Goal: Task Accomplishment & Management: Use online tool/utility

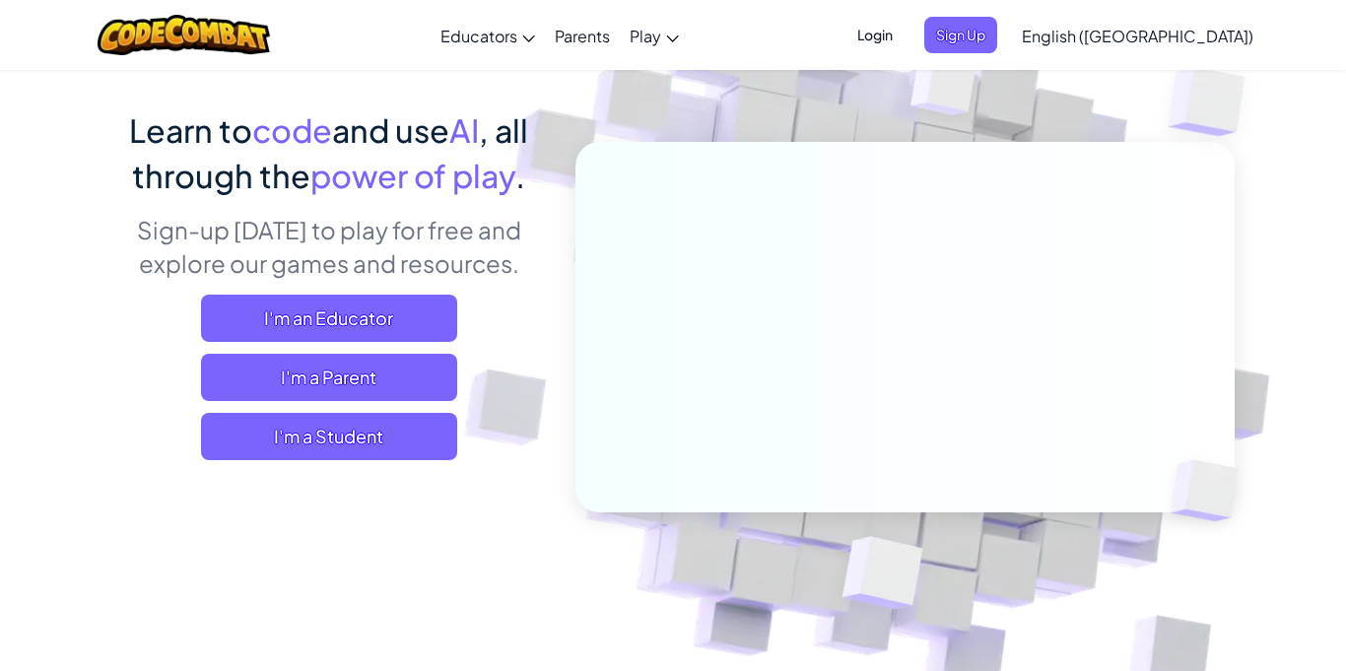
scroll to position [139, 0]
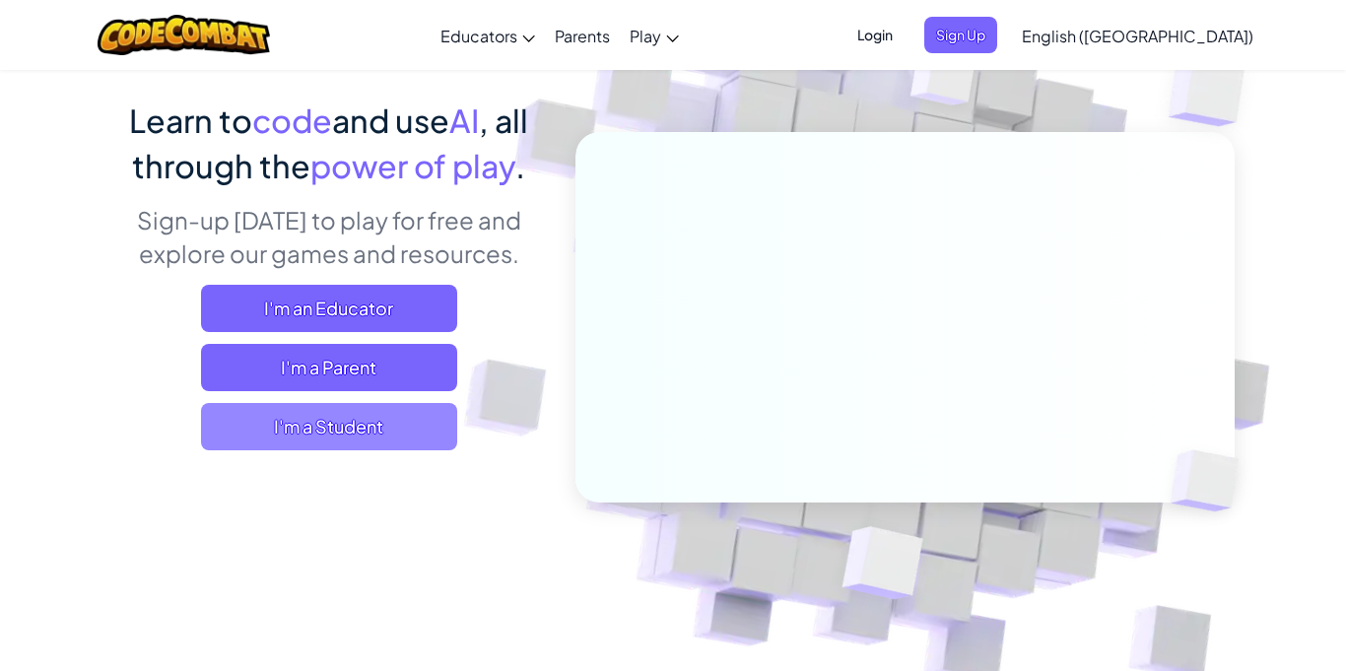
click at [344, 425] on span "I'm a Student" at bounding box center [329, 426] width 256 height 47
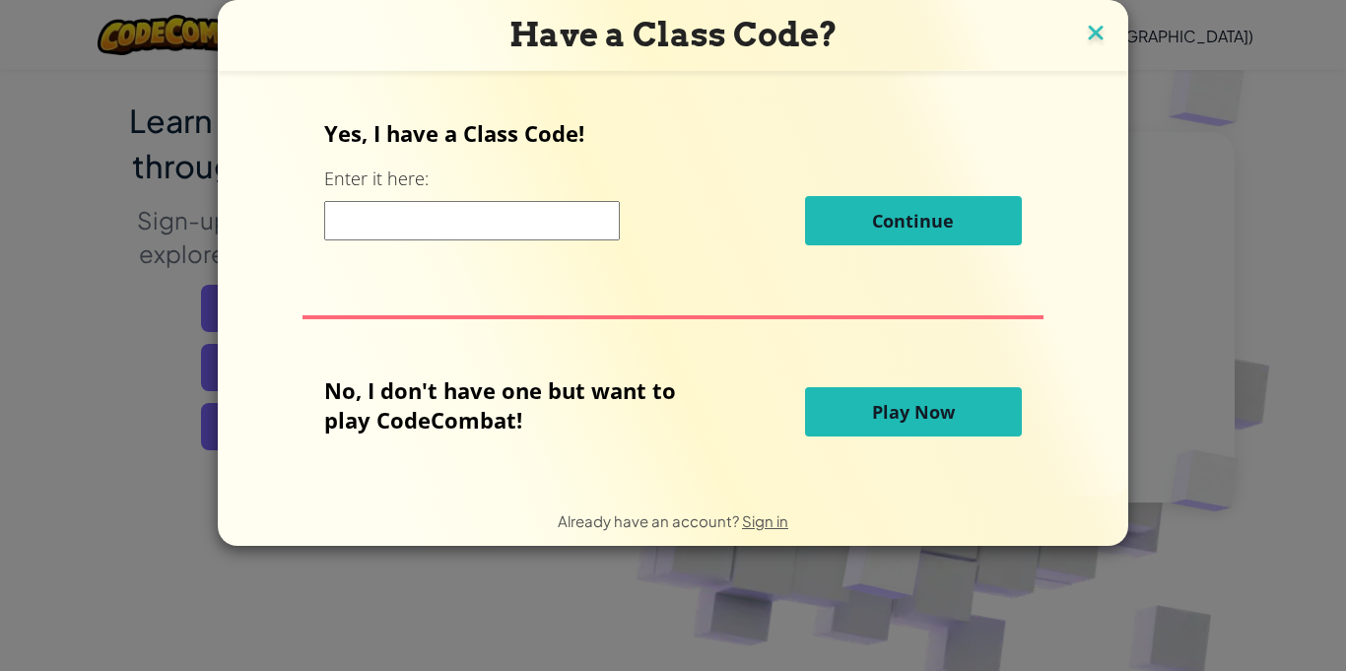
click at [1098, 40] on img at bounding box center [1096, 35] width 26 height 30
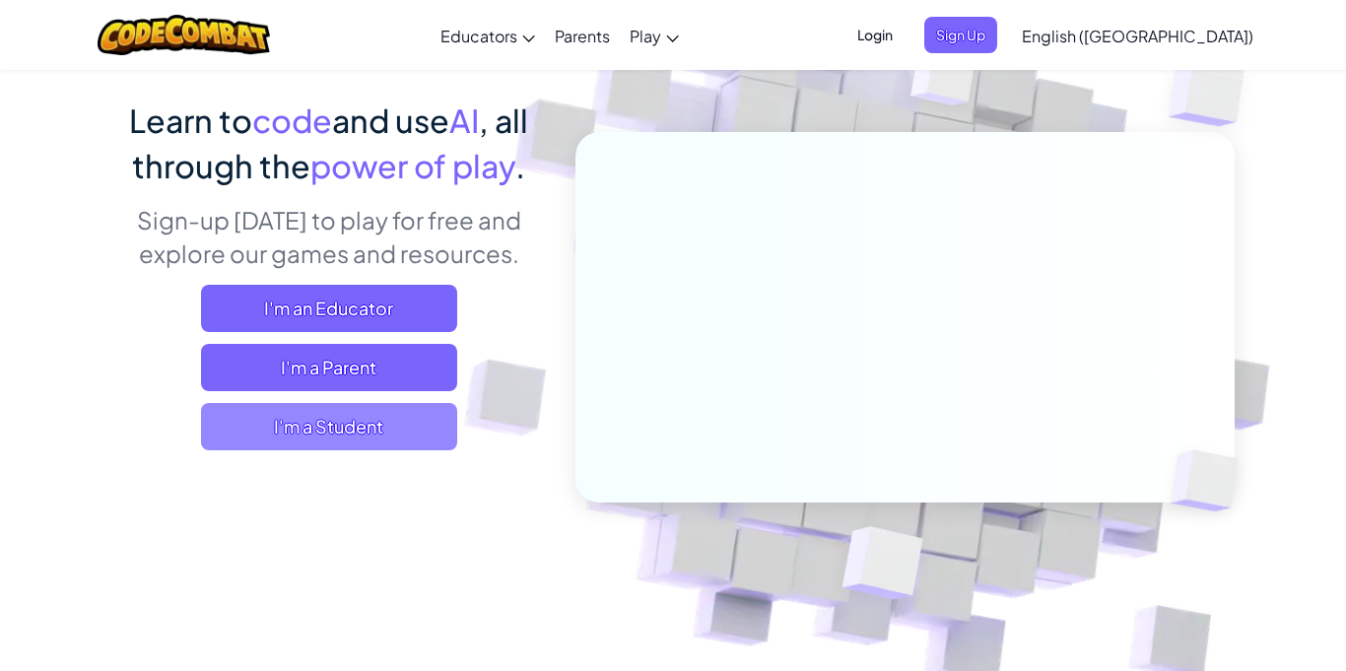
click at [365, 417] on span "I'm a Student" at bounding box center [329, 426] width 256 height 47
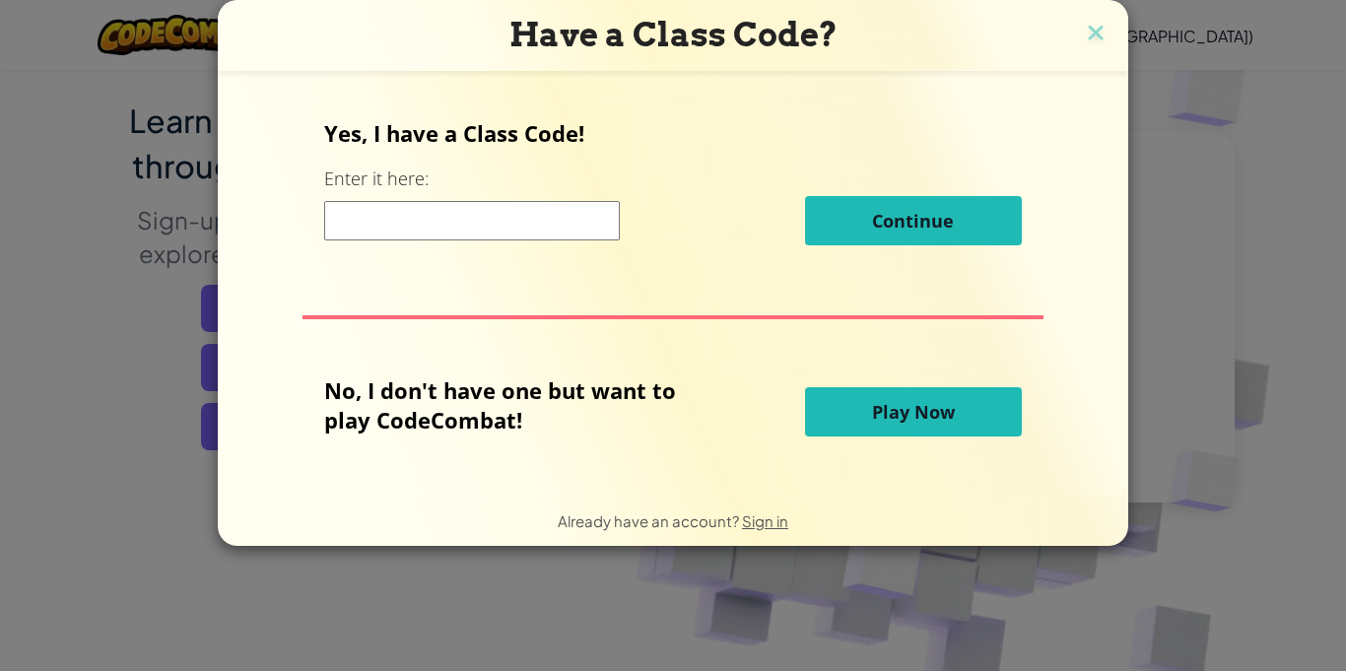
click at [897, 411] on span "Play Now" at bounding box center [913, 412] width 83 height 24
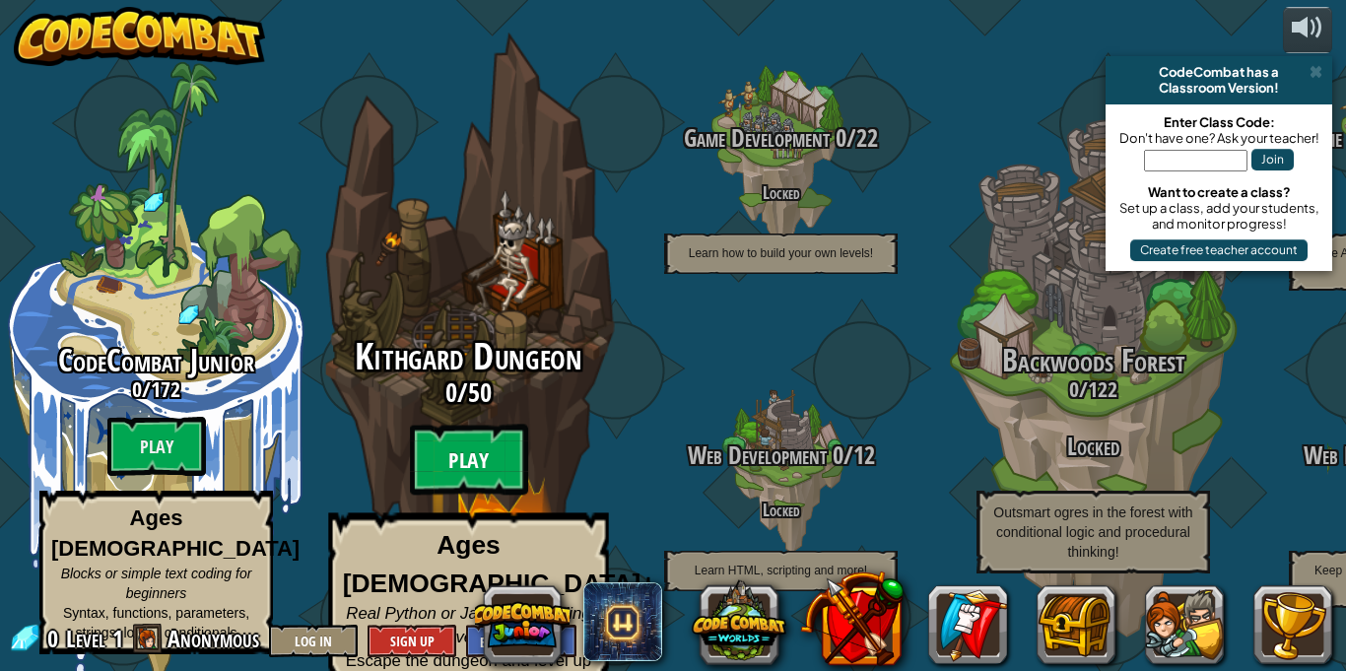
click at [459, 465] on btn "Play" at bounding box center [469, 460] width 118 height 71
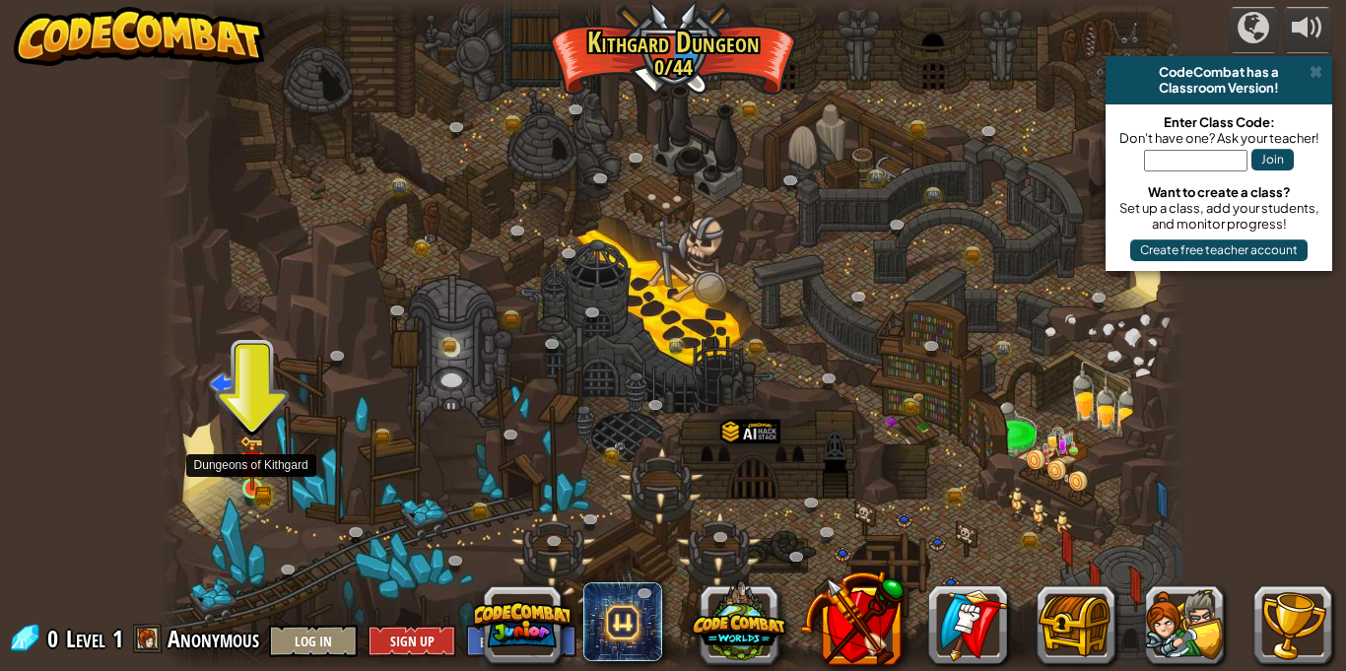
click at [251, 482] on img at bounding box center [251, 462] width 25 height 54
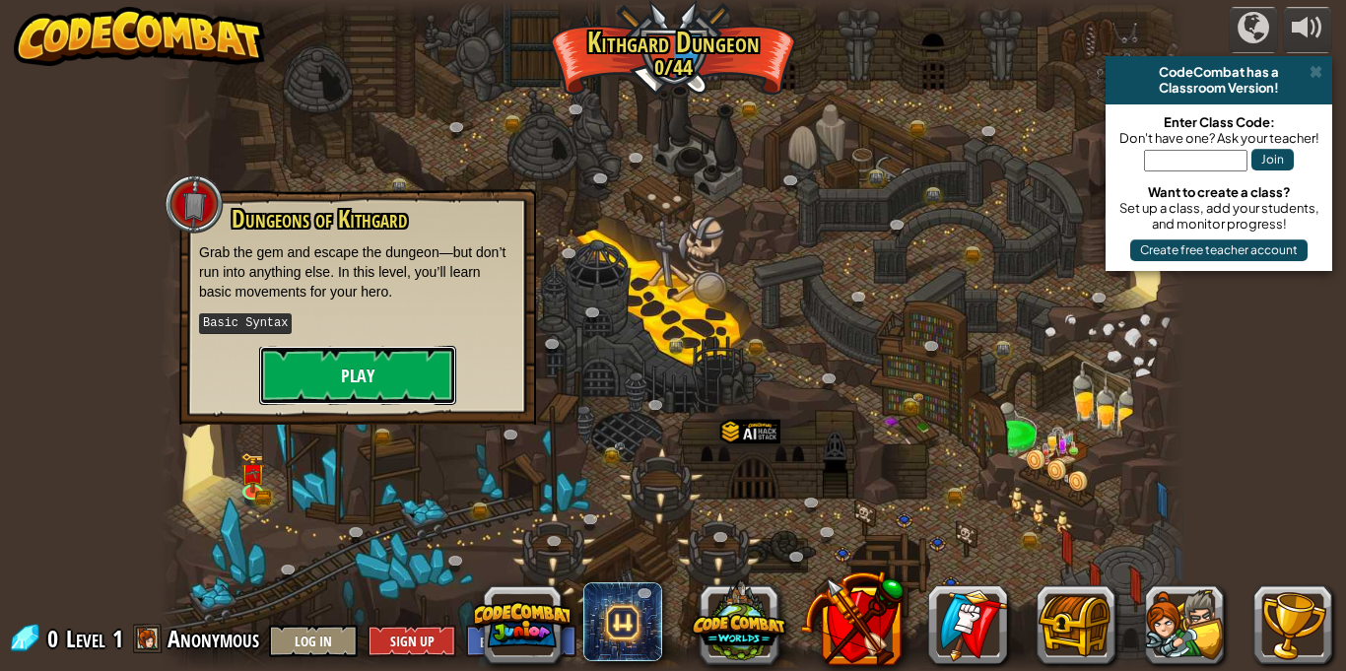
click at [356, 388] on button "Play" at bounding box center [357, 375] width 197 height 59
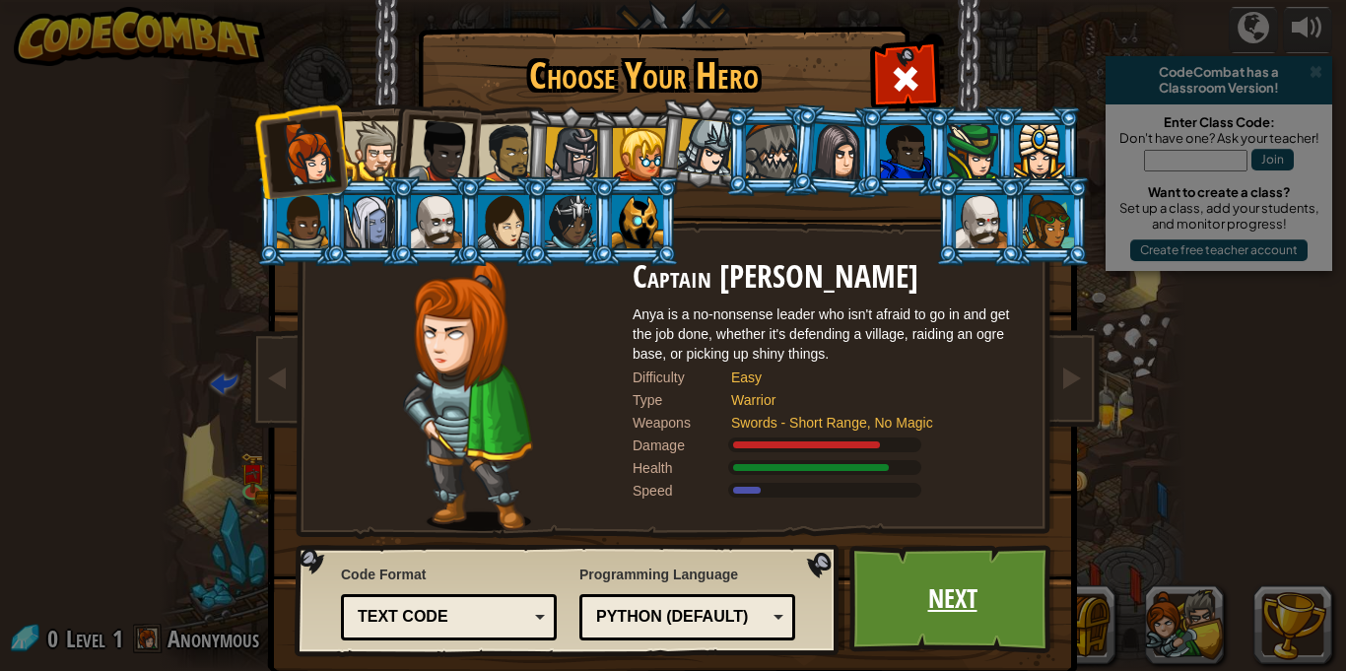
click at [948, 628] on link "Next" at bounding box center [952, 599] width 206 height 108
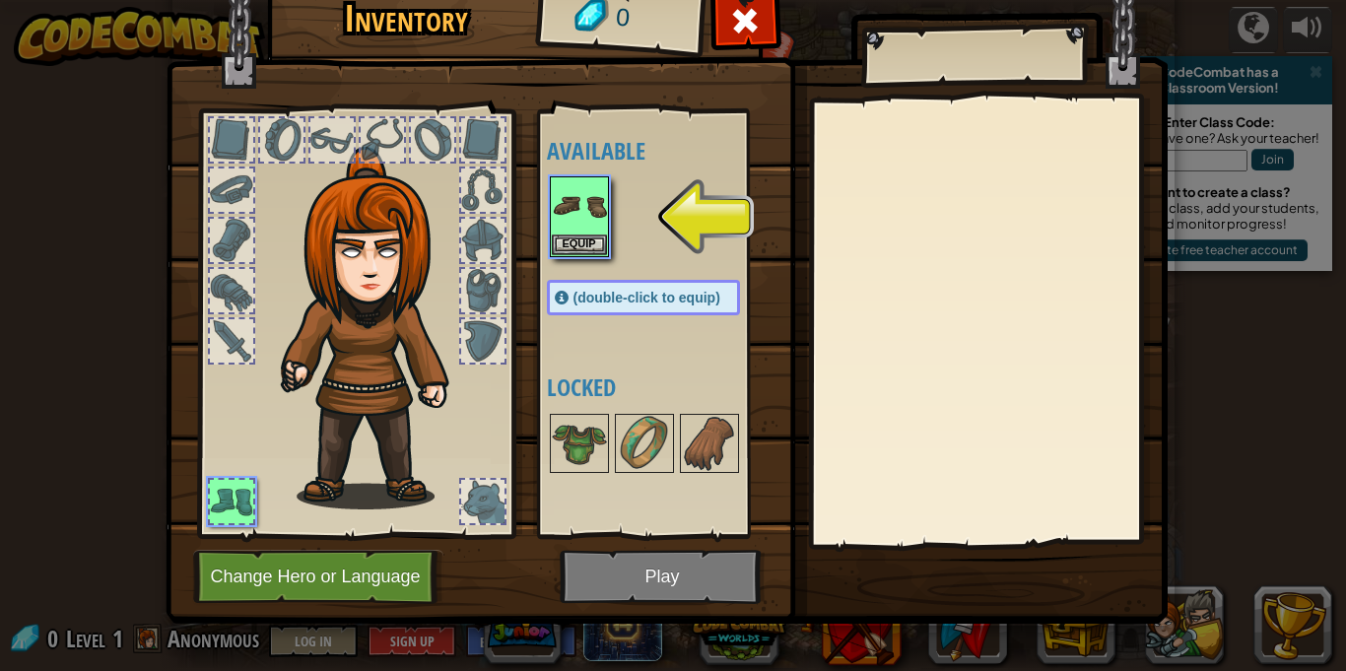
click at [217, 152] on div at bounding box center [231, 139] width 43 height 43
click at [594, 229] on img at bounding box center [579, 205] width 55 height 55
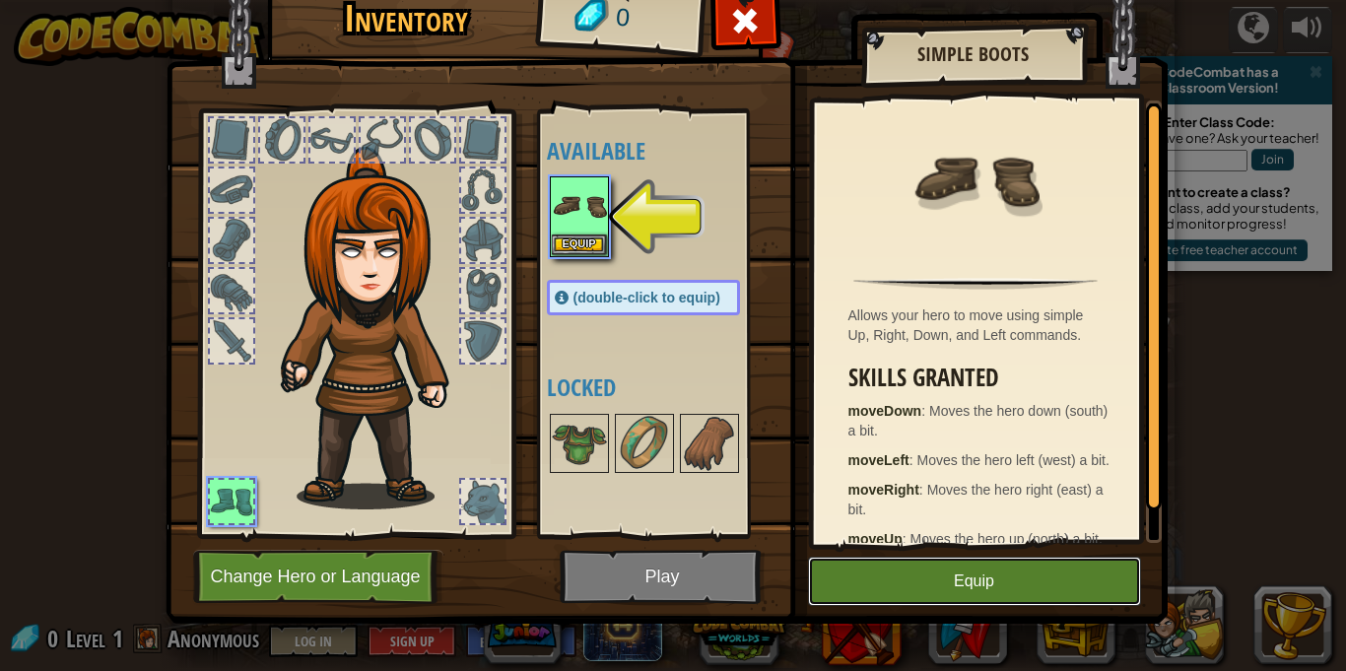
click at [959, 580] on button "Equip" at bounding box center [974, 581] width 333 height 49
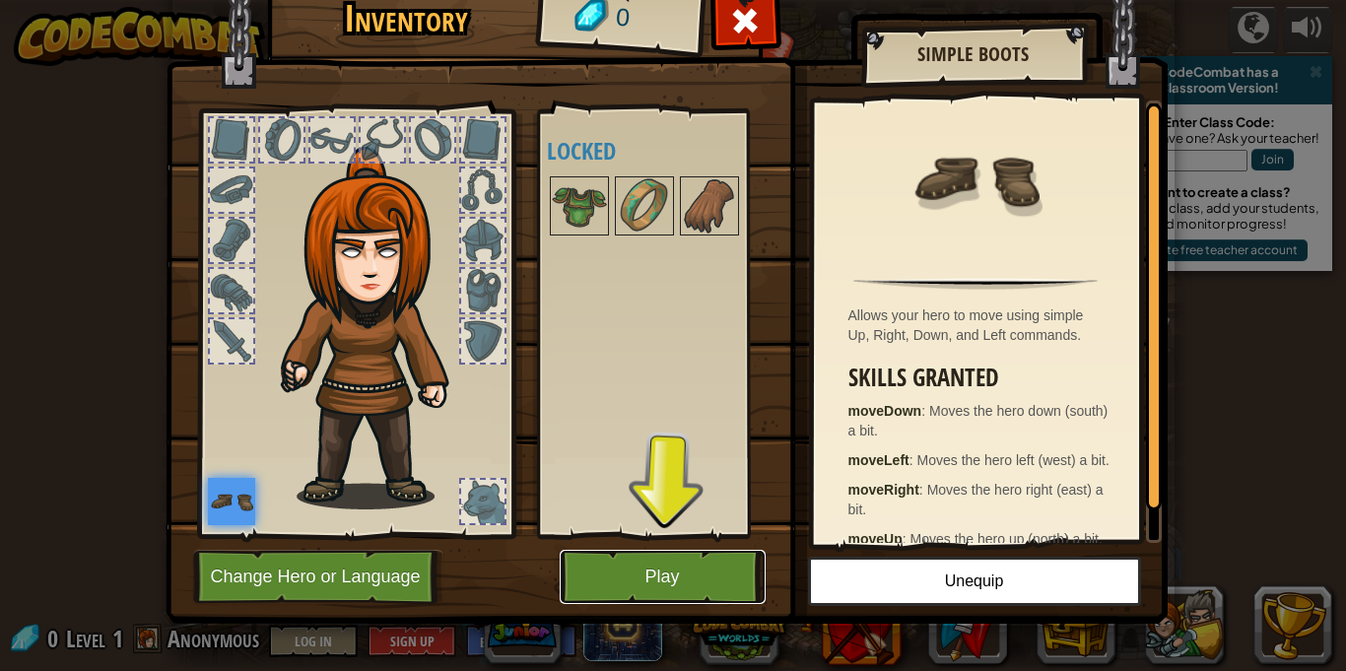
click at [616, 602] on button "Play" at bounding box center [663, 577] width 206 height 54
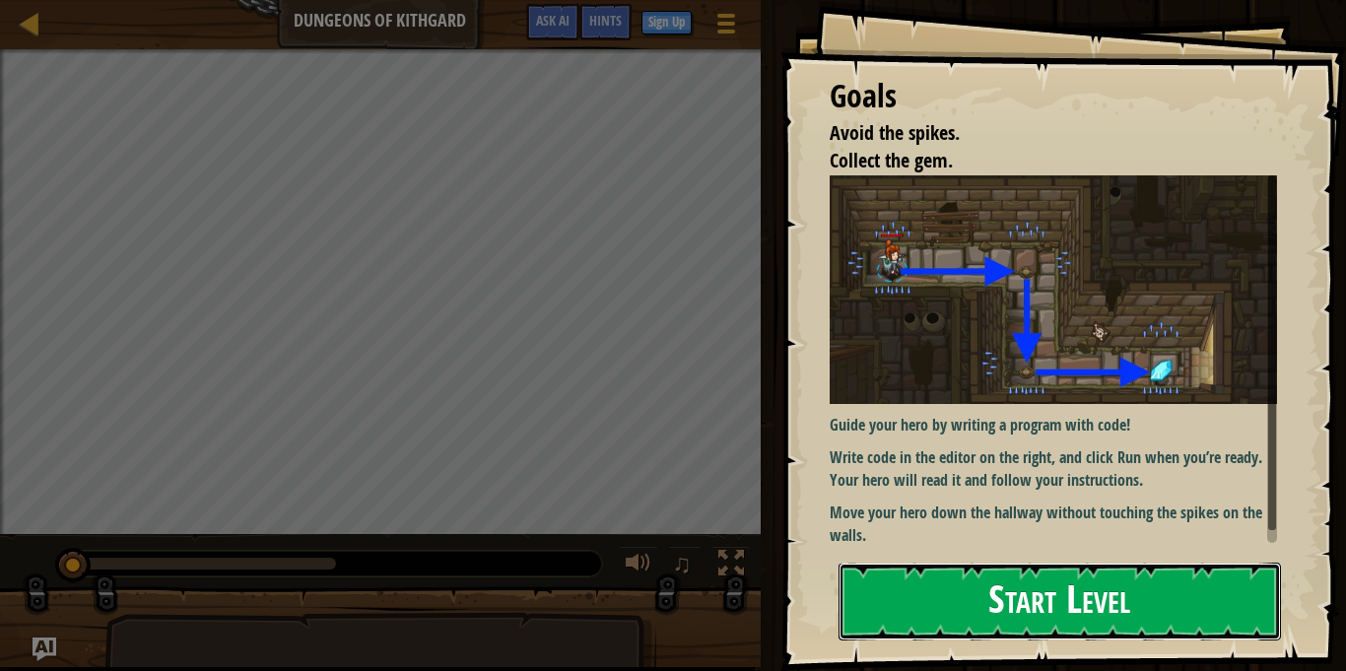
click at [943, 600] on button "Start Level" at bounding box center [1059, 602] width 442 height 78
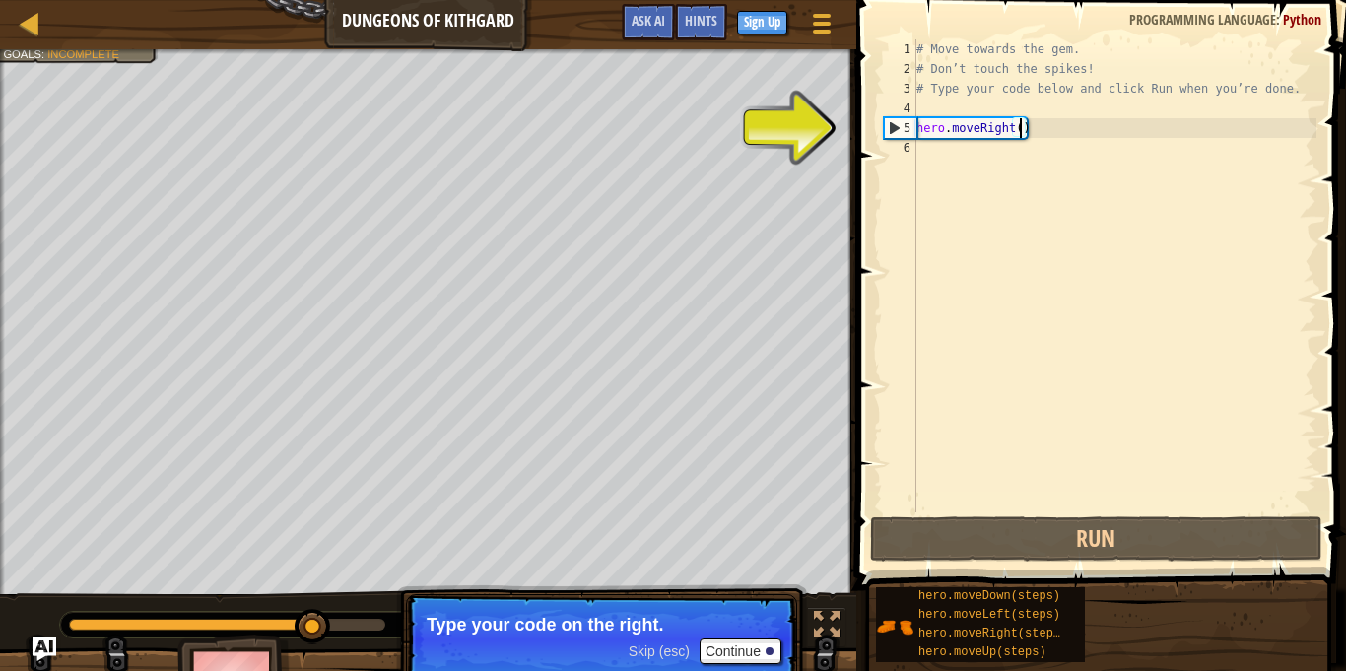
click at [977, 132] on div "# Move towards the gem. # Don’t touch the spikes! # Type your code below and cl…" at bounding box center [1114, 295] width 404 height 512
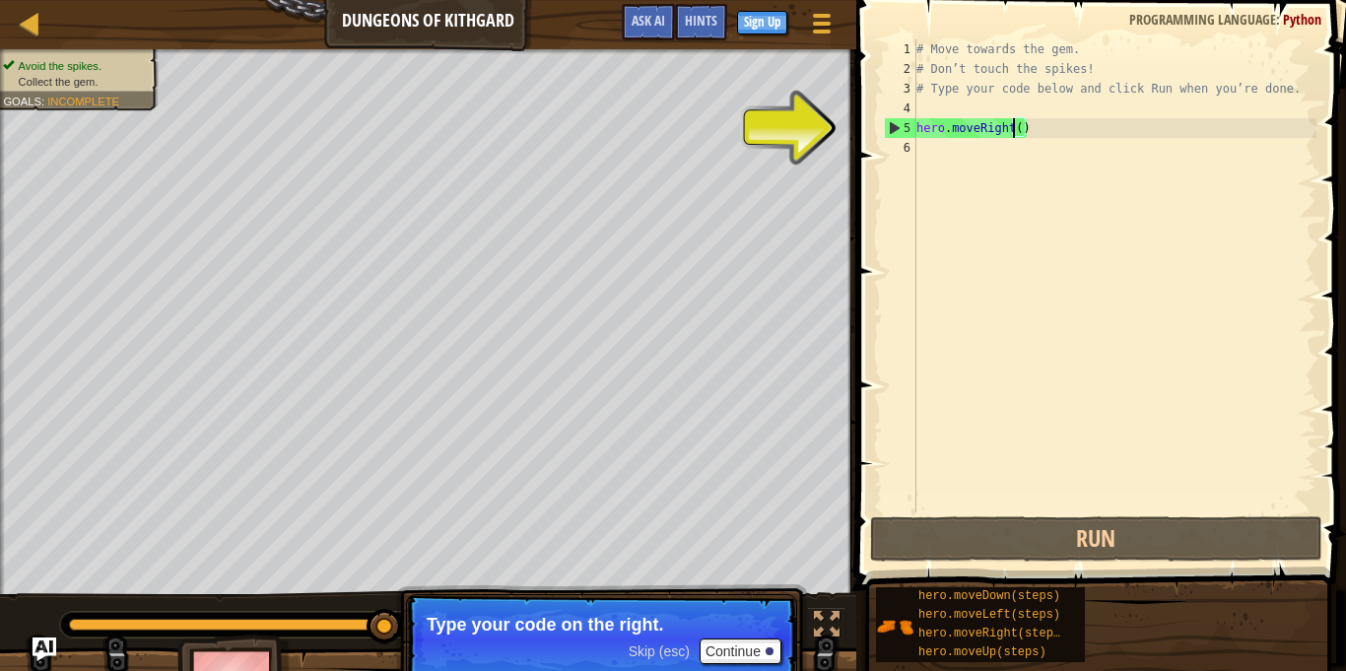
click at [1013, 136] on div "# Move towards the gem. # Don’t touch the spikes! # Type your code below and cl…" at bounding box center [1114, 295] width 404 height 512
click at [886, 132] on div "5" at bounding box center [901, 128] width 32 height 20
click at [893, 130] on div "5" at bounding box center [901, 128] width 32 height 20
click at [896, 128] on div "5" at bounding box center [901, 128] width 32 height 20
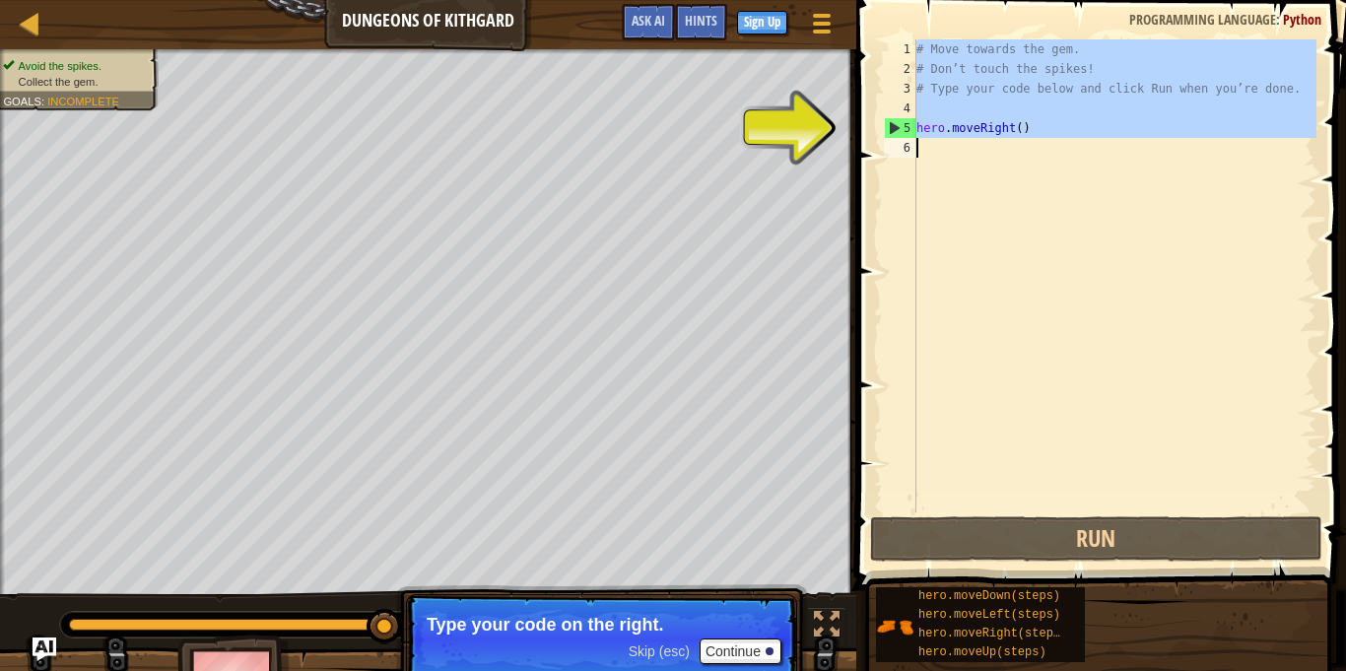
type textarea "hero.moveRight()"
click at [896, 128] on div "5" at bounding box center [901, 128] width 32 height 20
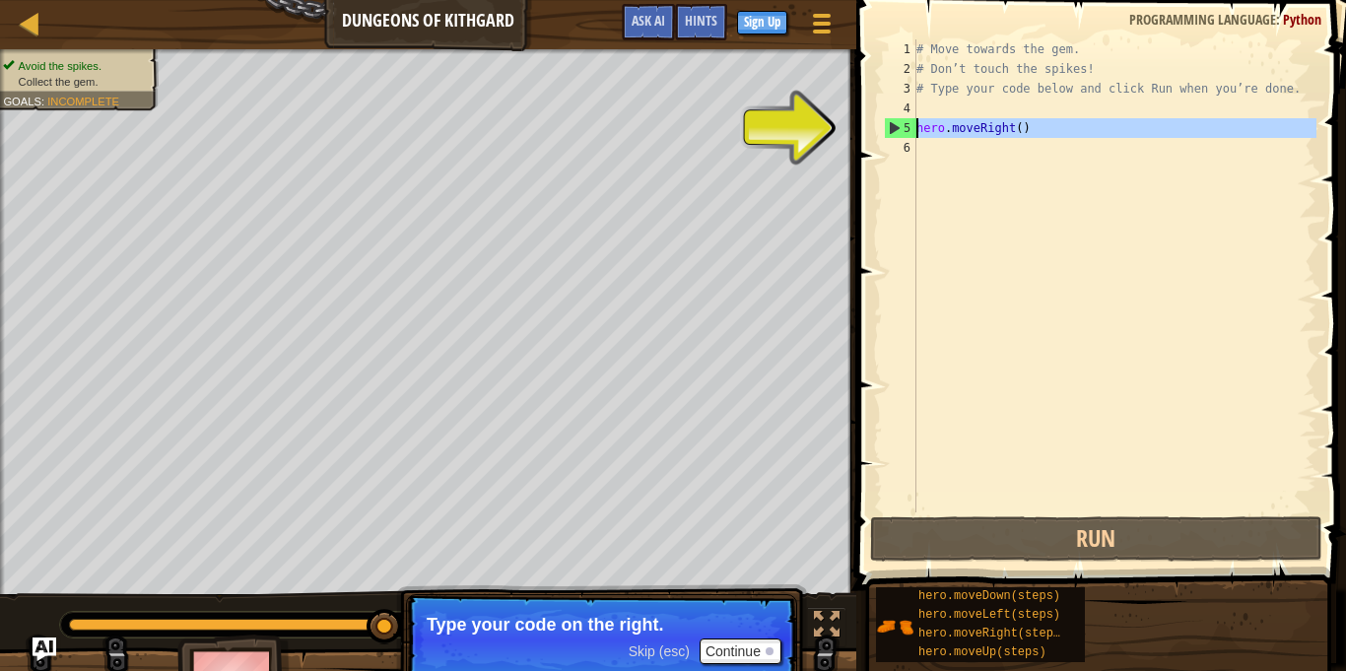
click at [896, 128] on div "5" at bounding box center [901, 128] width 32 height 20
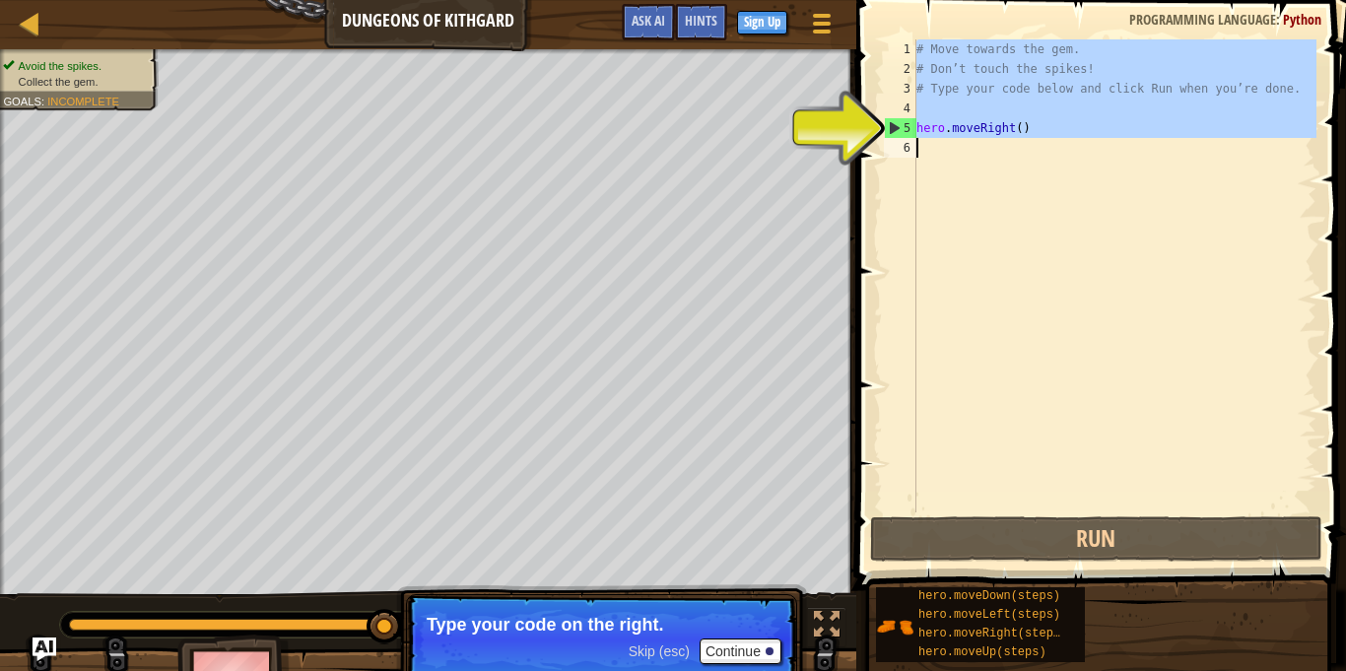
type textarea "hero.moveRight()"
click at [896, 128] on div "5" at bounding box center [901, 128] width 32 height 20
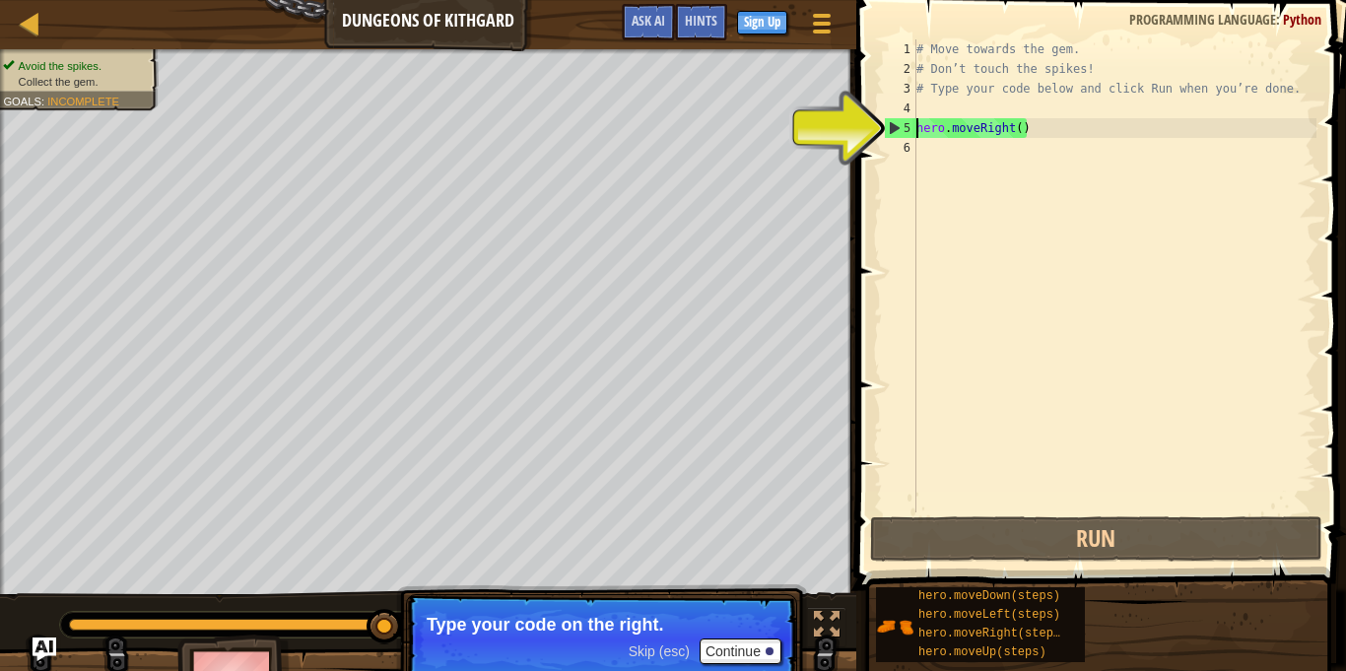
click at [896, 128] on div "5" at bounding box center [901, 128] width 32 height 20
type textarea "hero.moveRight()"
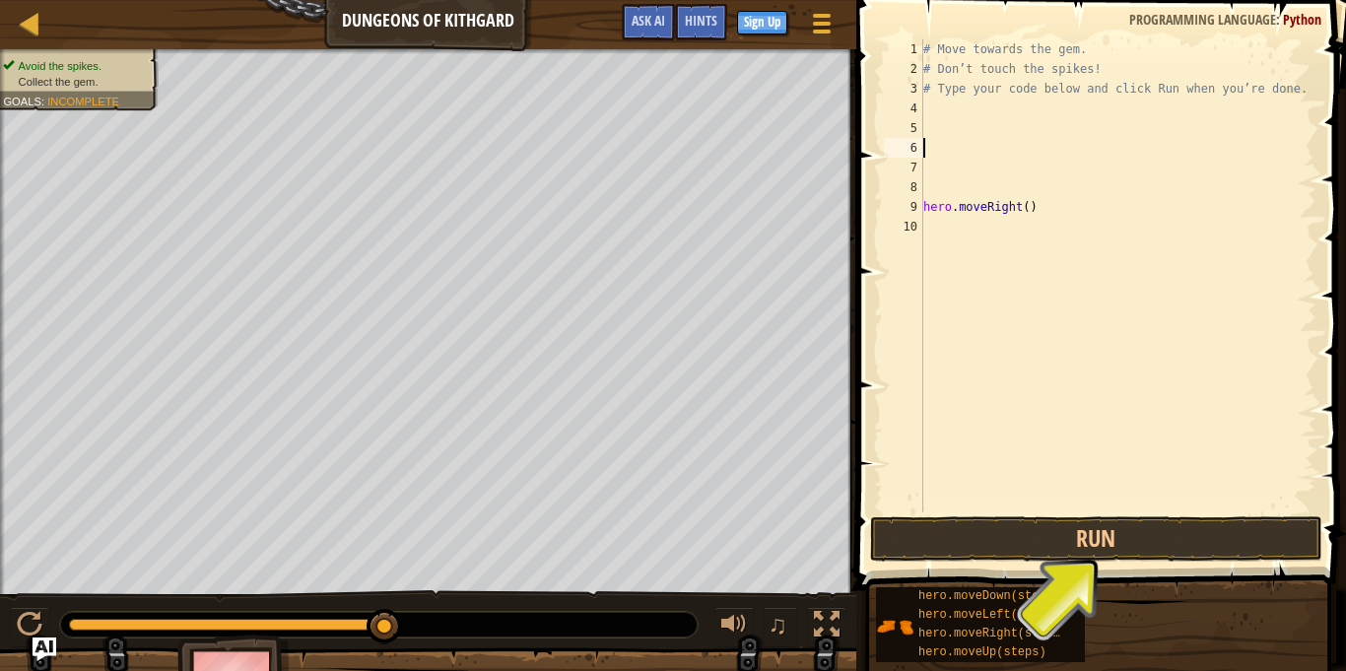
click at [920, 202] on div "9" at bounding box center [903, 207] width 39 height 20
type textarea "hero.moveRight()"
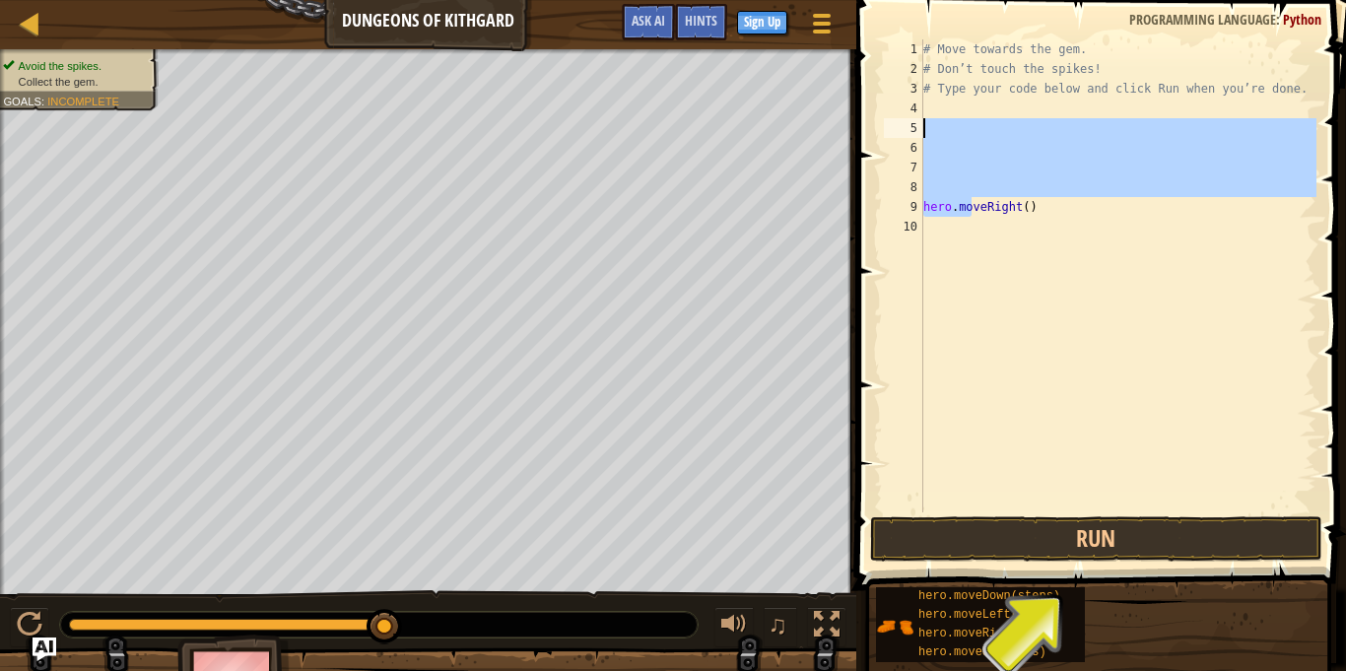
drag, startPoint x: 968, startPoint y: 210, endPoint x: 983, endPoint y: 127, distance: 84.1
click at [983, 127] on div "# Move towards the gem. # Don’t touch the spikes! # Type your code below and cl…" at bounding box center [1117, 295] width 397 height 512
click at [983, 132] on div "# Move towards the gem. # Don’t touch the spikes! # Type your code below and cl…" at bounding box center [1117, 275] width 397 height 473
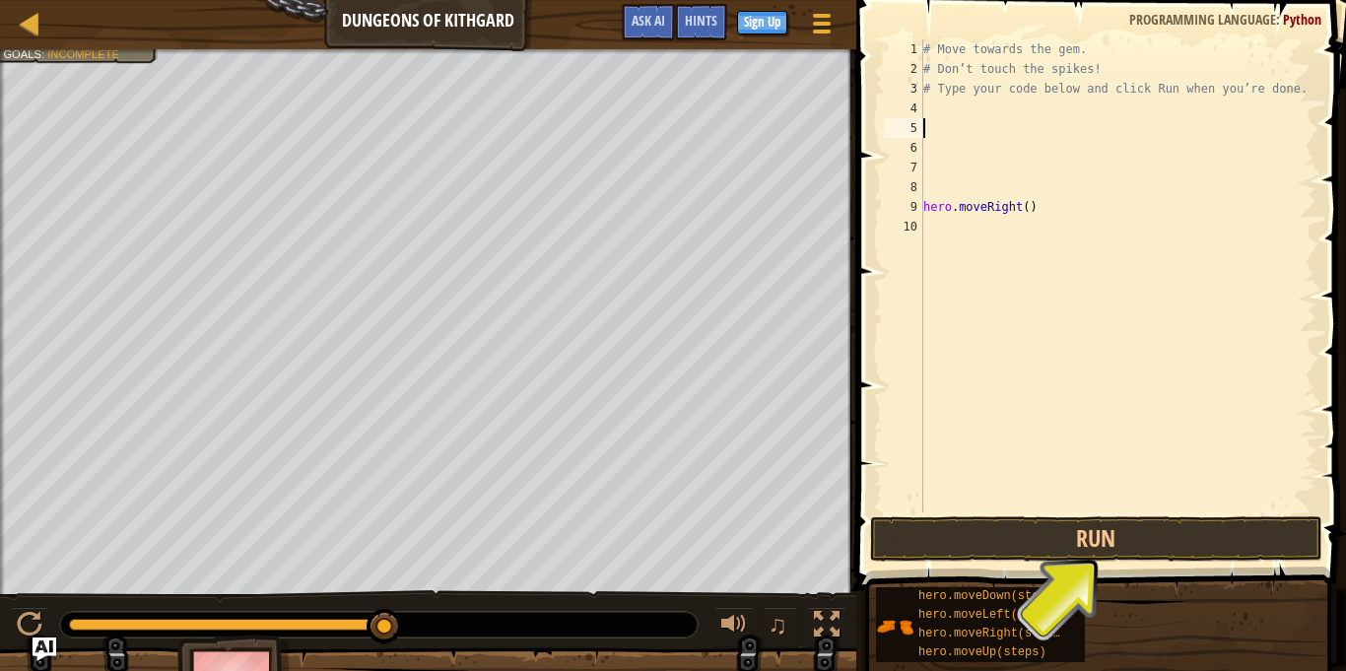
click at [32, 38] on div "Map Dungeons of Kithgard Game Menu Done Sign Up Hints Ask AI" at bounding box center [428, 24] width 856 height 49
click at [26, 27] on div at bounding box center [30, 23] width 25 height 25
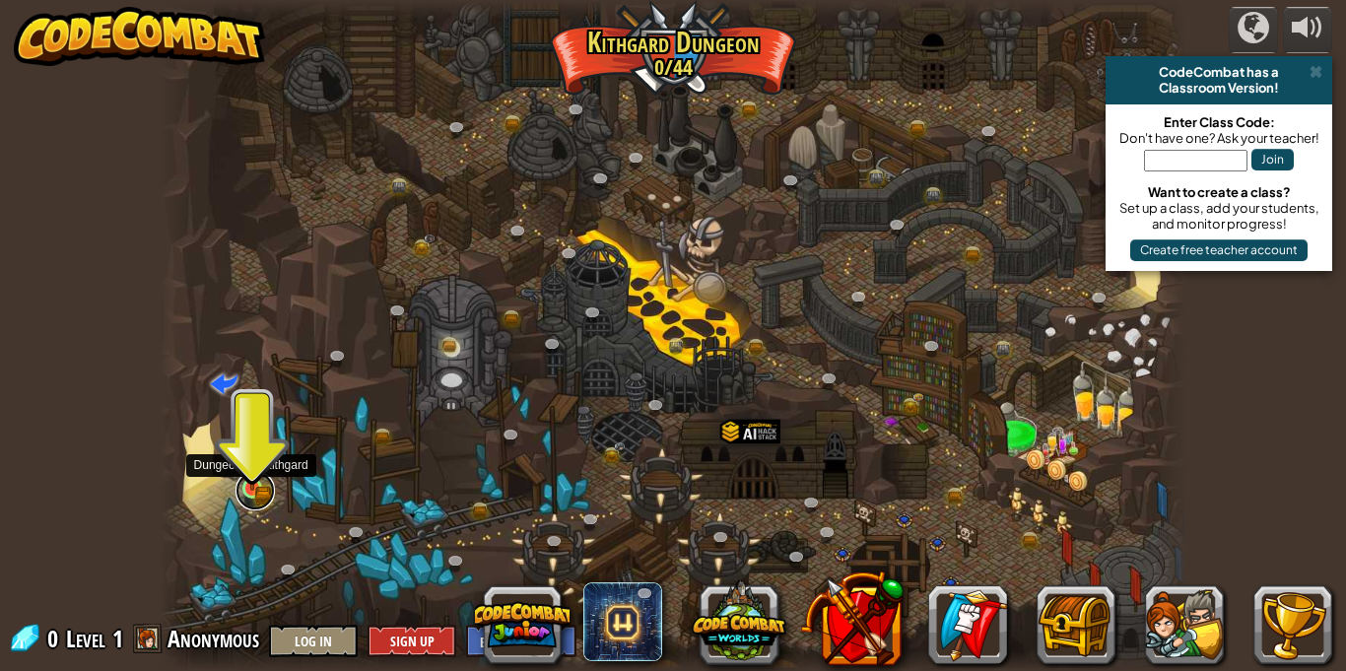
click at [238, 498] on link at bounding box center [254, 490] width 39 height 39
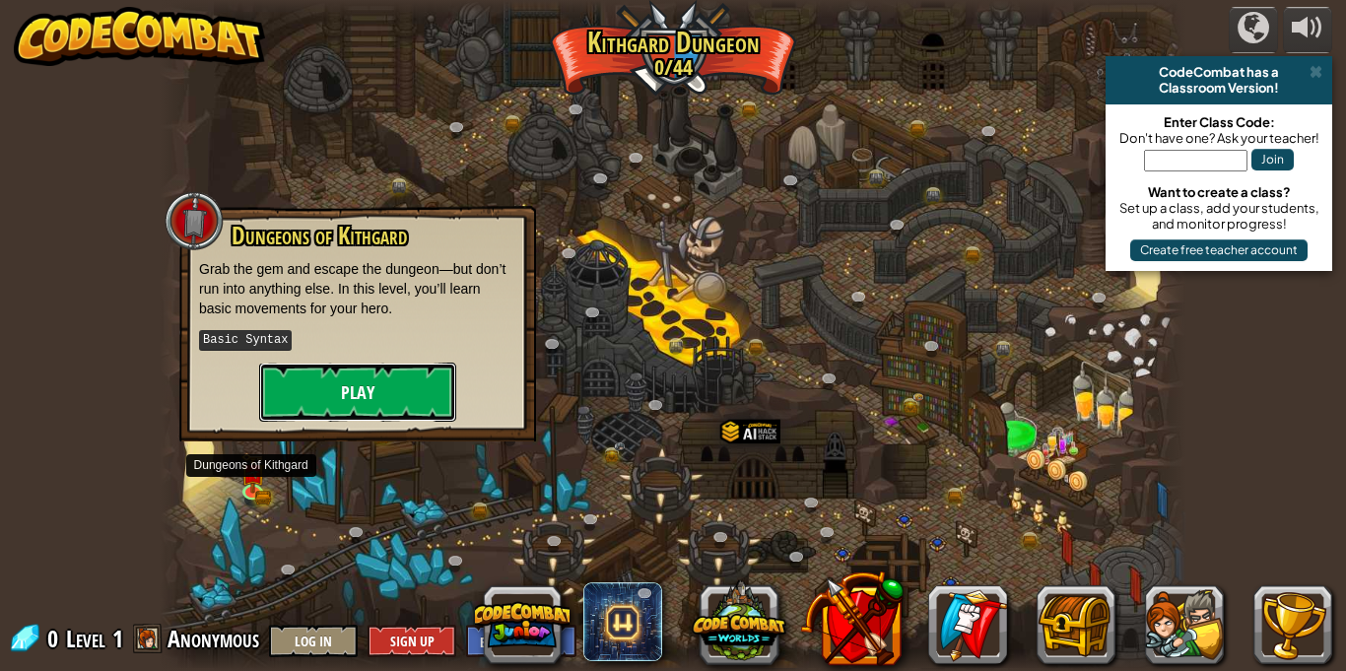
click at [320, 404] on button "Play" at bounding box center [357, 392] width 197 height 59
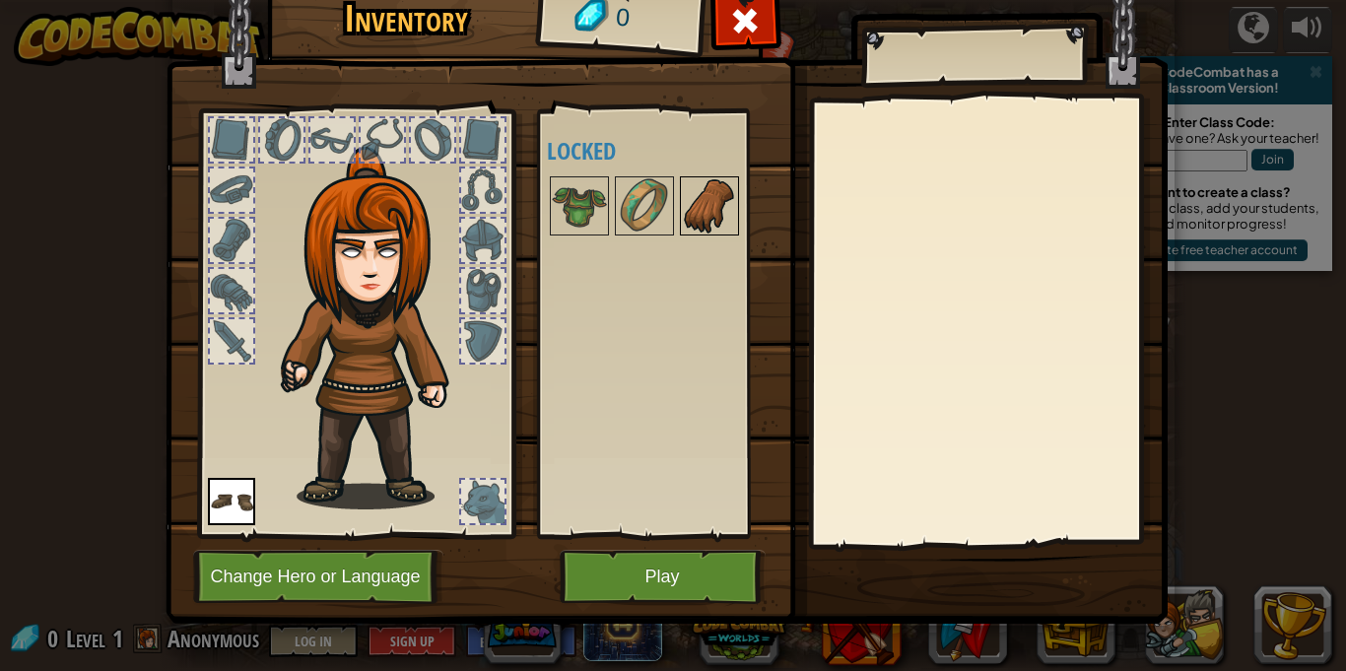
click at [736, 224] on div at bounding box center [709, 205] width 59 height 59
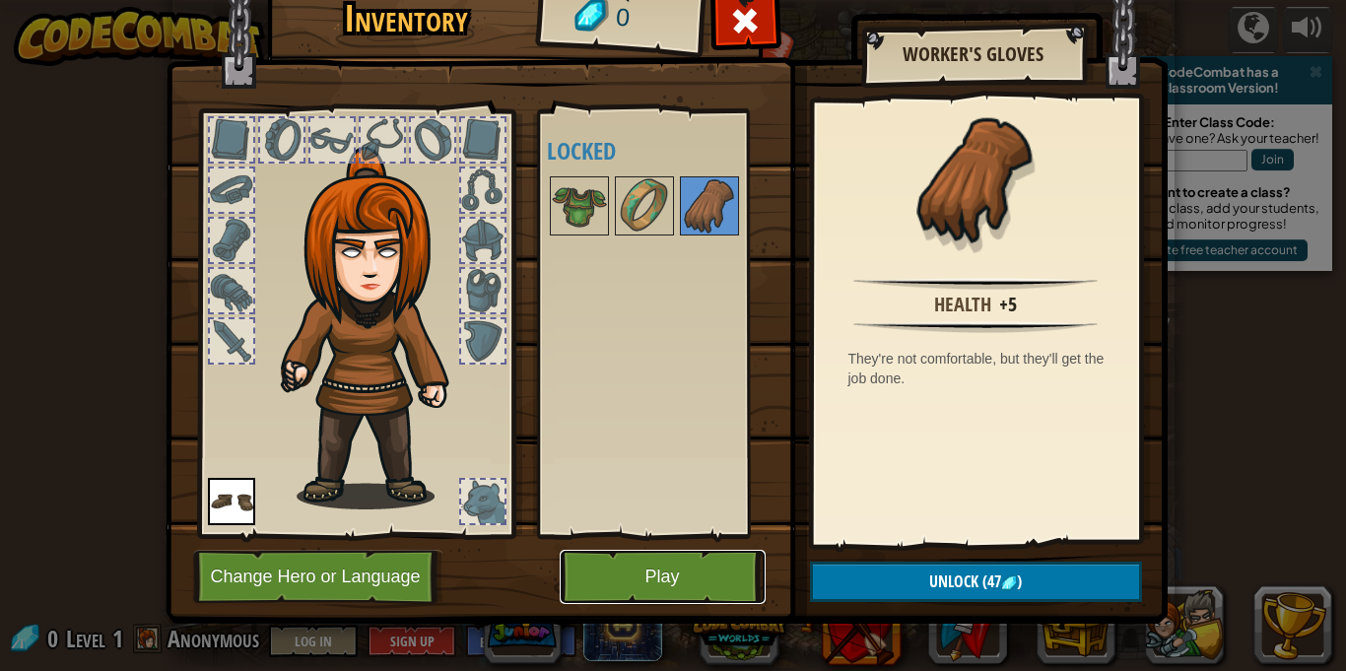
click at [681, 571] on button "Play" at bounding box center [663, 577] width 206 height 54
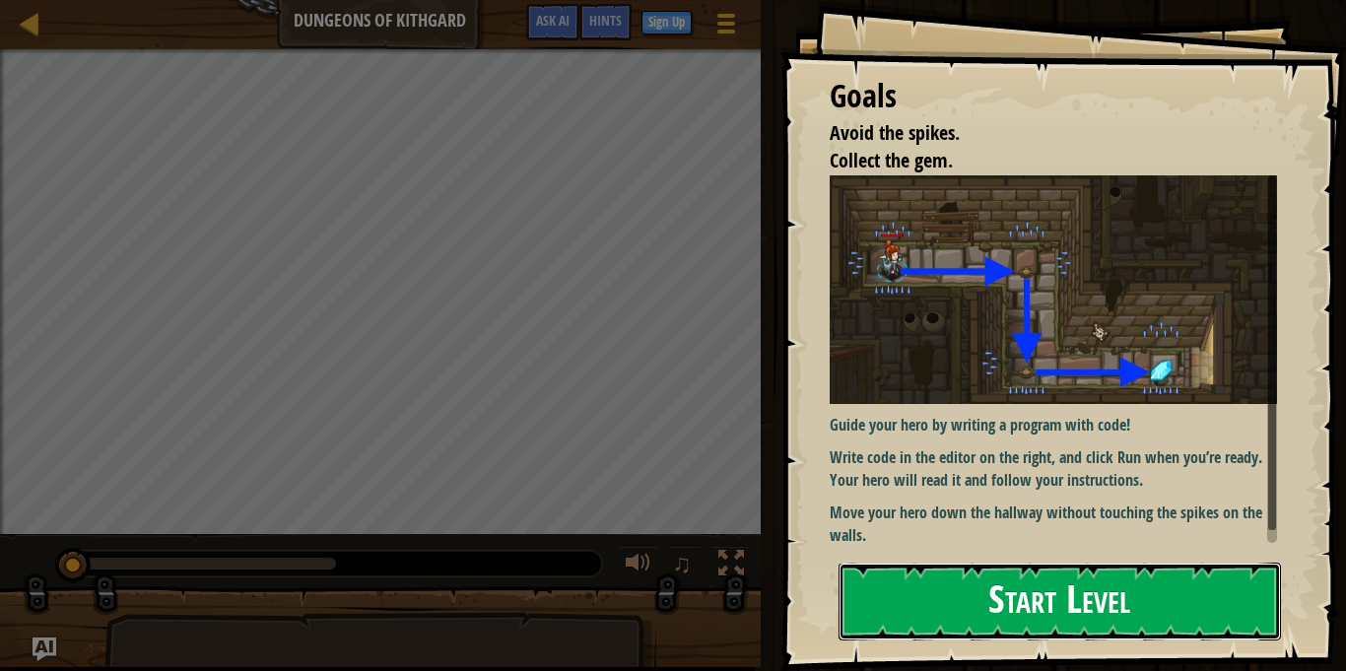
click at [1043, 579] on button "Start Level" at bounding box center [1059, 602] width 442 height 78
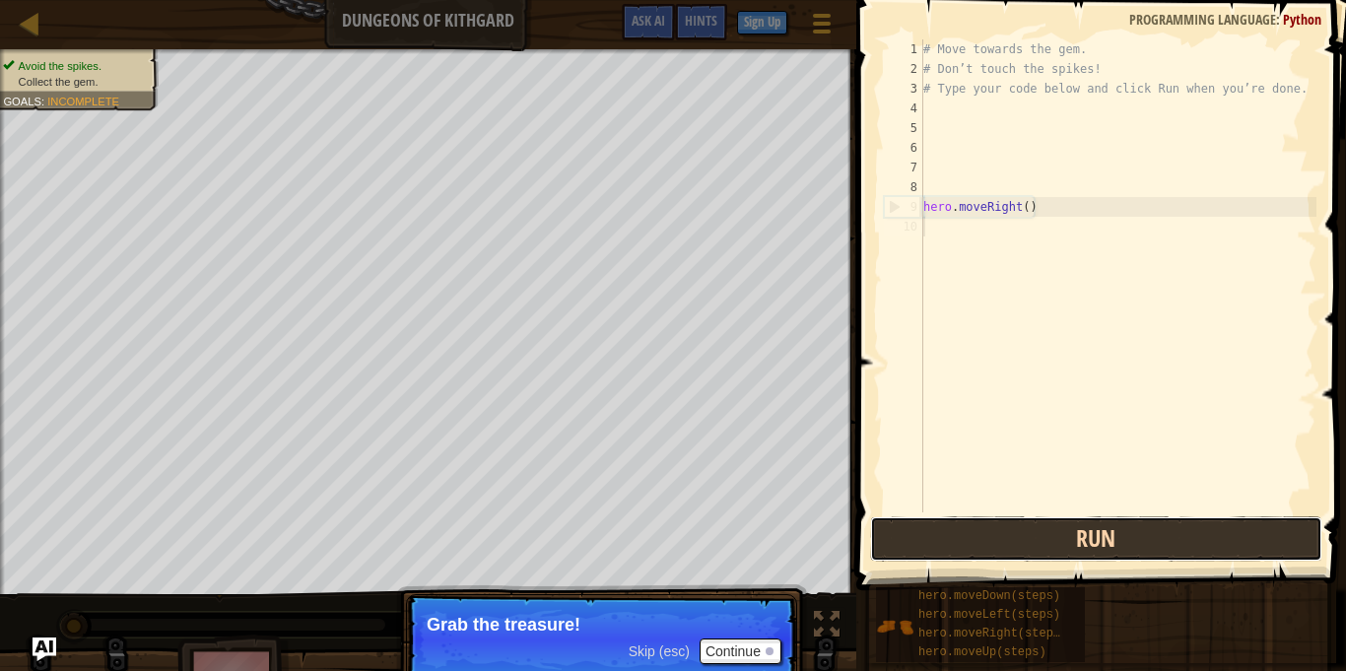
click at [986, 527] on button "Run" at bounding box center [1096, 538] width 452 height 45
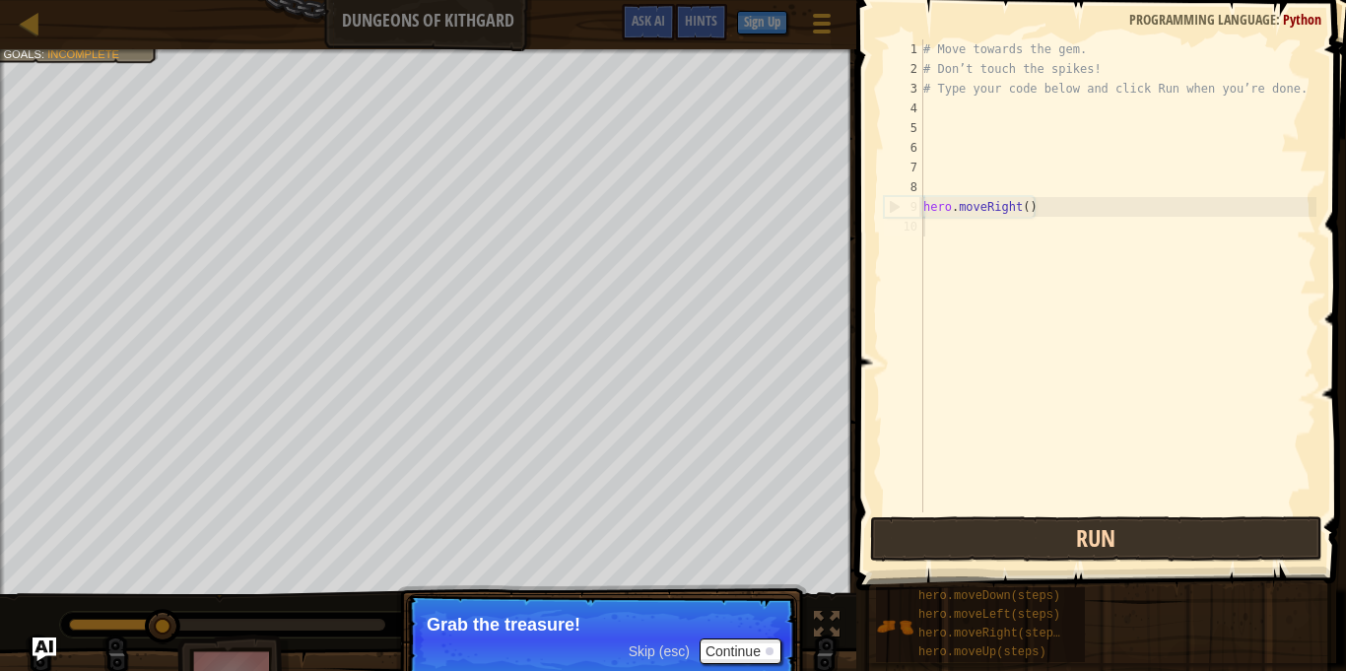
scroll to position [9, 0]
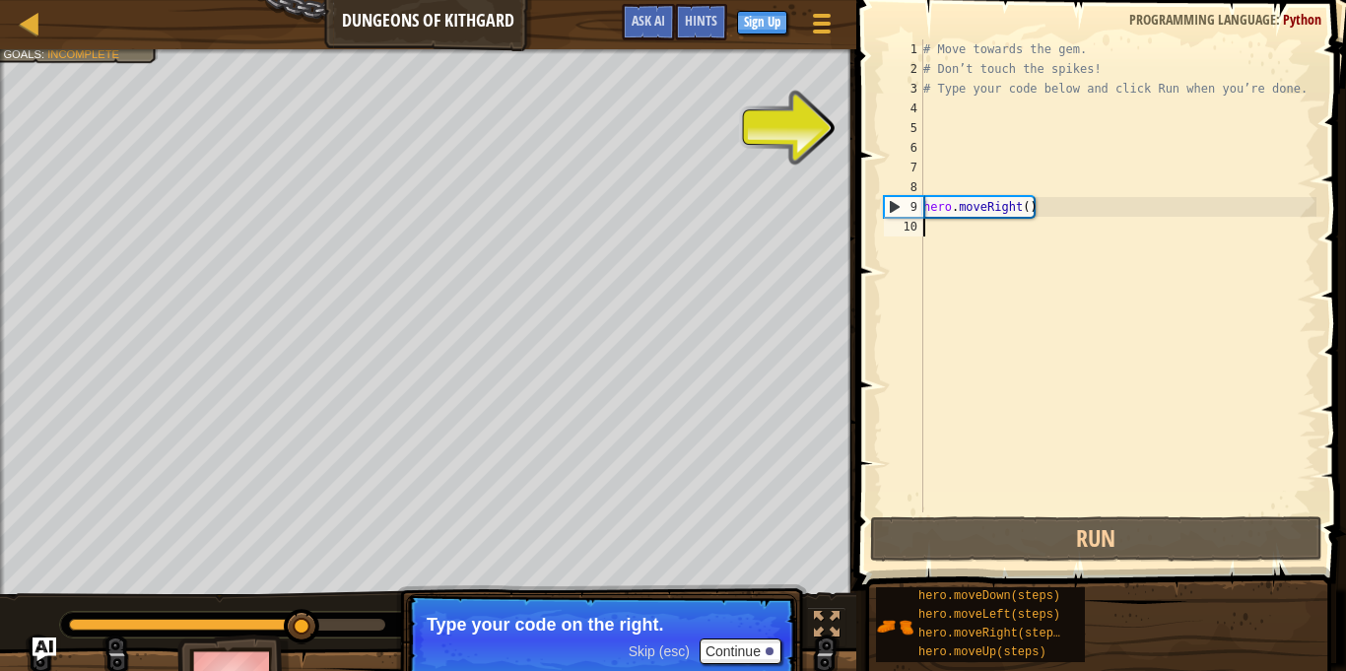
click at [922, 124] on div "5" at bounding box center [903, 128] width 39 height 20
click at [931, 128] on div "# Move towards the gem. # Don’t touch the spikes! # Type your code below and cl…" at bounding box center [1117, 295] width 397 height 512
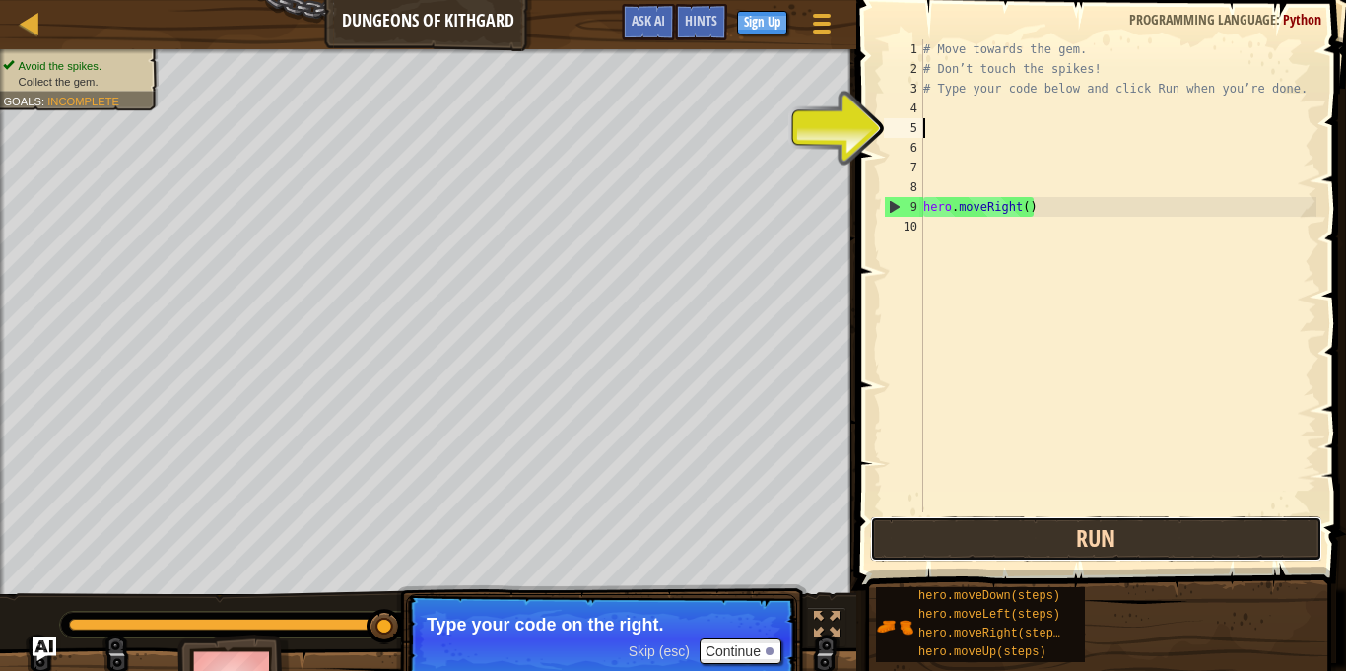
click at [996, 550] on button "Run" at bounding box center [1096, 538] width 452 height 45
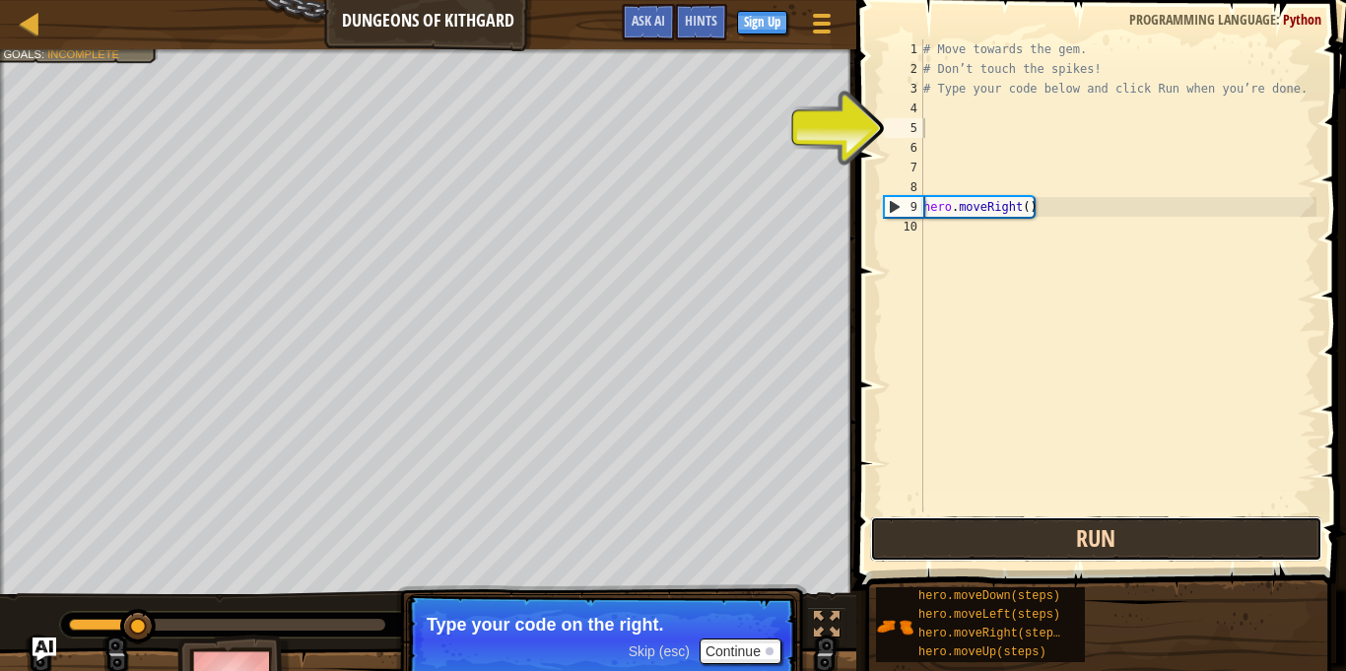
click at [995, 546] on button "Run" at bounding box center [1096, 538] width 452 height 45
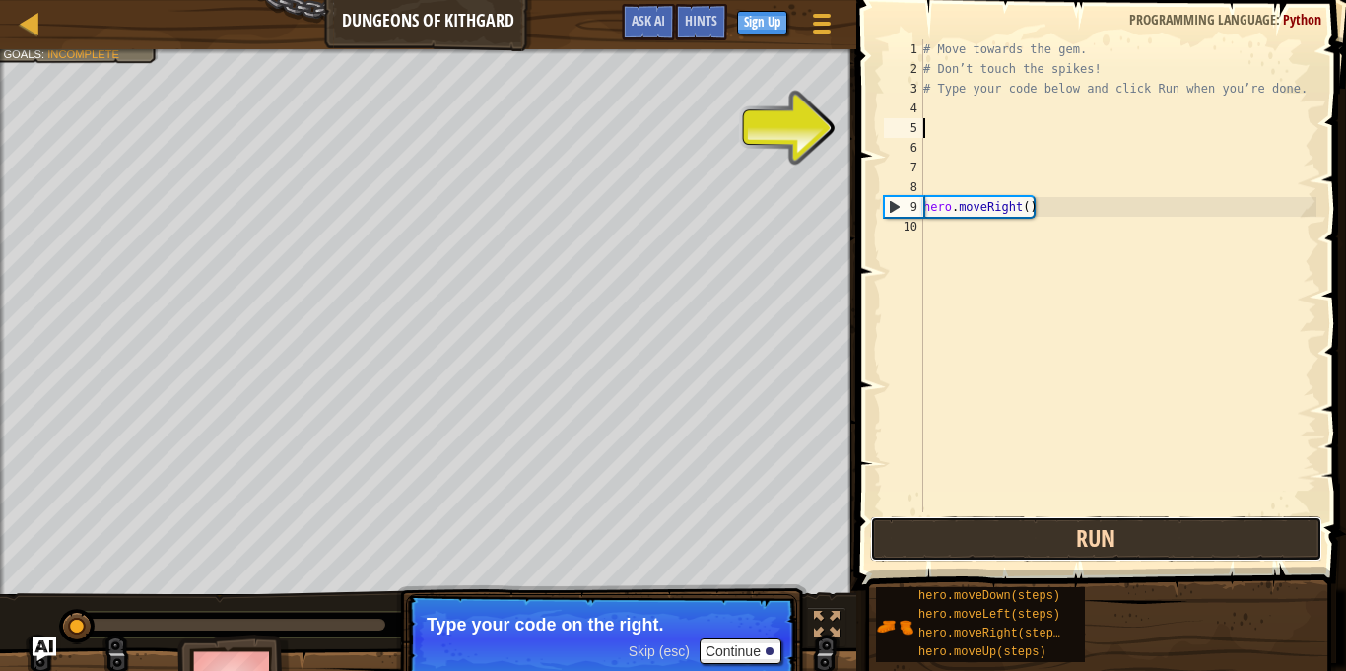
click at [995, 546] on button "Run" at bounding box center [1096, 538] width 452 height 45
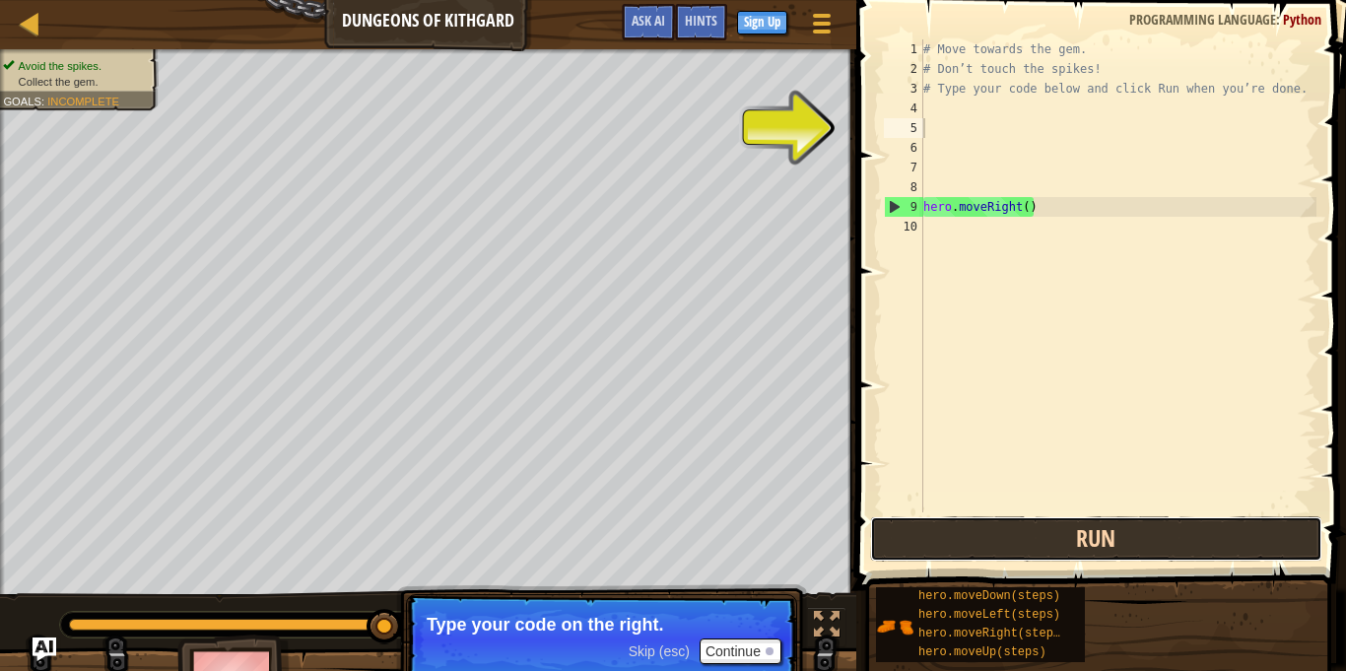
click at [971, 529] on button "Run" at bounding box center [1096, 538] width 452 height 45
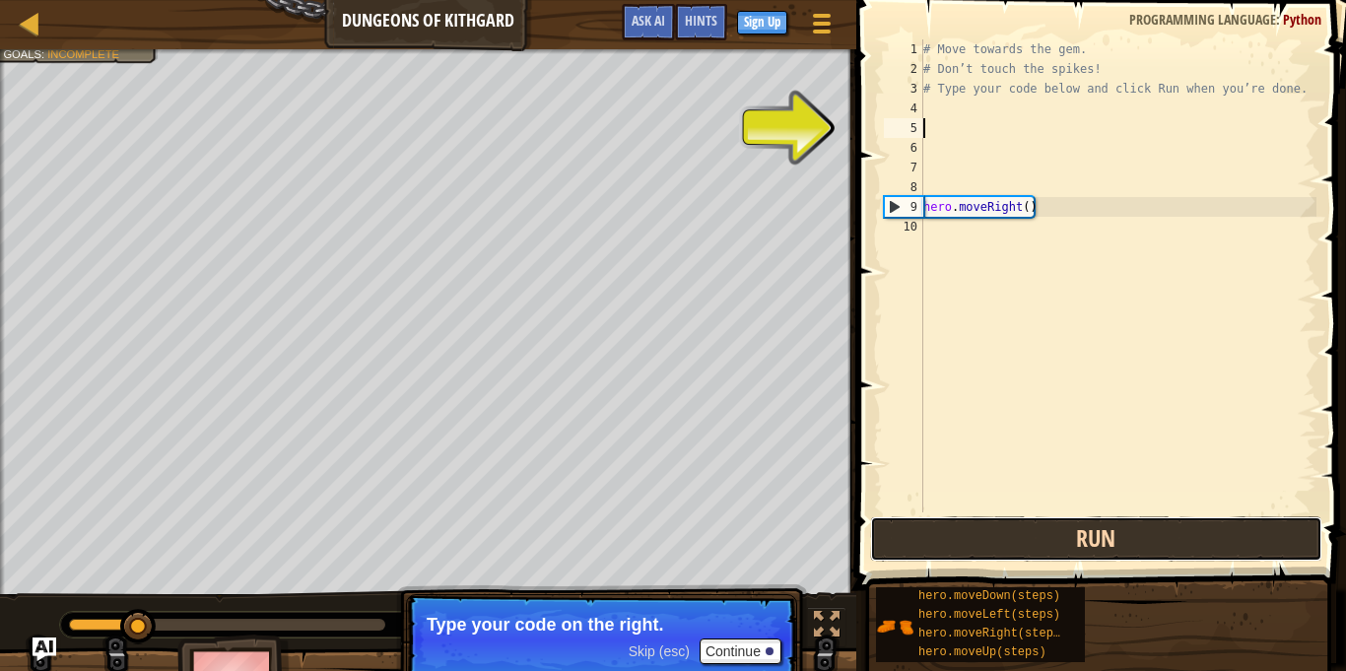
click at [971, 539] on button "Run" at bounding box center [1096, 538] width 452 height 45
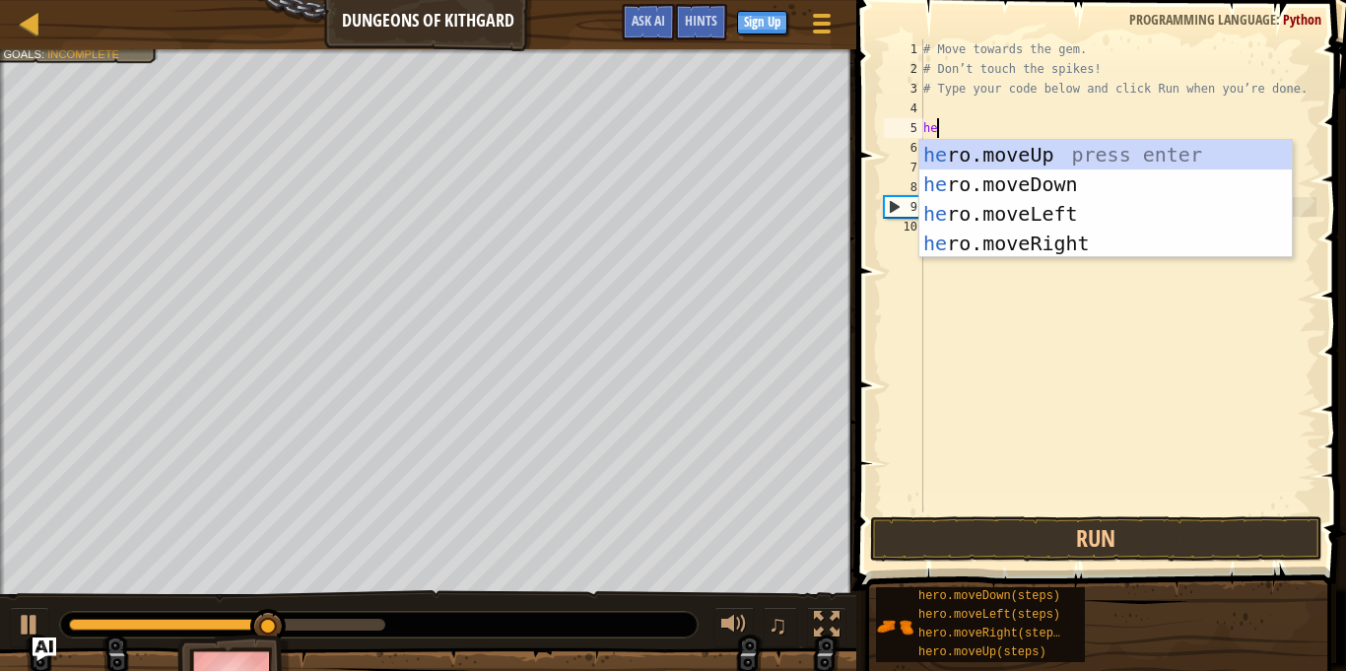
type textarea "her"
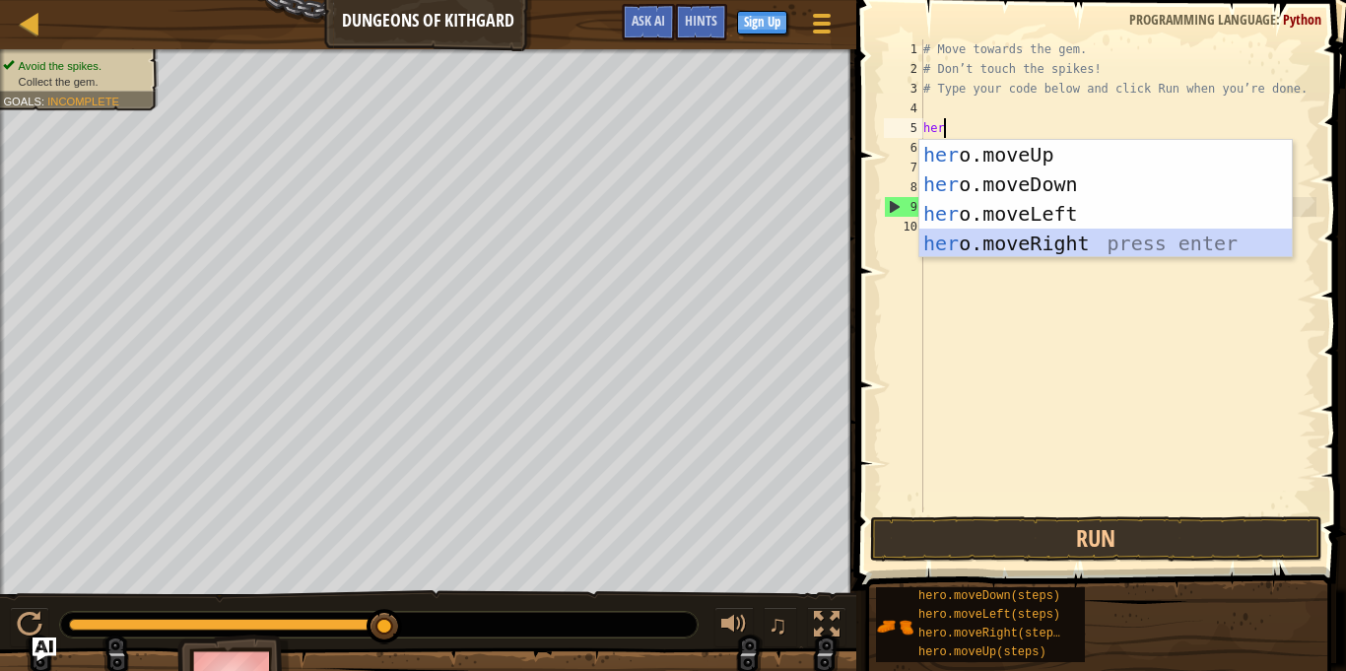
click at [1130, 240] on div "her o.moveUp press enter her o.moveDown press enter her o.moveLeft press enter …" at bounding box center [1105, 228] width 372 height 177
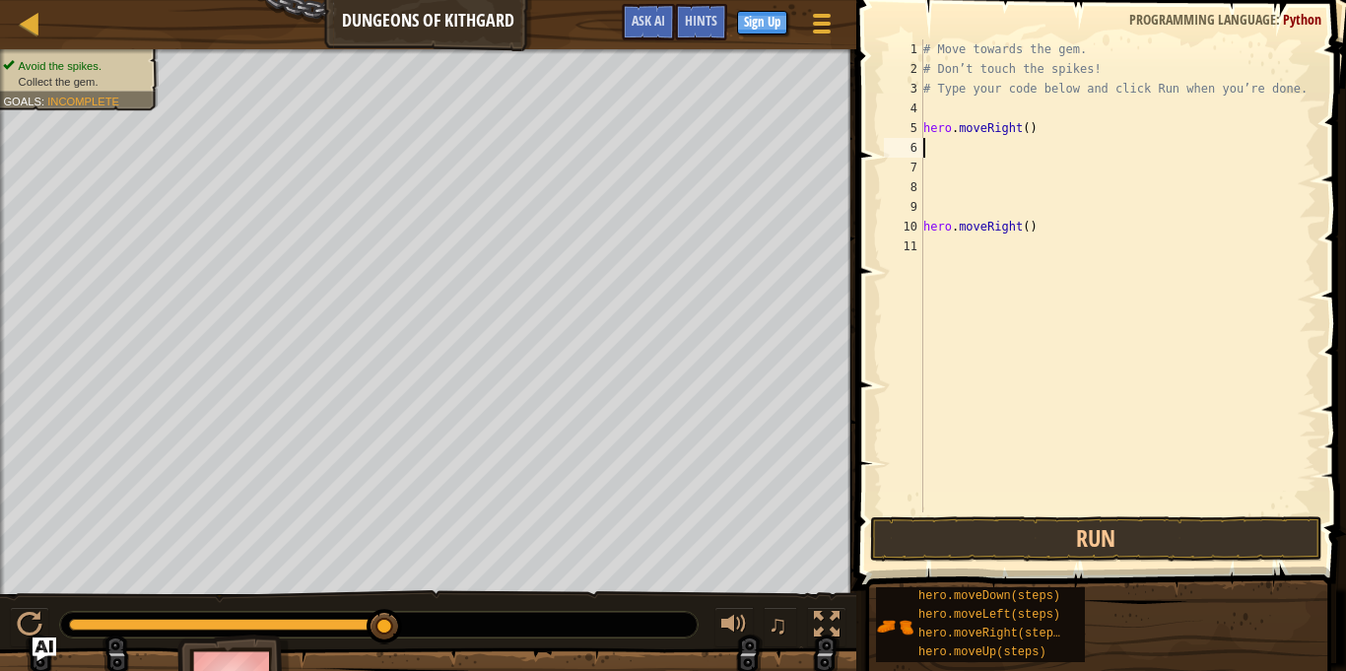
click at [1063, 233] on div "# Move towards the gem. # Don’t touch the spikes! # Type your code below and cl…" at bounding box center [1117, 295] width 397 height 512
type textarea "h"
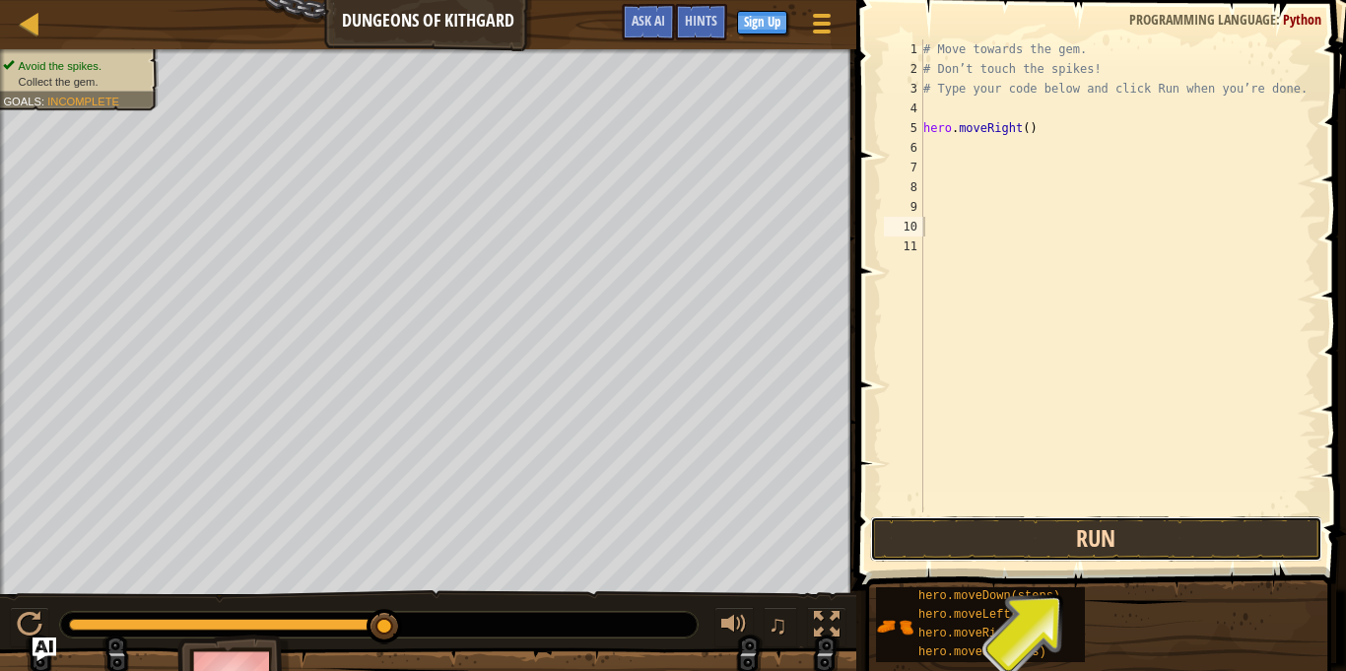
click at [1206, 556] on button "Run" at bounding box center [1096, 538] width 452 height 45
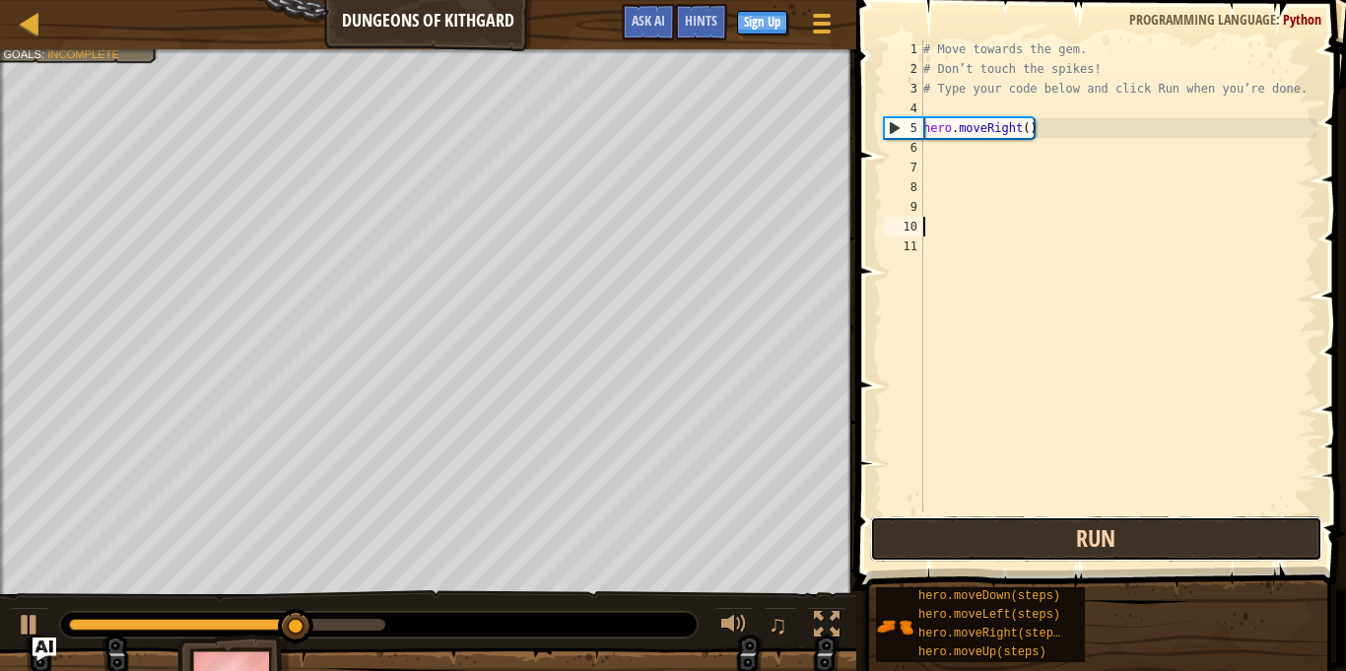
click at [1206, 556] on button "Run" at bounding box center [1096, 538] width 452 height 45
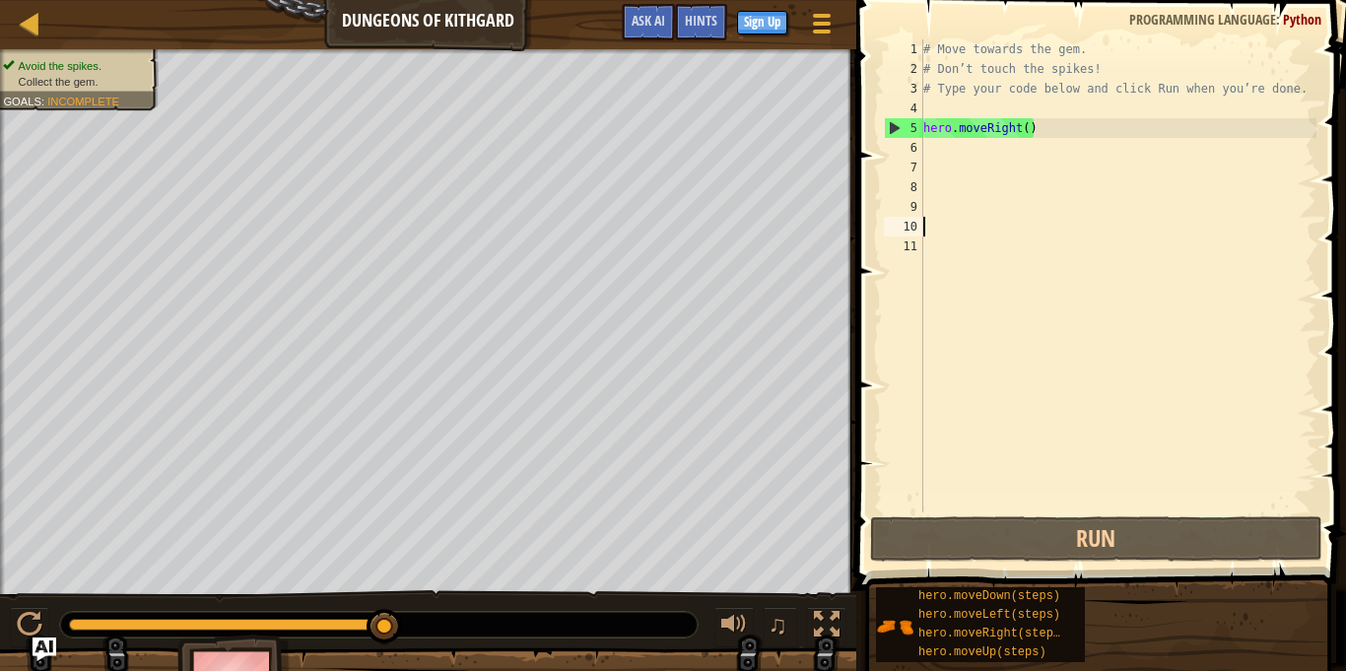
click at [885, 130] on div "5" at bounding box center [904, 128] width 38 height 20
type textarea "hero.moveRight()"
click at [1031, 502] on div "# Move towards the gem. # Don’t touch the spikes! # Type your code below and cl…" at bounding box center [1117, 295] width 397 height 512
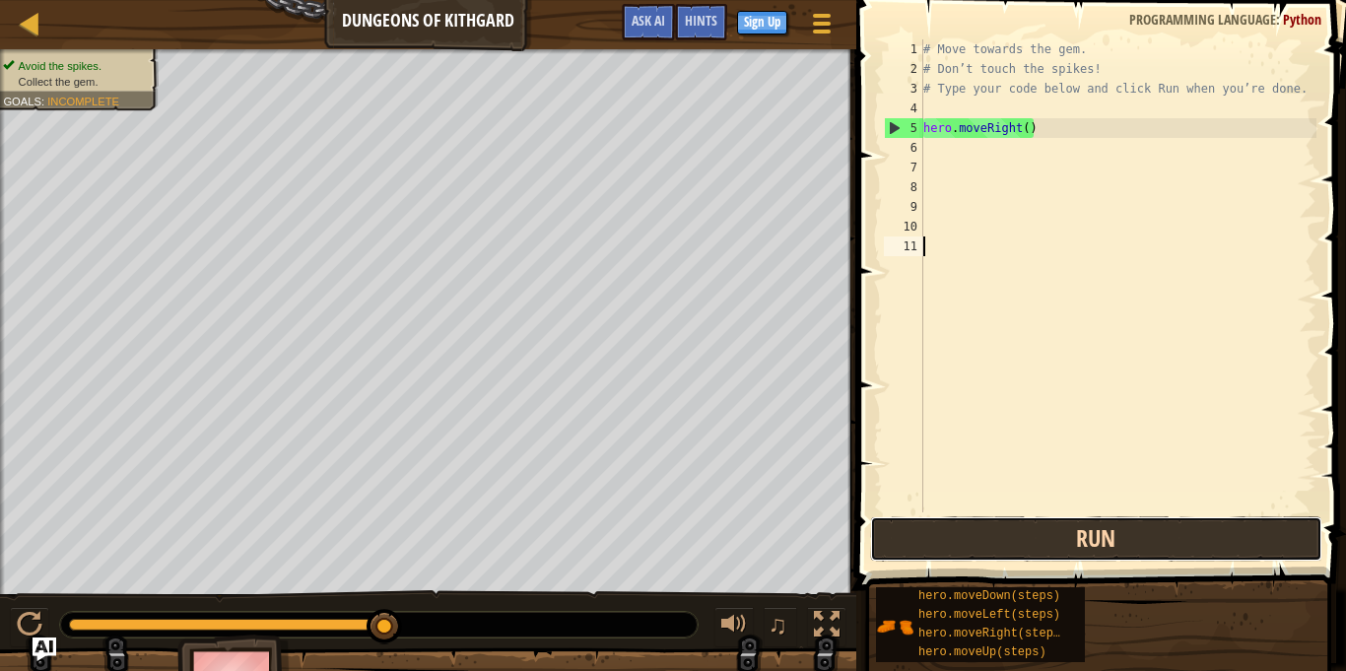
click at [1036, 536] on button "Run" at bounding box center [1096, 538] width 452 height 45
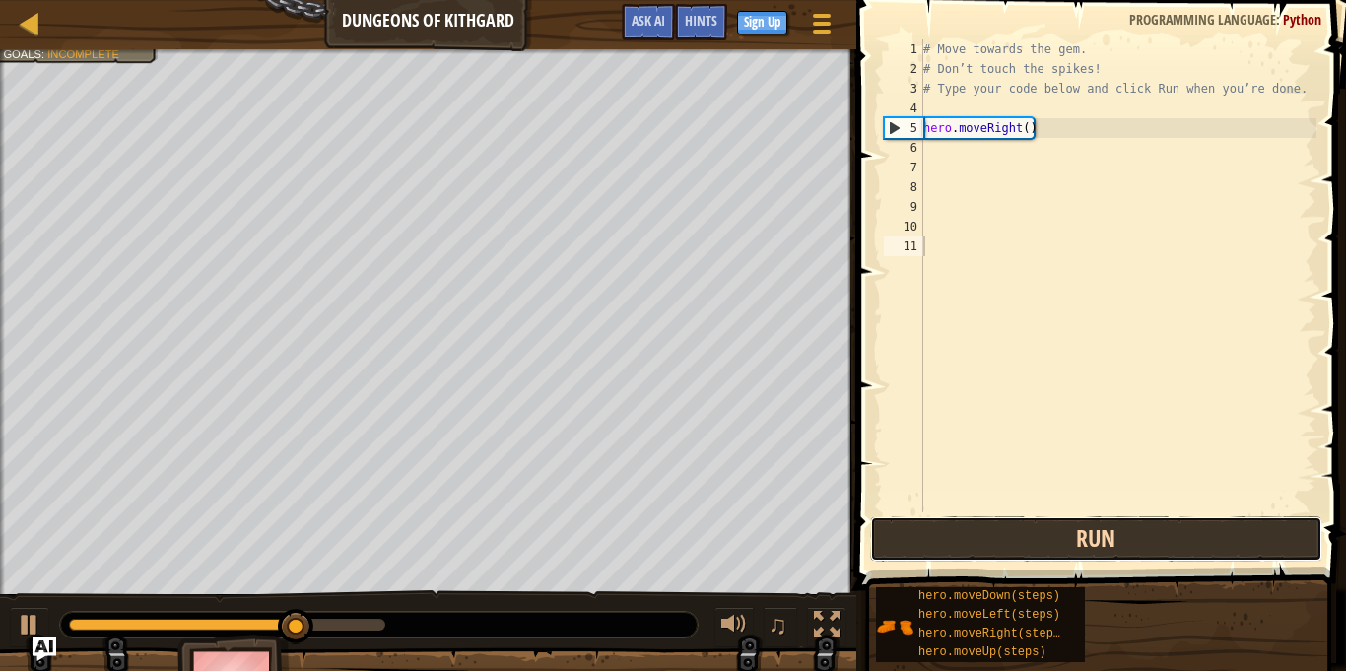
click at [1036, 536] on button "Run" at bounding box center [1096, 538] width 452 height 45
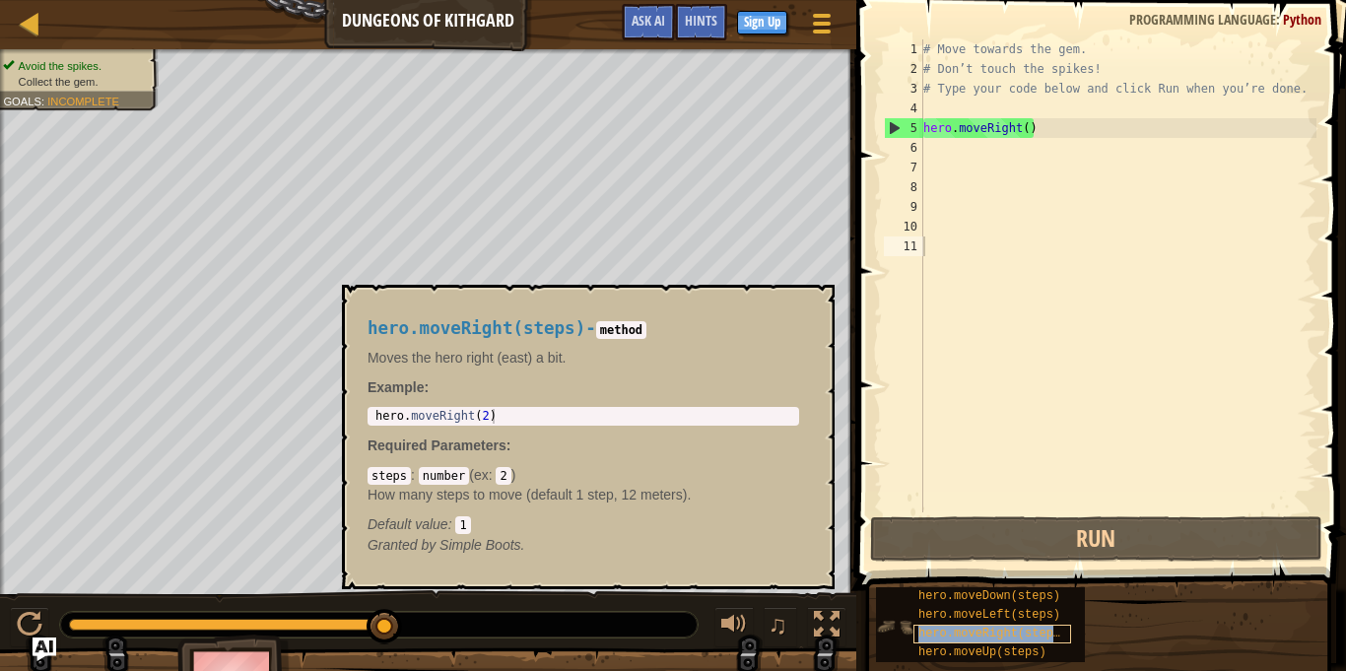
click at [1029, 639] on span "hero.moveRight(steps)" at bounding box center [992, 634] width 149 height 14
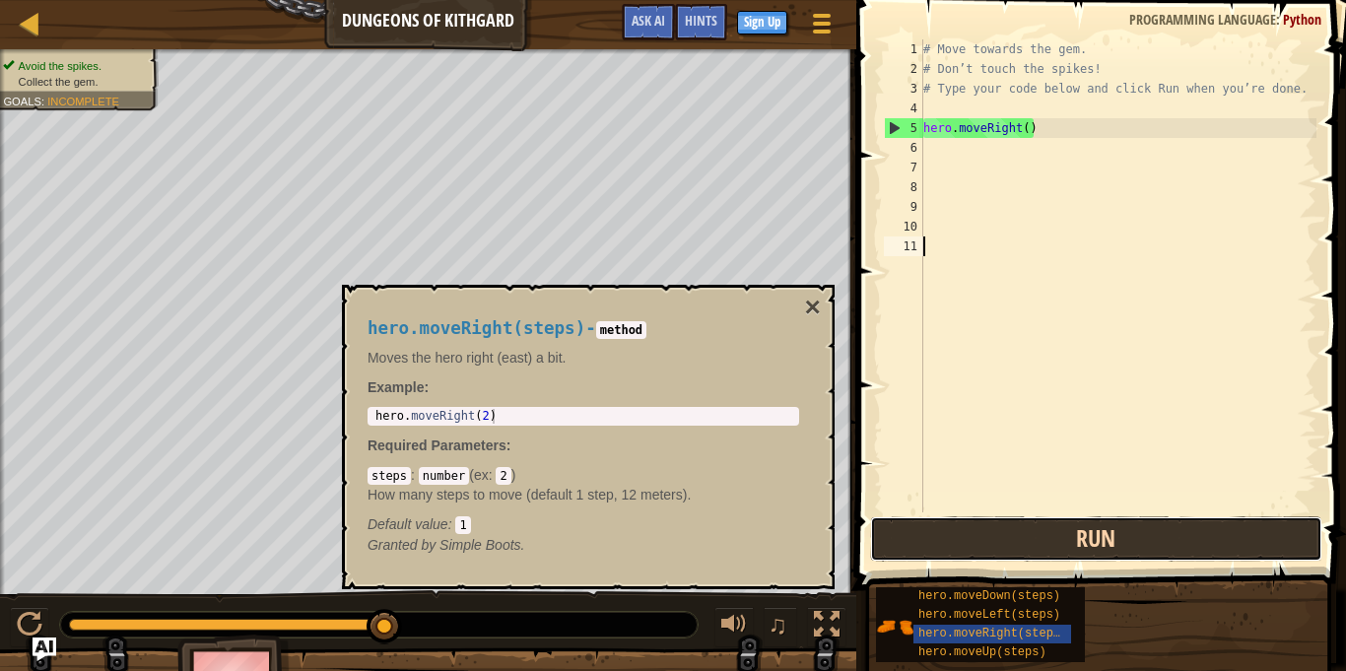
click at [1067, 544] on button "Run" at bounding box center [1096, 538] width 452 height 45
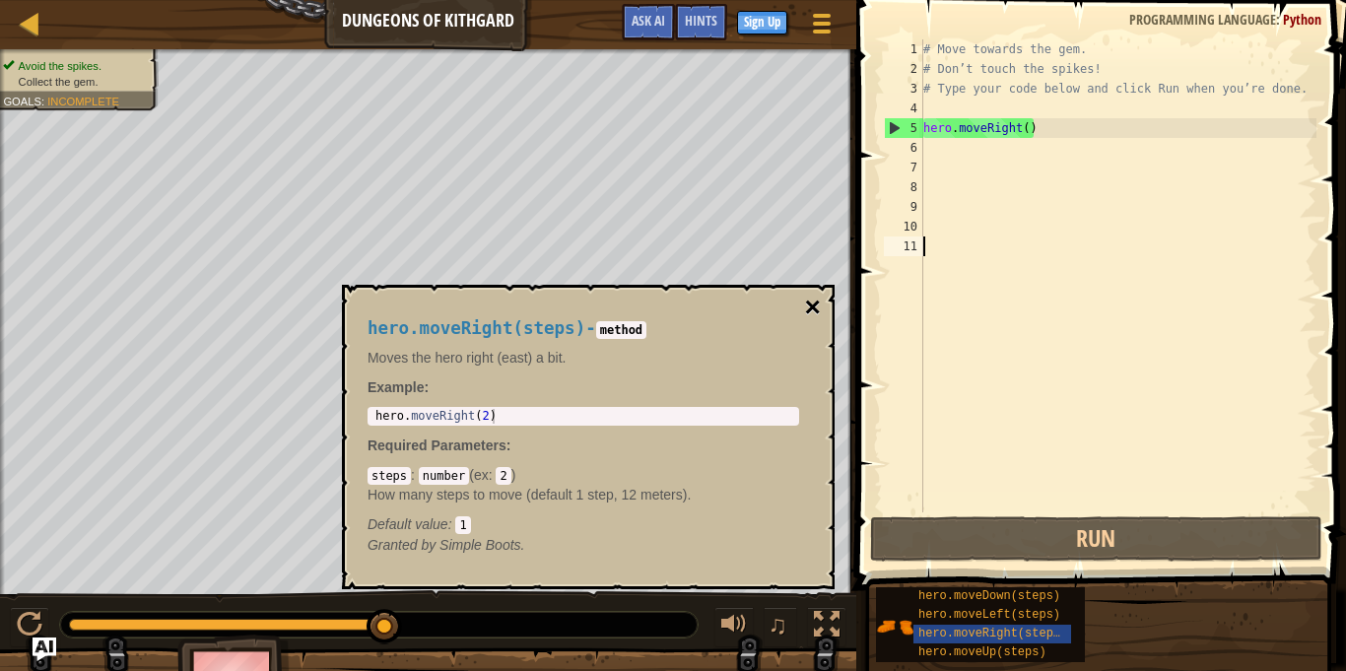
click at [807, 299] on button "×" at bounding box center [813, 308] width 16 height 28
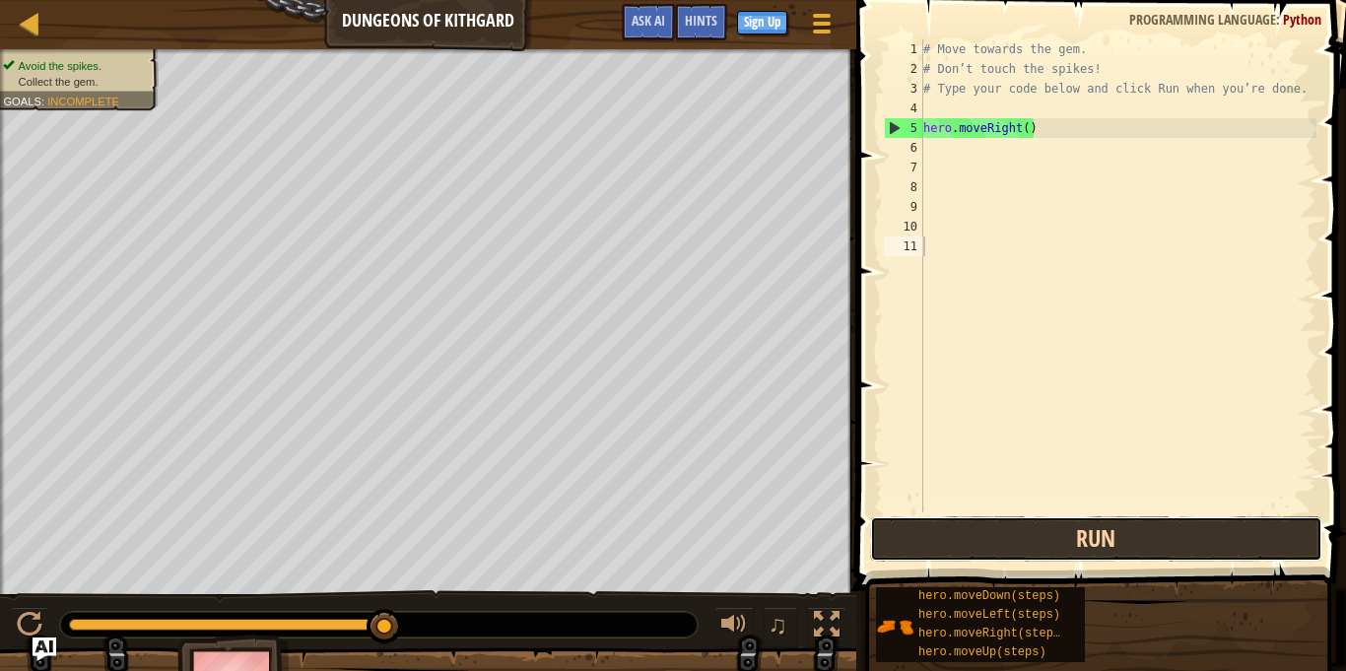
click at [1060, 561] on button "Run" at bounding box center [1096, 538] width 452 height 45
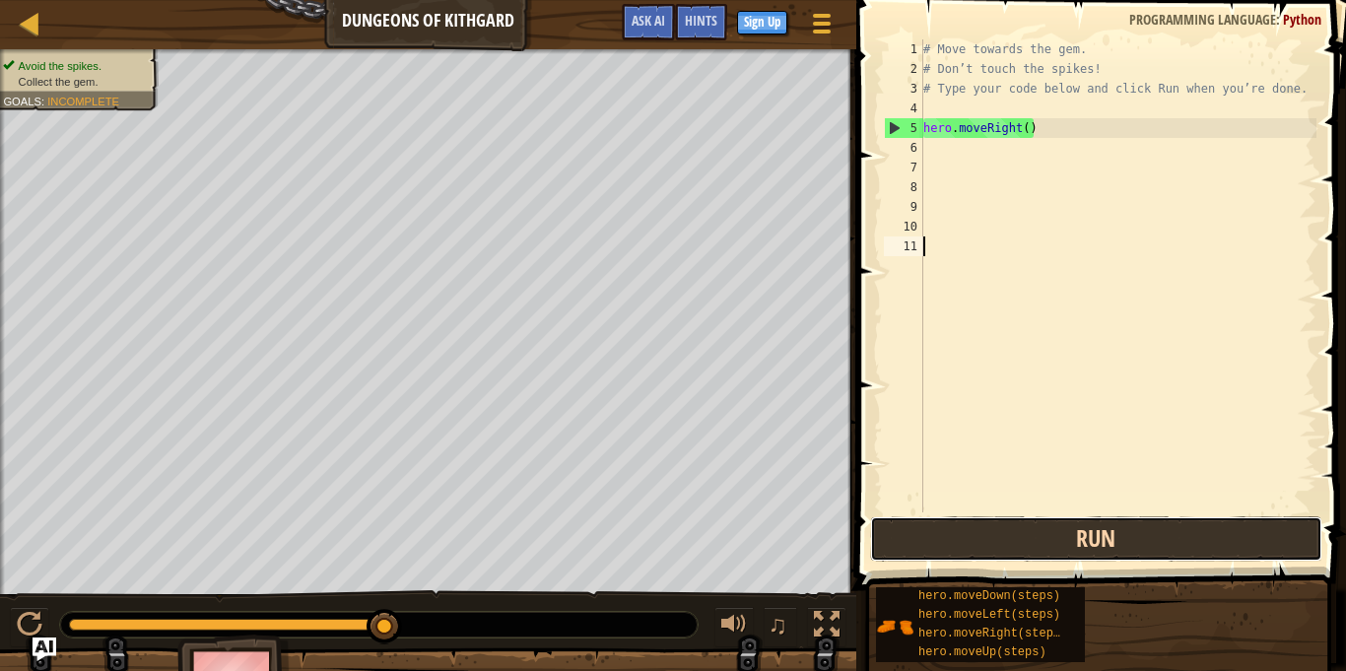
click at [1013, 540] on button "Run" at bounding box center [1096, 538] width 452 height 45
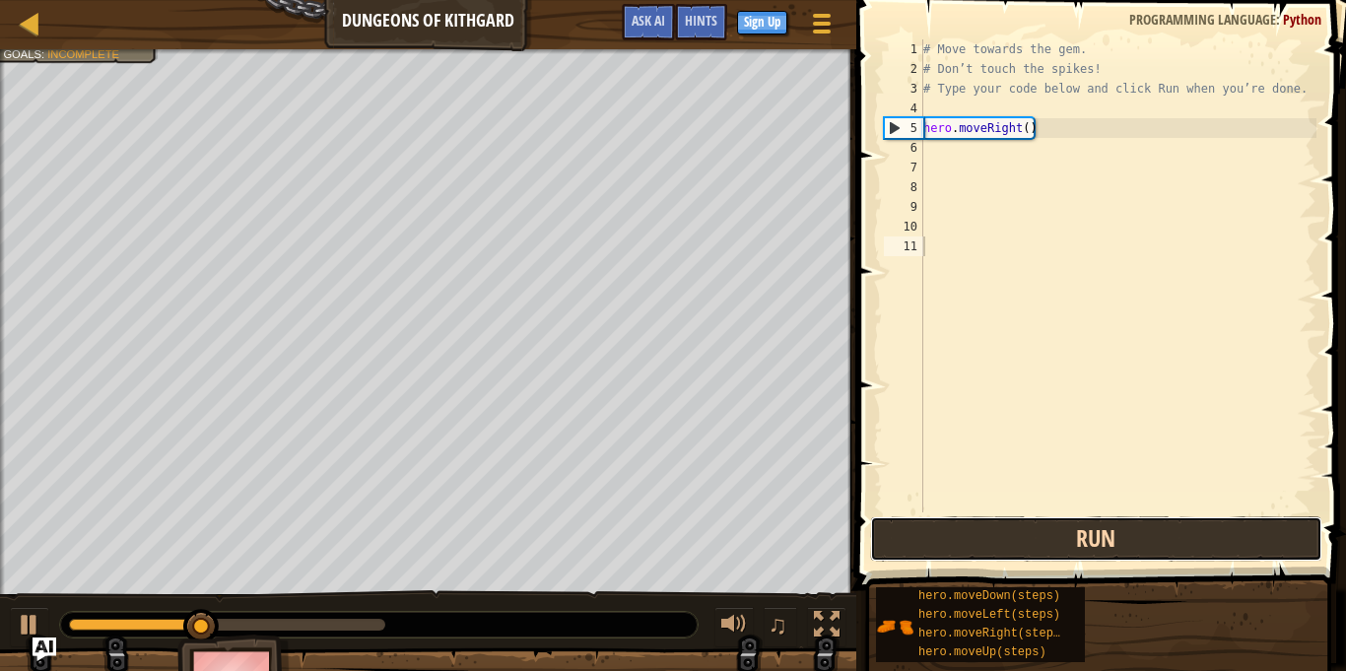
click at [1012, 540] on button "Run" at bounding box center [1096, 538] width 452 height 45
click at [1012, 542] on button "Running" at bounding box center [1096, 538] width 452 height 45
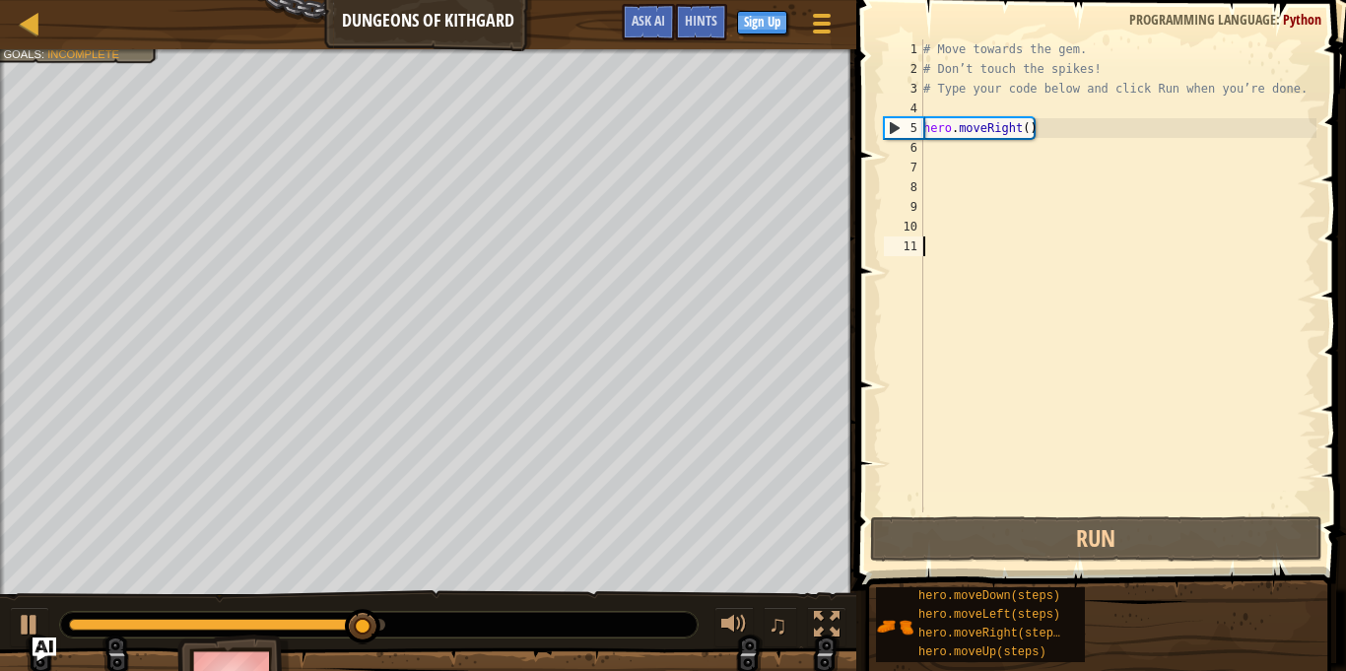
click at [891, 129] on div "5" at bounding box center [904, 128] width 38 height 20
type textarea "hero.moveRight()"
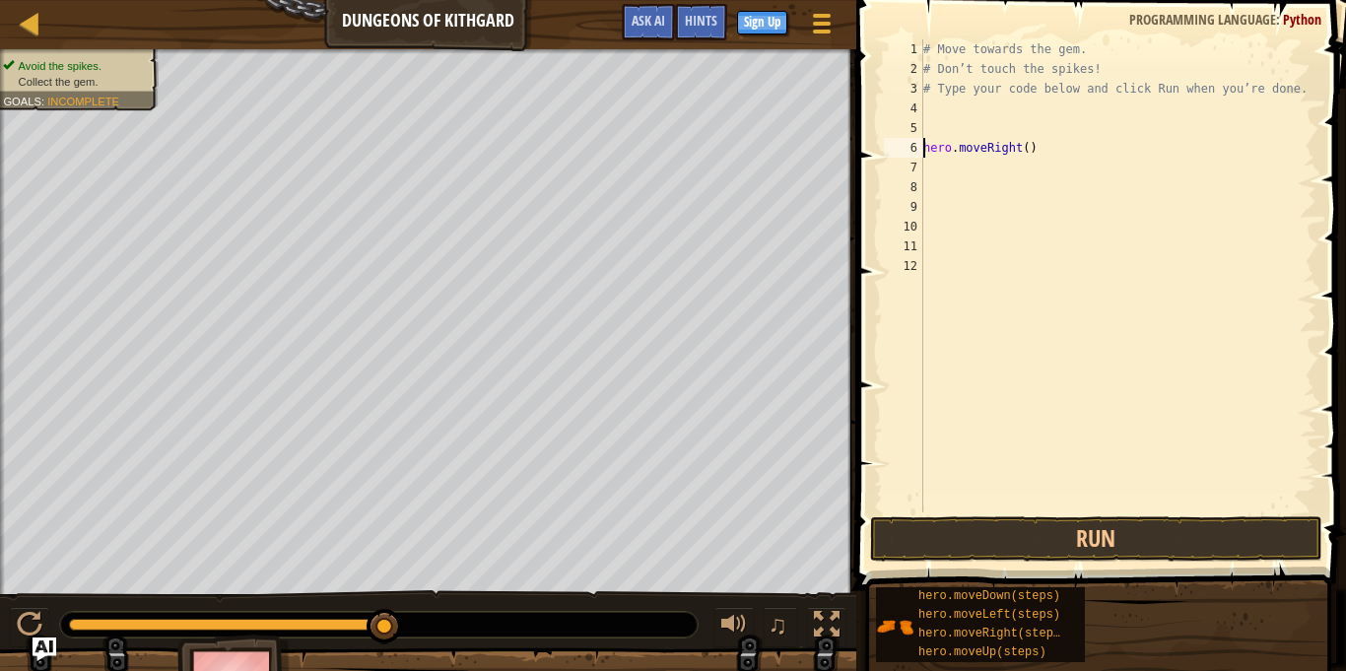
click at [1064, 169] on div "# Move towards the gem. # Don’t touch the spikes! # Type your code below and cl…" at bounding box center [1117, 295] width 397 height 512
click at [1062, 135] on div "# Move towards the gem. # Don’t touch the spikes! # Type your code below and cl…" at bounding box center [1117, 295] width 397 height 512
click at [1015, 155] on div "# Move towards the gem. # Don’t touch the spikes! # Type your code below and cl…" at bounding box center [1117, 295] width 397 height 512
type textarea "hero.()"
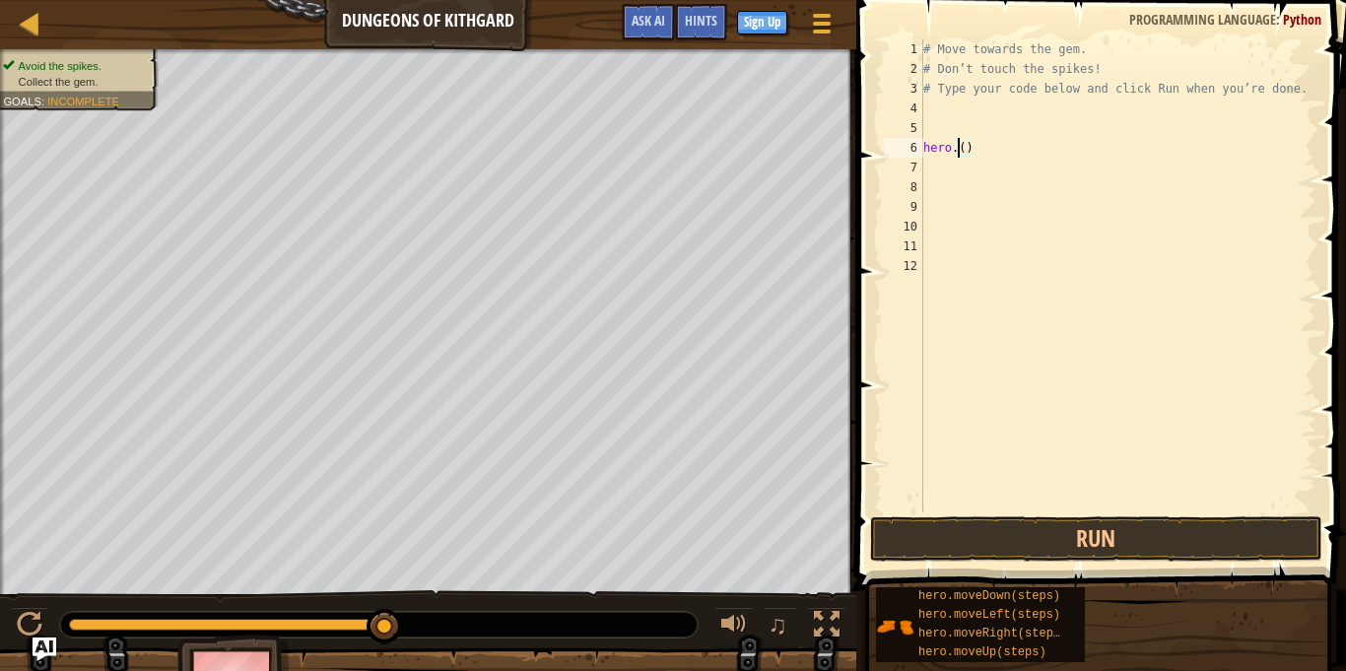
click at [1014, 154] on div "# Move towards the gem. # Don’t touch the spikes! # Type your code below and cl…" at bounding box center [1117, 295] width 397 height 512
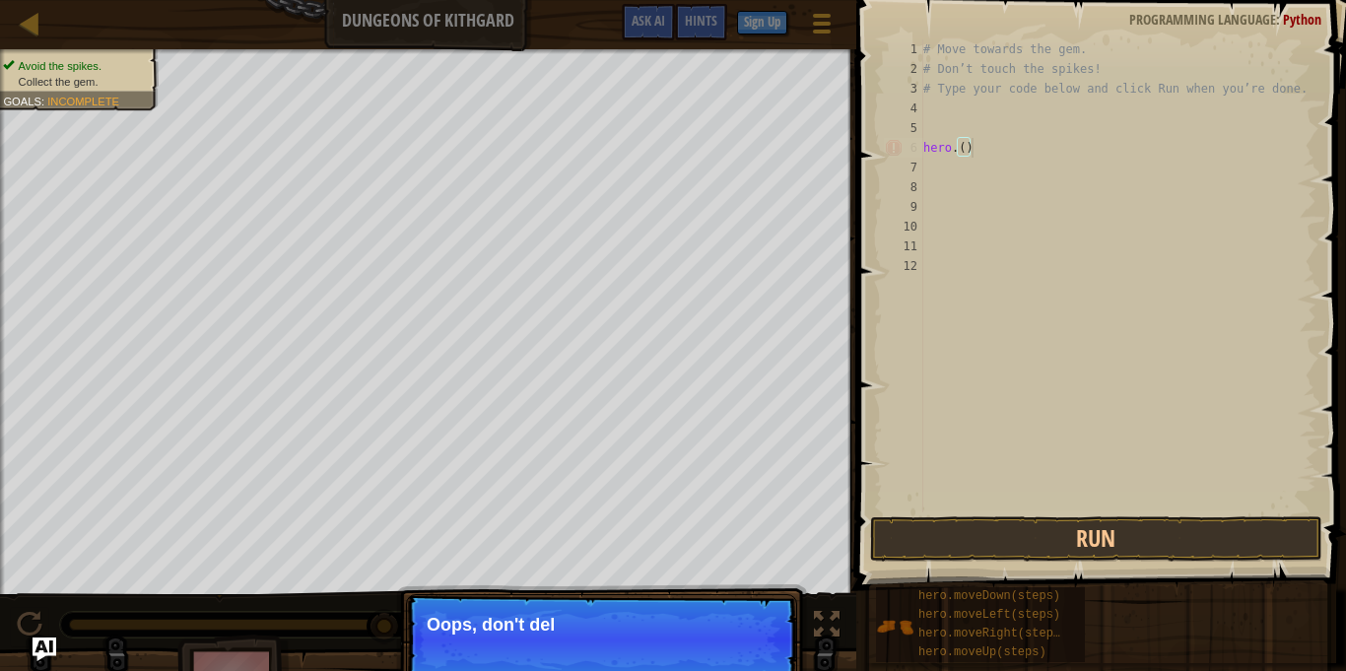
click at [966, 151] on div "# Move towards the gem. # Don’t touch the spikes! # Type your code below and cl…" at bounding box center [1117, 295] width 397 height 512
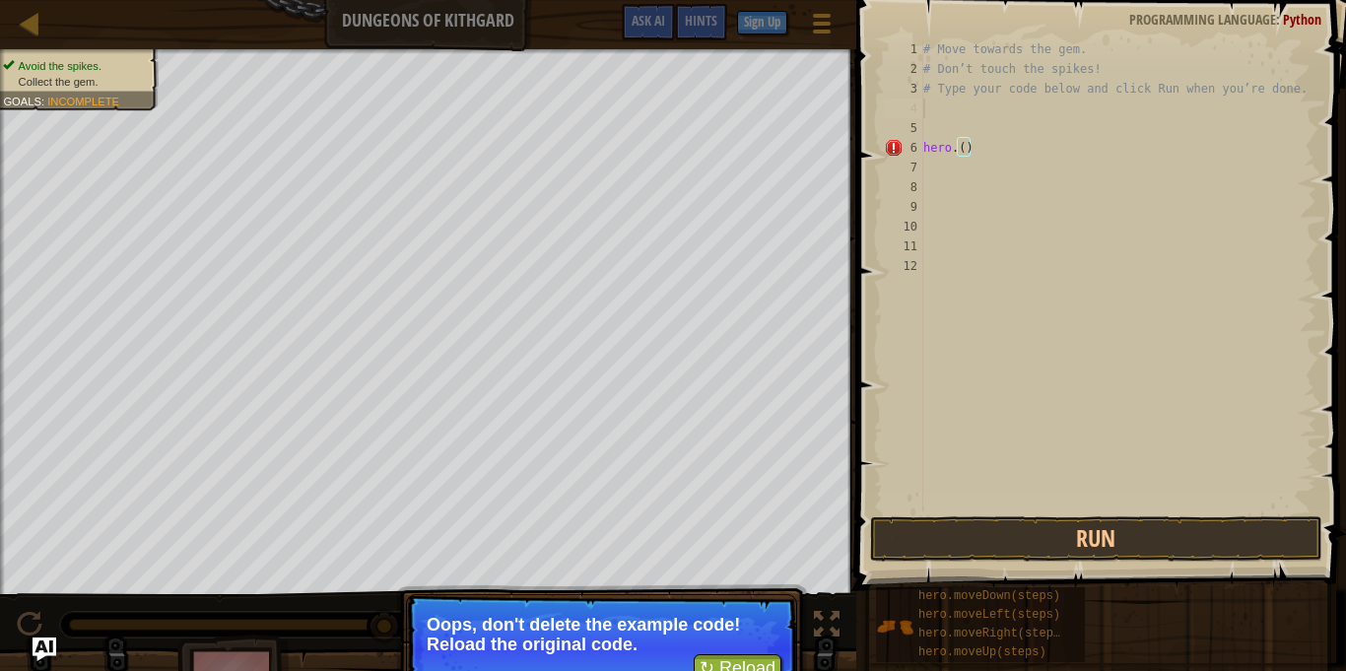
click at [932, 113] on div "# Move towards the gem. # Don’t touch the spikes! # Type your code below and cl…" at bounding box center [1117, 295] width 397 height 512
click at [929, 132] on div "# Move towards the gem. # Don’t touch the spikes! # Type your code below and cl…" at bounding box center [1117, 295] width 397 height 512
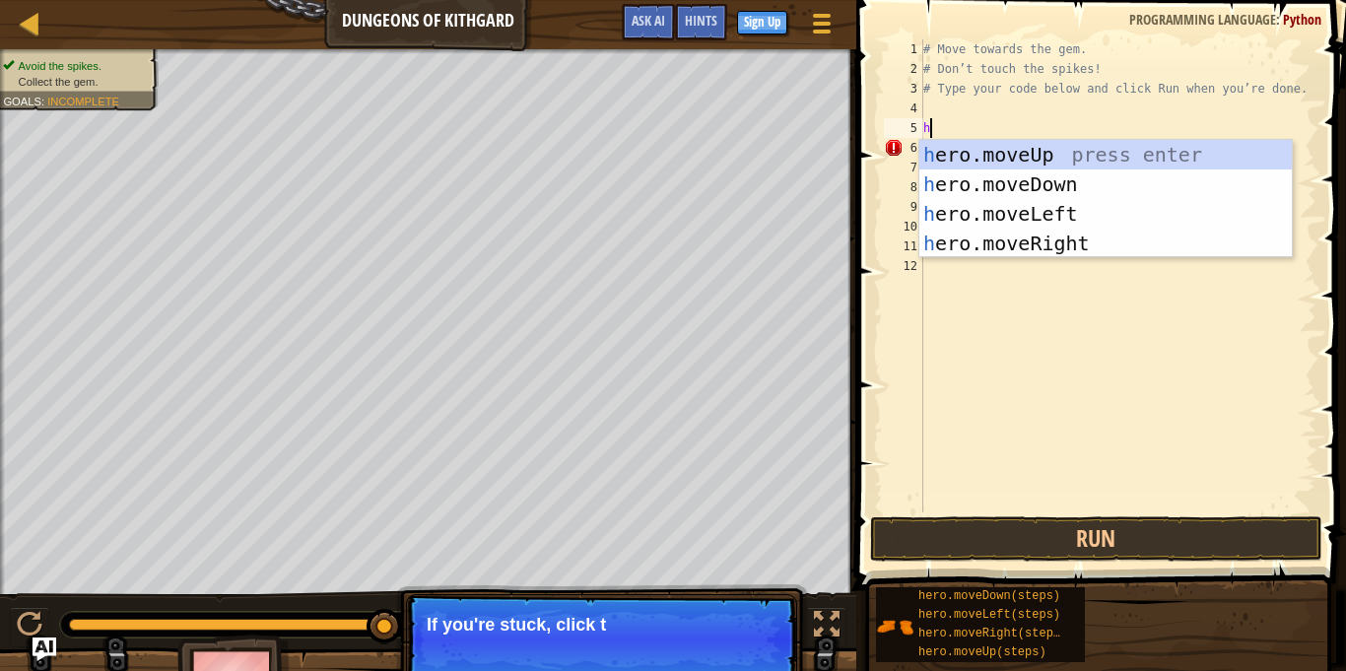
type textarea "he"
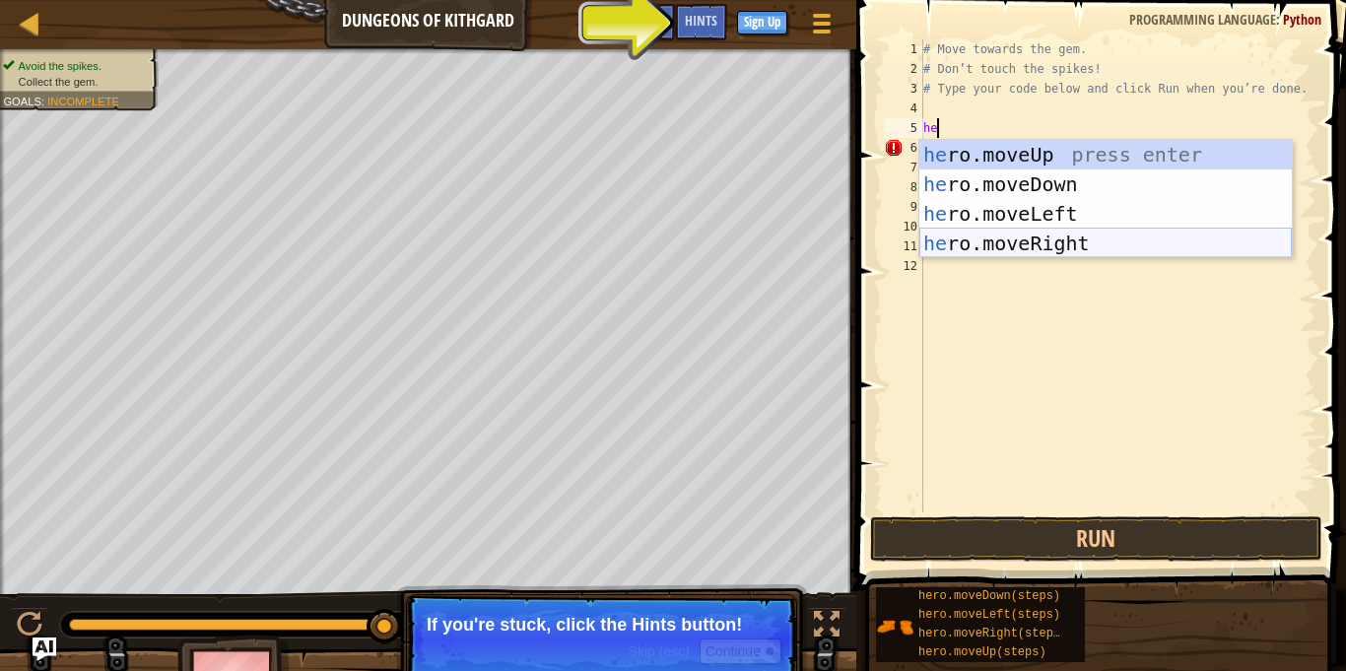
click at [1021, 252] on div "he ro.moveUp press enter he ro.moveDown press enter he ro.moveLeft press enter …" at bounding box center [1105, 228] width 372 height 177
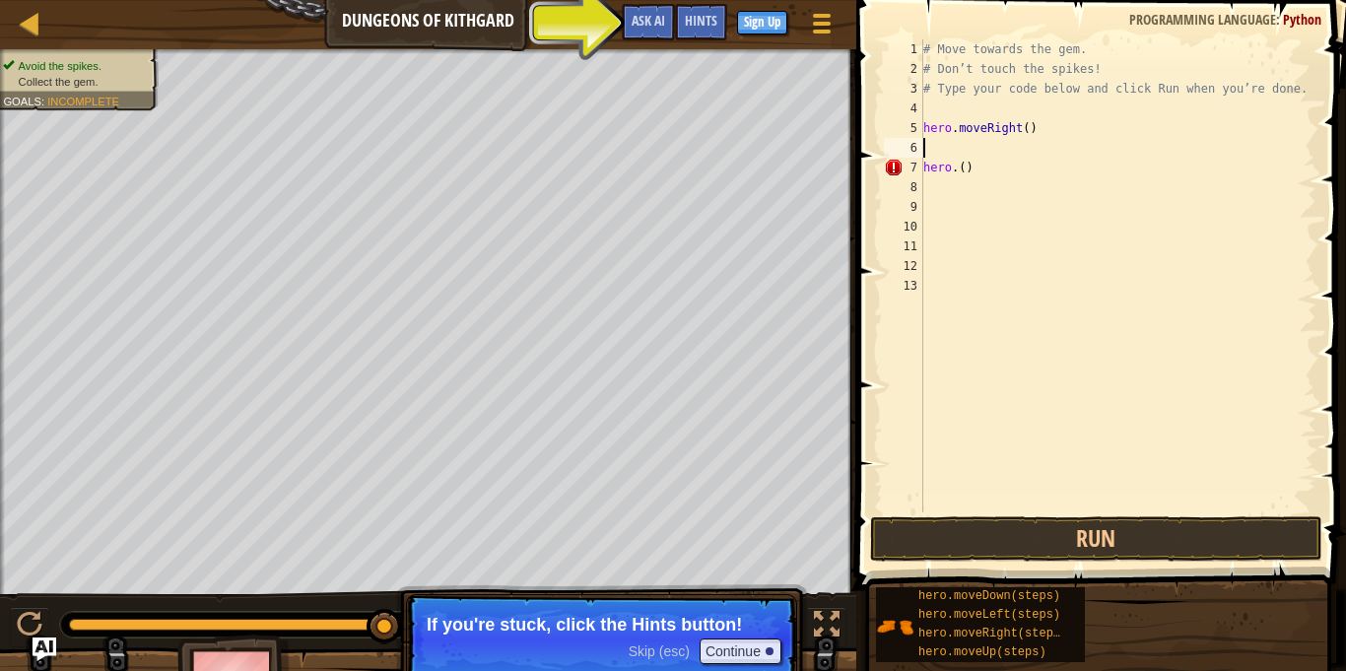
scroll to position [9, 0]
click at [1011, 168] on div "# Move towards the gem. # Don’t touch the spikes! # Type your code below and cl…" at bounding box center [1117, 295] width 397 height 512
type textarea "h"
click at [1029, 549] on button "Run" at bounding box center [1096, 538] width 452 height 45
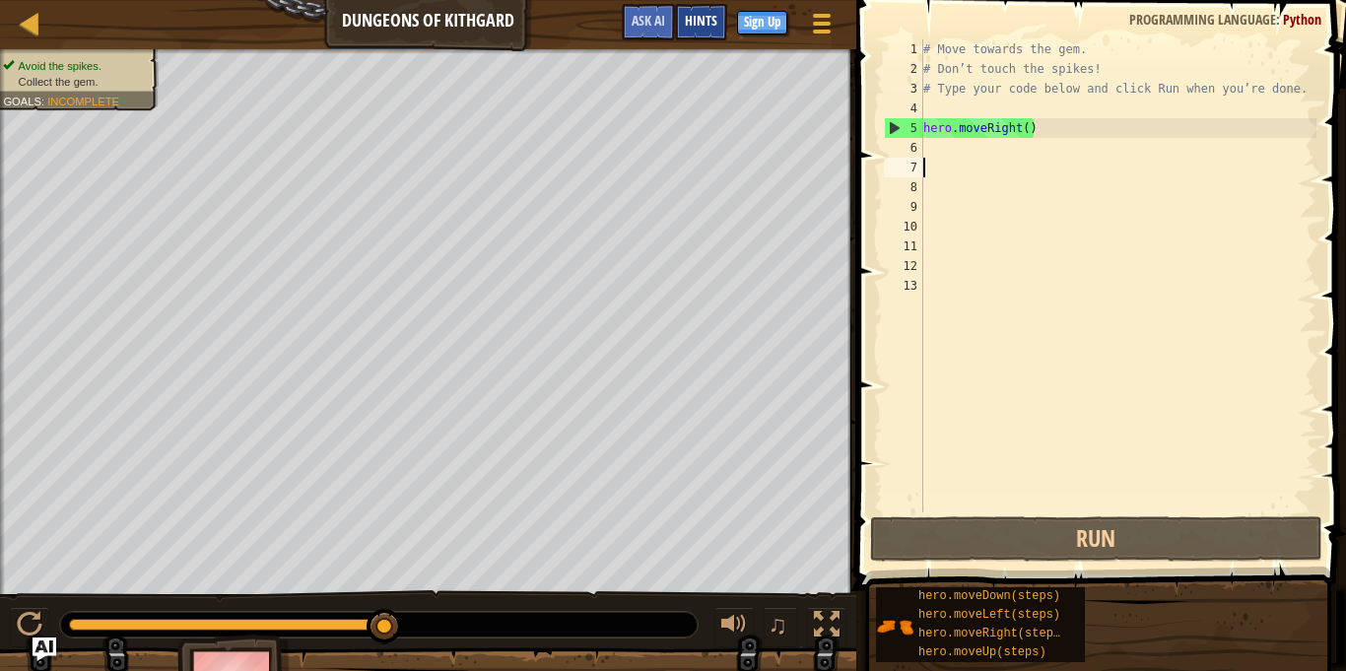
click at [713, 33] on div "Hints" at bounding box center [701, 22] width 52 height 36
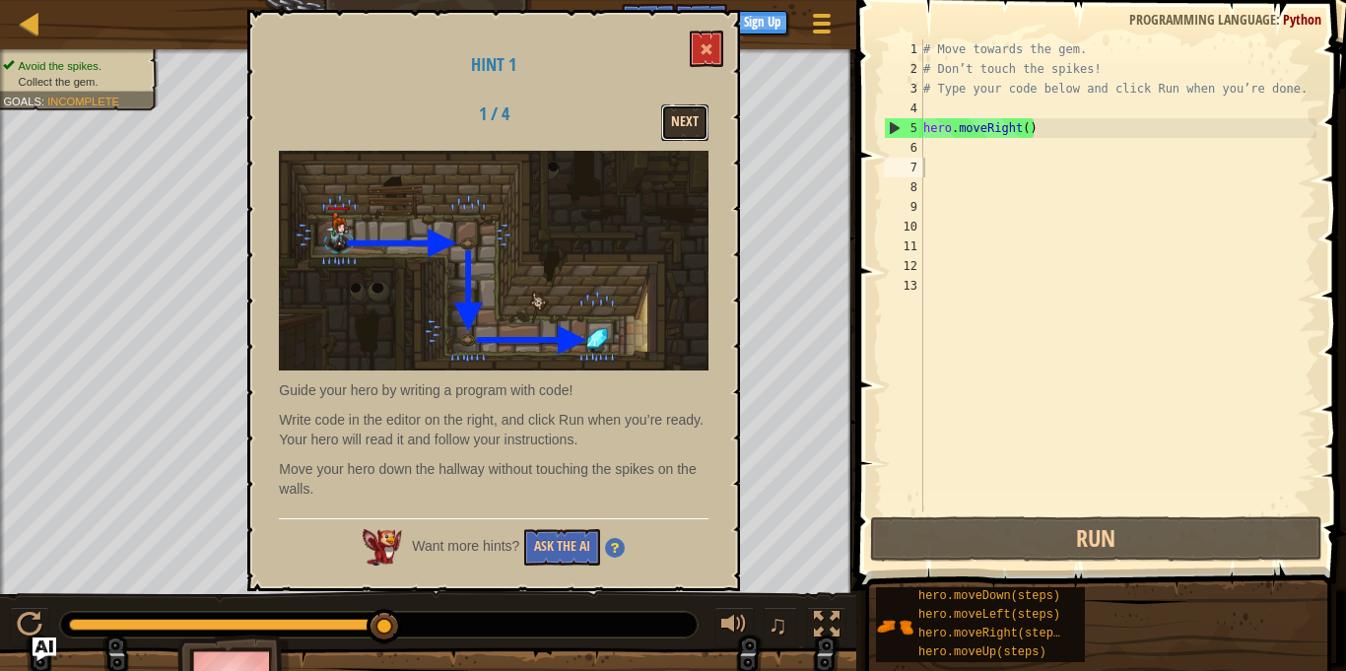
click at [698, 124] on button "Next" at bounding box center [684, 122] width 47 height 36
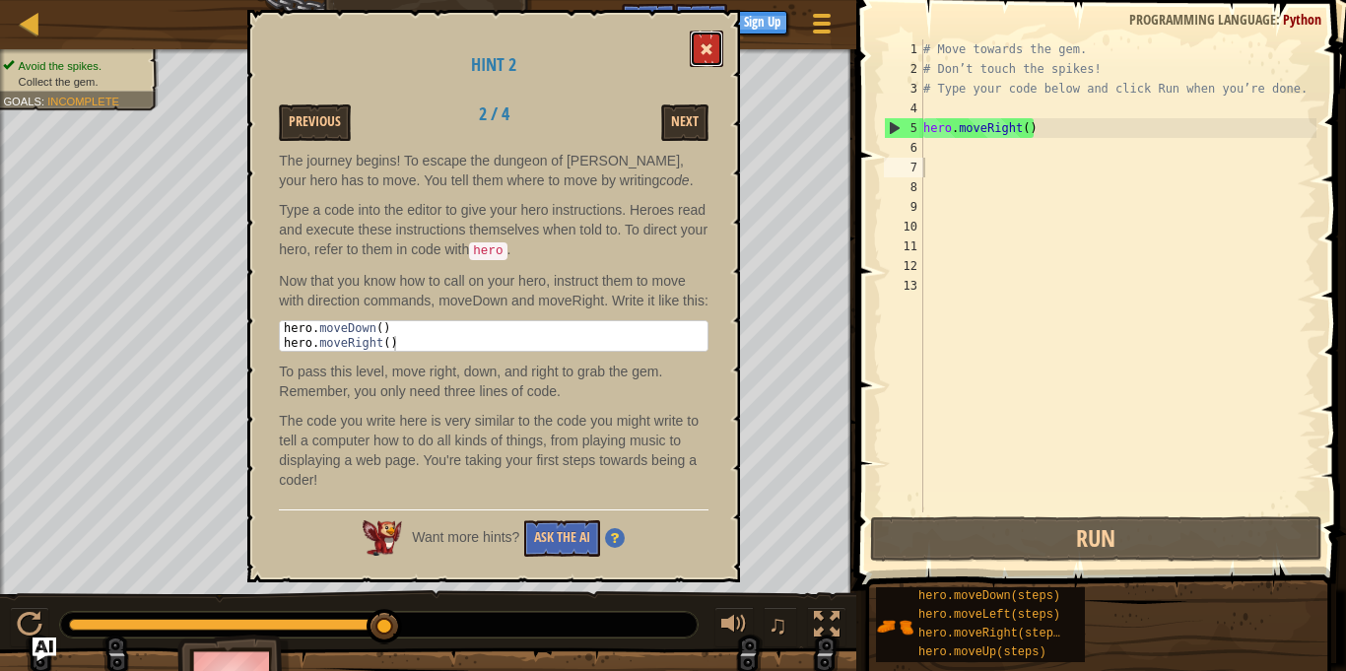
click at [715, 54] on button at bounding box center [706, 49] width 33 height 36
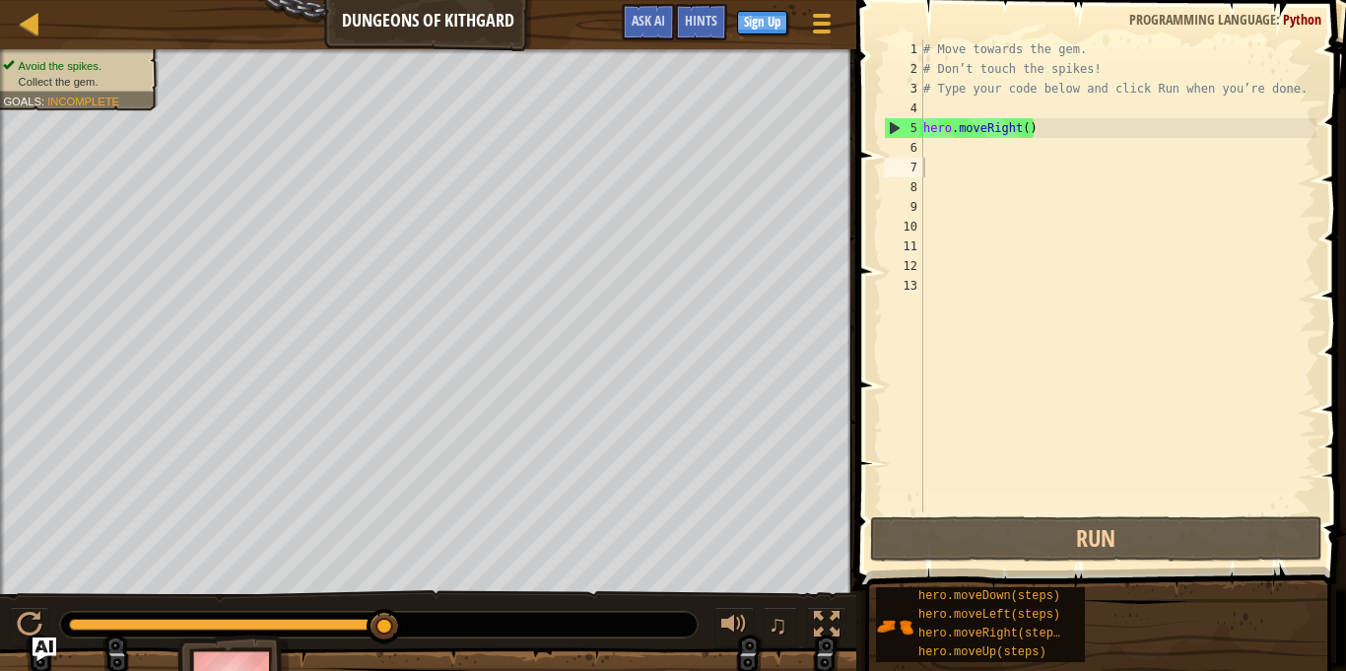
click at [948, 157] on div "# Move towards the gem. # Don’t touch the spikes! # Type your code below and cl…" at bounding box center [1117, 295] width 397 height 512
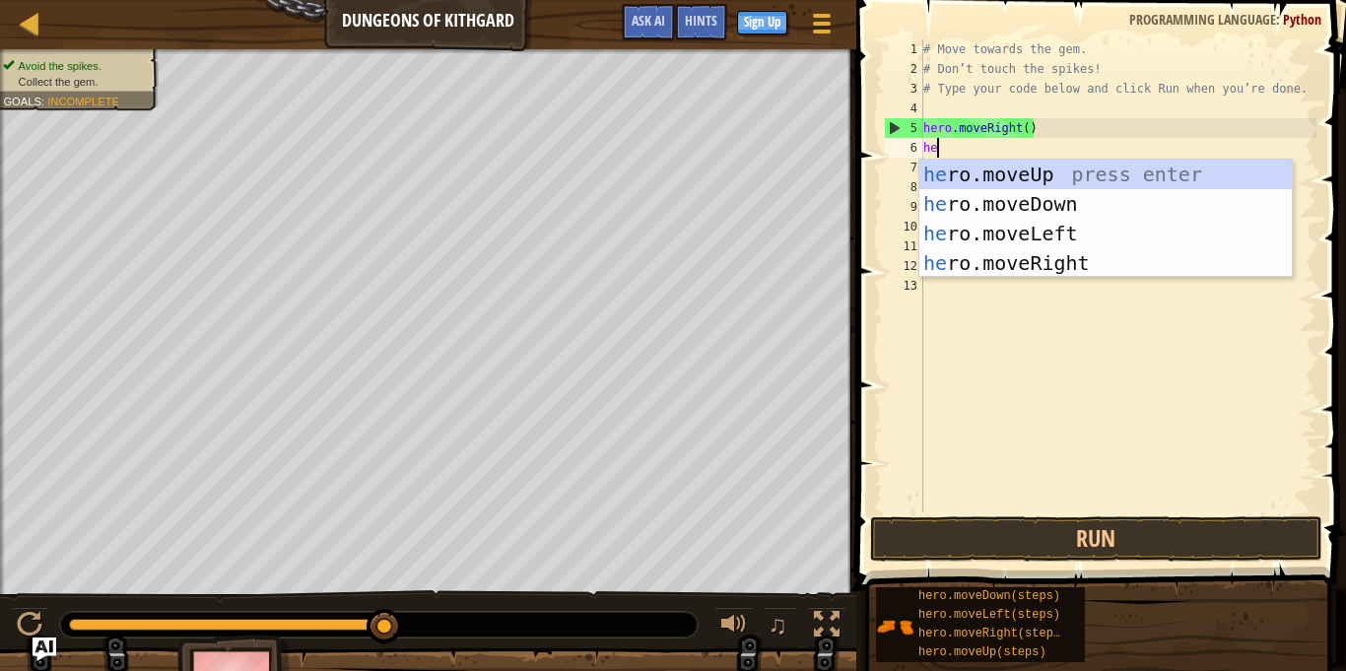
type textarea "her"
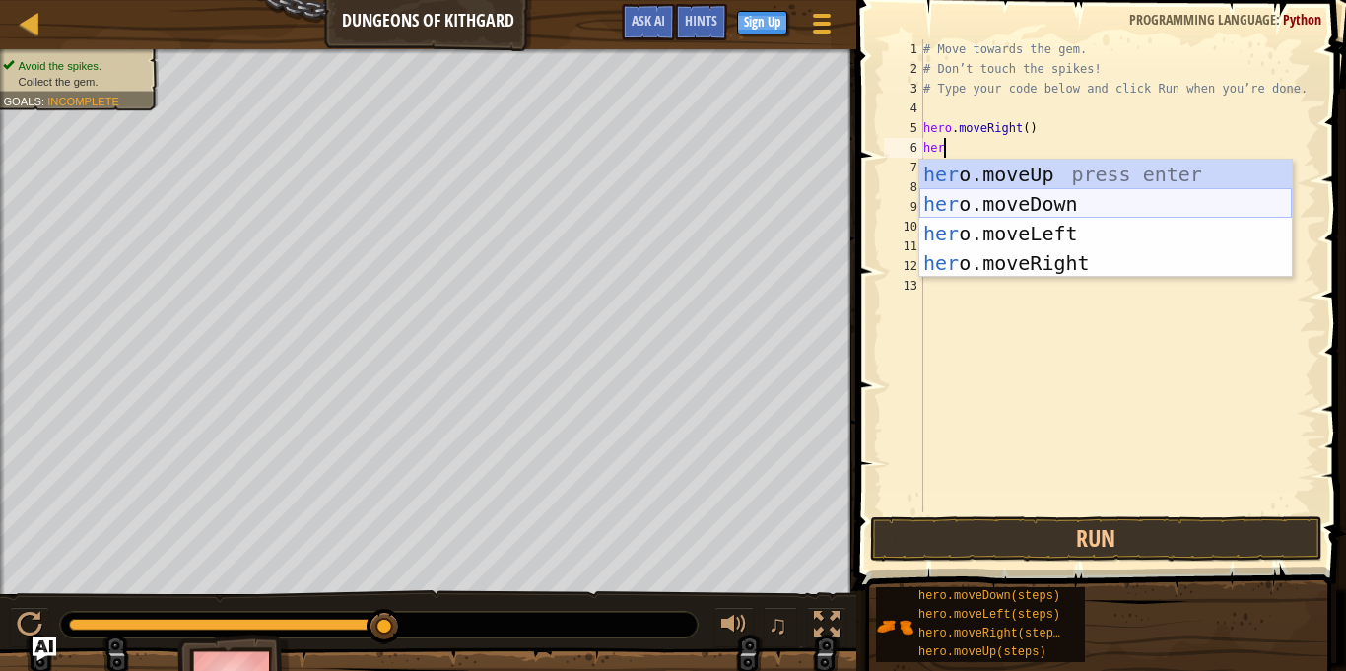
click at [1034, 197] on div "her o.moveUp press enter her o.moveDown press enter her o.moveLeft press enter …" at bounding box center [1105, 248] width 372 height 177
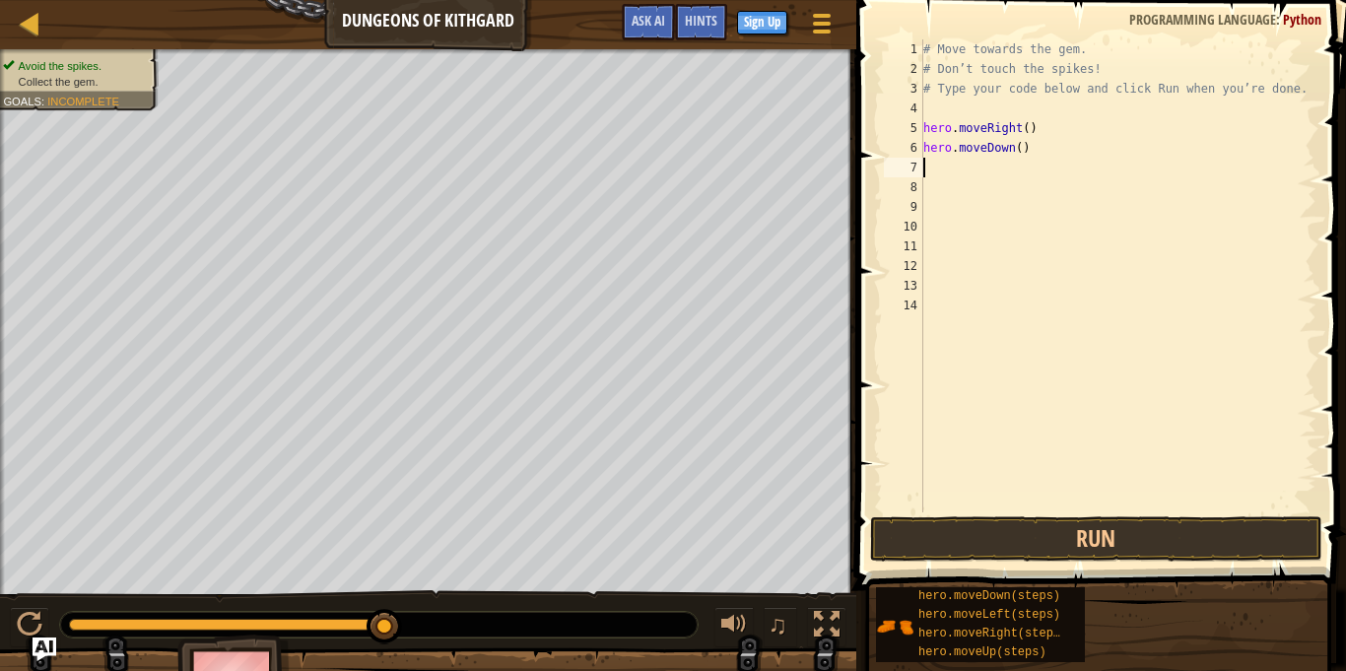
type textarea "e"
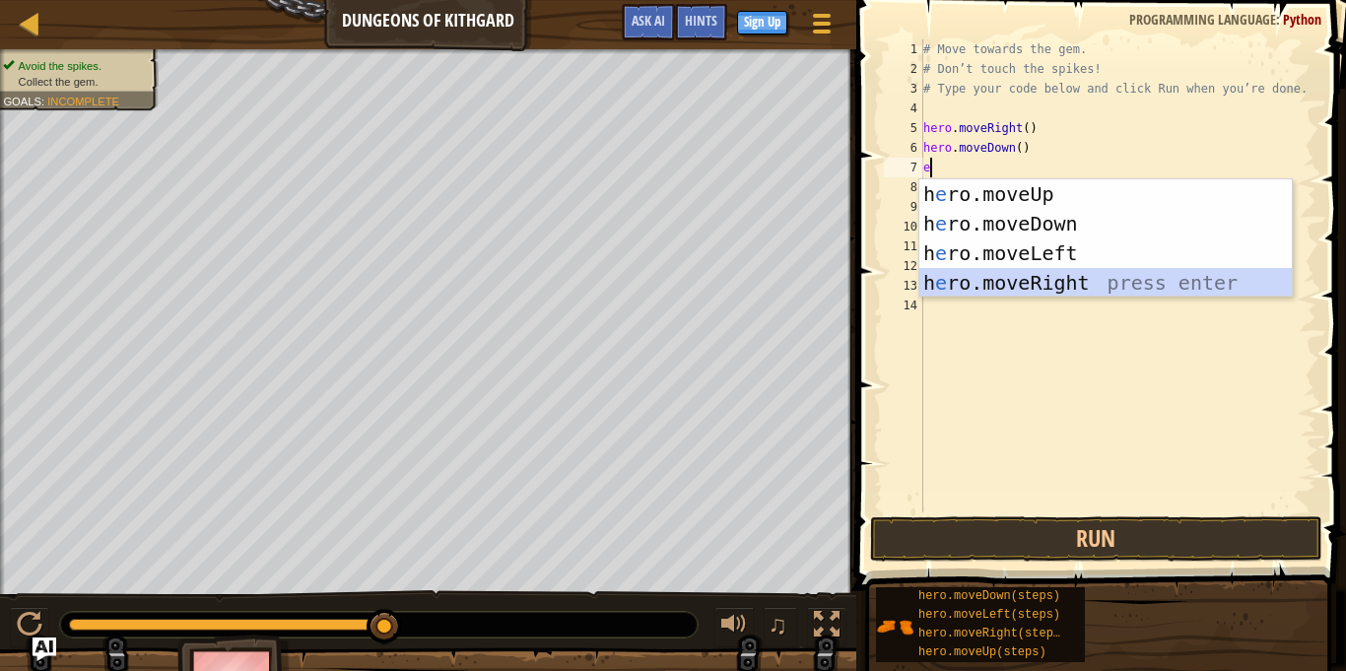
click at [1002, 285] on div "h e ro.moveUp press enter h e ro.moveDown press enter h e ro.moveLeft press ent…" at bounding box center [1105, 267] width 372 height 177
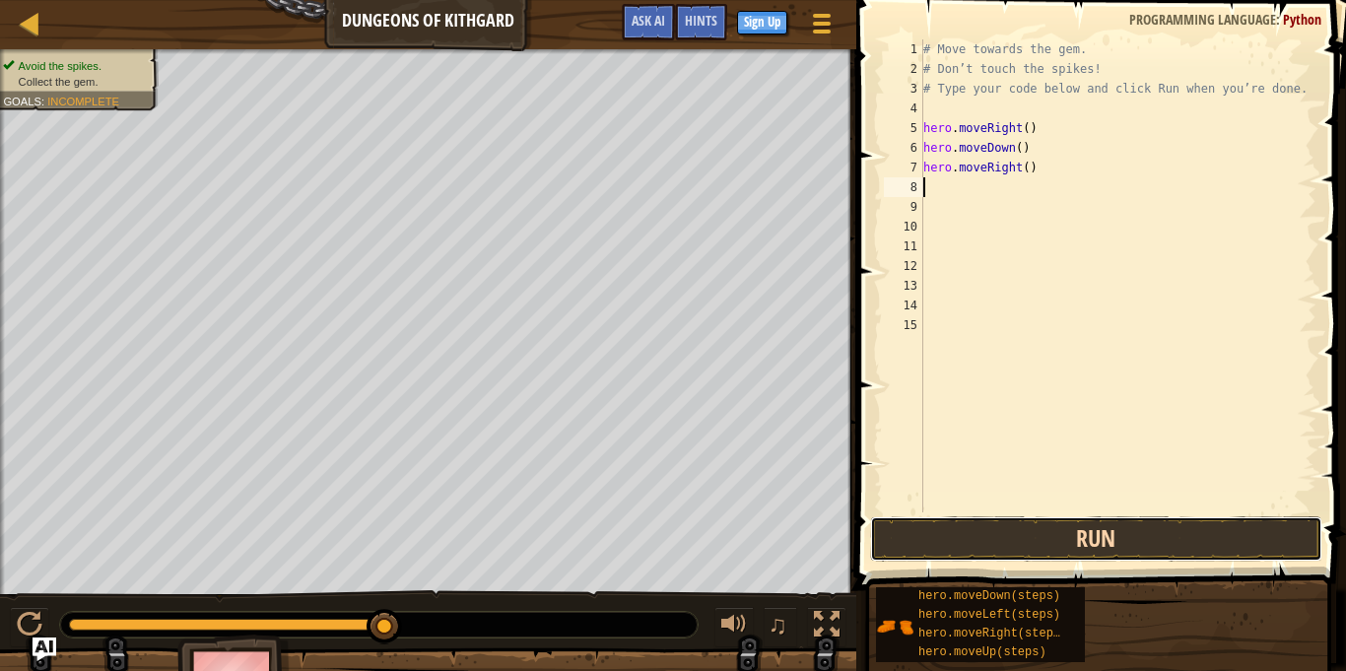
click at [966, 545] on button "Run" at bounding box center [1096, 538] width 452 height 45
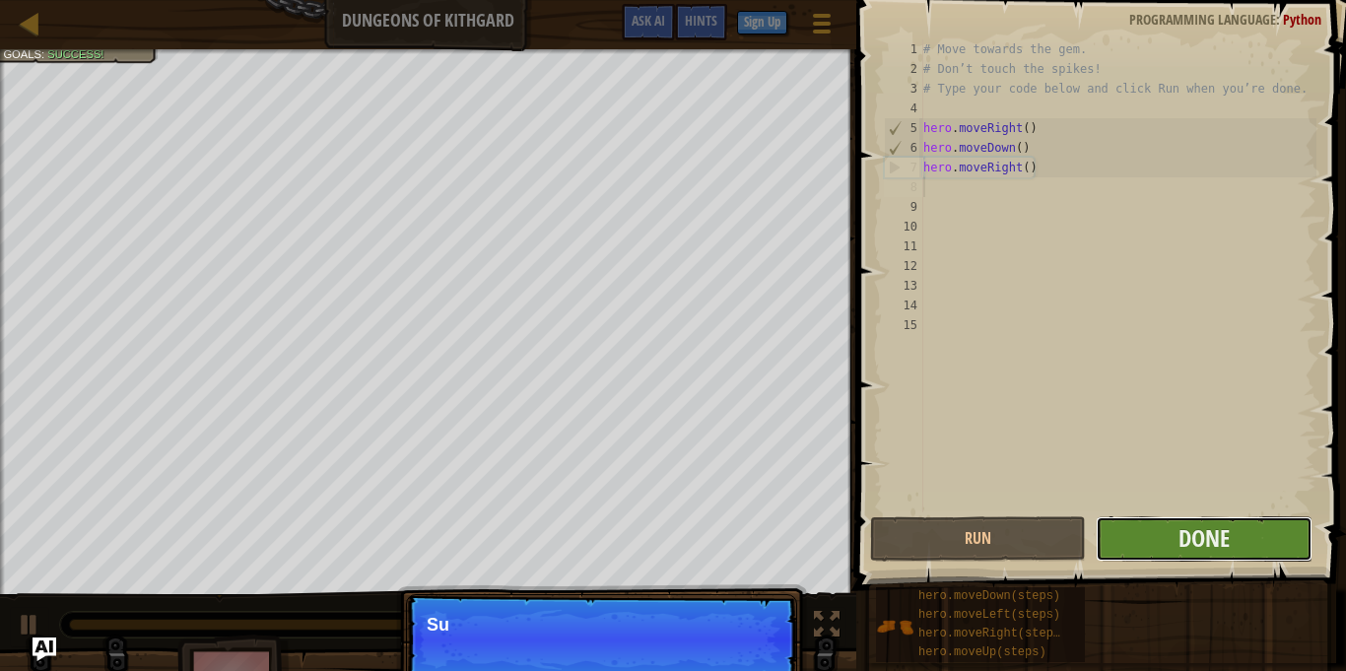
click at [1176, 557] on button "Done" at bounding box center [1204, 538] width 216 height 45
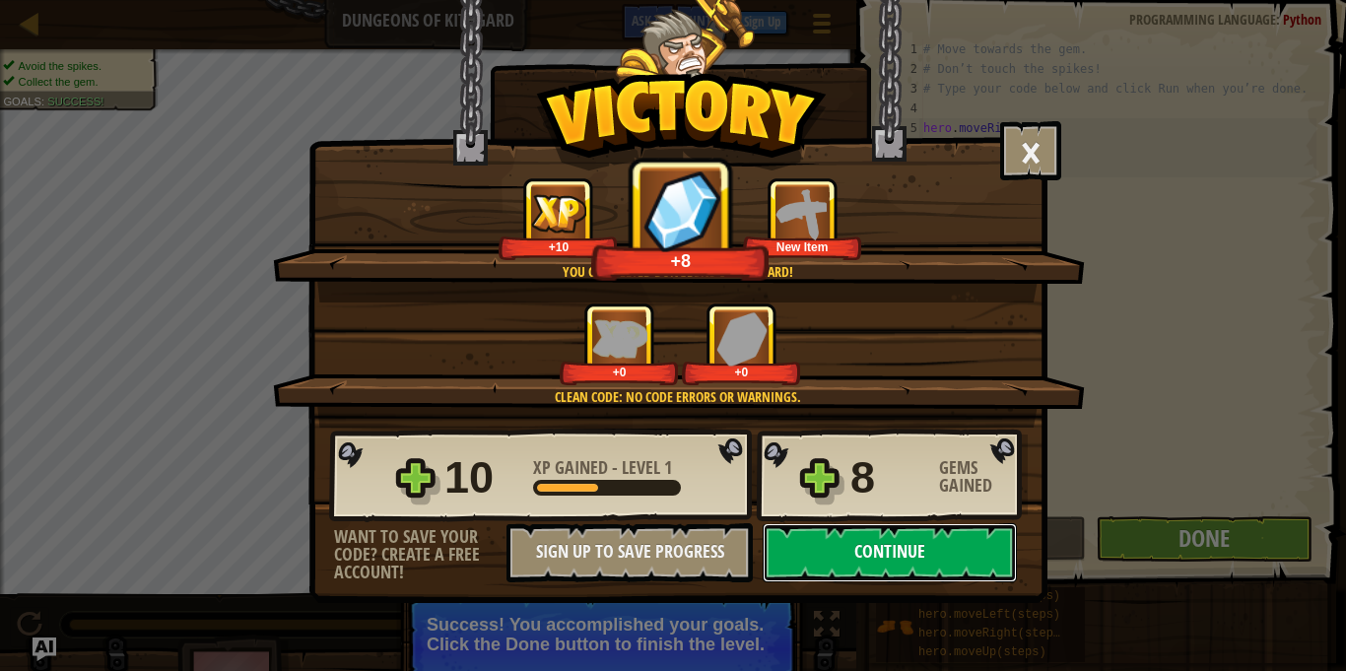
click at [882, 559] on button "Continue" at bounding box center [890, 552] width 254 height 59
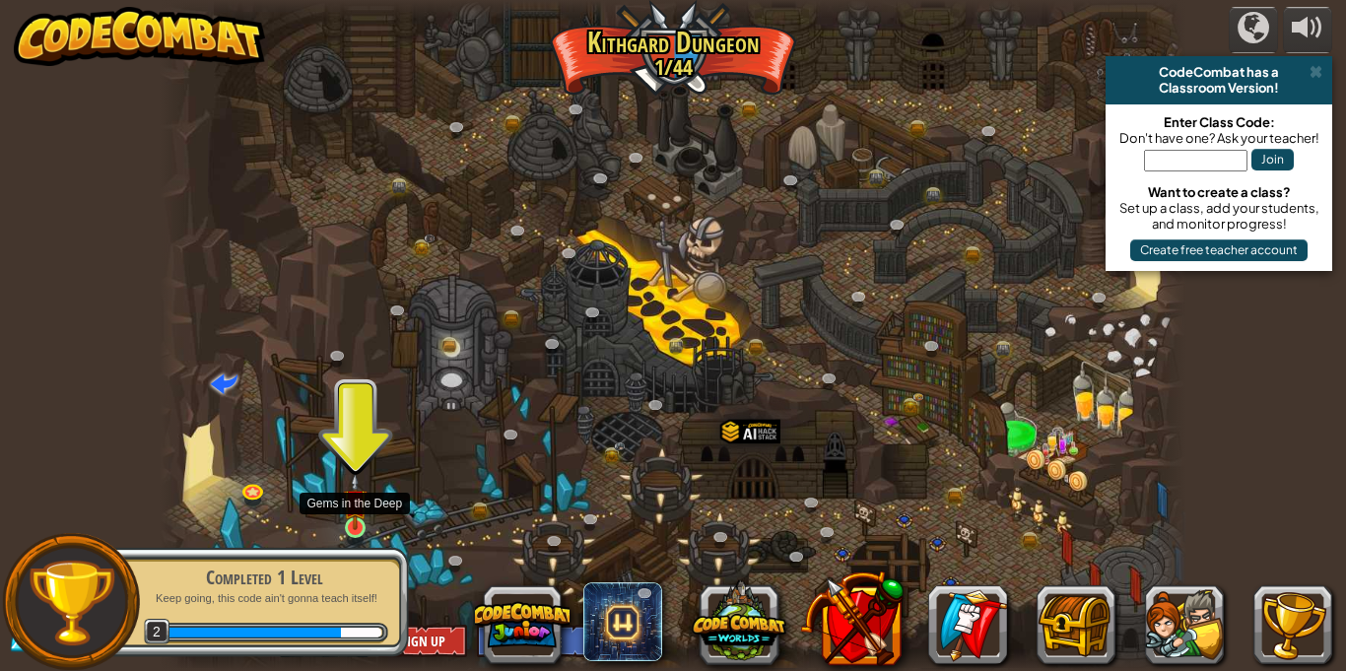
click at [350, 513] on img at bounding box center [355, 501] width 25 height 57
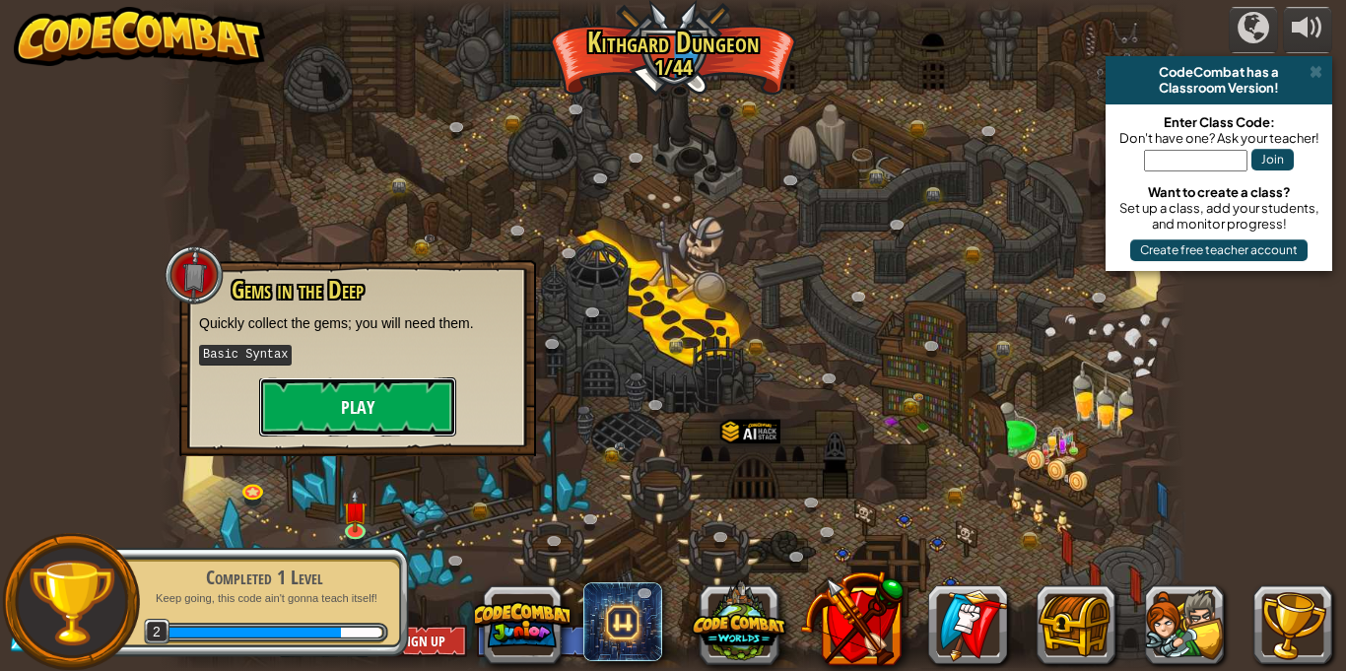
click at [365, 412] on button "Play" at bounding box center [357, 406] width 197 height 59
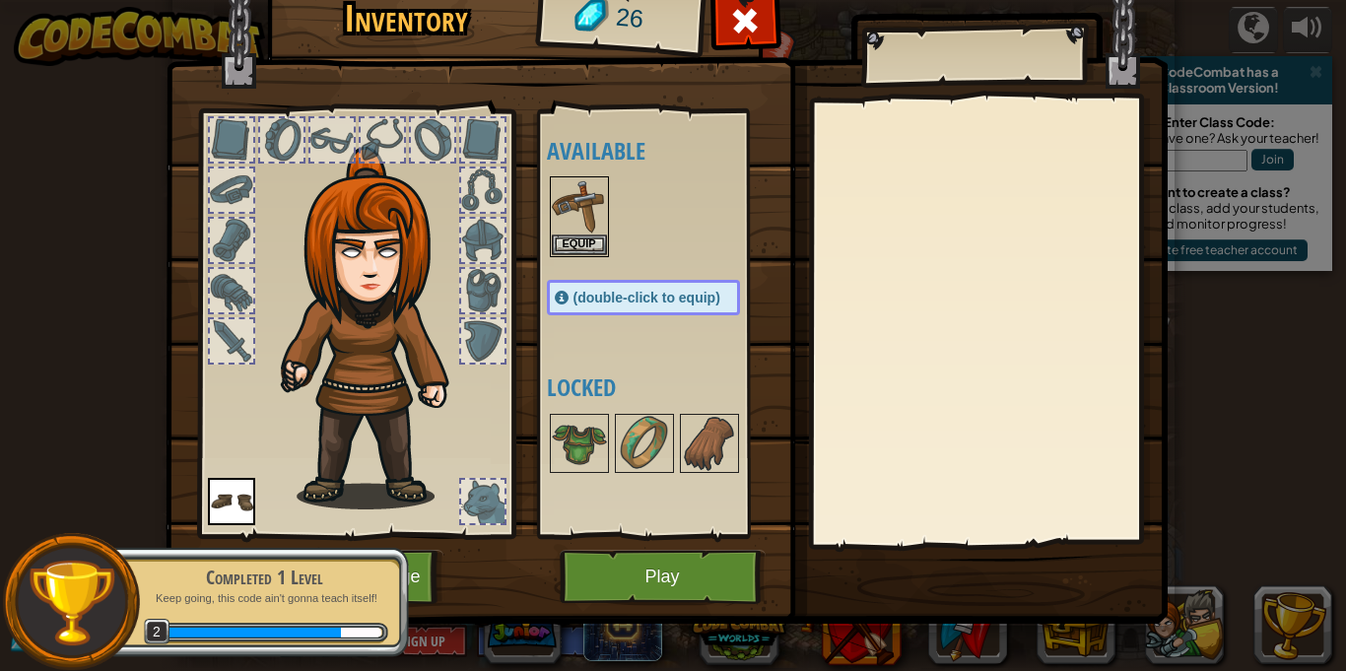
click at [615, 231] on div at bounding box center [663, 216] width 233 height 87
click at [552, 233] on button "Equip" at bounding box center [579, 243] width 55 height 21
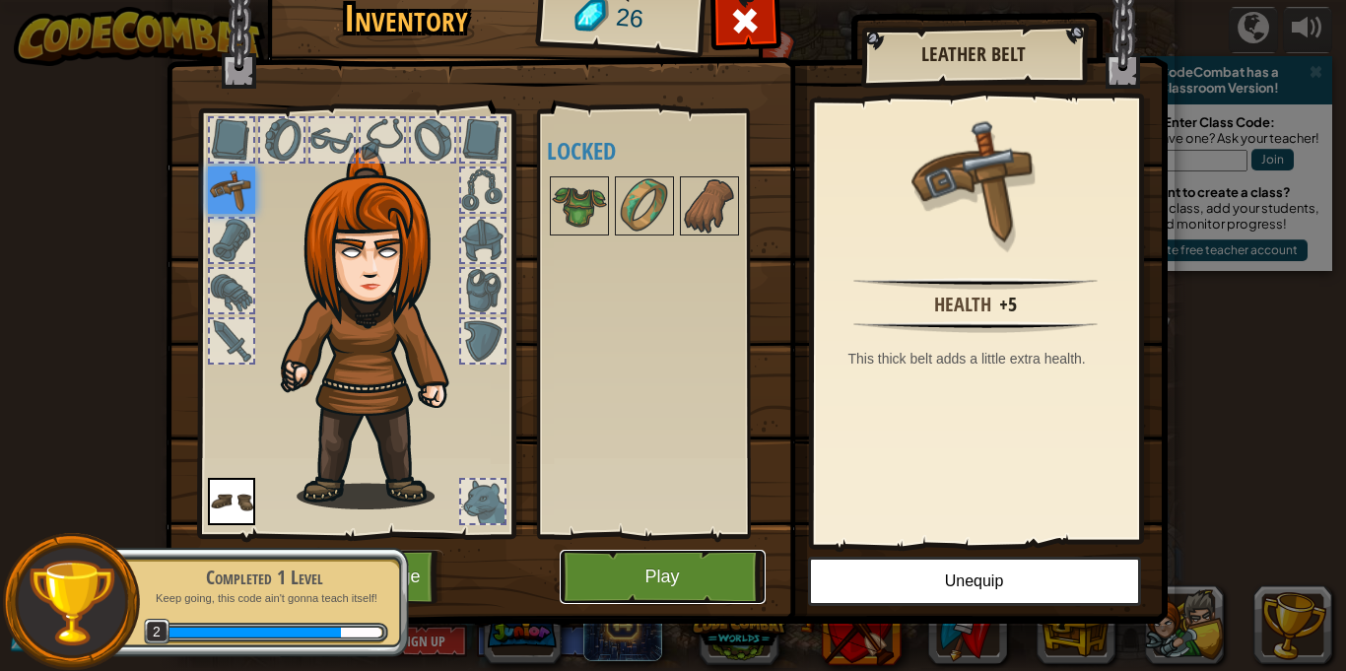
click at [669, 562] on button "Play" at bounding box center [663, 577] width 206 height 54
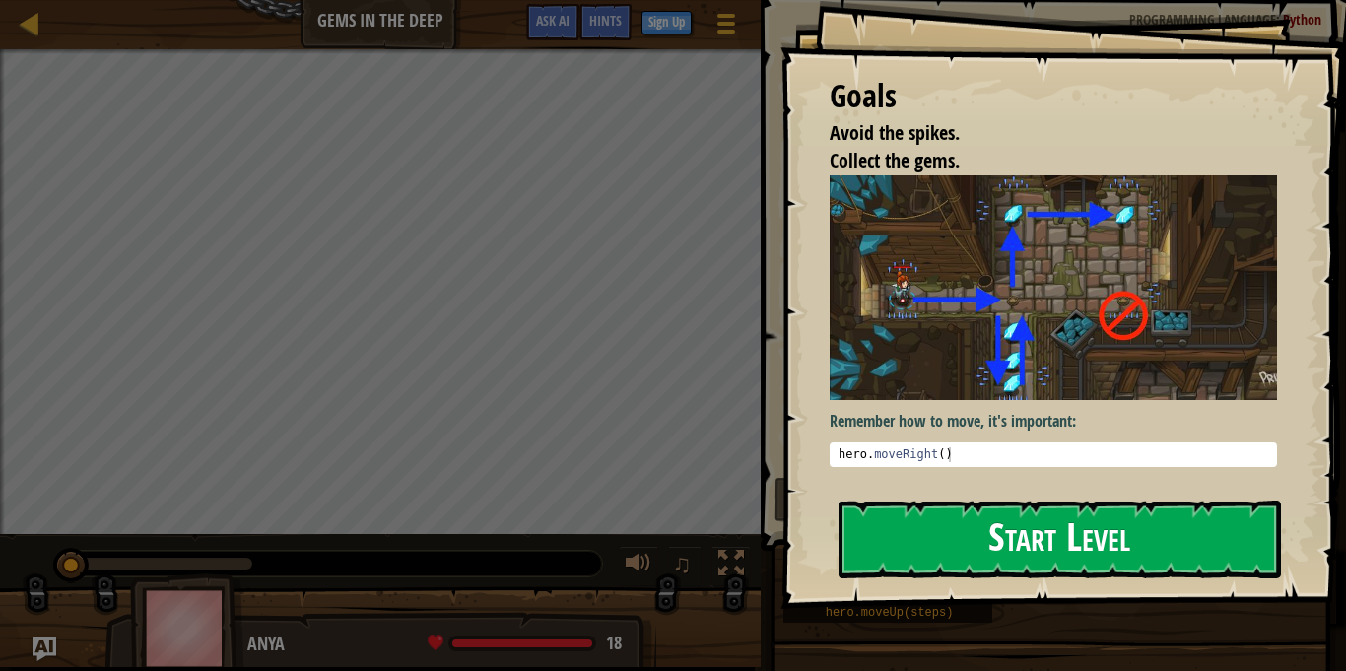
click at [969, 550] on button "Start Level" at bounding box center [1059, 539] width 442 height 78
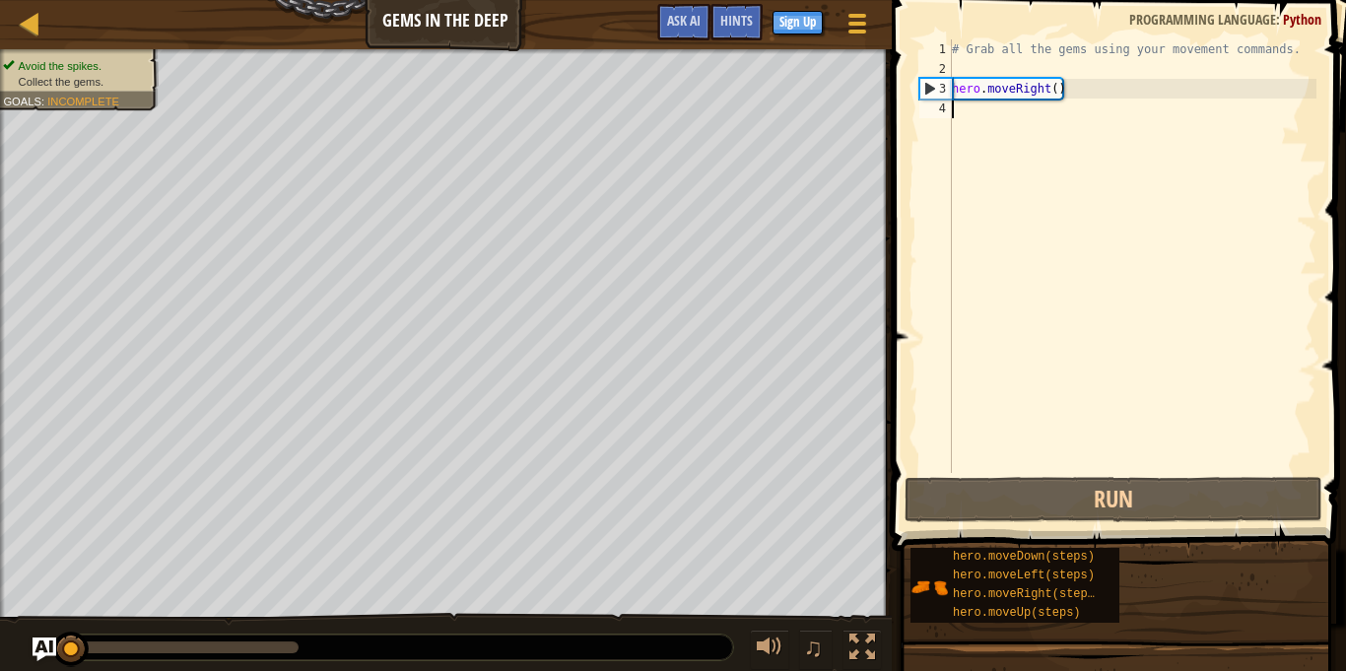
click at [973, 118] on div "# Grab all the gems using your movement commands. hero . moveRight ( )" at bounding box center [1132, 275] width 368 height 473
click at [973, 67] on div "# Grab all the gems using your movement commands. hero . moveRight ( )" at bounding box center [1132, 275] width 368 height 473
click at [1018, 56] on div "# Grab all the gems using your movement commands. hero . moveRight ( )" at bounding box center [1132, 275] width 368 height 473
type textarea "# Grab all the gems using your movement commands."
click at [963, 68] on div "# Grab all the gems using your movement commands. hero . moveRight ( )" at bounding box center [1132, 275] width 368 height 473
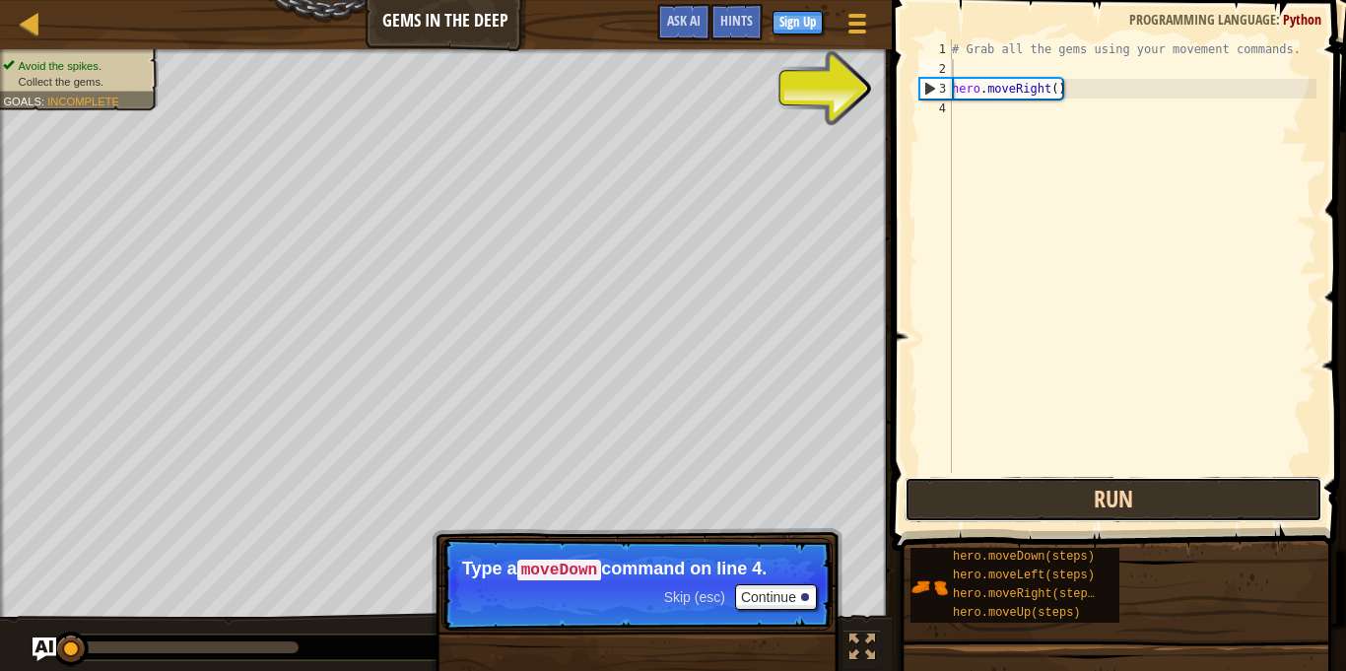
click at [991, 497] on button "Run" at bounding box center [1113, 499] width 418 height 45
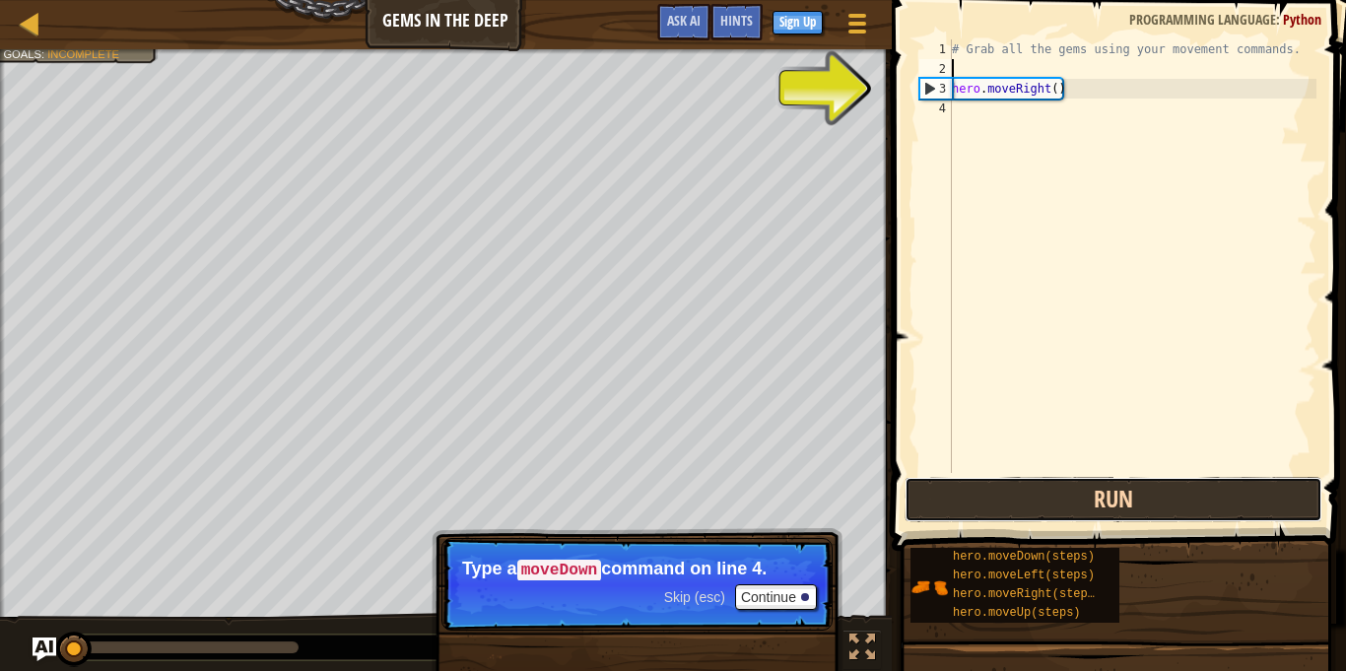
click at [991, 498] on button "Run" at bounding box center [1113, 499] width 418 height 45
click at [991, 498] on button "Running" at bounding box center [1113, 499] width 418 height 45
click at [990, 496] on button "Running" at bounding box center [1113, 499] width 418 height 45
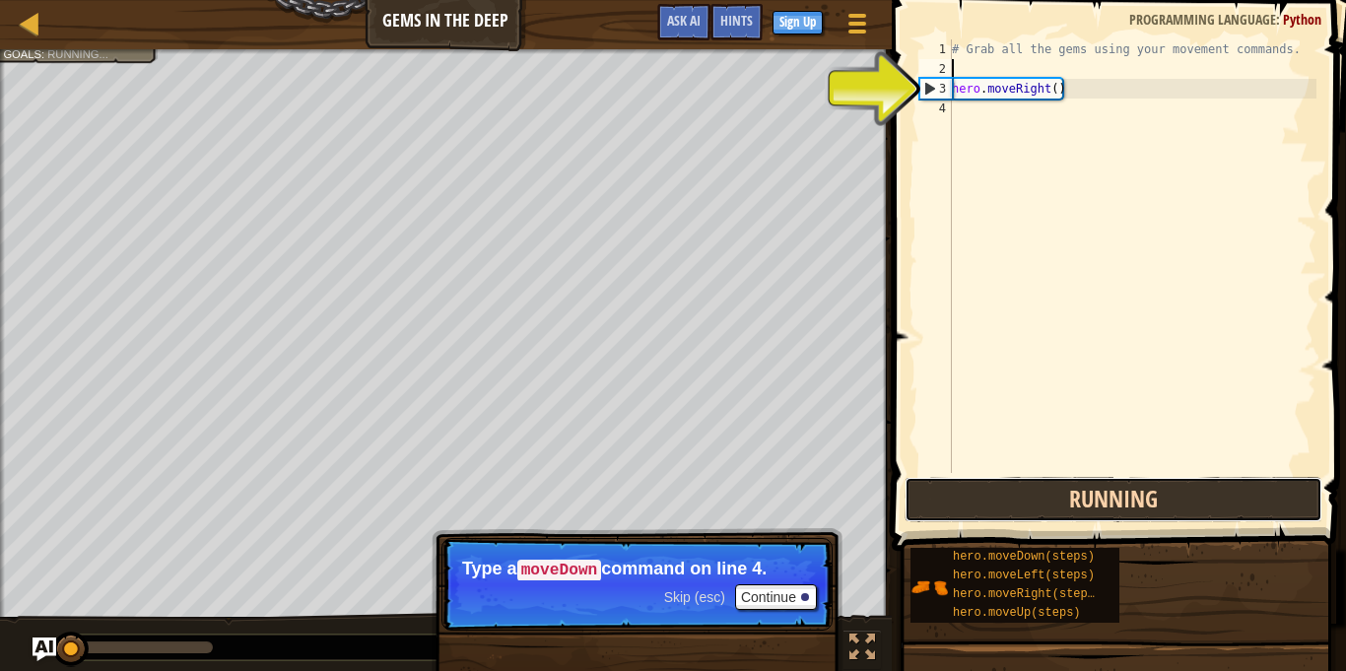
click at [990, 496] on button "Running" at bounding box center [1113, 499] width 418 height 45
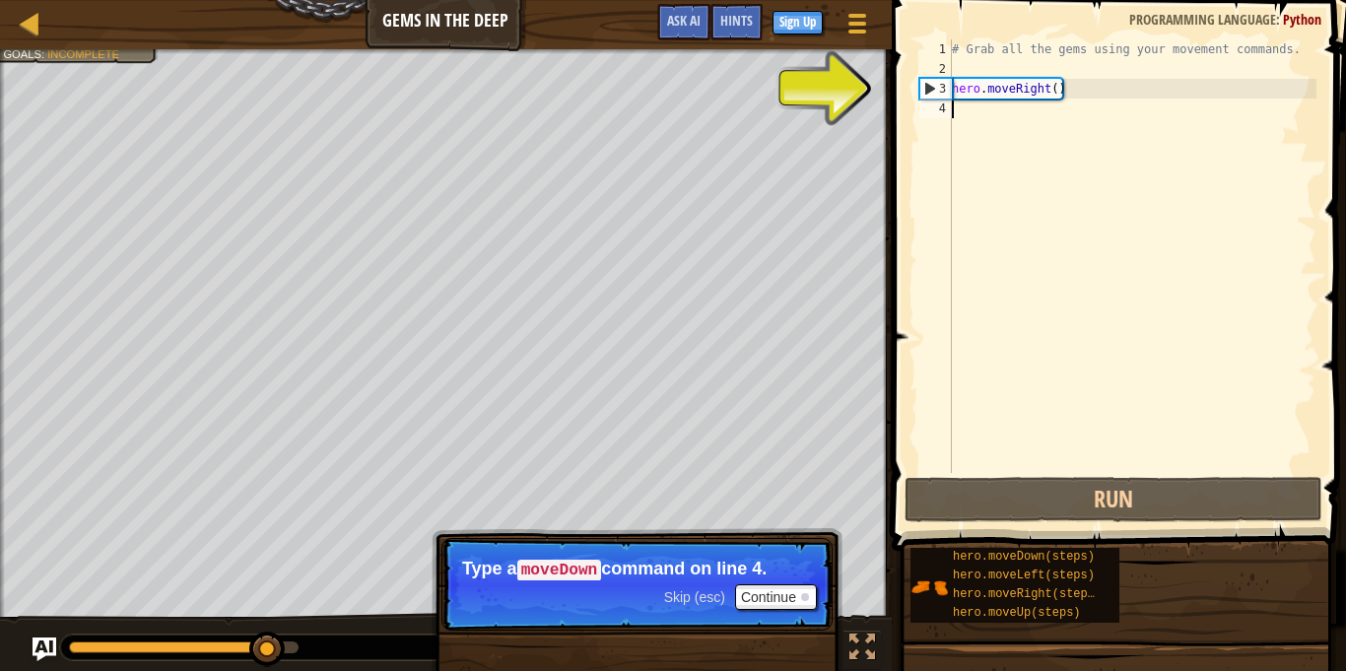
click at [1050, 100] on div "# Grab all the gems using your movement commands. hero . moveRight ( )" at bounding box center [1132, 275] width 368 height 473
click at [1093, 97] on div "# Grab all the gems using your movement commands. hero . moveRight ( )" at bounding box center [1132, 275] width 368 height 473
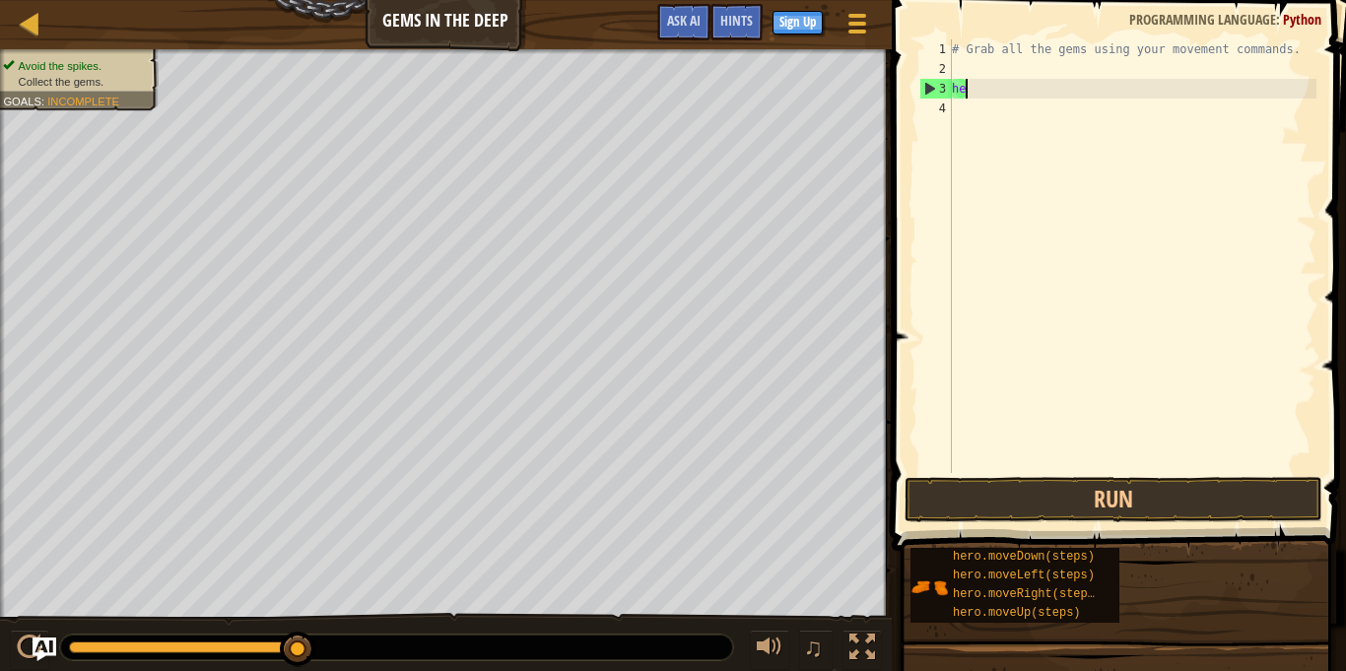
type textarea "h"
click at [961, 67] on div "# Grab all the gems using your movement commands." at bounding box center [1132, 275] width 368 height 473
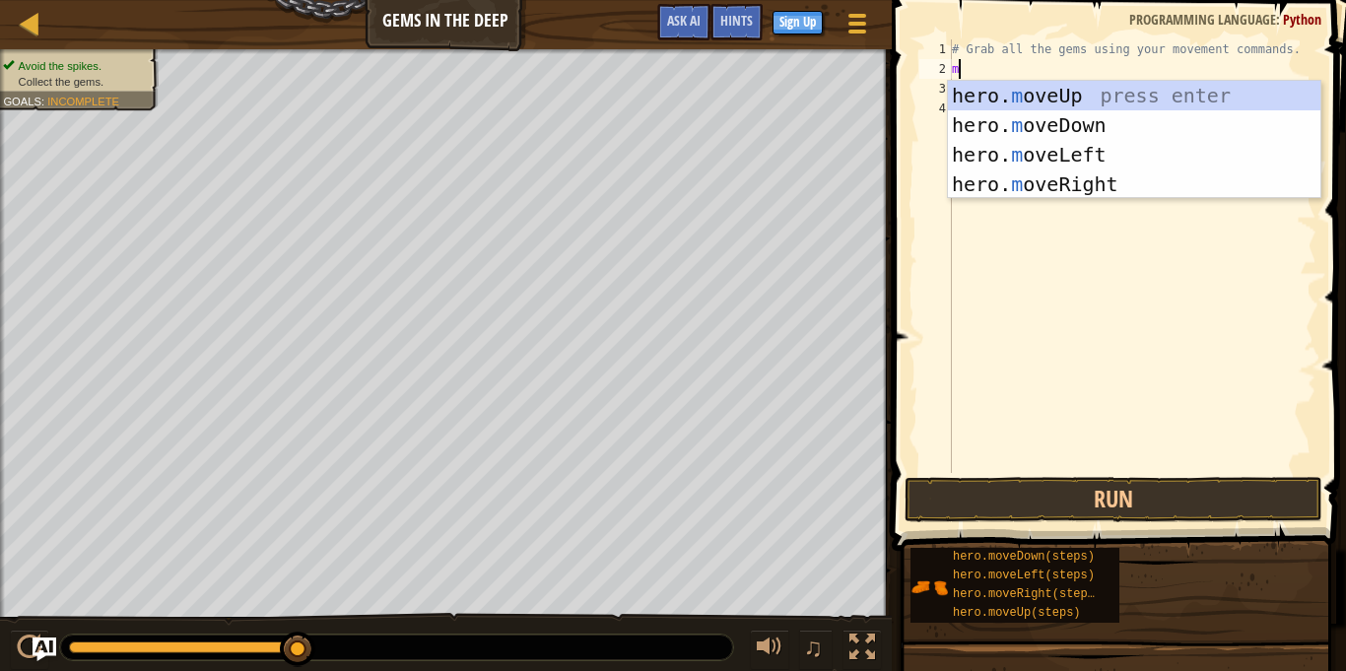
type textarea "mo"
click at [1085, 184] on div "hero. mo veUp press enter hero. mo veDown press enter hero. mo veLeft press ent…" at bounding box center [1134, 169] width 372 height 177
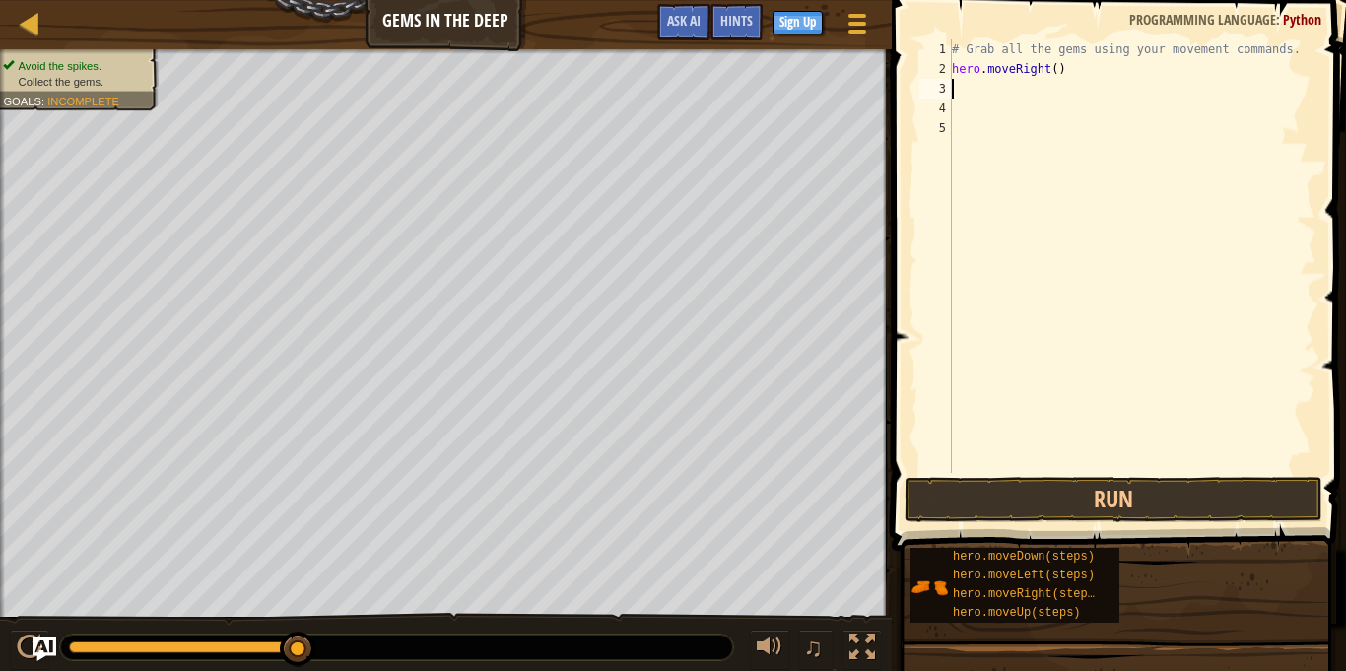
scroll to position [9, 0]
click at [963, 97] on div "# Grab all the gems using your movement commands. hero . moveRight ( )" at bounding box center [1132, 275] width 368 height 473
click at [953, 65] on div "# Grab all the gems using your movement commands. hero . moveRight ( )" at bounding box center [1132, 275] width 368 height 473
type textarea "hero.moveRight()"
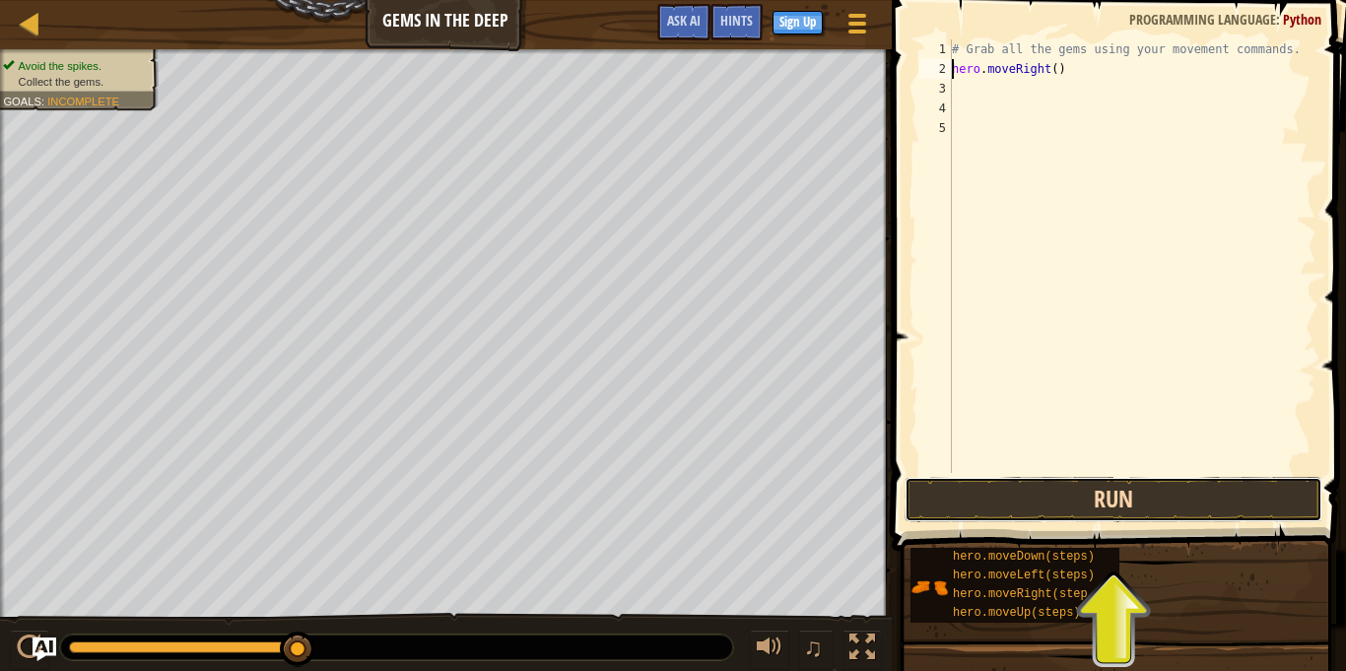
click at [1098, 501] on button "Run" at bounding box center [1113, 499] width 418 height 45
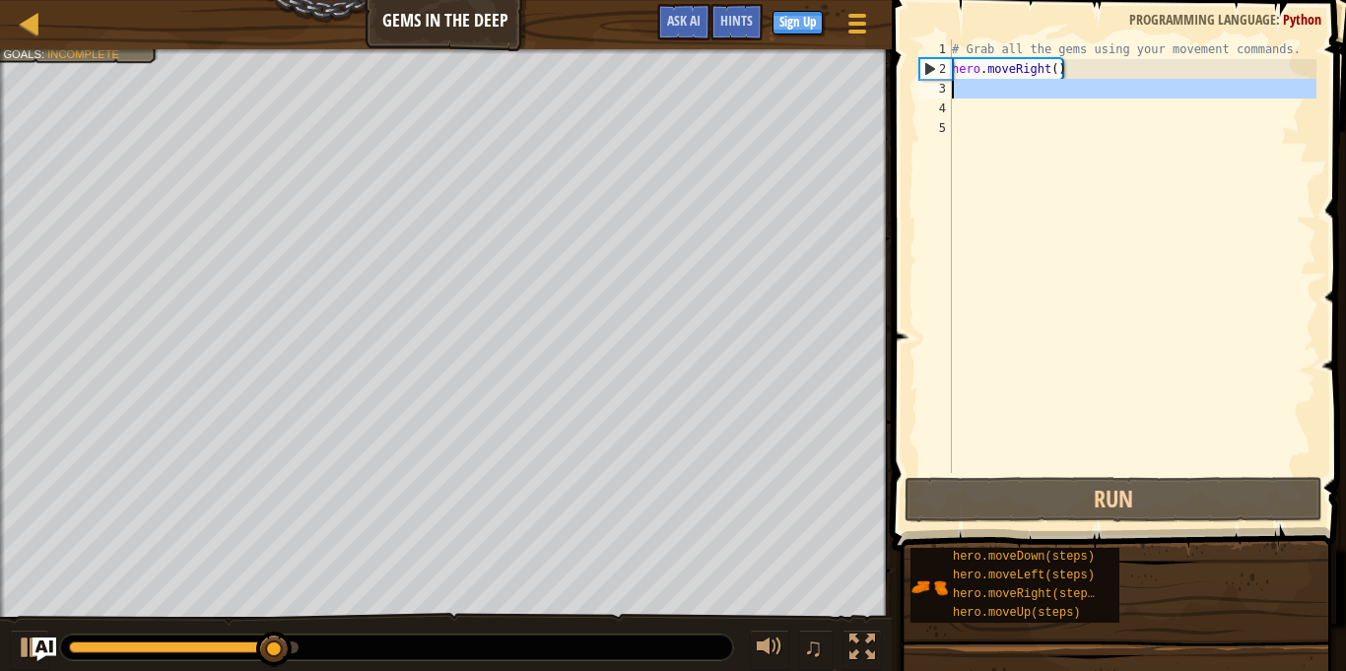
click at [951, 89] on div "3" at bounding box center [935, 89] width 33 height 20
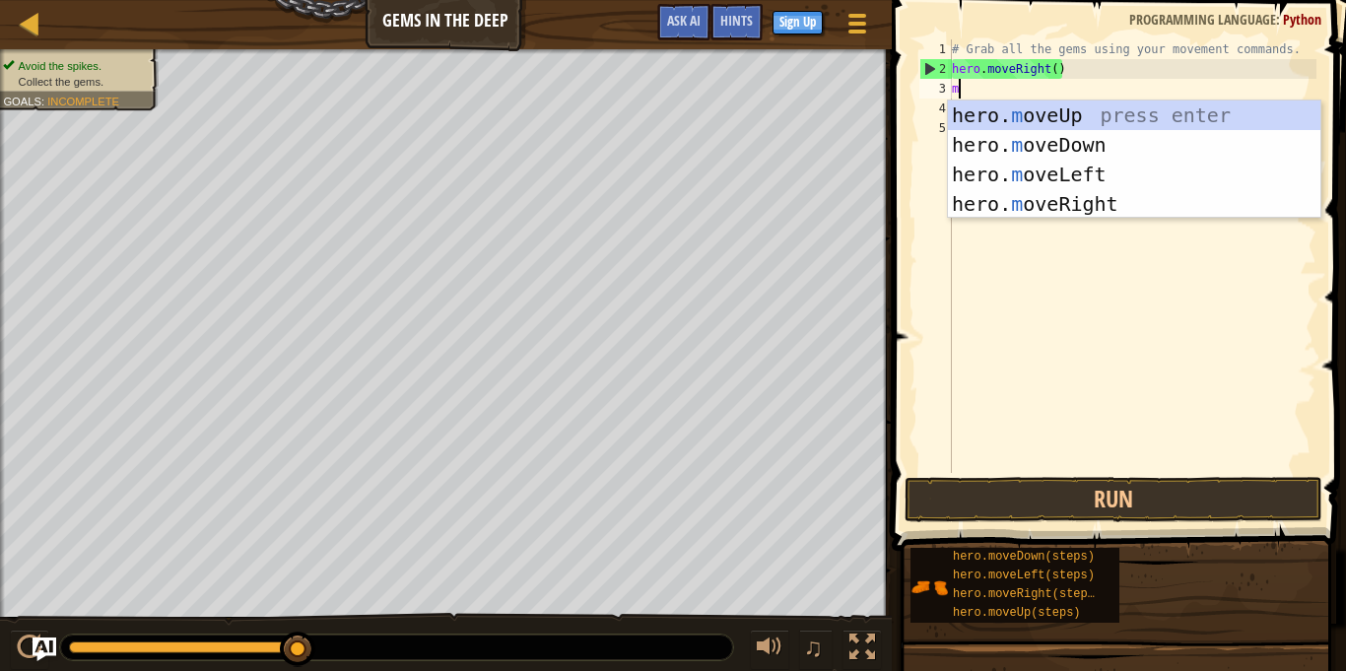
type textarea "mo"
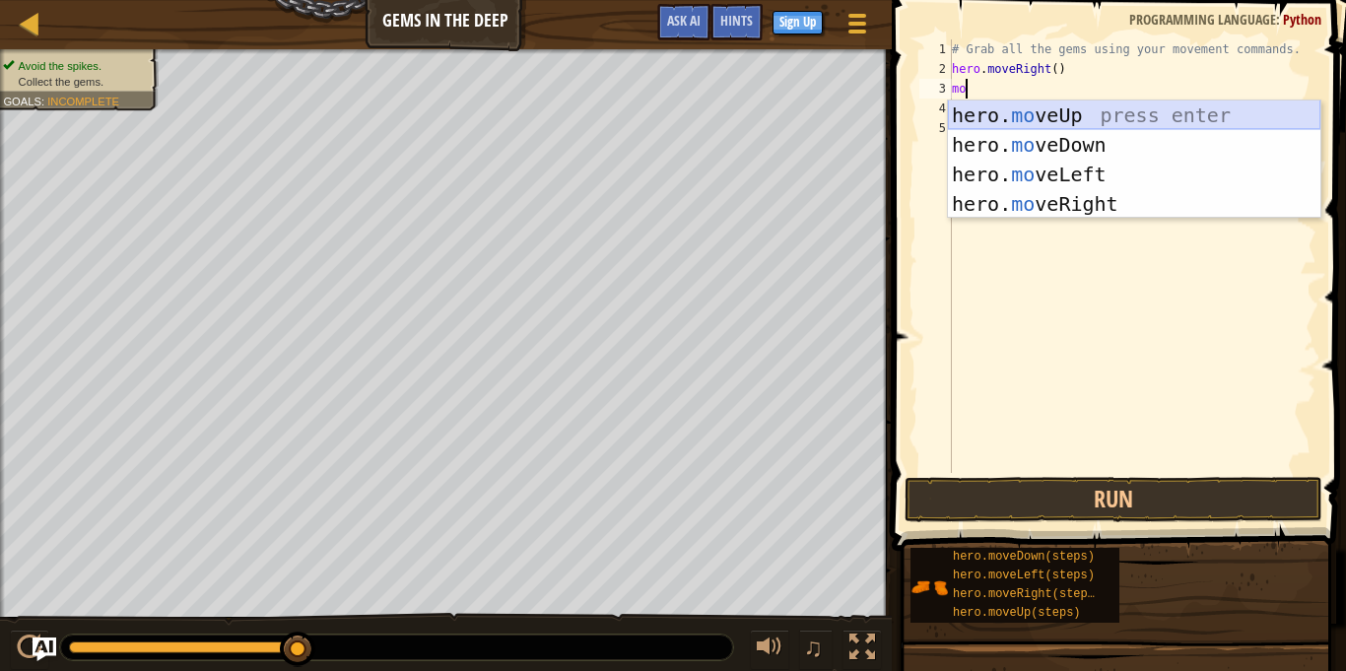
click at [1059, 116] on div "hero. mo veUp press enter hero. mo veDown press enter hero. mo veLeft press ent…" at bounding box center [1134, 188] width 372 height 177
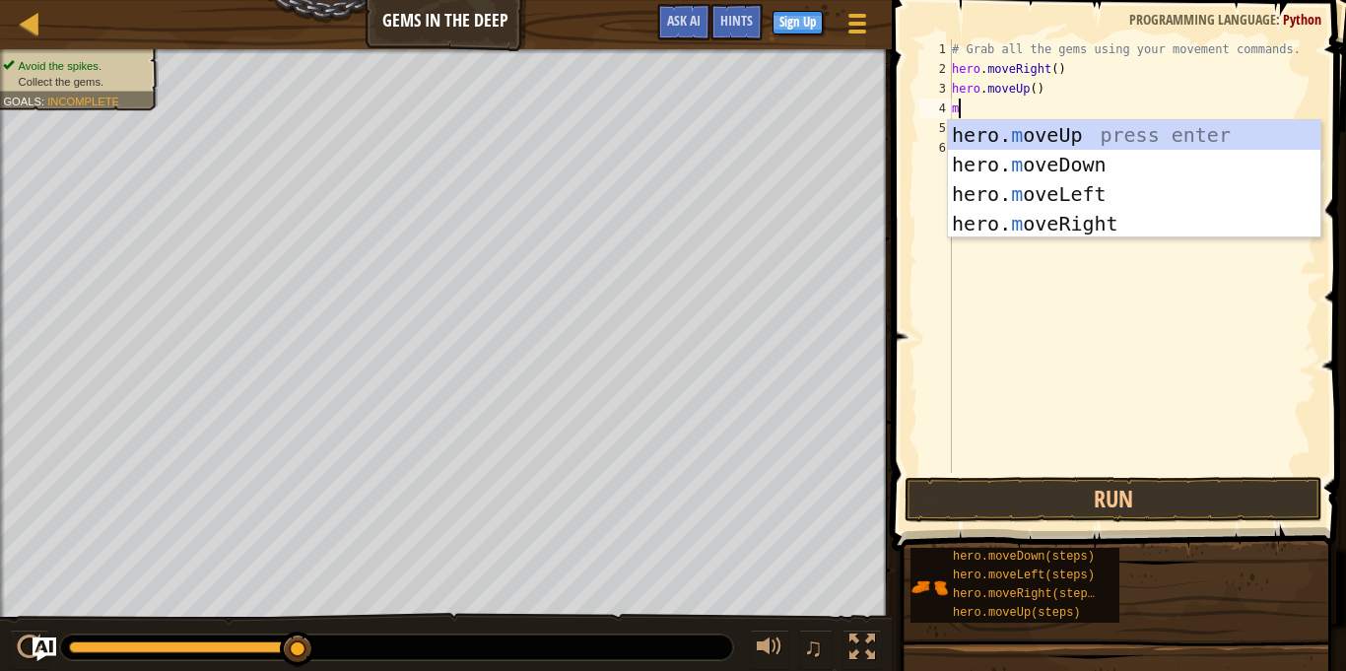
type textarea "mo"
click at [1056, 228] on div "hero. mo veUp press enter hero. mo veDown press enter hero. mo veLeft press ent…" at bounding box center [1134, 208] width 372 height 177
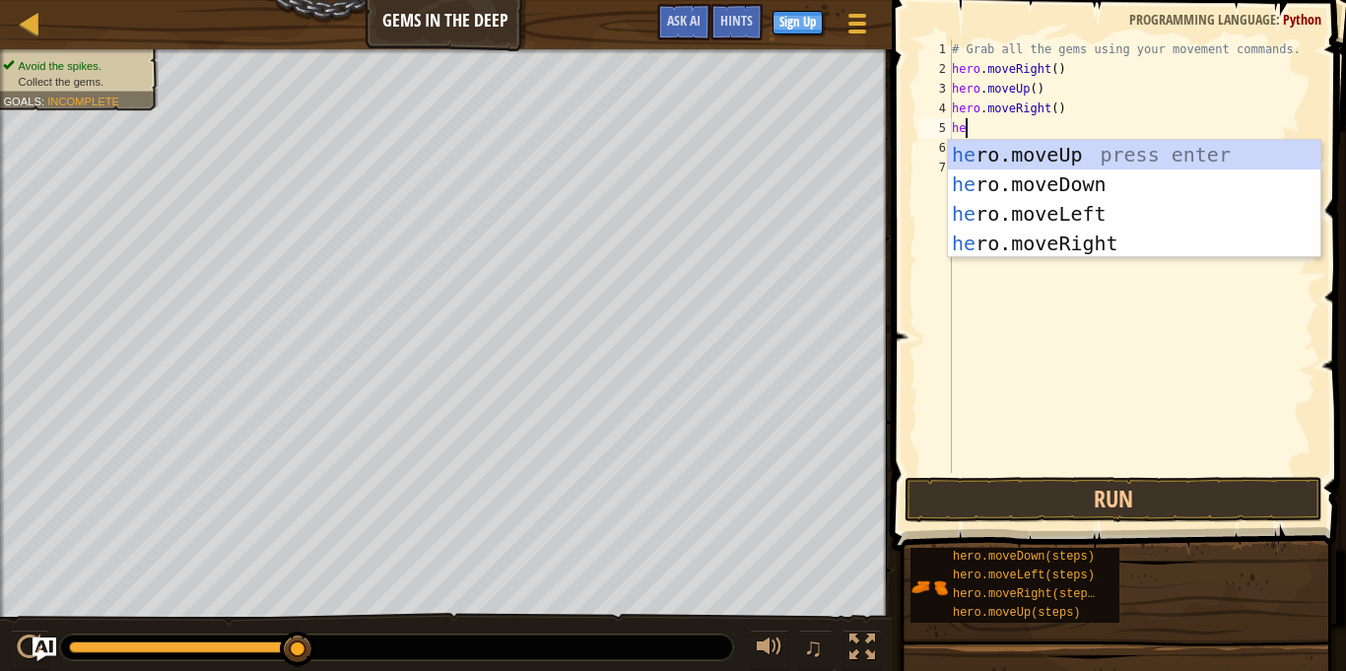
type textarea "her"
click at [1064, 185] on div "her o.moveUp press enter her o.moveDown press enter her o.moveLeft press enter …" at bounding box center [1134, 228] width 372 height 177
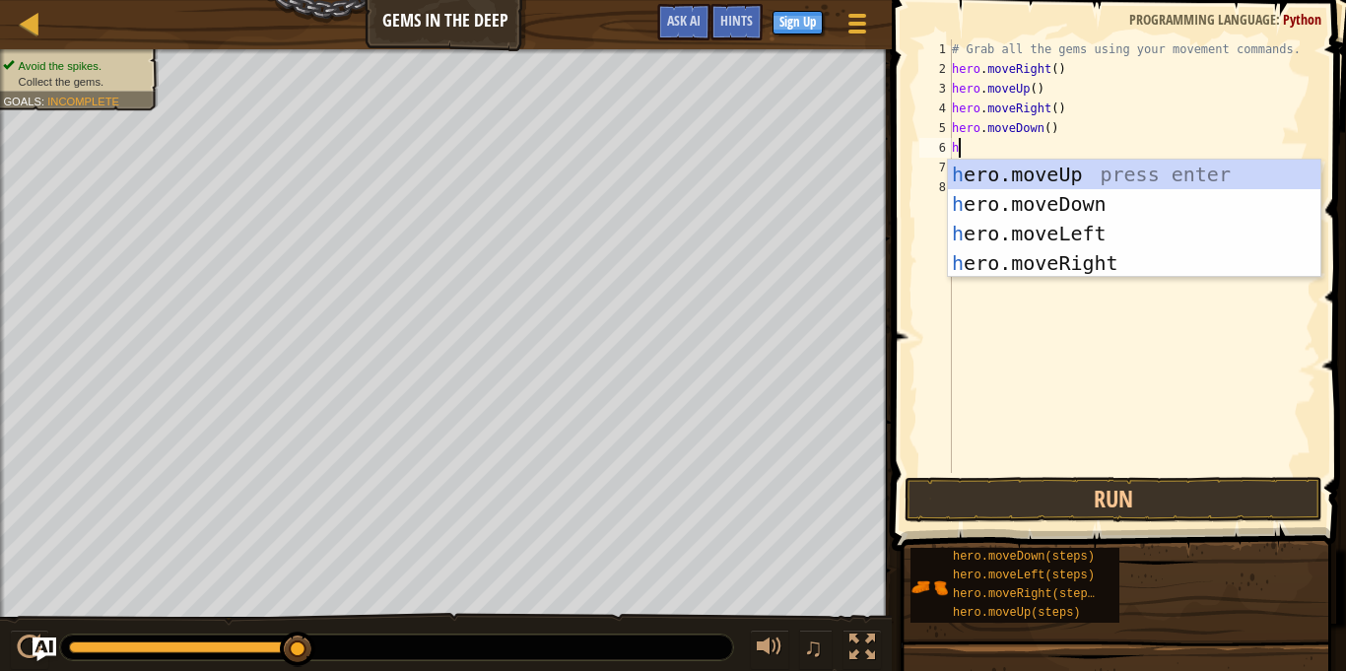
type textarea "he"
click at [1032, 228] on div "he ro.moveUp press enter he ro.moveDown press enter he ro.moveLeft press enter …" at bounding box center [1134, 248] width 372 height 177
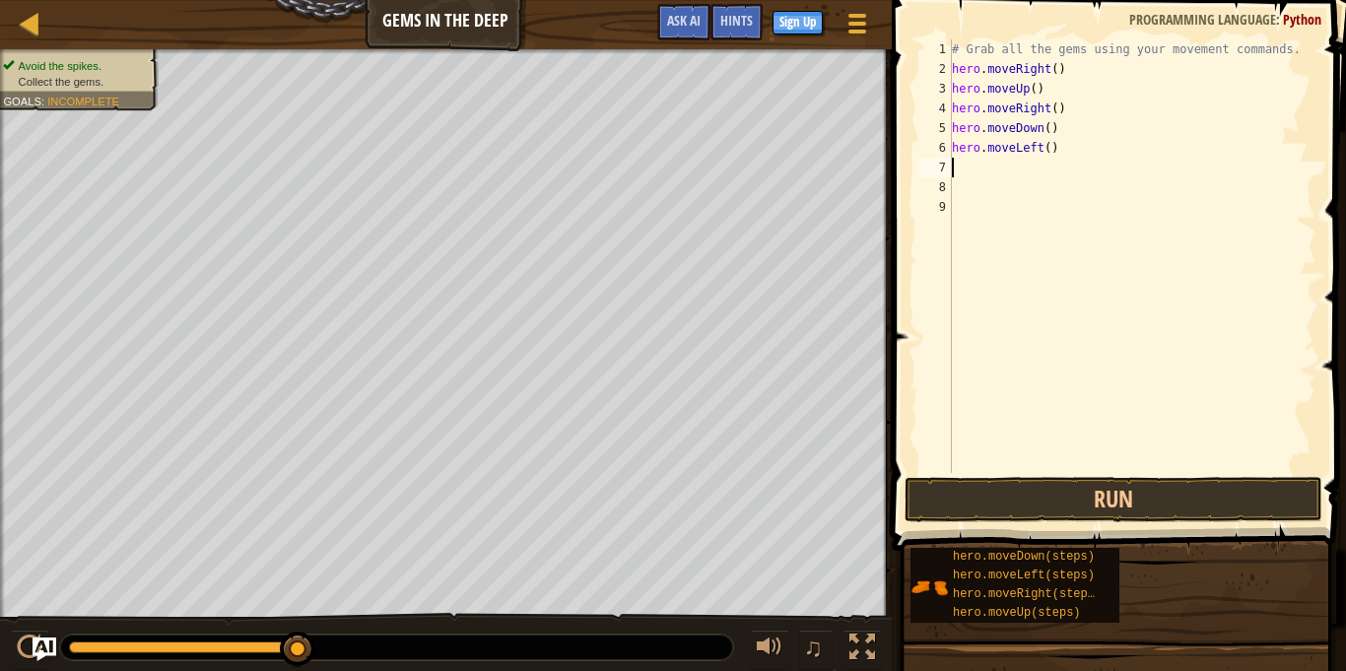
scroll to position [9, 0]
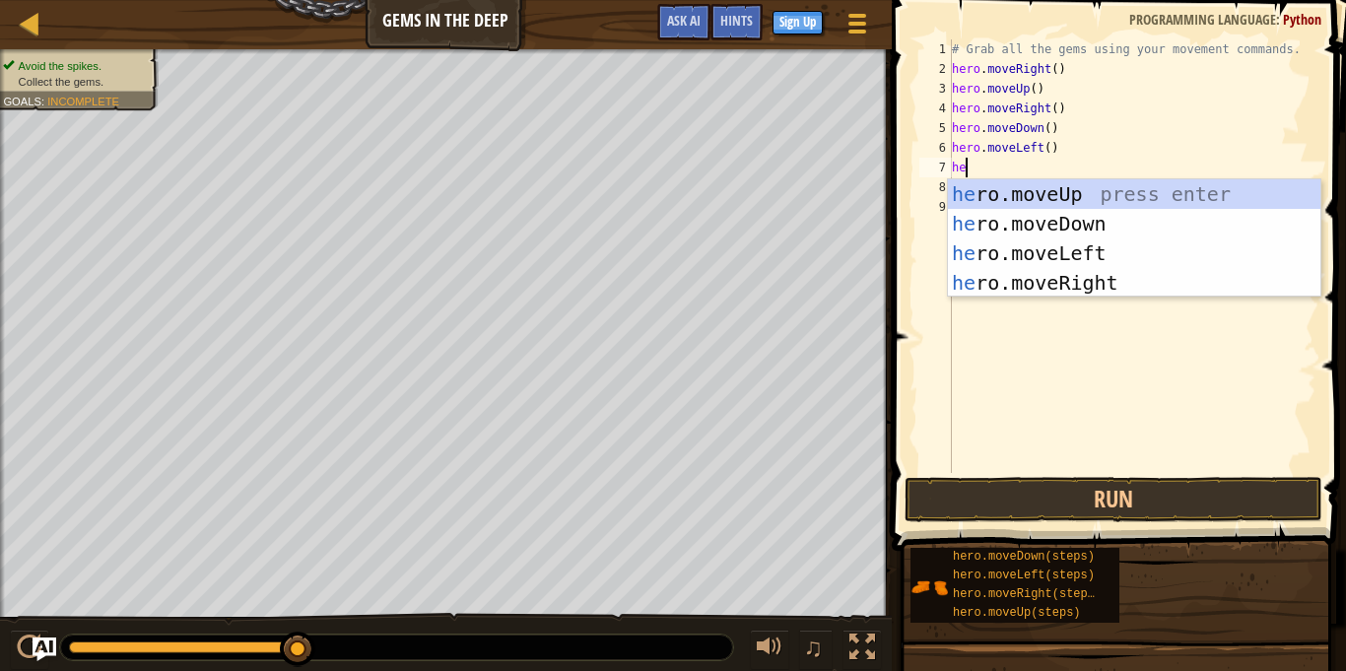
type textarea "her"
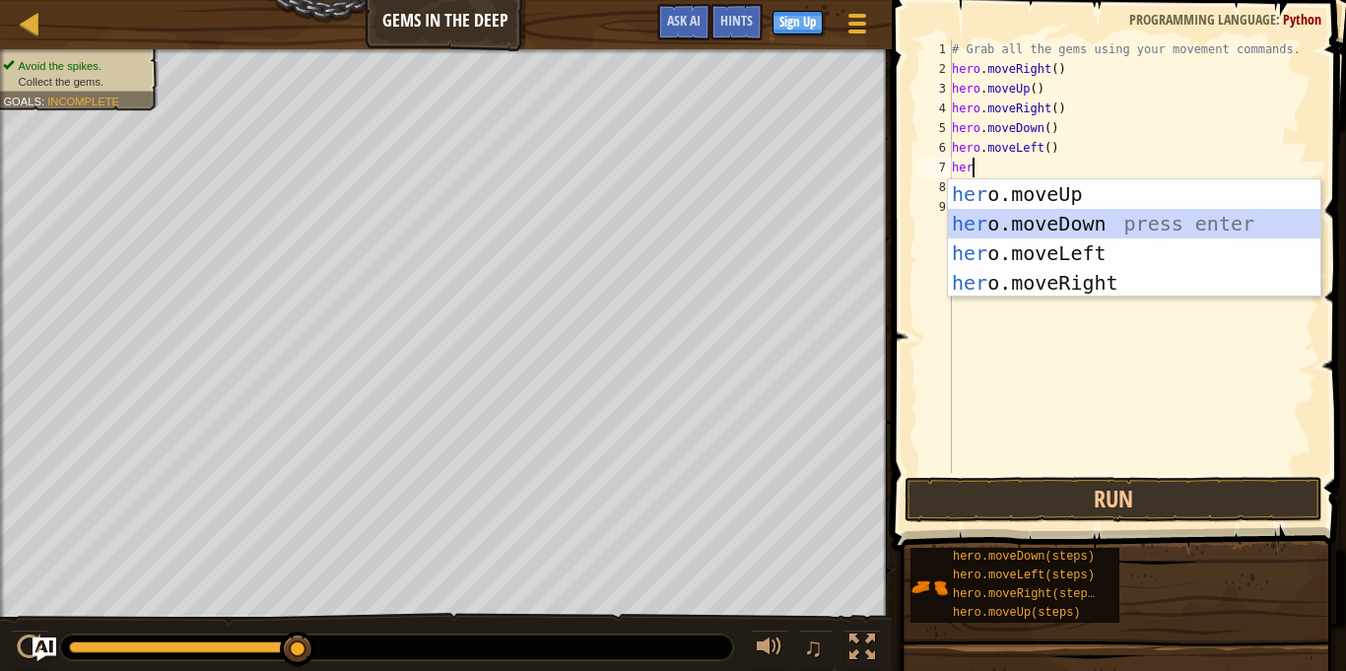
click at [1059, 221] on div "her o.moveUp press enter her o.moveDown press enter her o.moveLeft press enter …" at bounding box center [1134, 267] width 372 height 177
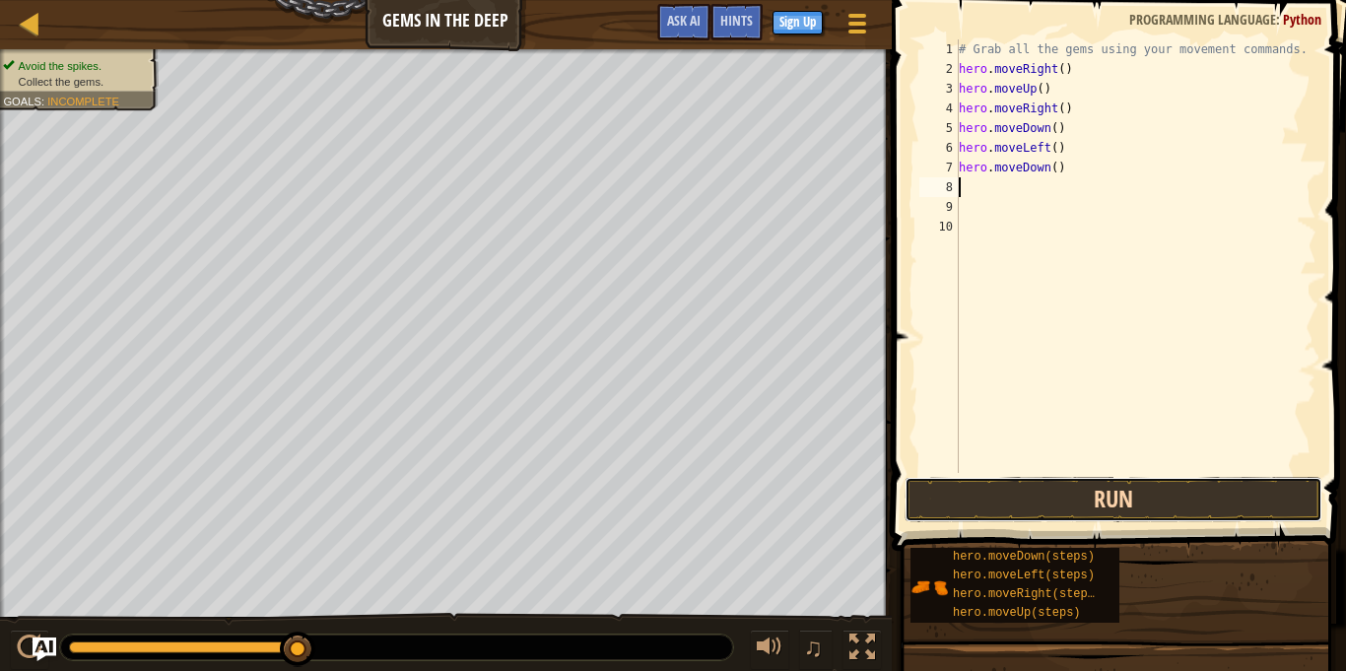
click at [1083, 505] on button "Run" at bounding box center [1113, 499] width 418 height 45
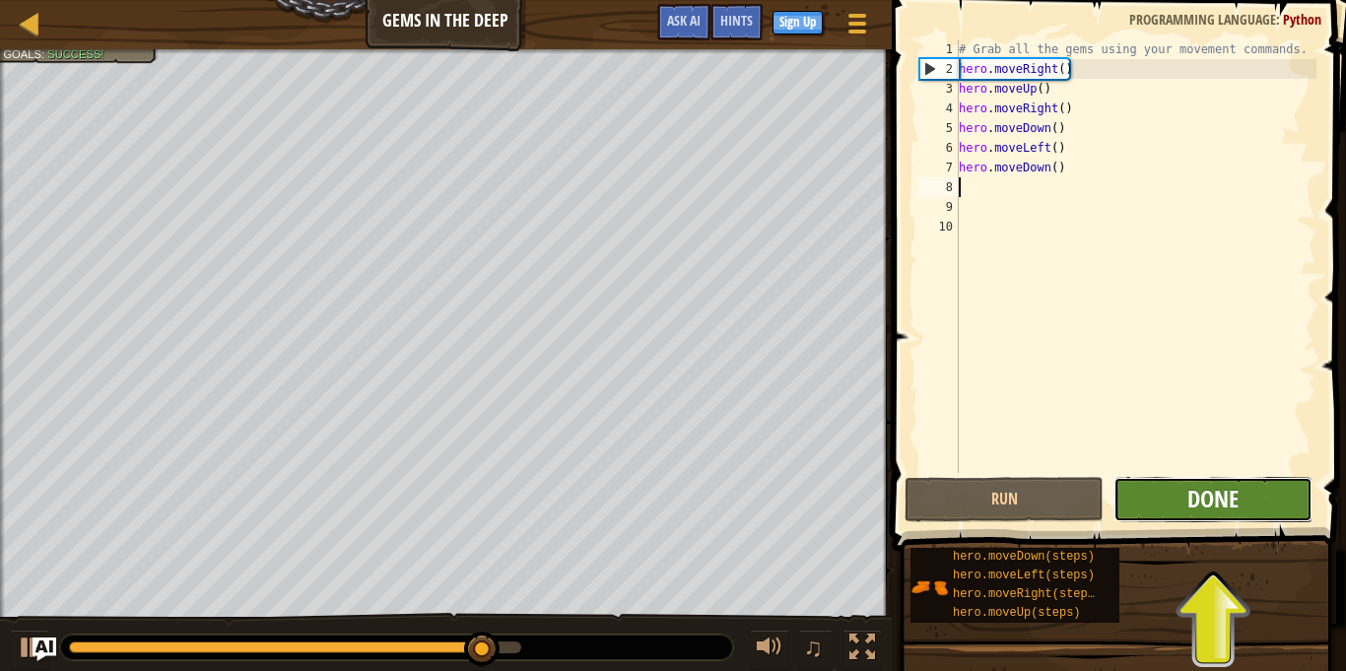
click at [1210, 502] on span "Done" at bounding box center [1212, 499] width 51 height 32
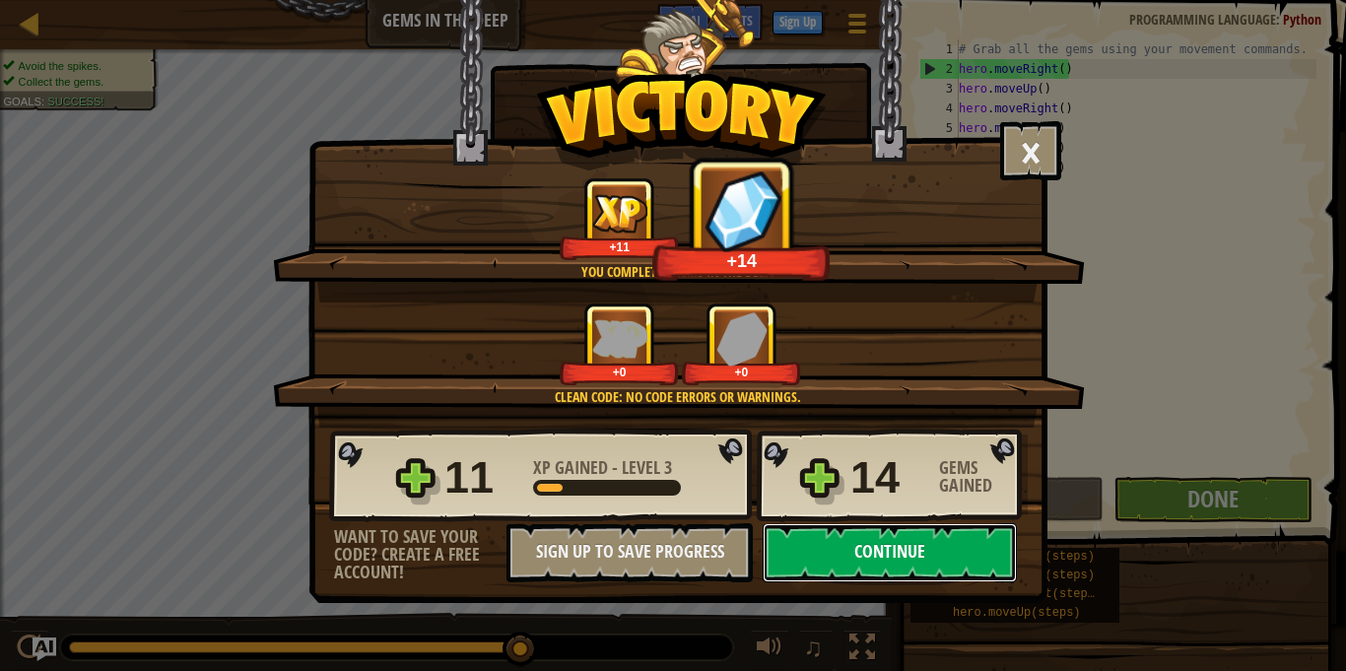
click at [936, 556] on button "Continue" at bounding box center [890, 552] width 254 height 59
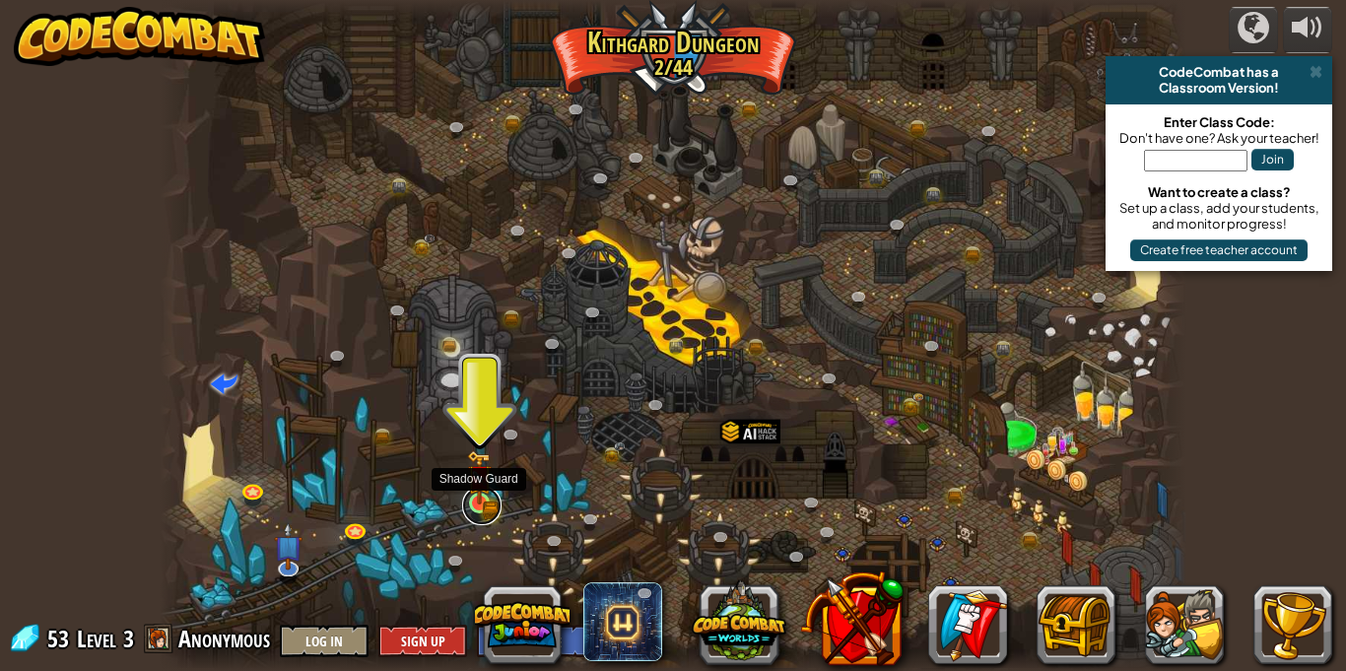
click at [475, 507] on link at bounding box center [481, 505] width 39 height 39
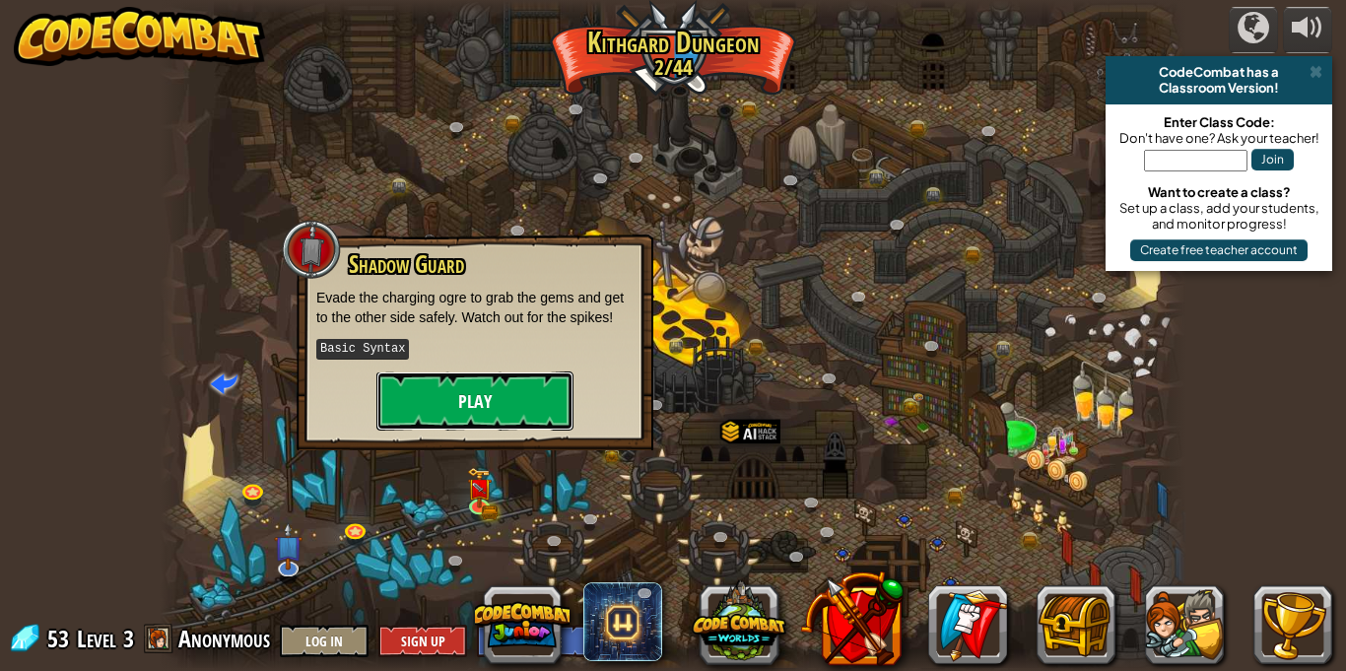
click at [477, 382] on button "Play" at bounding box center [474, 400] width 197 height 59
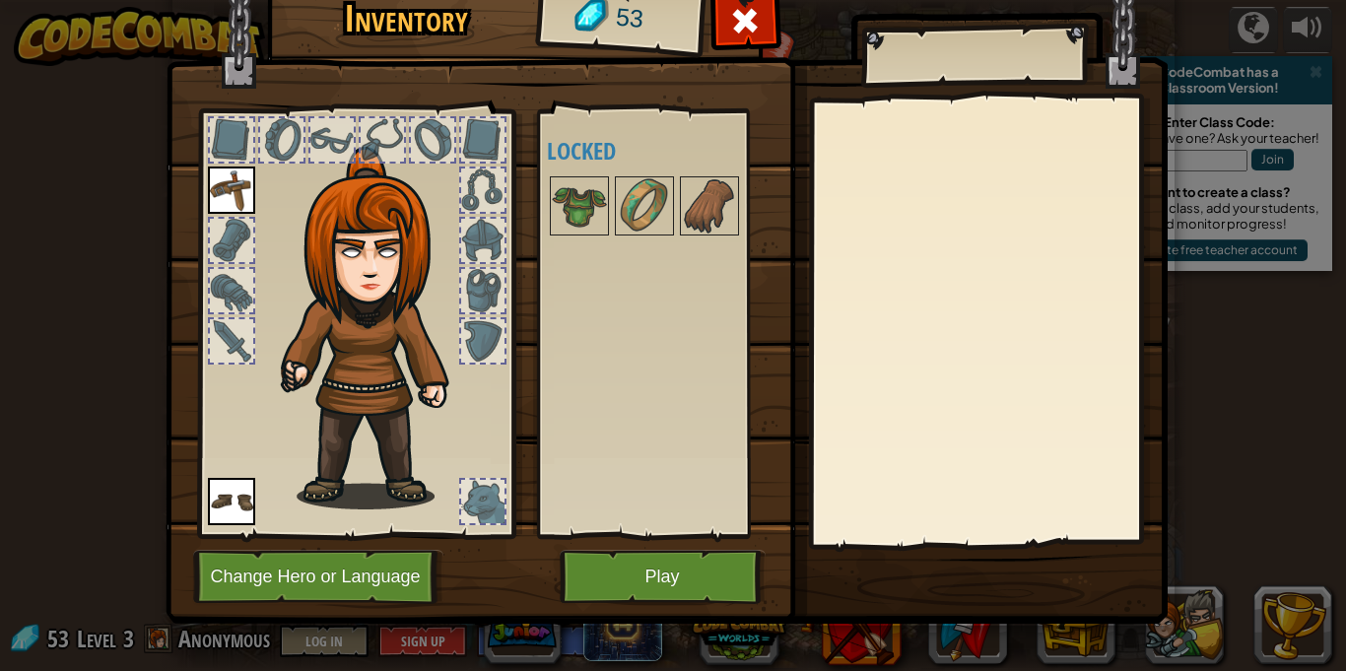
click at [235, 223] on div at bounding box center [231, 240] width 43 height 43
click at [323, 144] on div at bounding box center [331, 139] width 43 height 43
click at [204, 485] on div at bounding box center [355, 318] width 325 height 443
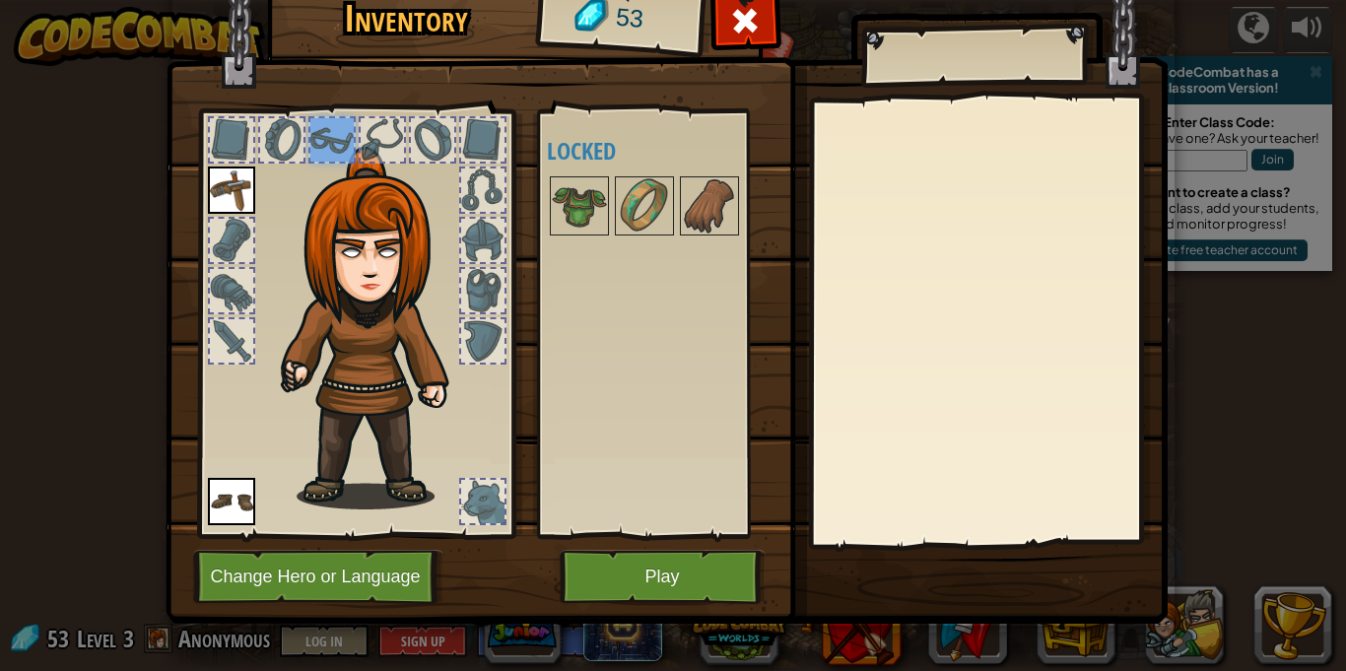
click at [233, 497] on img at bounding box center [231, 501] width 47 height 47
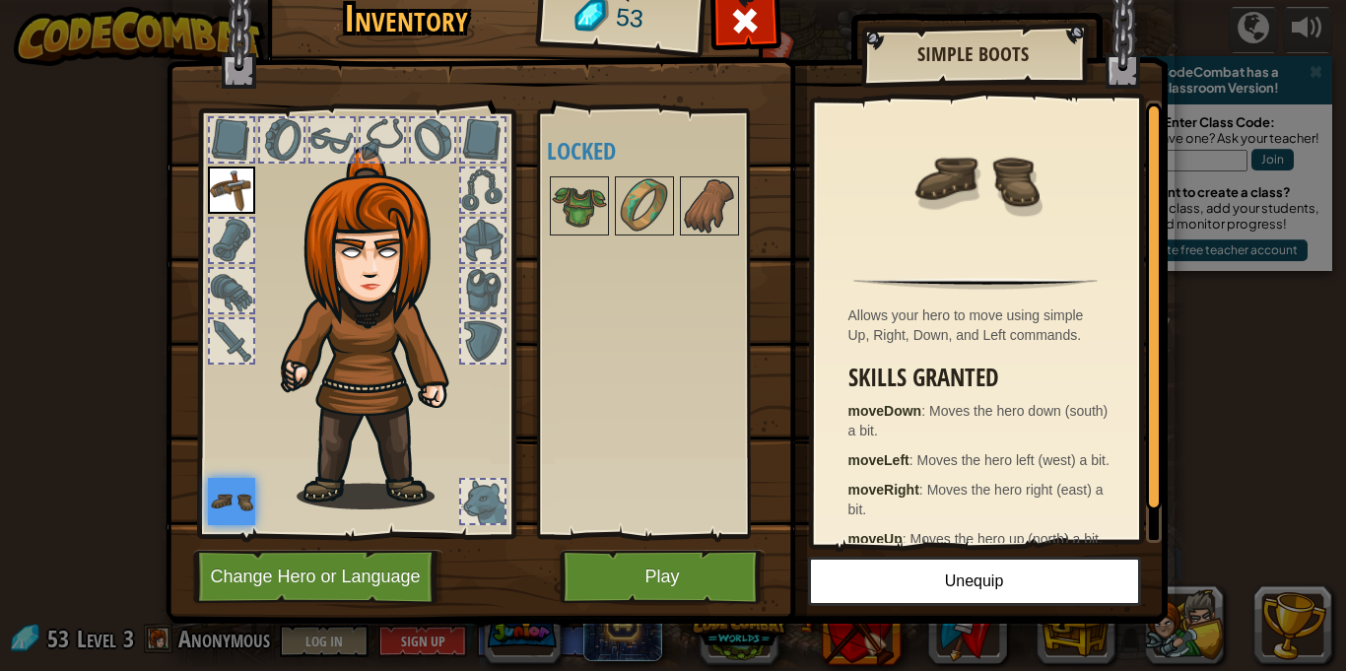
click at [495, 497] on div at bounding box center [482, 501] width 43 height 43
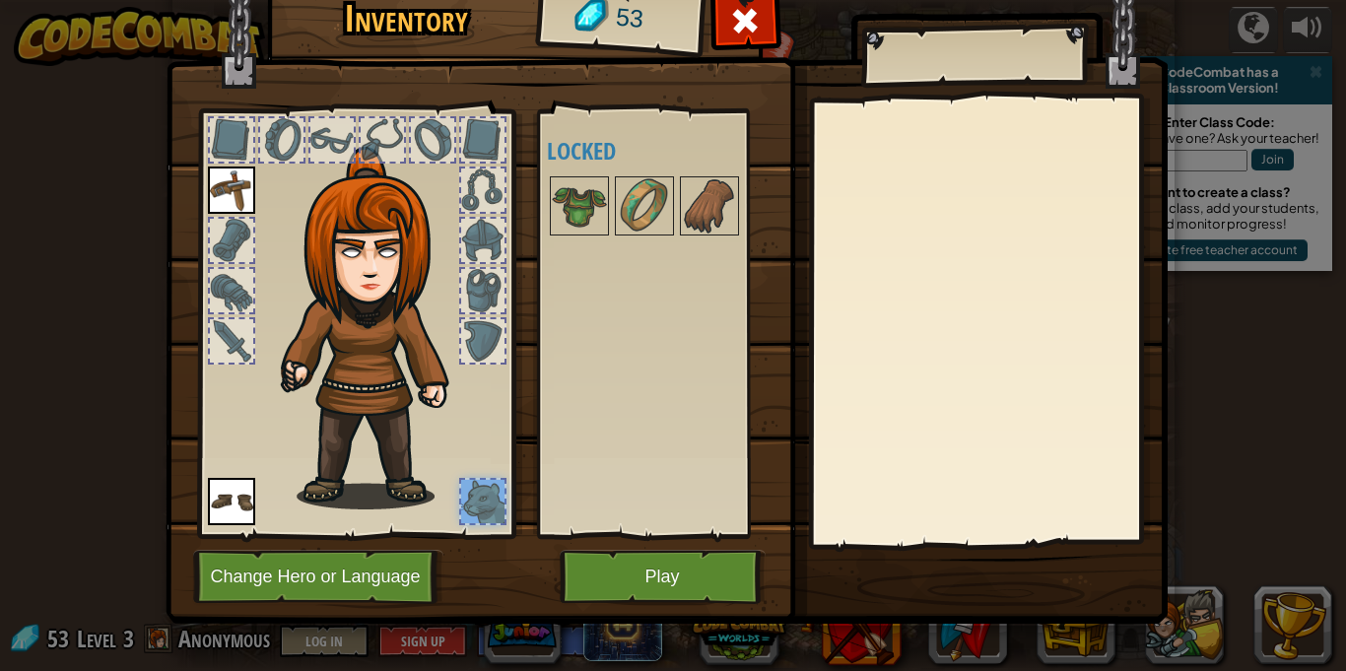
click at [488, 333] on div at bounding box center [482, 340] width 43 height 43
click at [486, 291] on div at bounding box center [482, 290] width 43 height 43
click at [559, 214] on img at bounding box center [579, 205] width 55 height 55
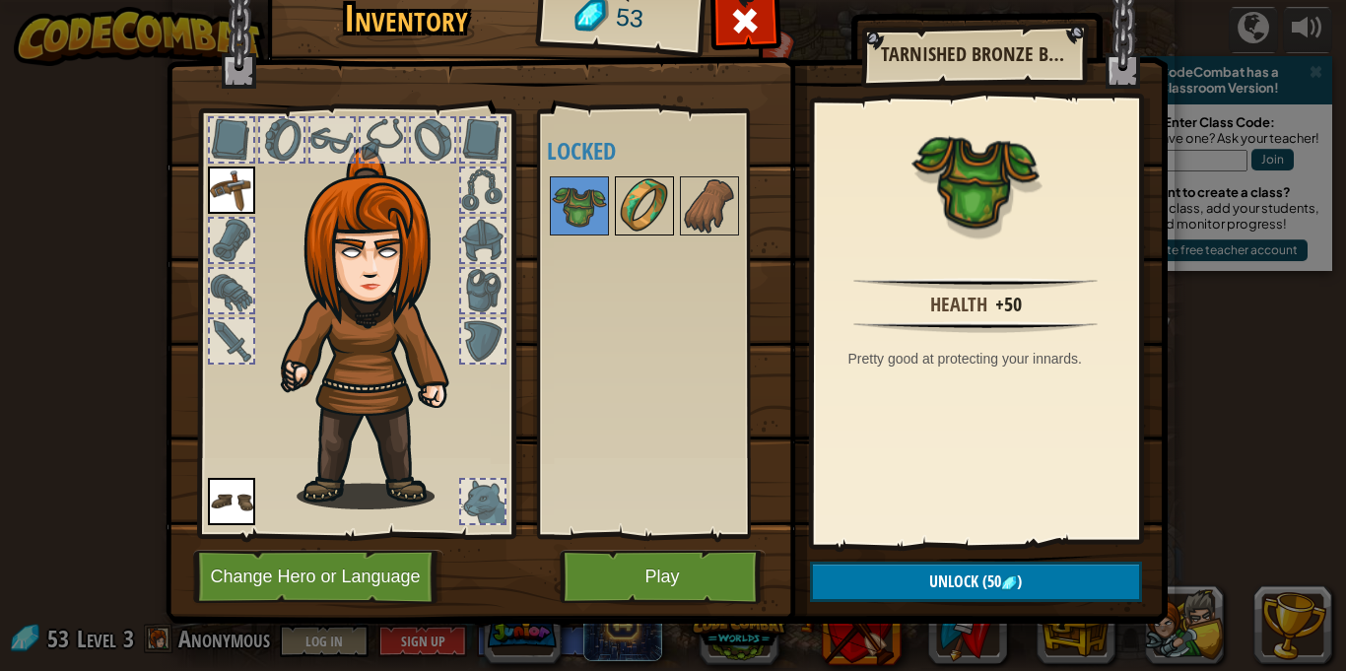
click at [648, 212] on img at bounding box center [644, 205] width 55 height 55
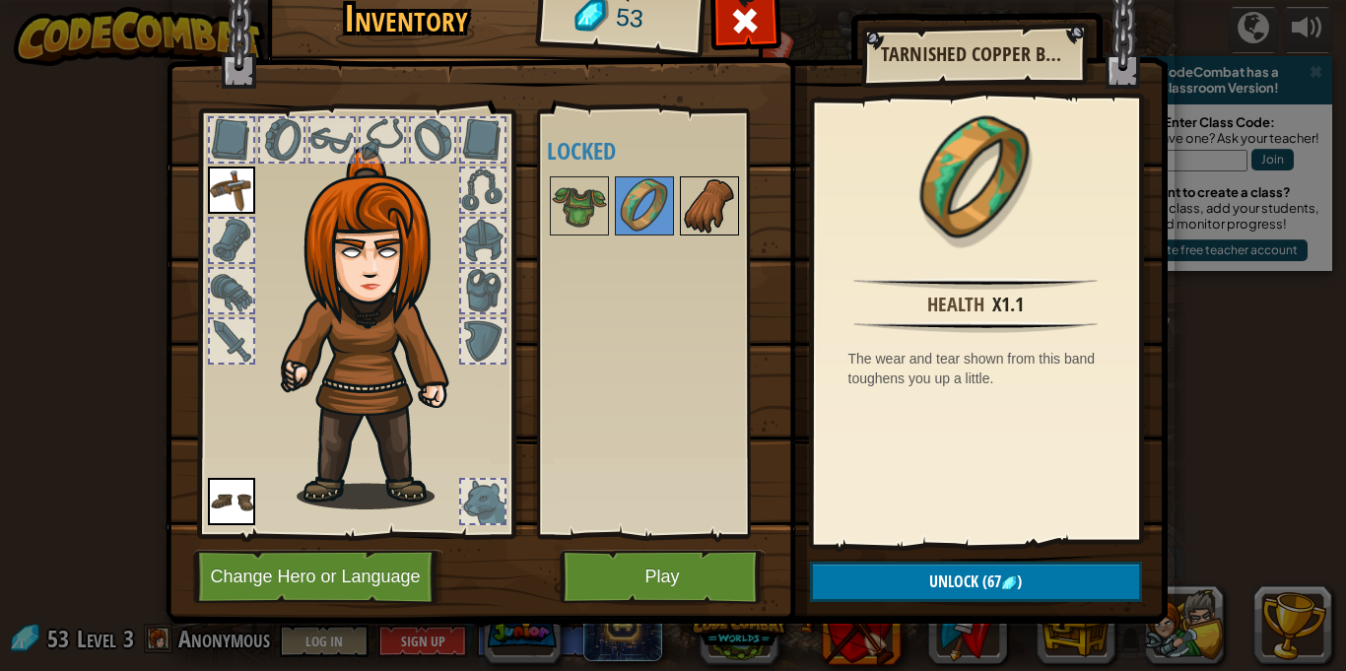
click at [706, 218] on img at bounding box center [709, 205] width 55 height 55
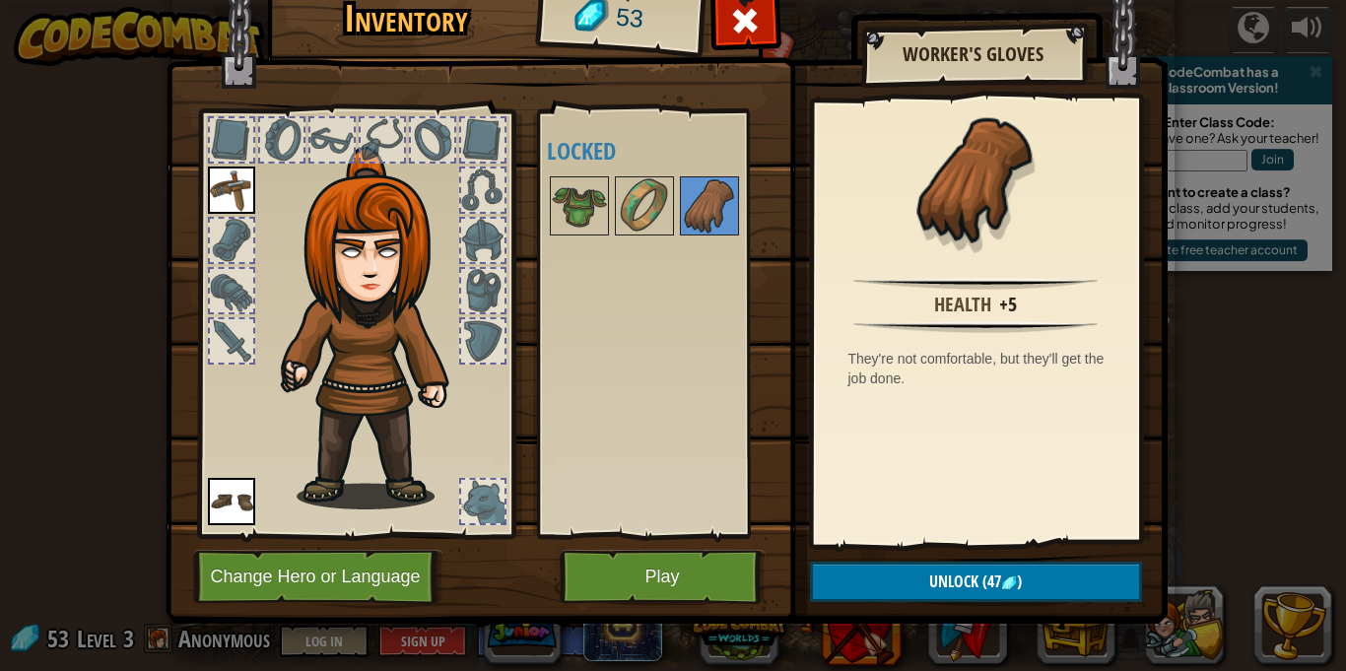
click at [529, 206] on img at bounding box center [667, 265] width 1002 height 715
click at [573, 212] on img at bounding box center [579, 205] width 55 height 55
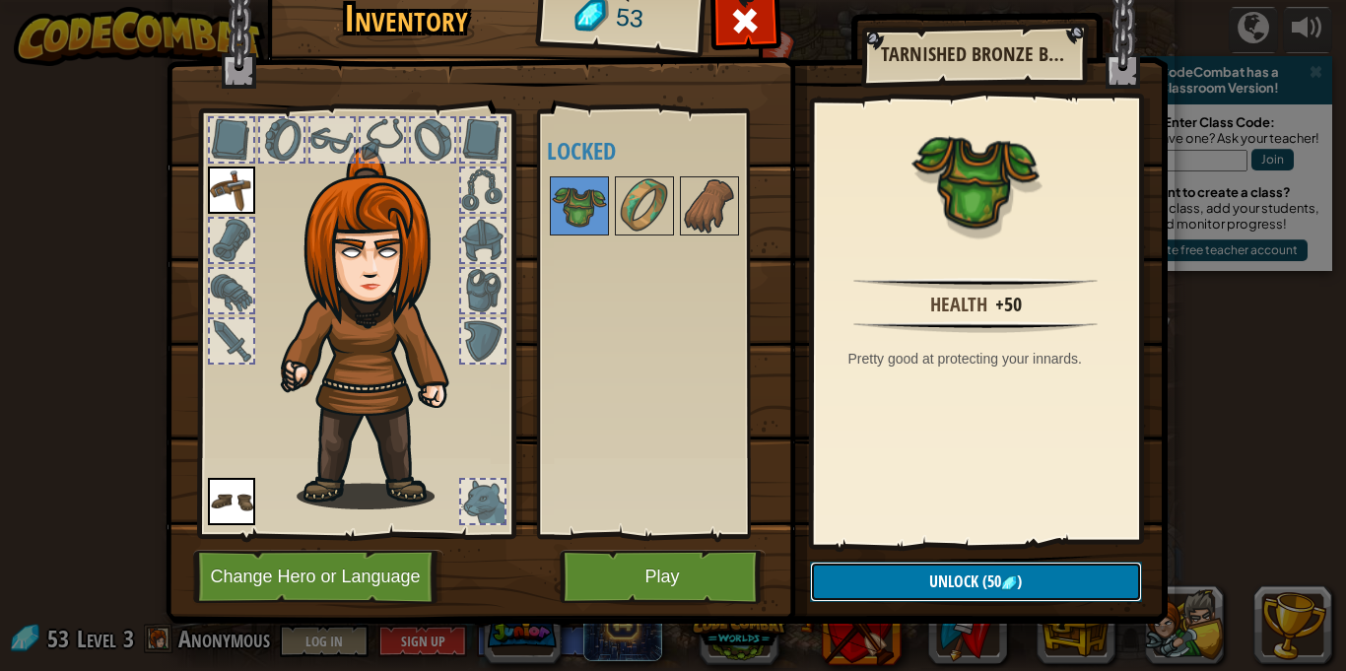
click at [1003, 586] on img at bounding box center [1009, 583] width 16 height 16
click at [957, 578] on button "Confirm" at bounding box center [976, 582] width 332 height 40
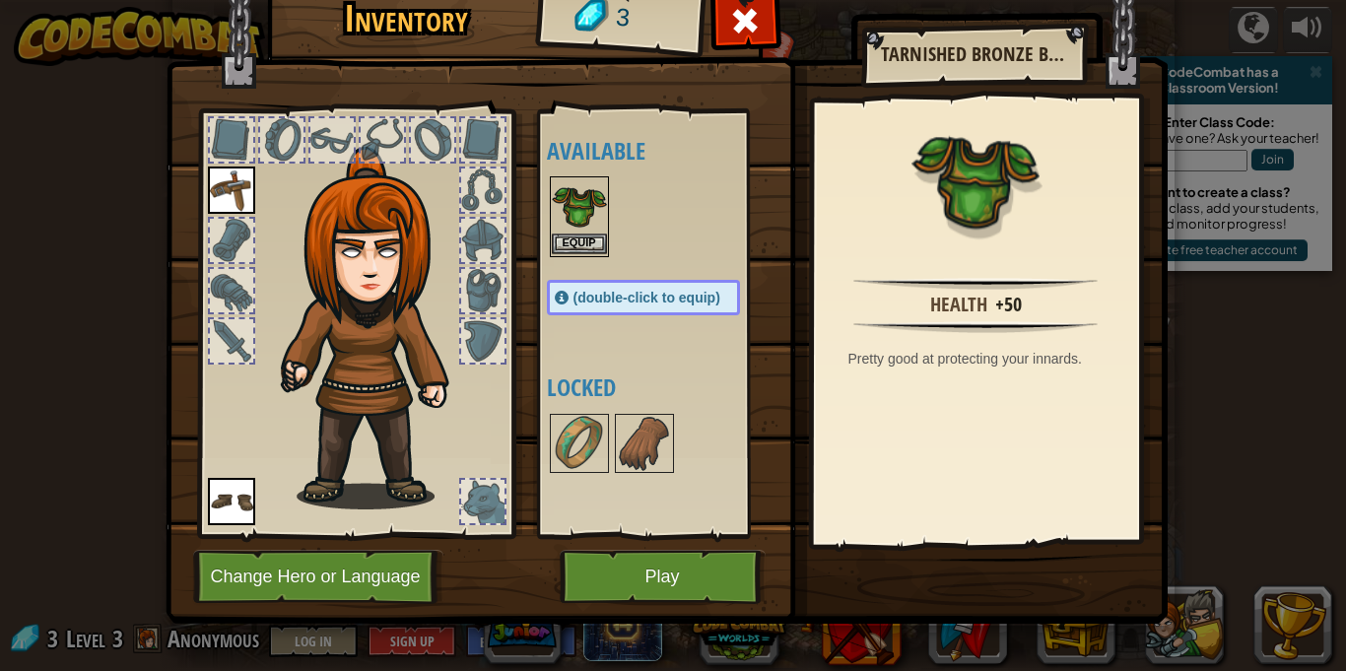
click at [565, 231] on img at bounding box center [579, 205] width 55 height 55
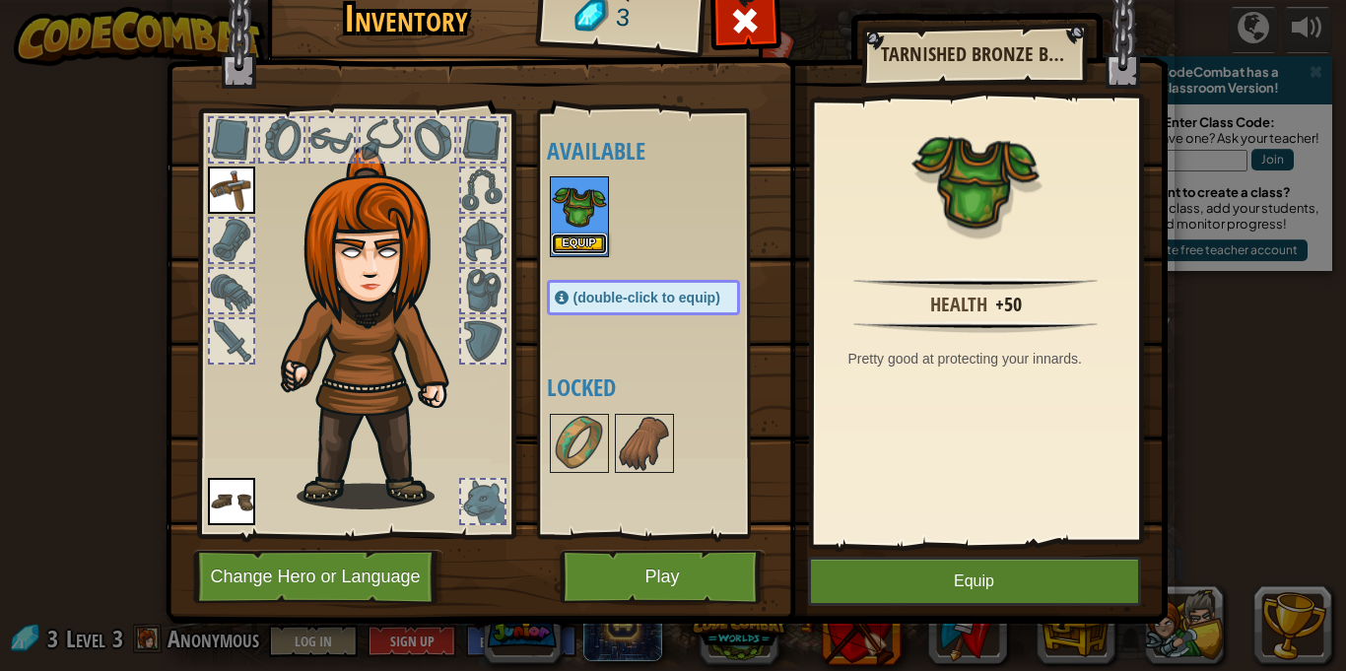
click at [581, 239] on button "Equip" at bounding box center [579, 243] width 55 height 21
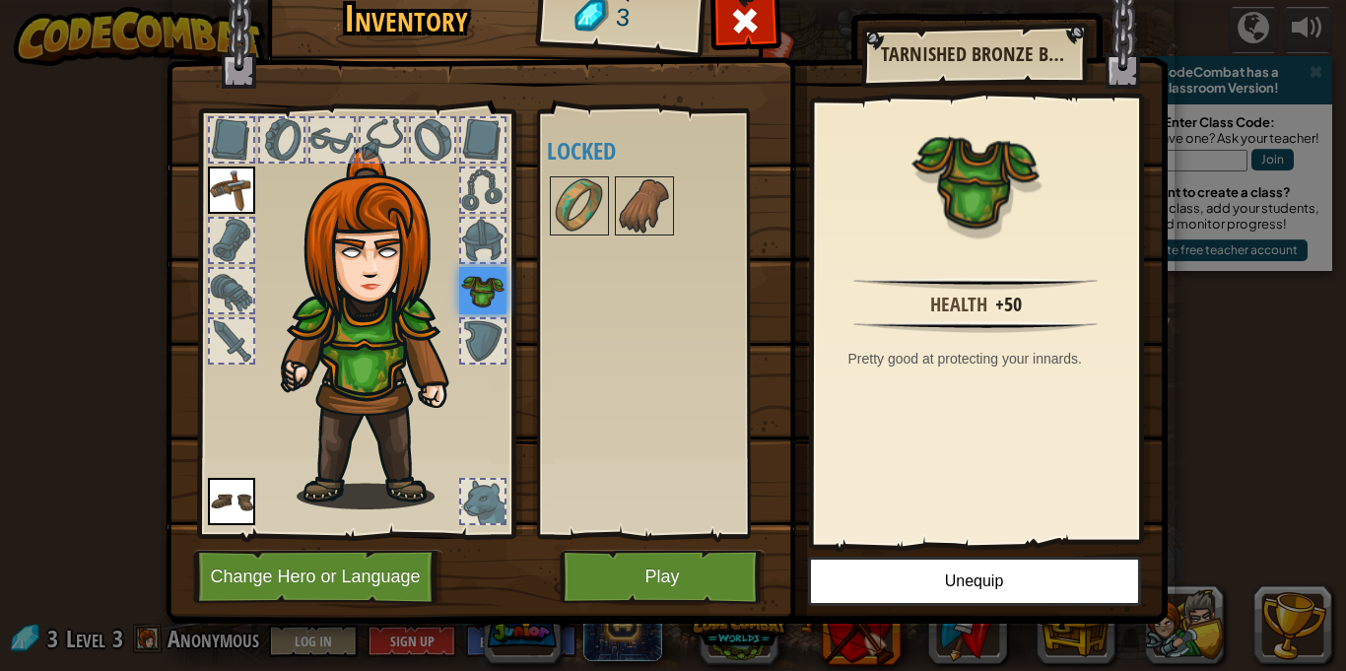
click at [467, 338] on div at bounding box center [482, 340] width 43 height 43
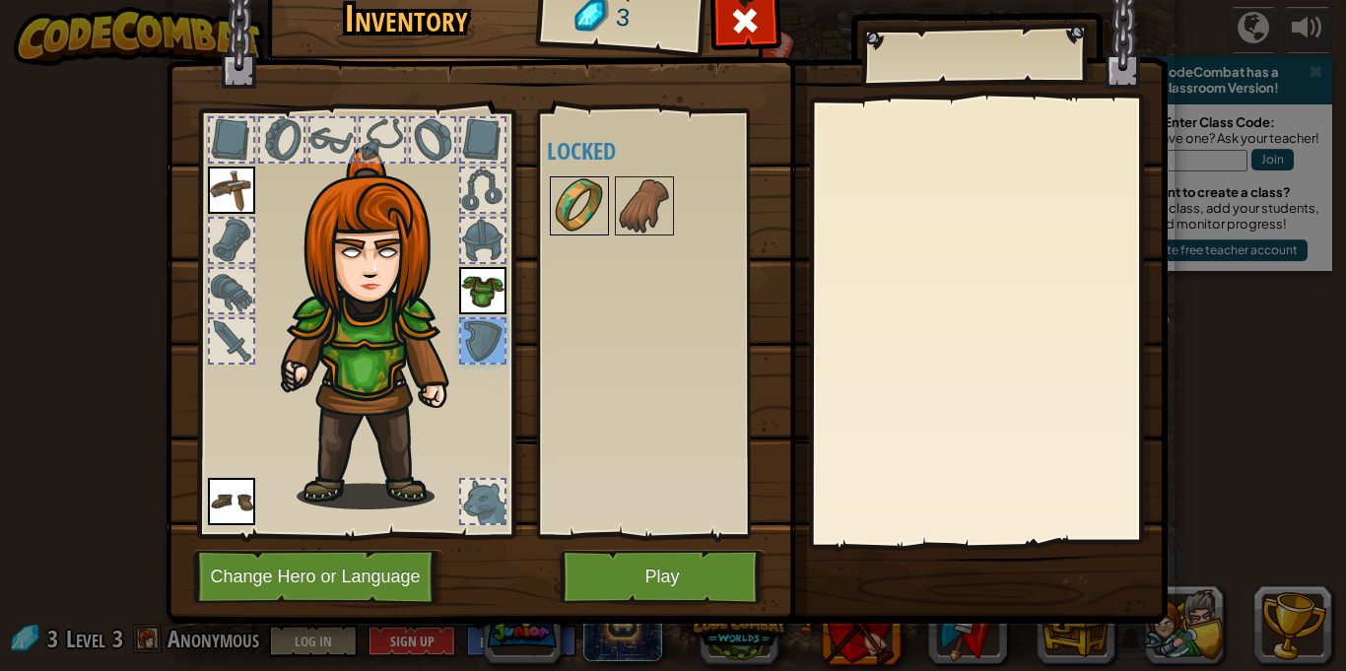
click at [561, 205] on img at bounding box center [579, 205] width 55 height 55
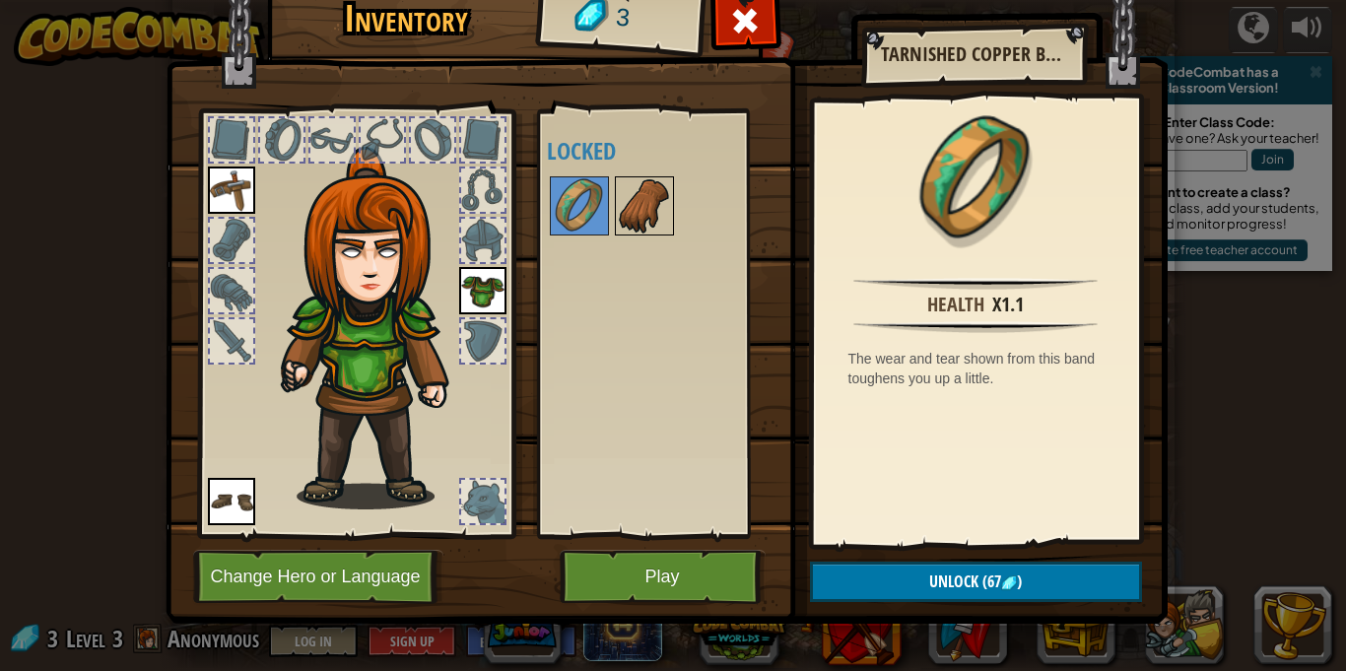
click at [636, 217] on img at bounding box center [644, 205] width 55 height 55
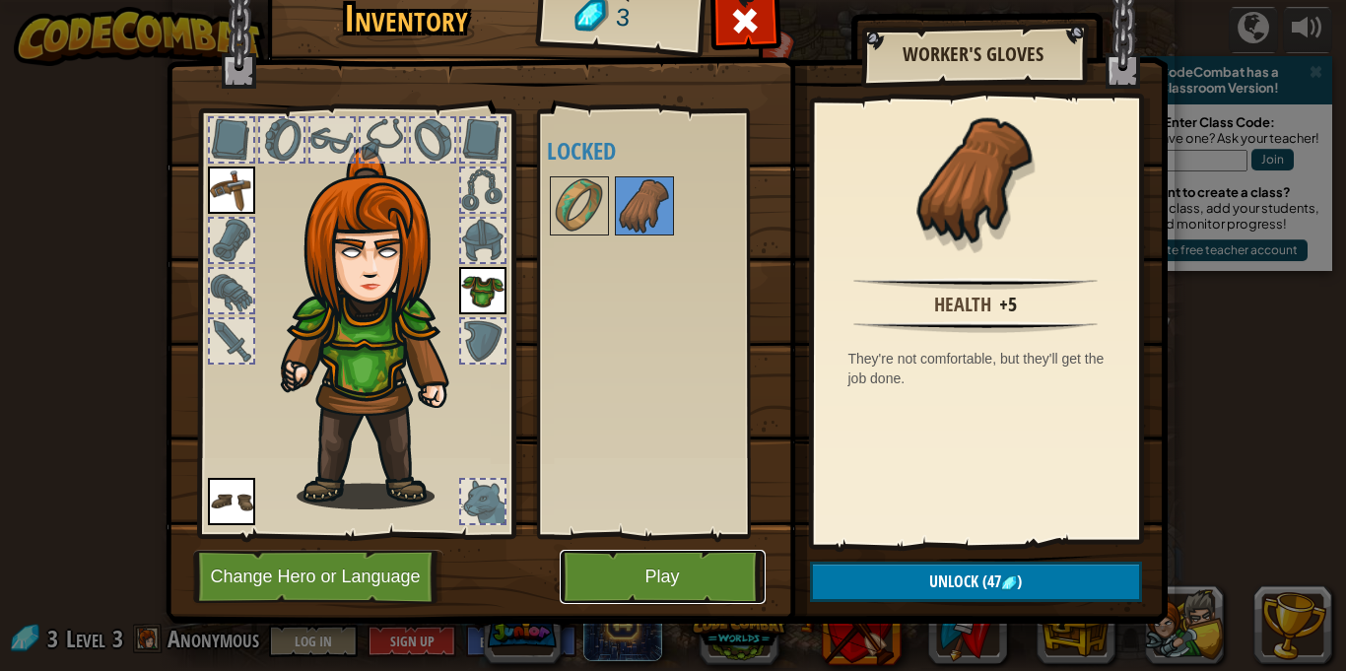
click at [605, 588] on button "Play" at bounding box center [663, 577] width 206 height 54
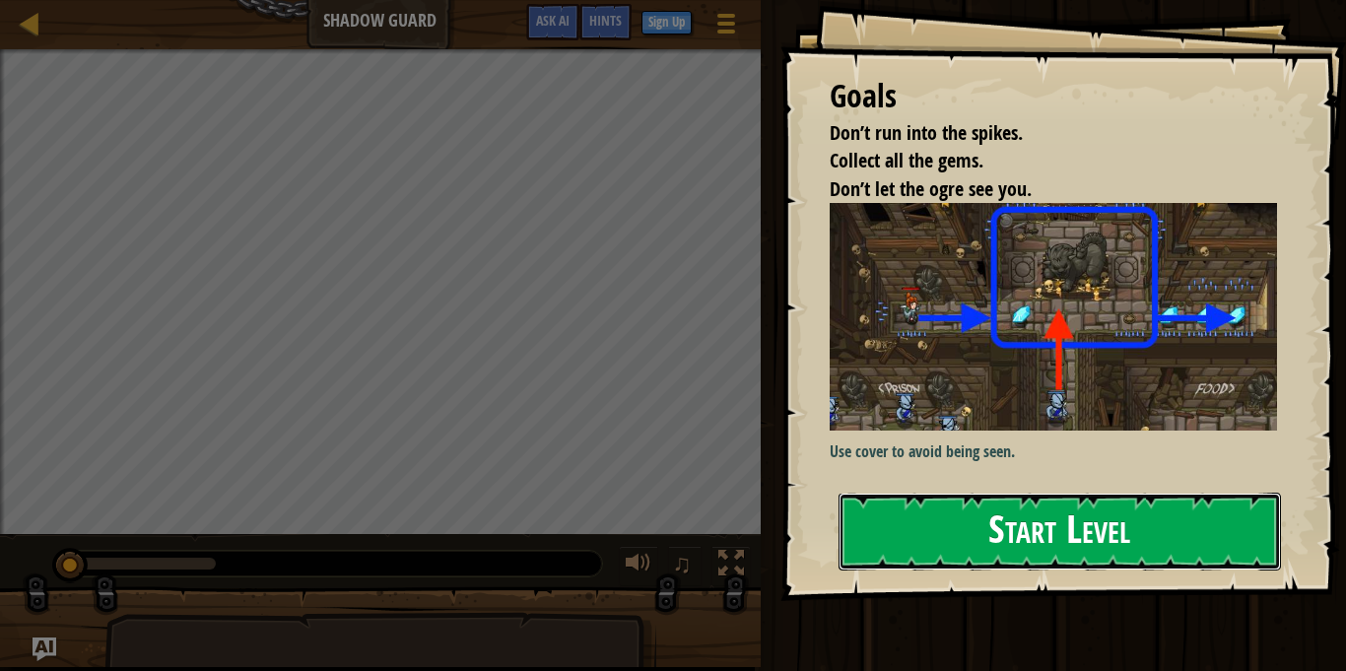
click at [1015, 540] on button "Start Level" at bounding box center [1059, 532] width 442 height 78
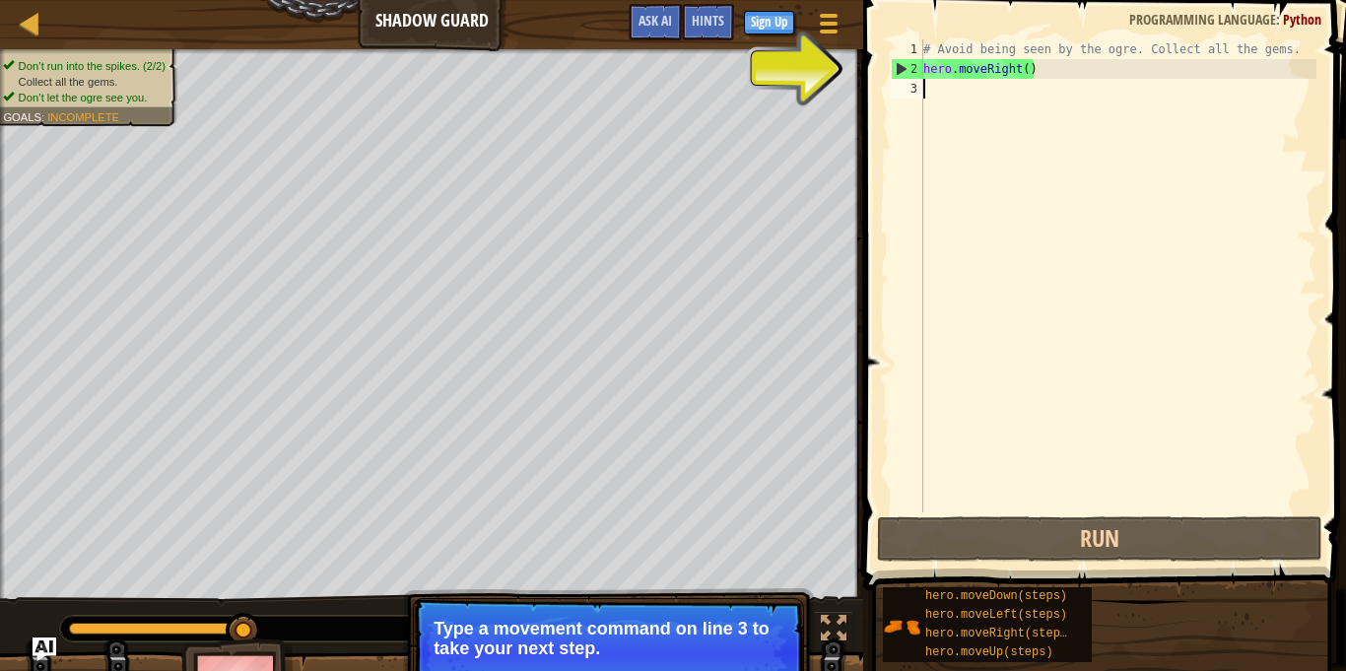
scroll to position [9, 0]
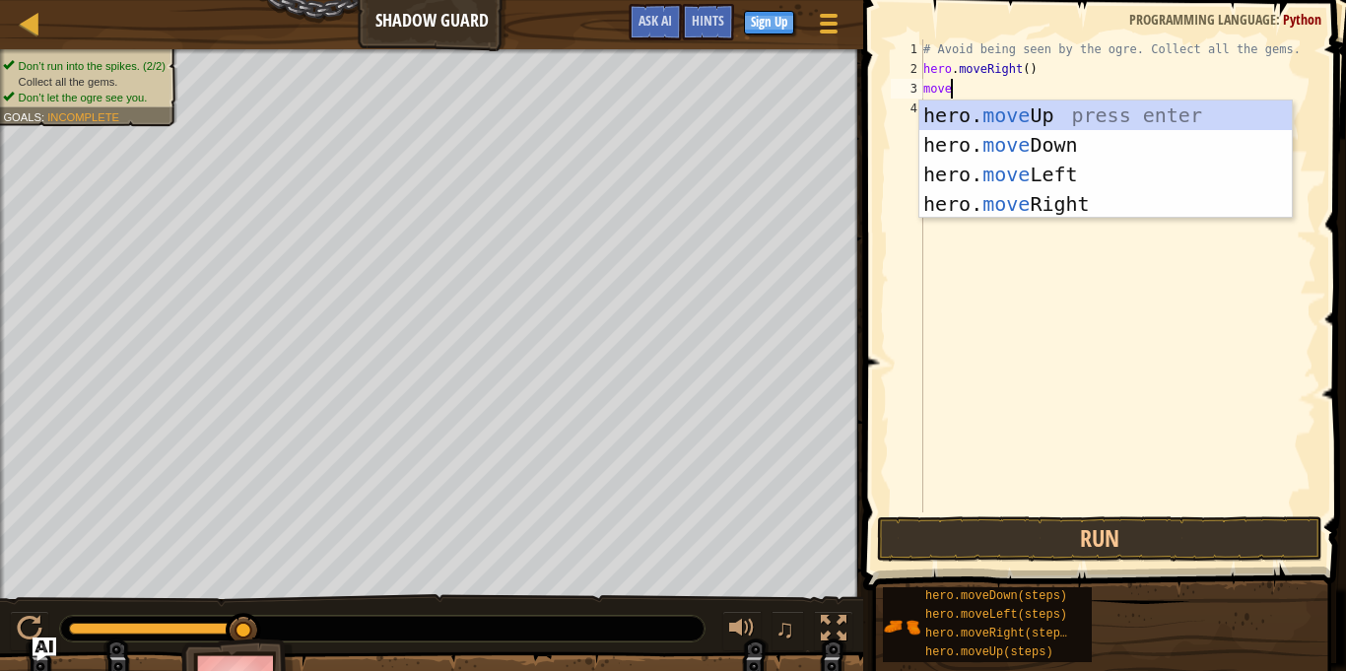
type textarea "mover"
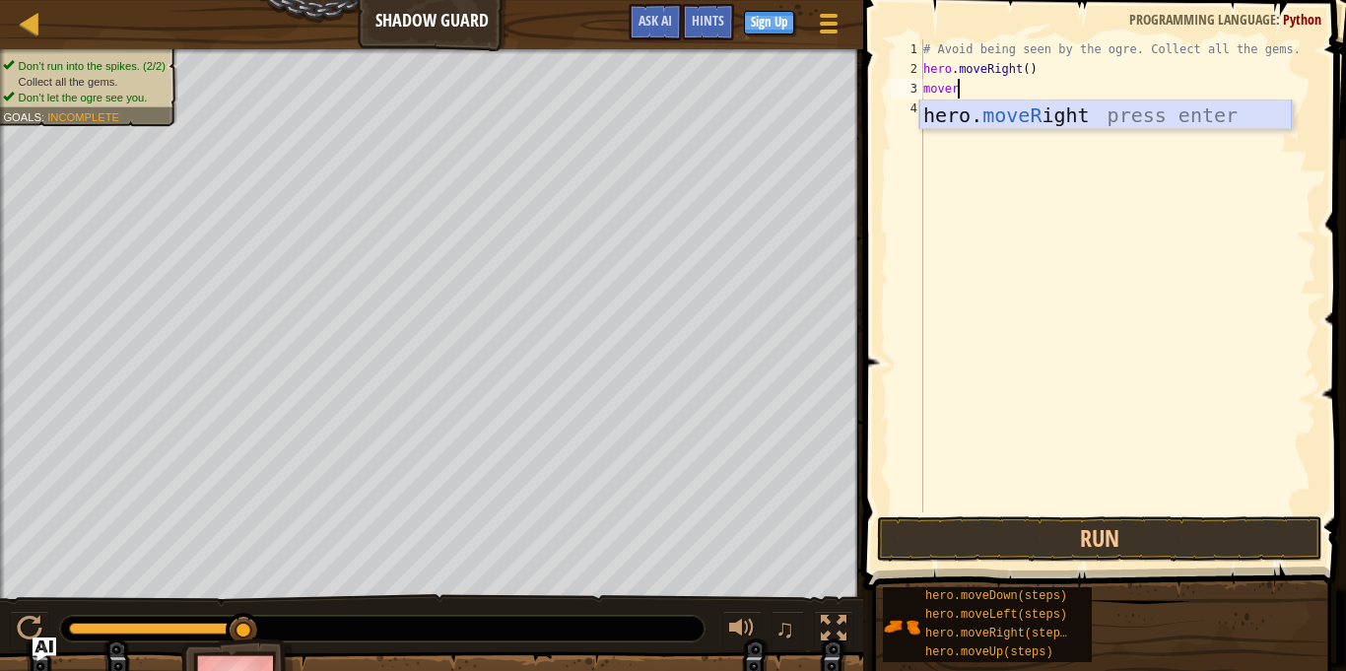
click at [1039, 119] on div "hero. moveR ight press enter" at bounding box center [1105, 144] width 372 height 89
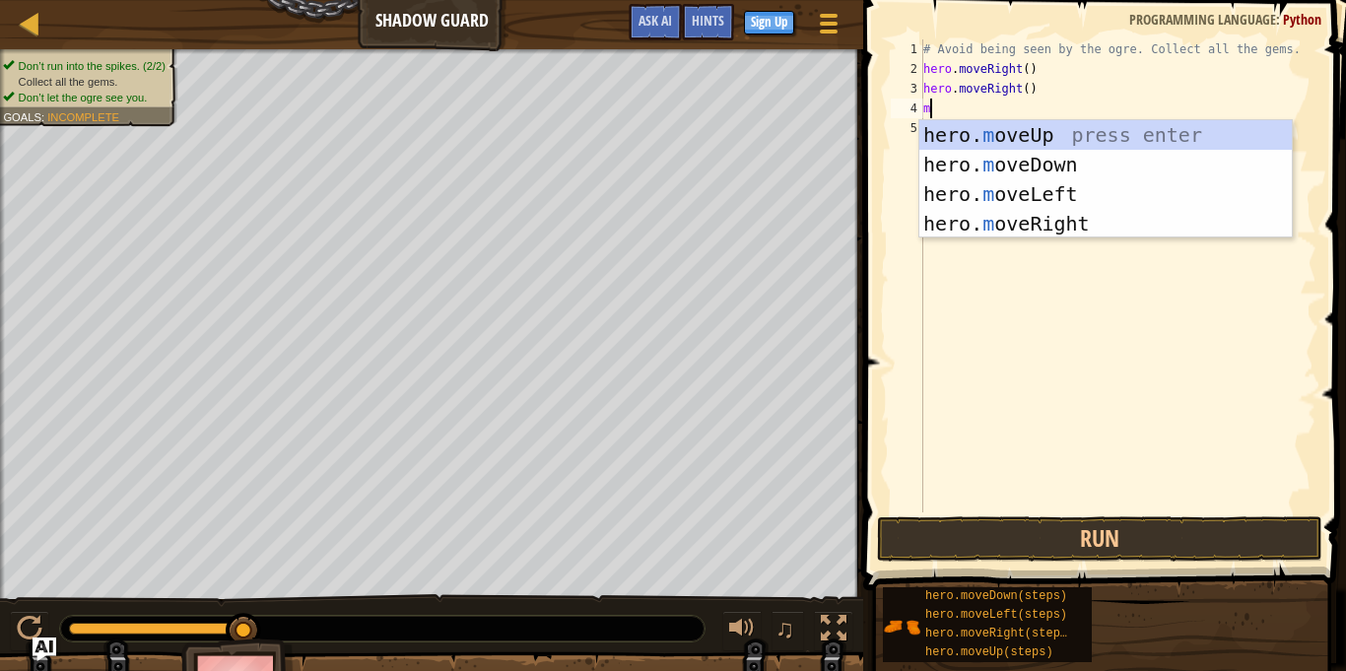
type textarea "mo"
click at [1003, 223] on div "hero. mo veUp press enter hero. mo veDown press enter hero. mo veLeft press ent…" at bounding box center [1105, 208] width 372 height 177
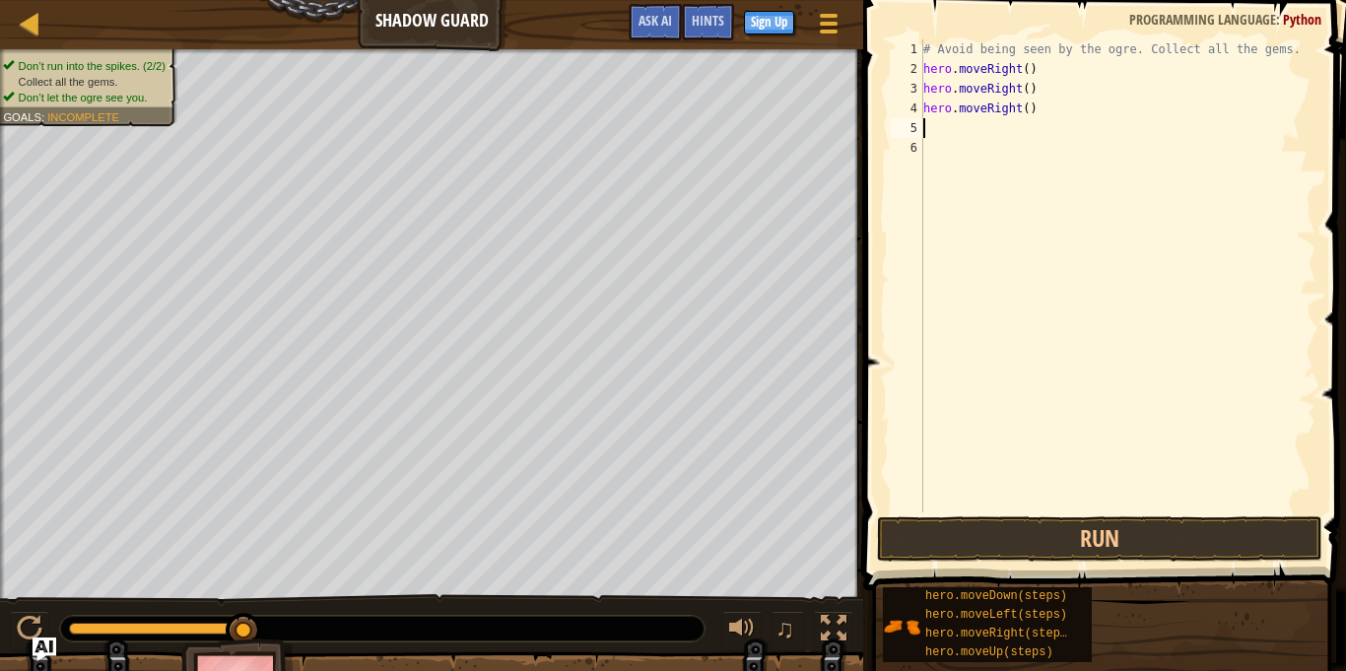
scroll to position [9, 0]
click at [1016, 545] on button "Run" at bounding box center [1099, 538] width 445 height 45
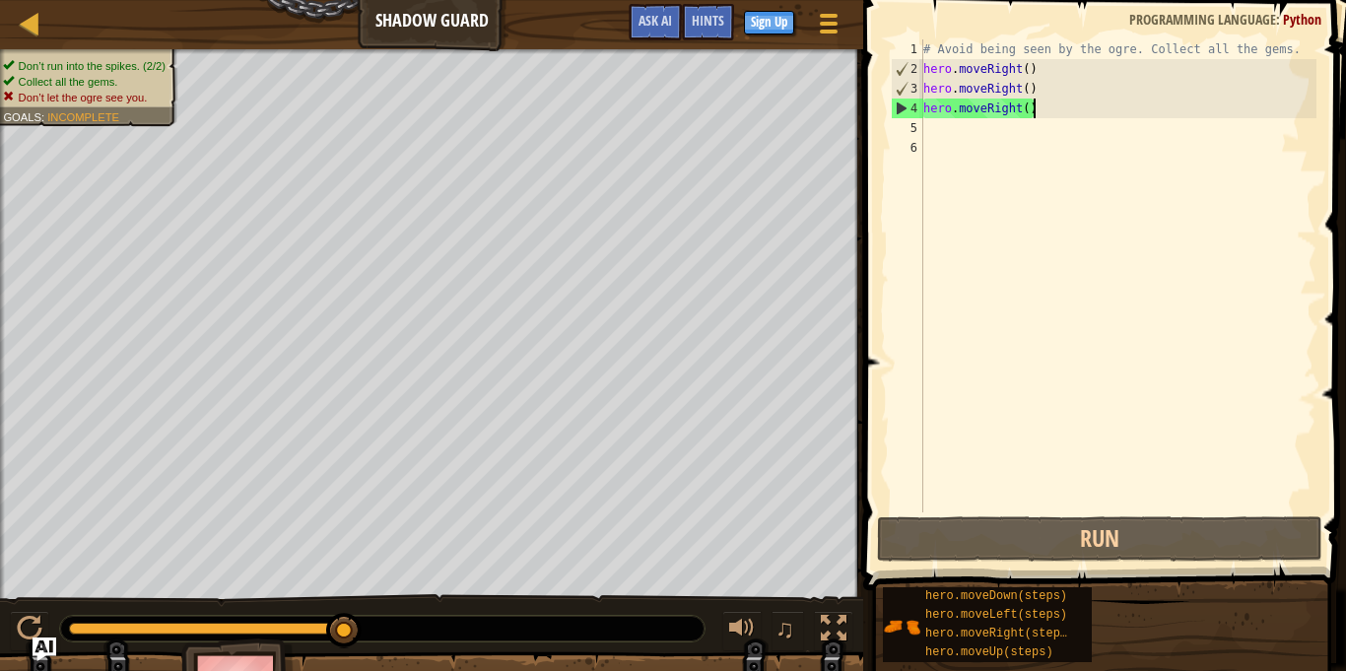
click at [1052, 107] on div "# Avoid being seen by the ogre. Collect all the gems. hero . moveRight ( ) hero…" at bounding box center [1117, 295] width 397 height 512
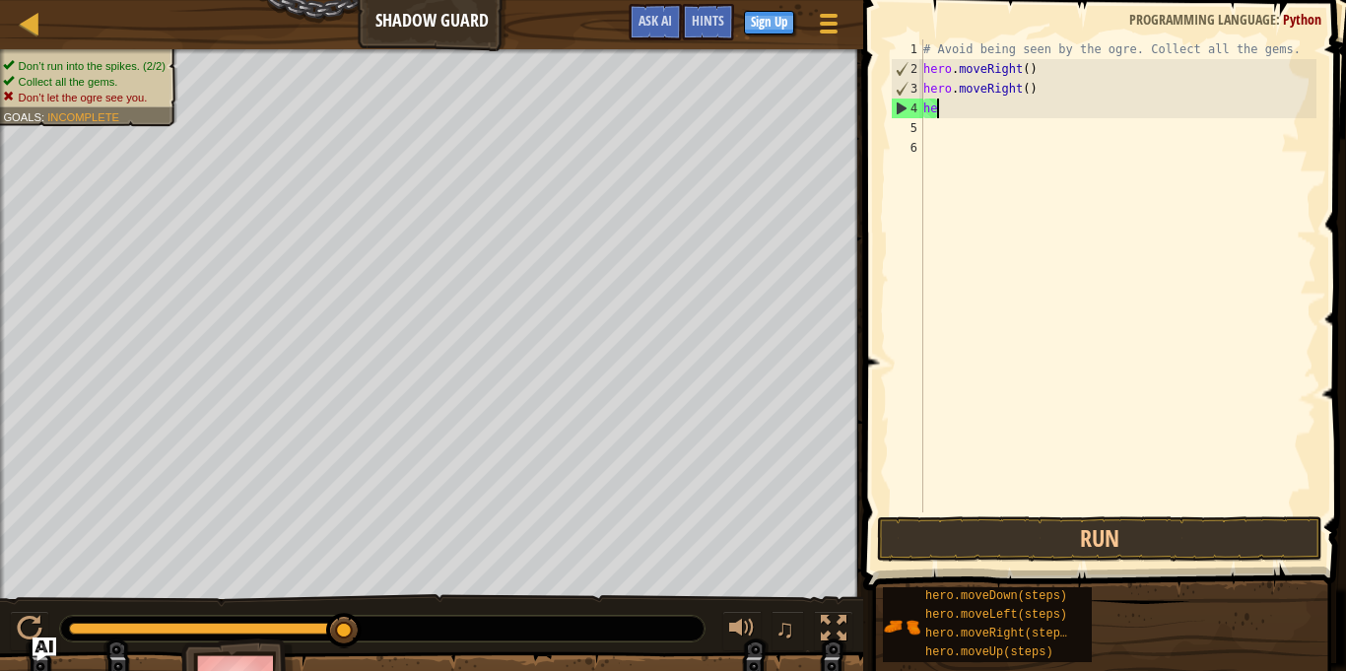
type textarea "h"
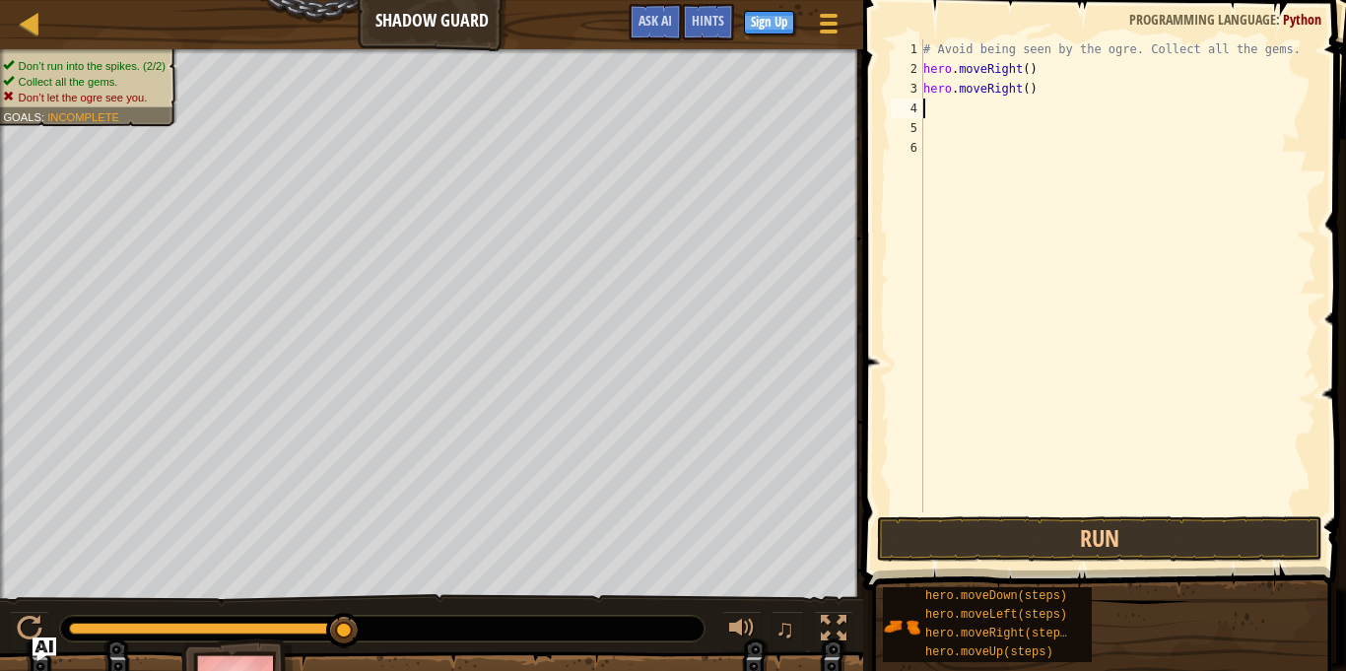
click at [1042, 99] on div "# Avoid being seen by the ogre. Collect all the gems. hero . moveRight ( ) hero…" at bounding box center [1117, 295] width 397 height 512
click at [1031, 91] on div "# Avoid being seen by the ogre. Collect all the gems. hero . moveRight ( ) hero…" at bounding box center [1117, 295] width 397 height 512
type textarea "h"
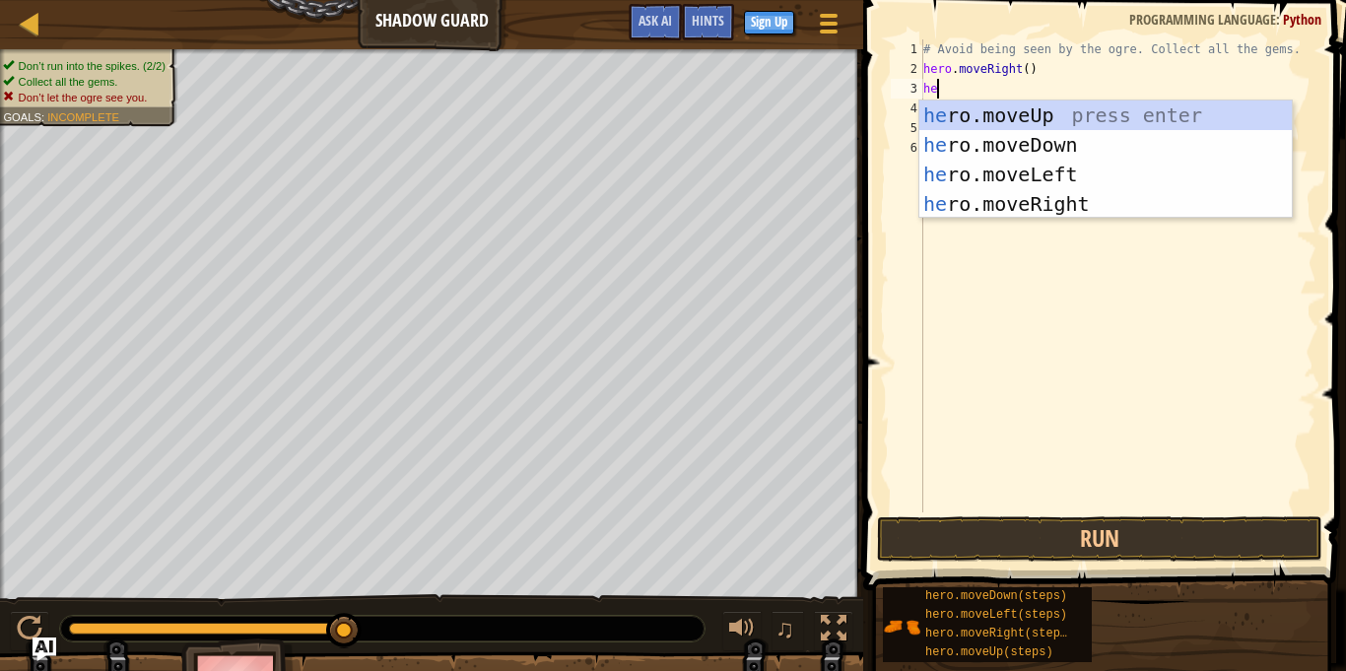
type textarea "her"
click at [1054, 114] on div "her o.moveUp press enter her o.moveDown press enter her o.moveLeft press enter …" at bounding box center [1105, 188] width 372 height 177
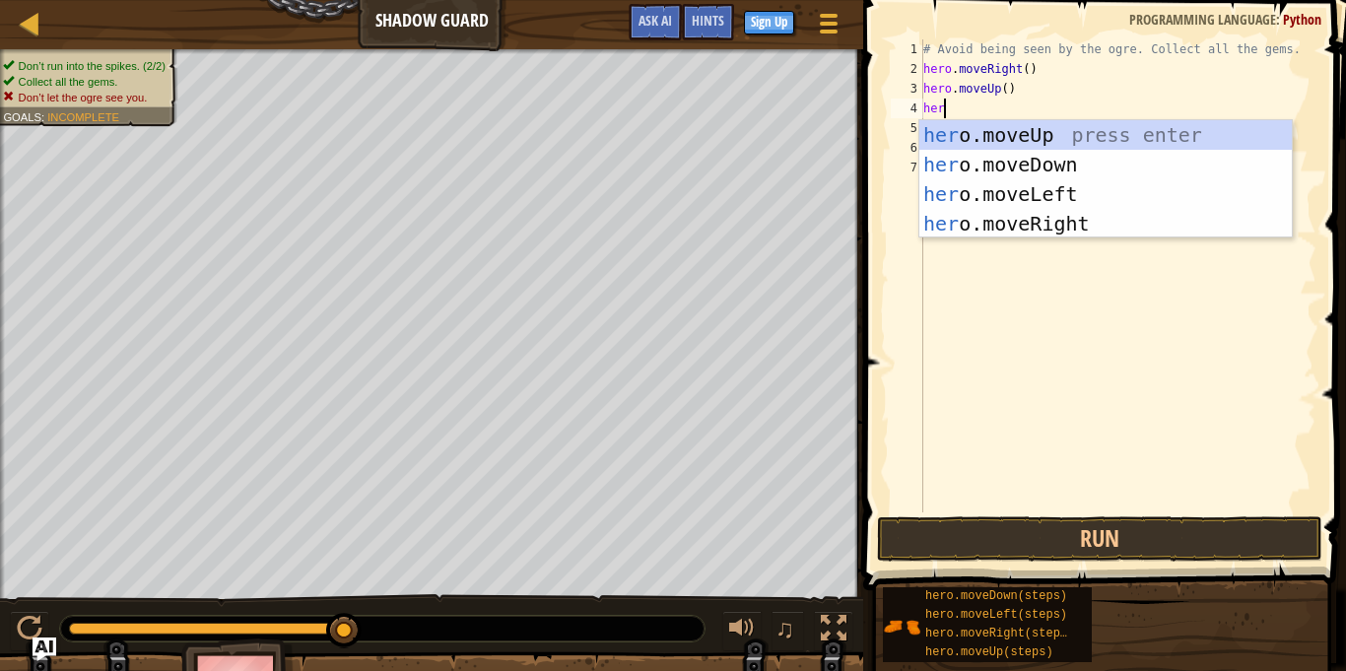
scroll to position [9, 3]
type textarea "hero"
click at [1108, 228] on div "hero .moveUp press enter hero .moveDown press enter hero .moveLeft press enter …" at bounding box center [1105, 208] width 372 height 177
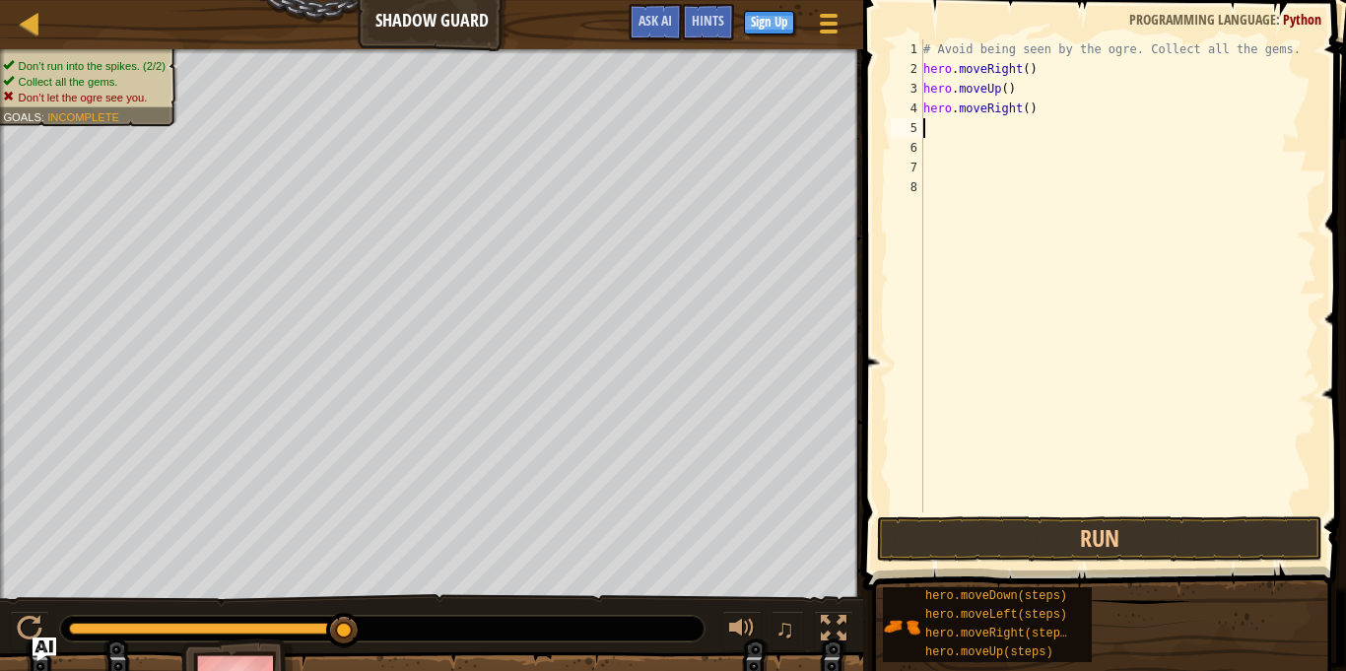
scroll to position [9, 0]
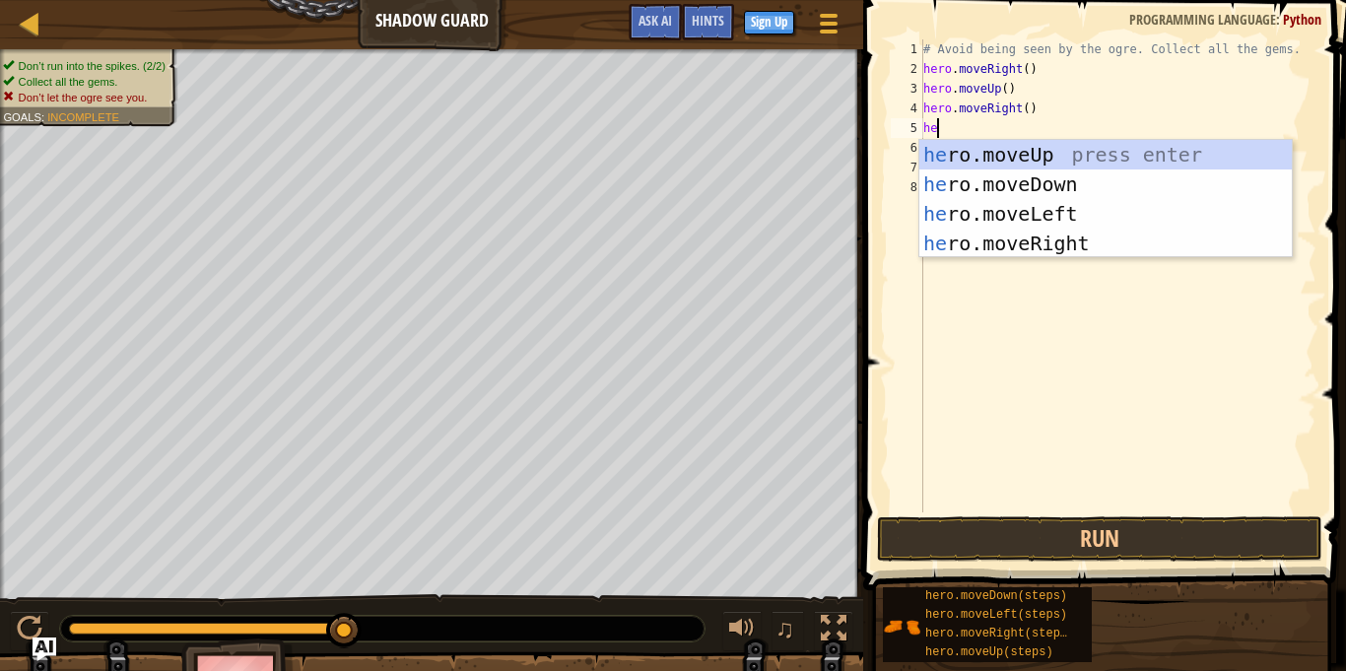
type textarea "her"
click at [1062, 179] on div "her o.moveUp press enter her o.moveDown press enter her o.moveLeft press enter …" at bounding box center [1105, 228] width 372 height 177
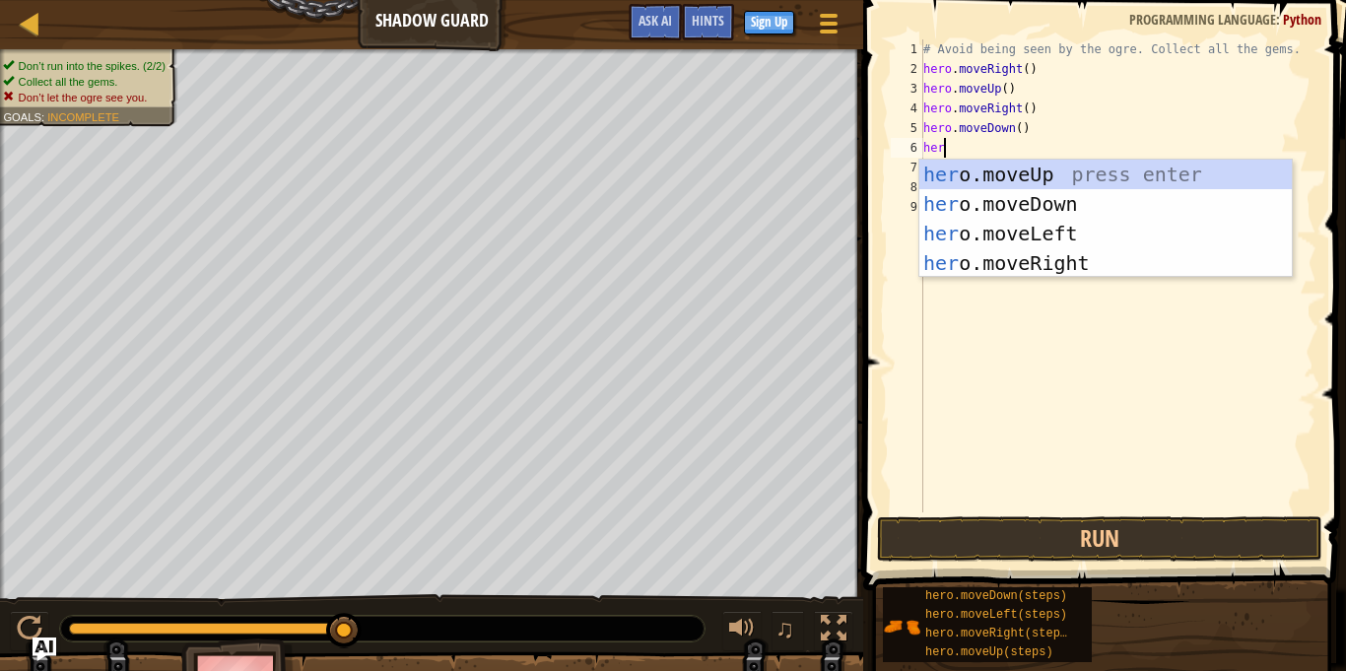
type textarea "hero"
click at [1071, 270] on div "hero .moveUp press enter hero .moveDown press enter hero .moveLeft press enter …" at bounding box center [1105, 248] width 372 height 177
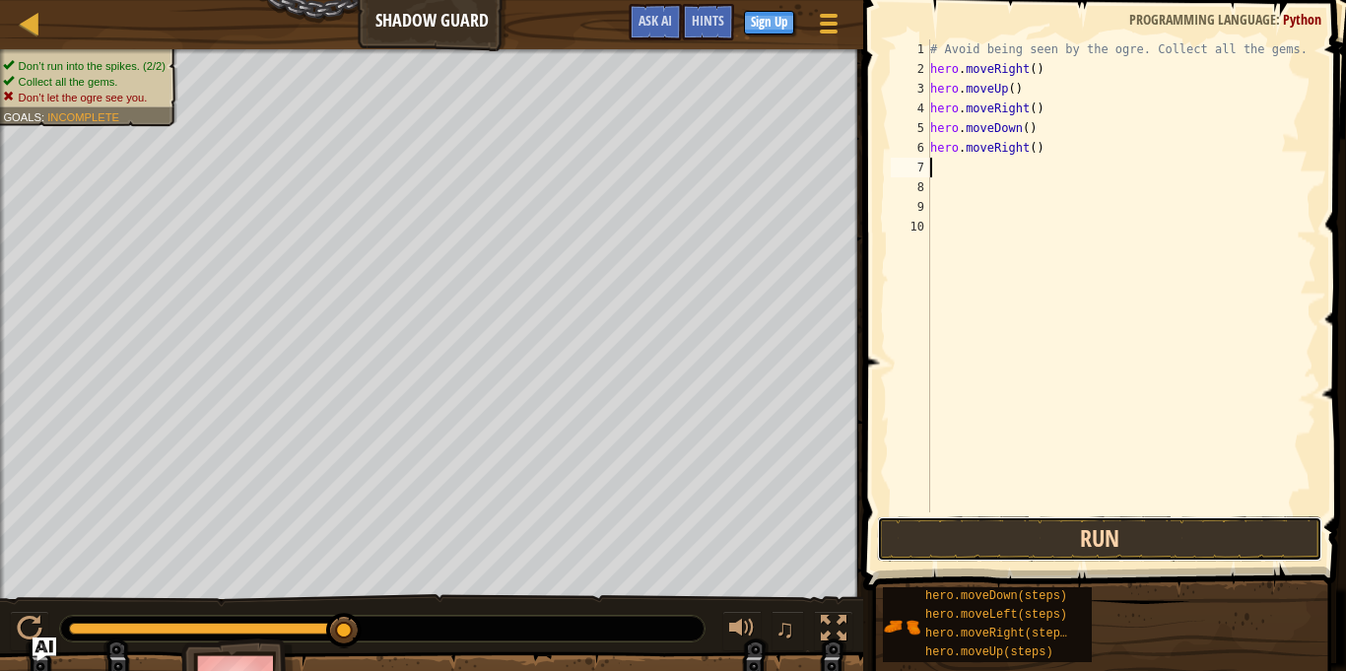
click at [1041, 547] on button "Run" at bounding box center [1099, 538] width 445 height 45
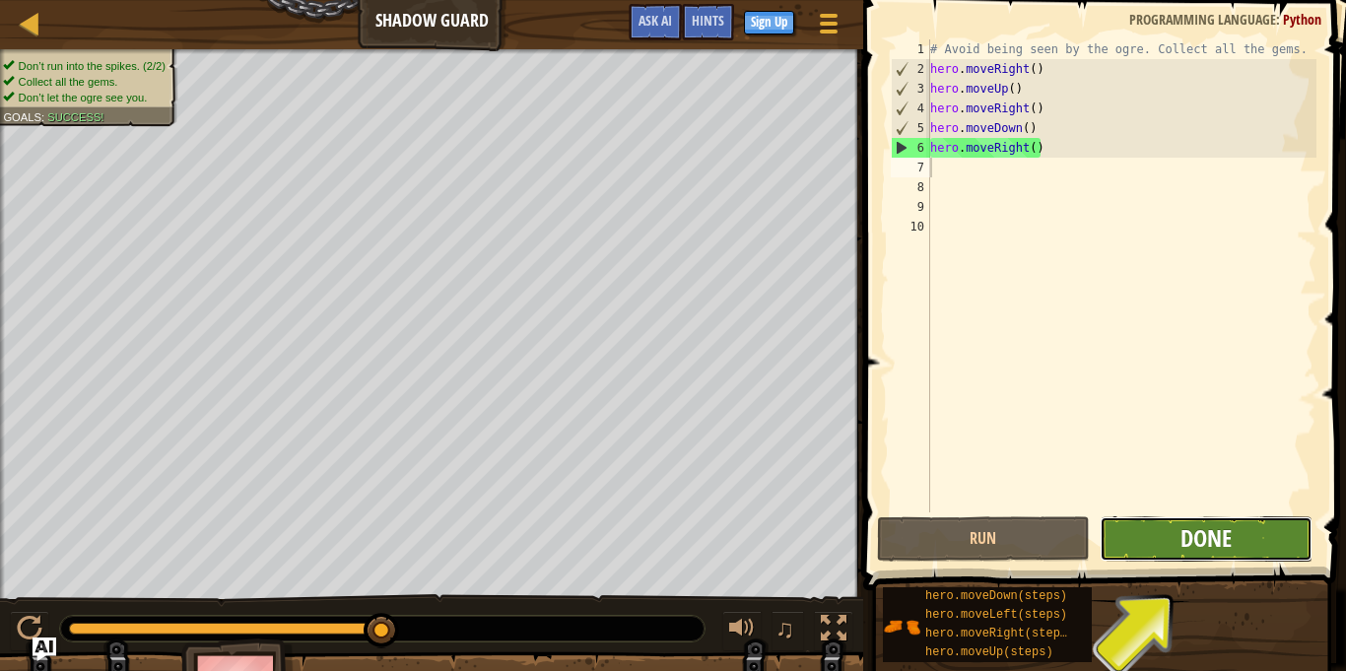
click at [1227, 543] on span "Done" at bounding box center [1205, 538] width 51 height 32
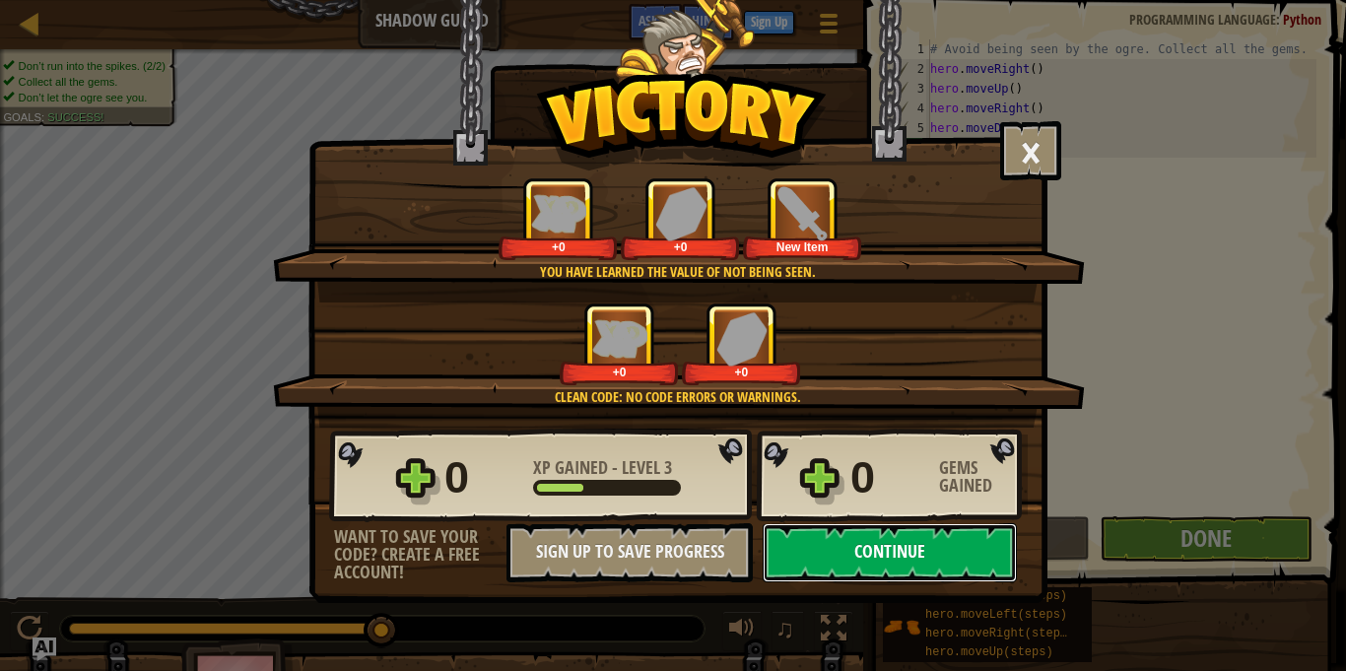
click at [886, 542] on button "Continue" at bounding box center [890, 552] width 254 height 59
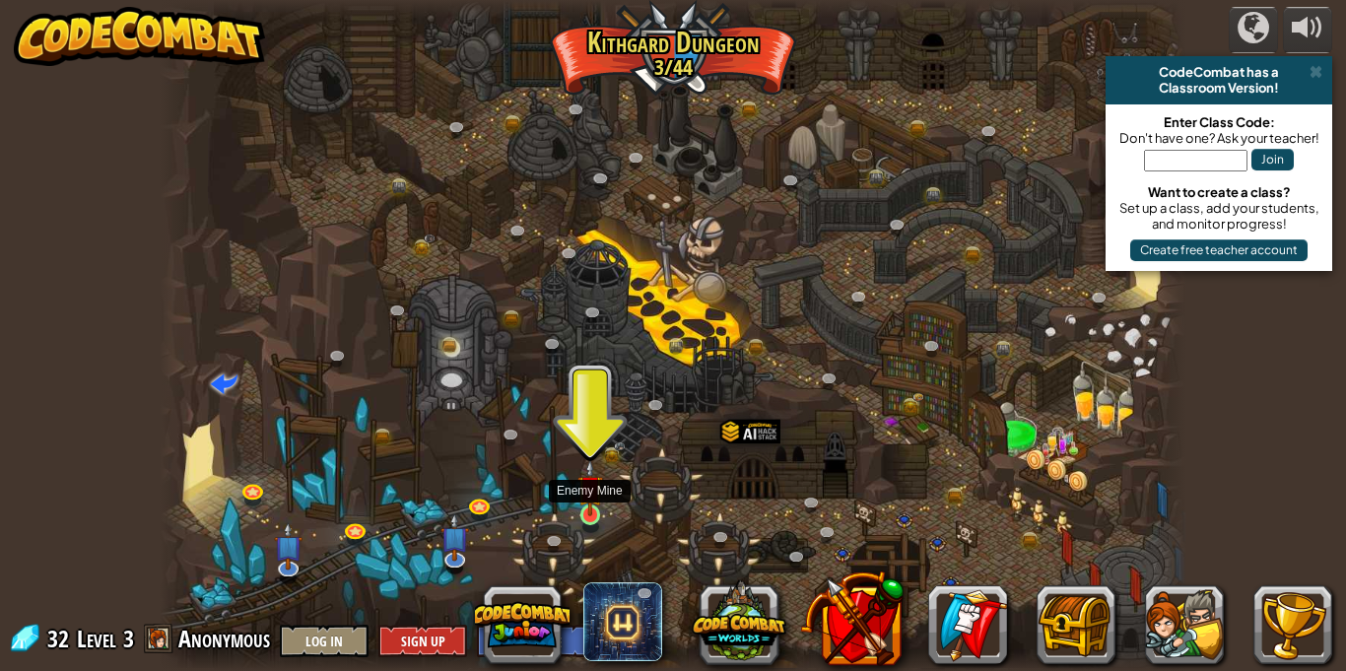
click at [594, 492] on img at bounding box center [589, 487] width 25 height 57
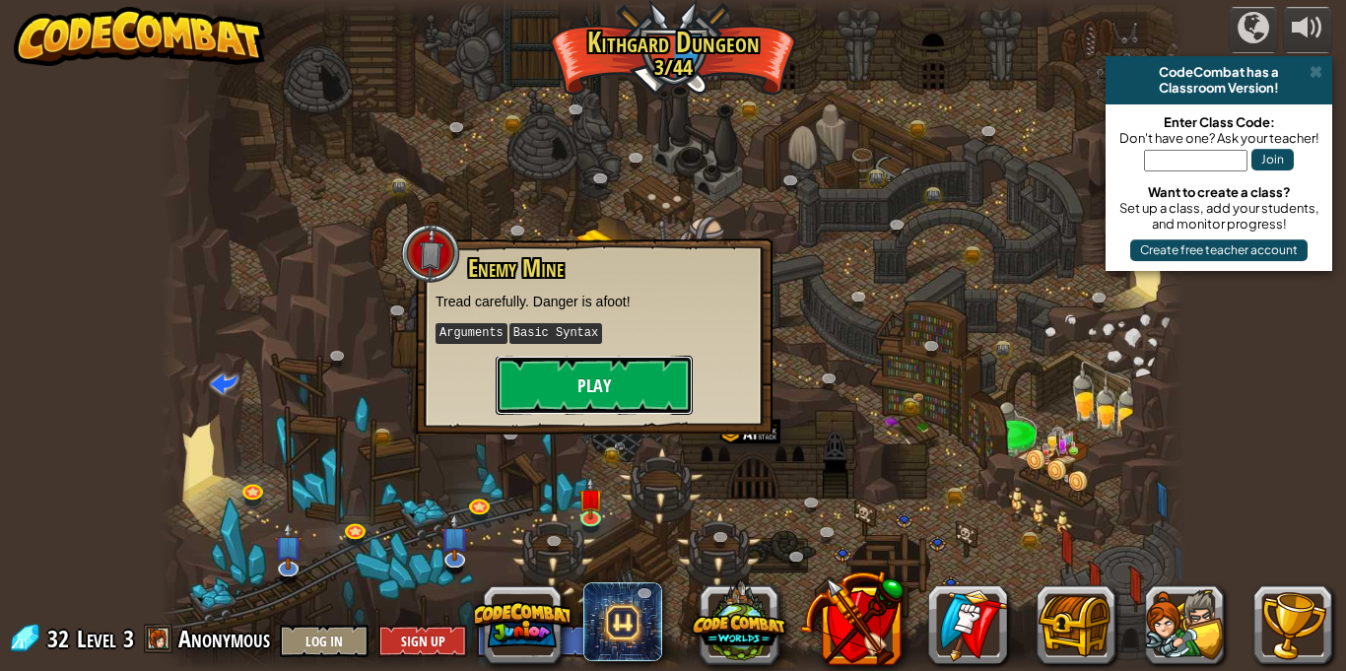
click at [584, 396] on button "Play" at bounding box center [594, 385] width 197 height 59
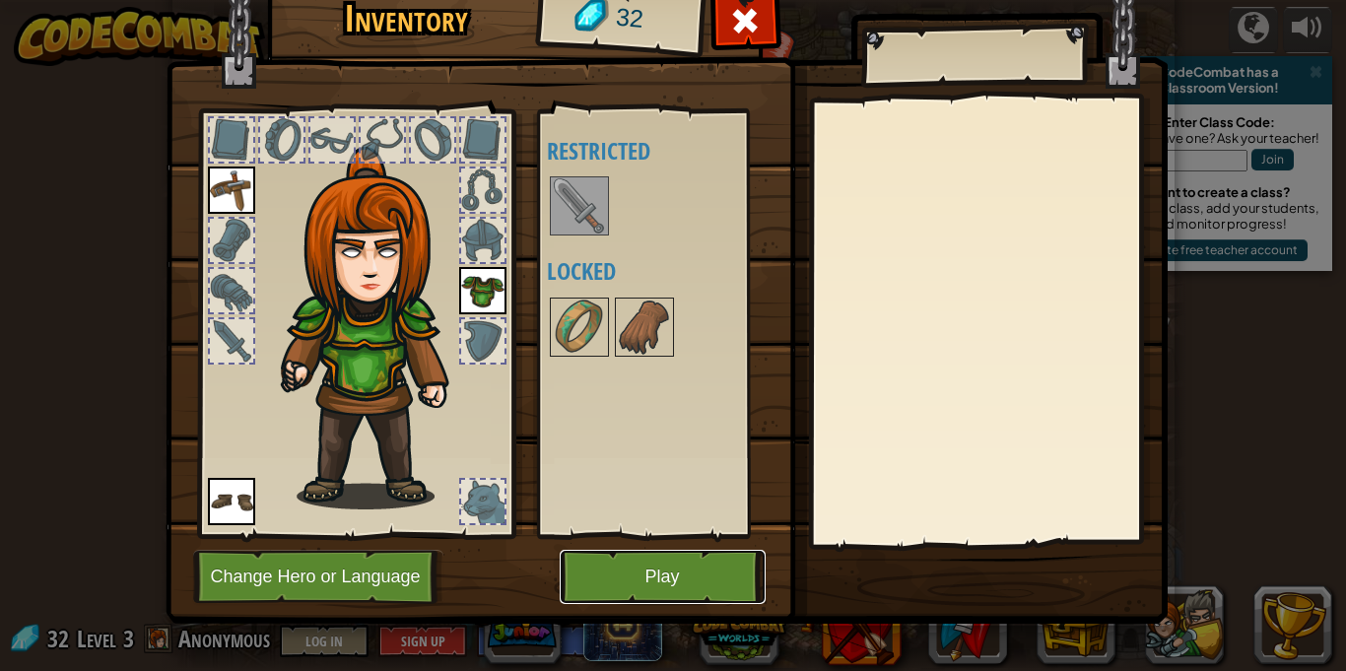
click at [683, 563] on button "Play" at bounding box center [663, 577] width 206 height 54
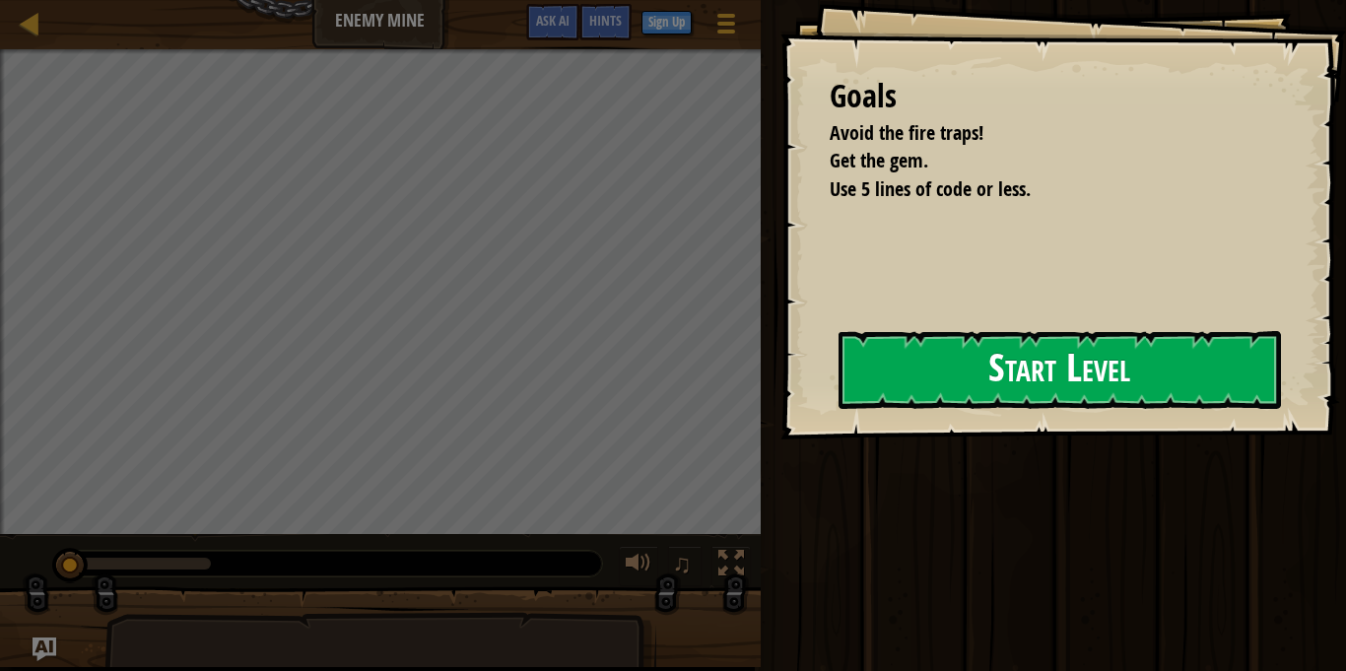
click at [780, 415] on div "Goals Avoid the fire traps! Get the gem. Use 5 lines of code or less. Start Lev…" at bounding box center [1062, 219] width 565 height 439
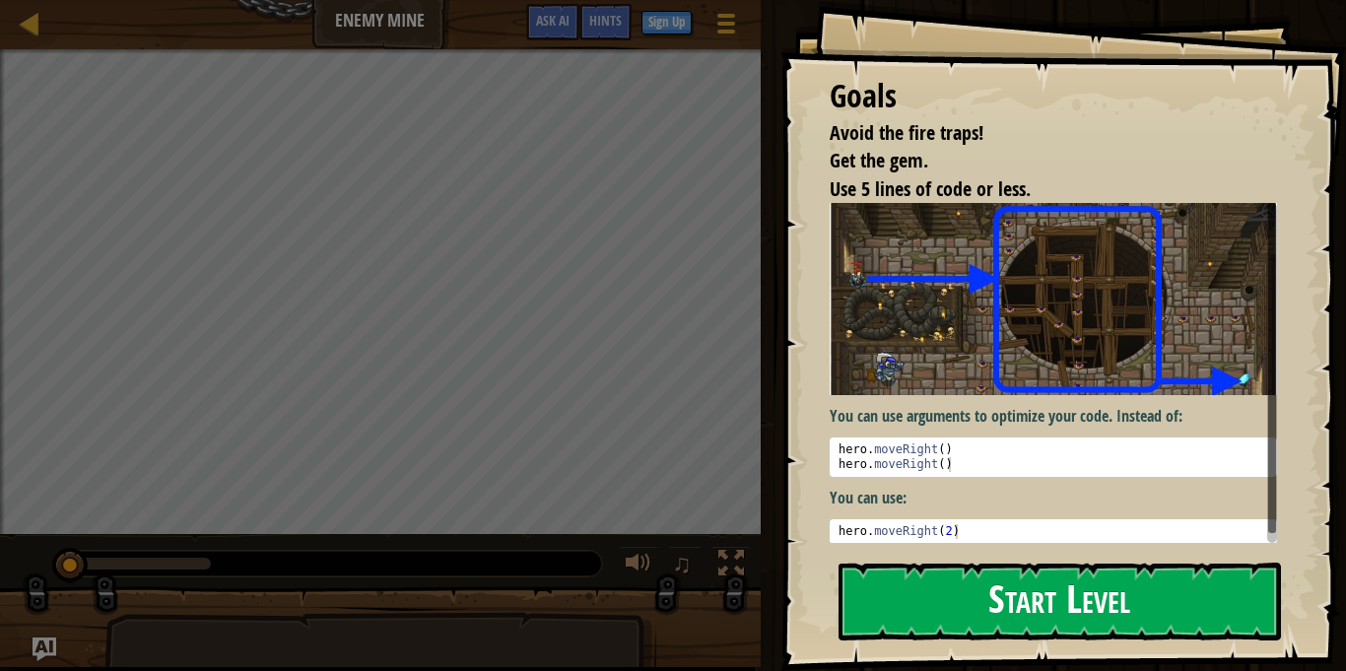
click at [988, 375] on img at bounding box center [1053, 299] width 447 height 192
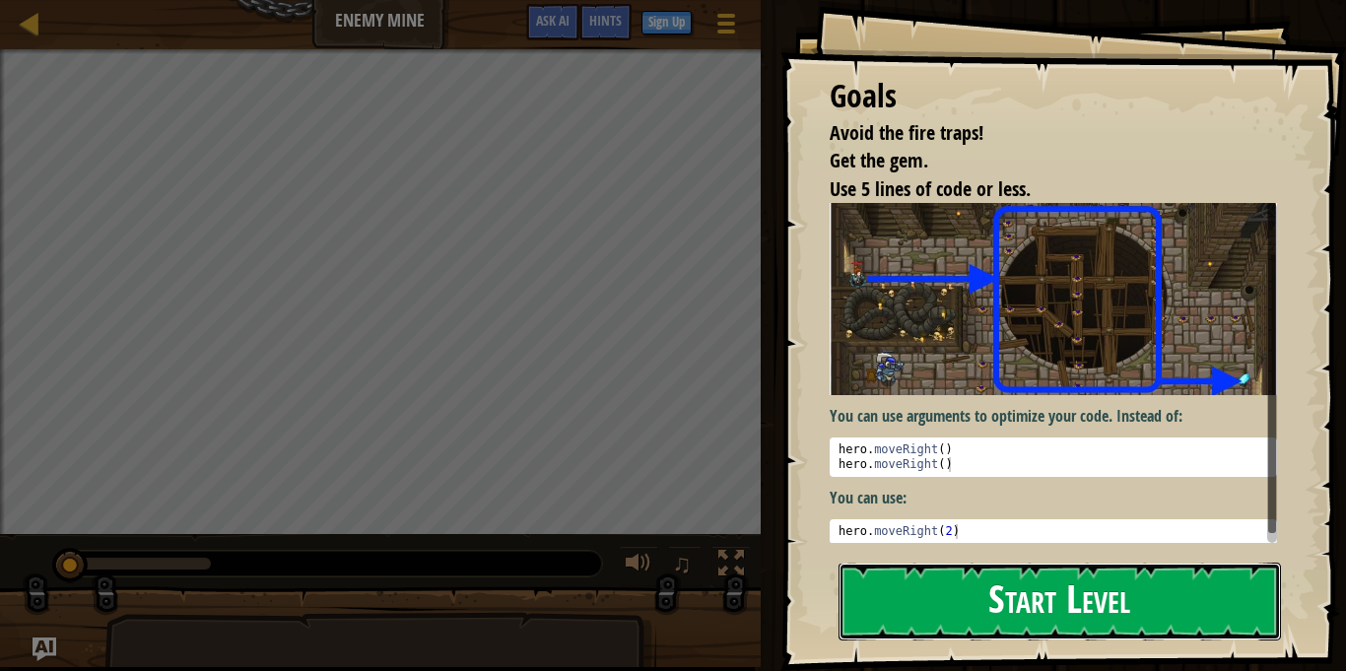
click at [999, 622] on button "Start Level" at bounding box center [1059, 602] width 442 height 78
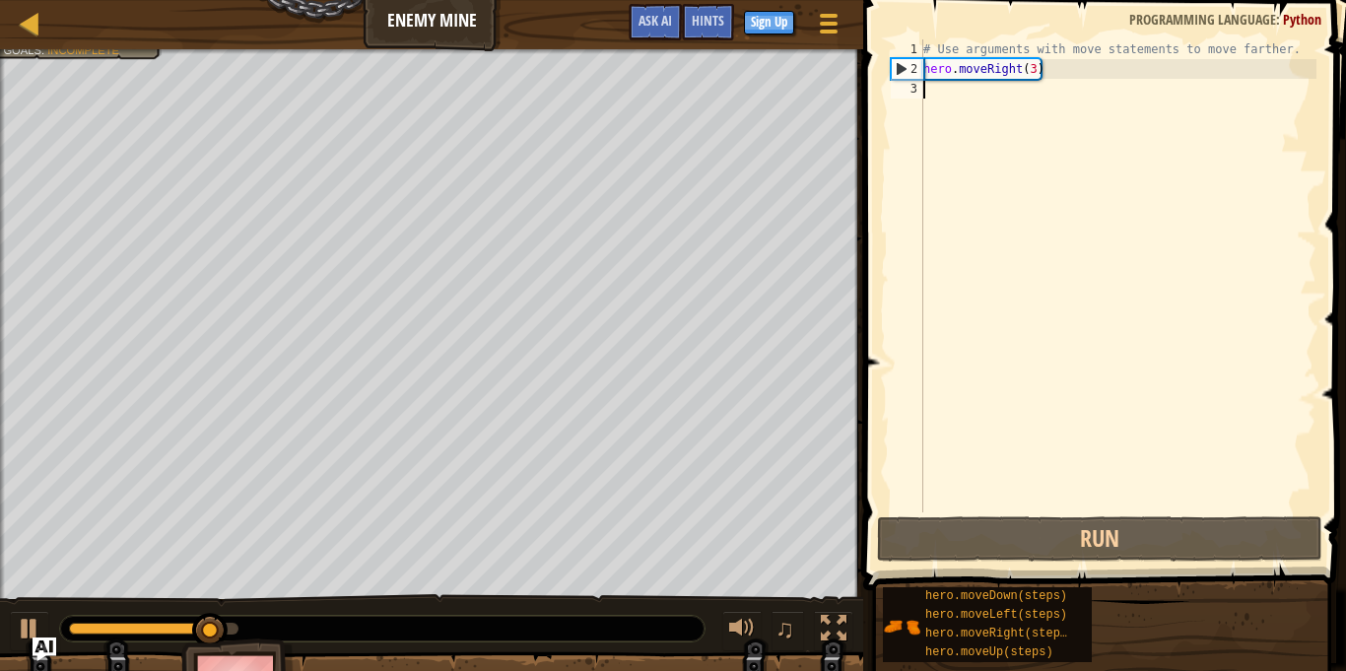
scroll to position [9, 0]
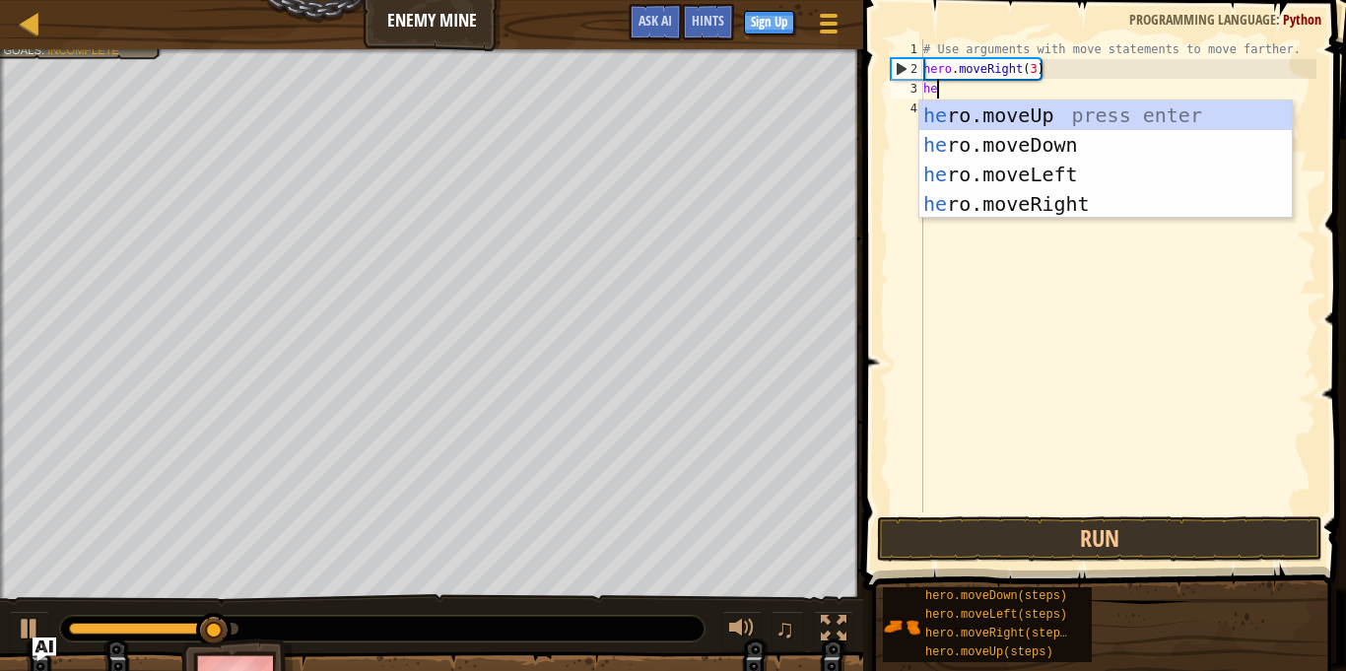
type textarea "her"
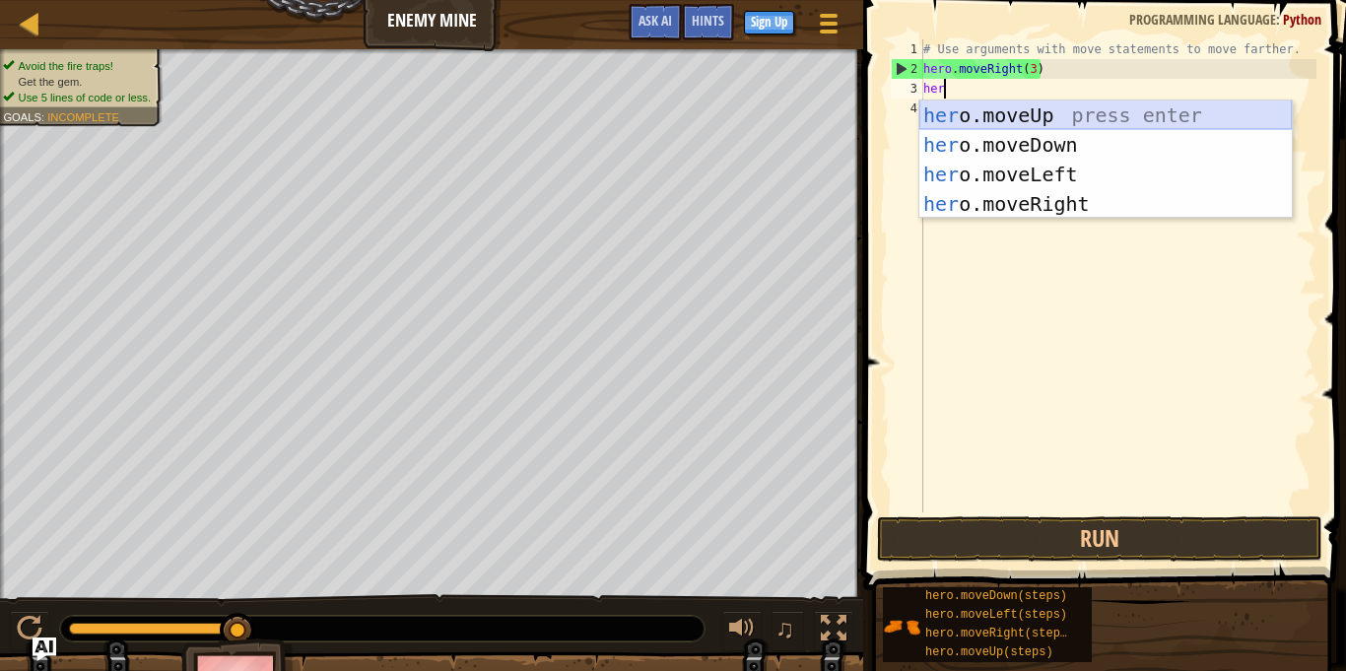
click at [1084, 114] on div "her o.moveUp press enter her o.moveDown press enter her o.moveLeft press enter …" at bounding box center [1105, 188] width 372 height 177
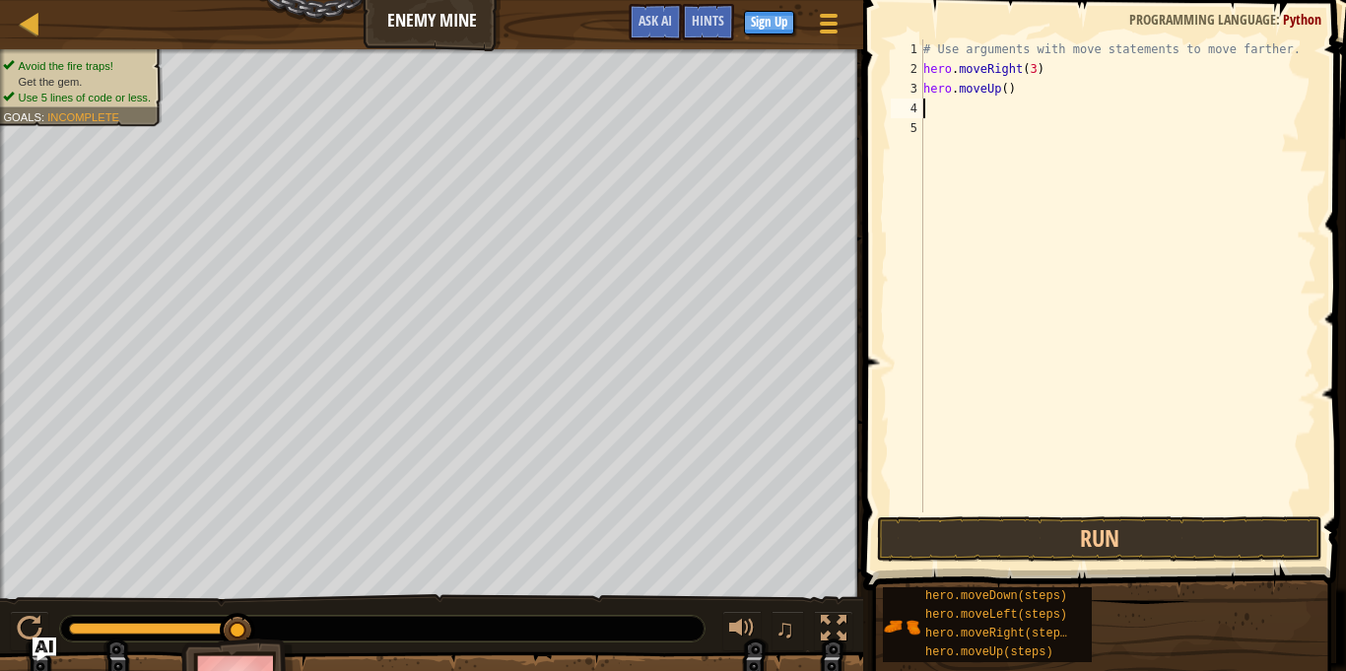
type textarea "h"
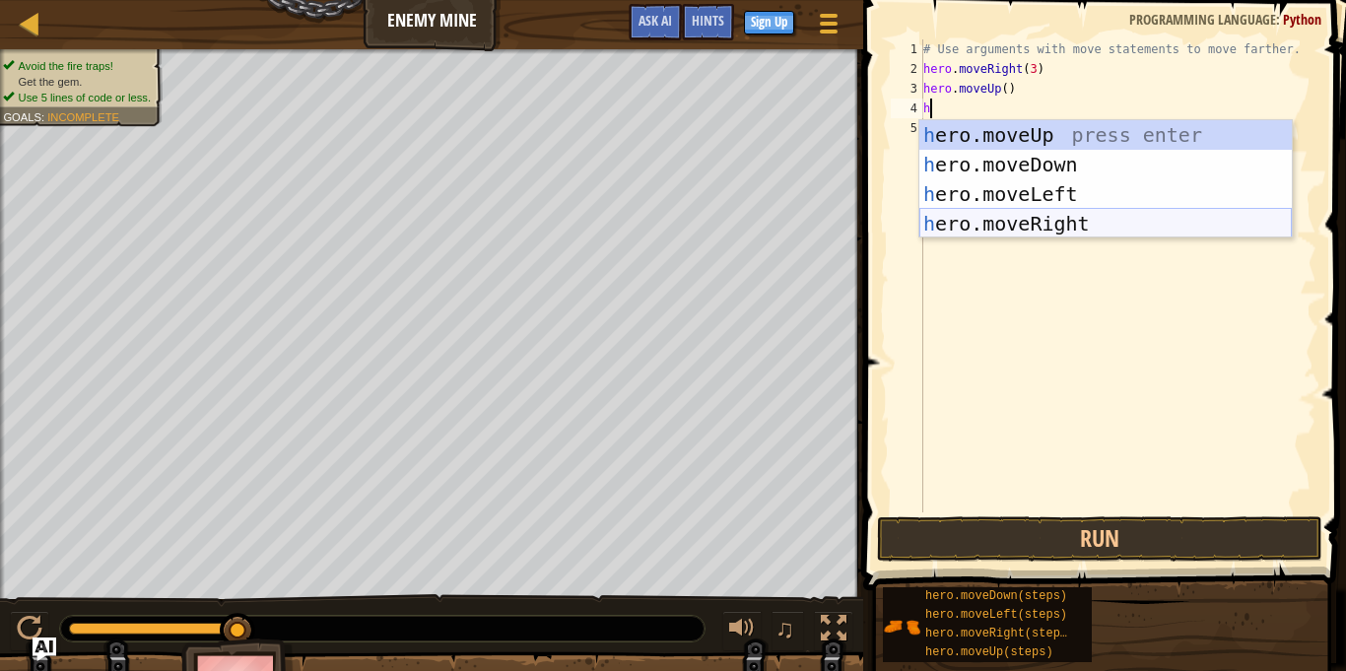
click at [1075, 228] on div "h ero.moveUp press enter h ero.moveDown press enter h ero.moveLeft press enter …" at bounding box center [1105, 208] width 372 height 177
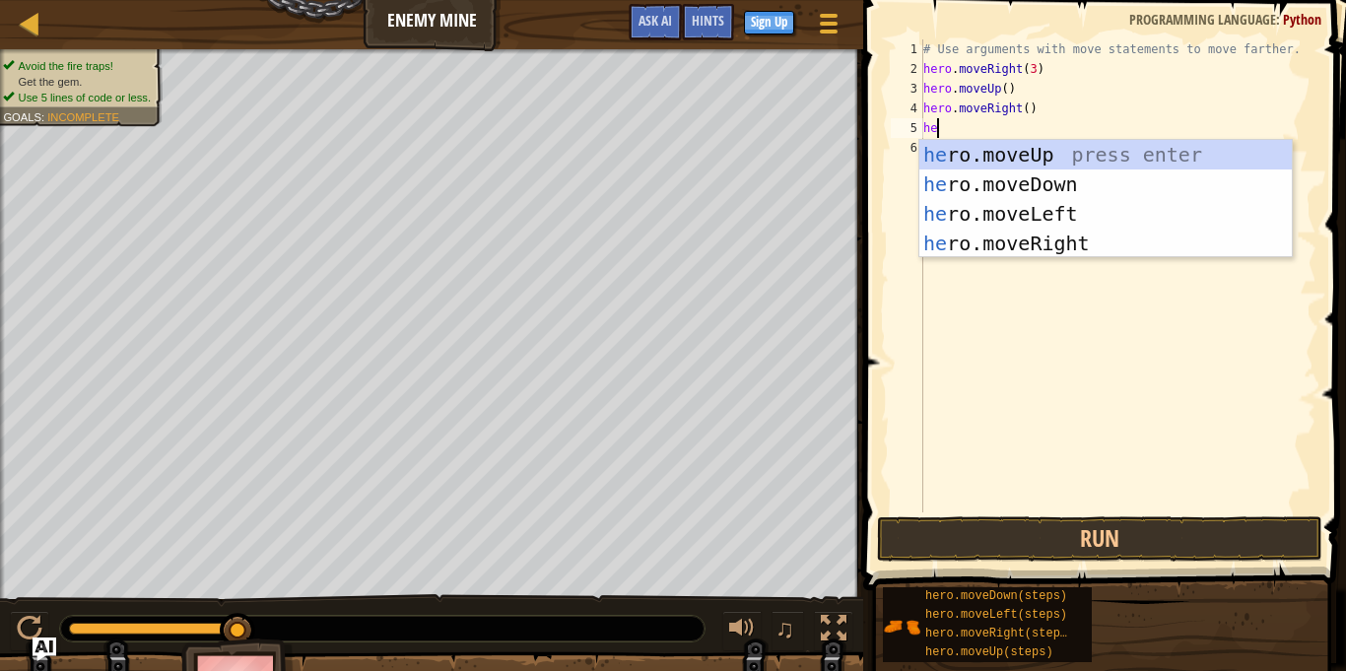
type textarea "her"
click at [1054, 184] on div "her o.moveUp press enter her o.moveDown press enter her o.moveLeft press enter …" at bounding box center [1105, 228] width 372 height 177
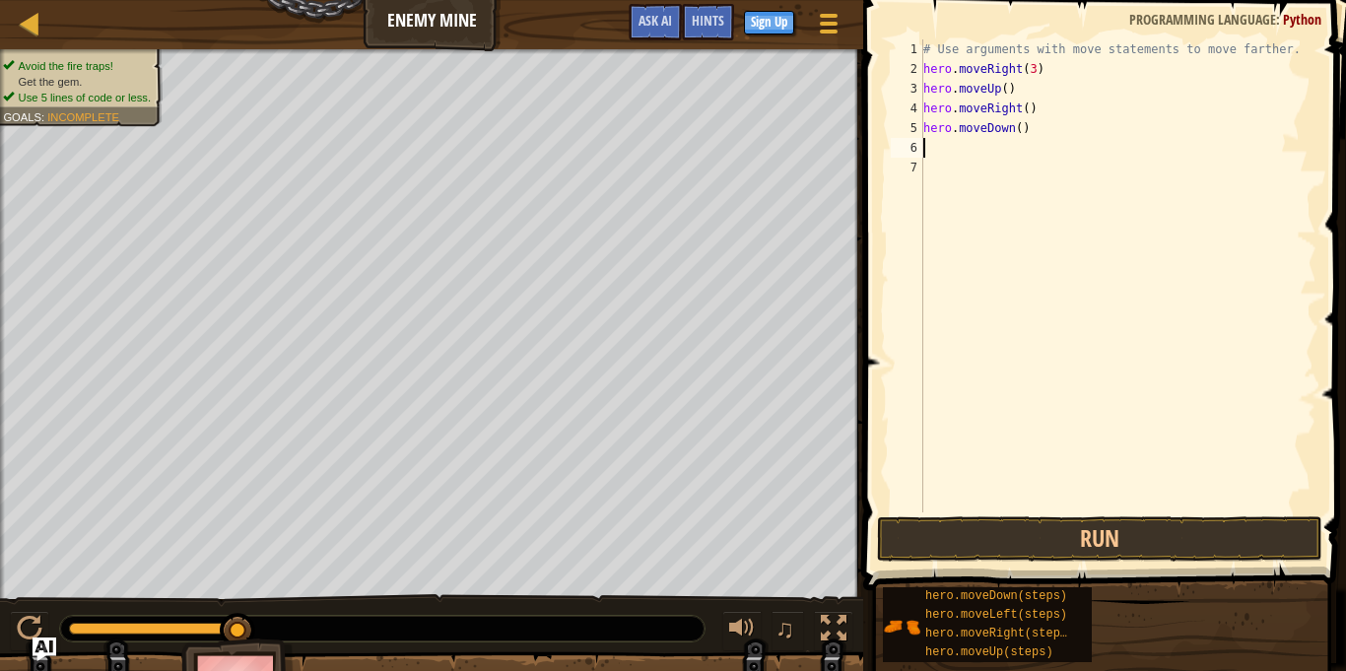
scroll to position [9, 0]
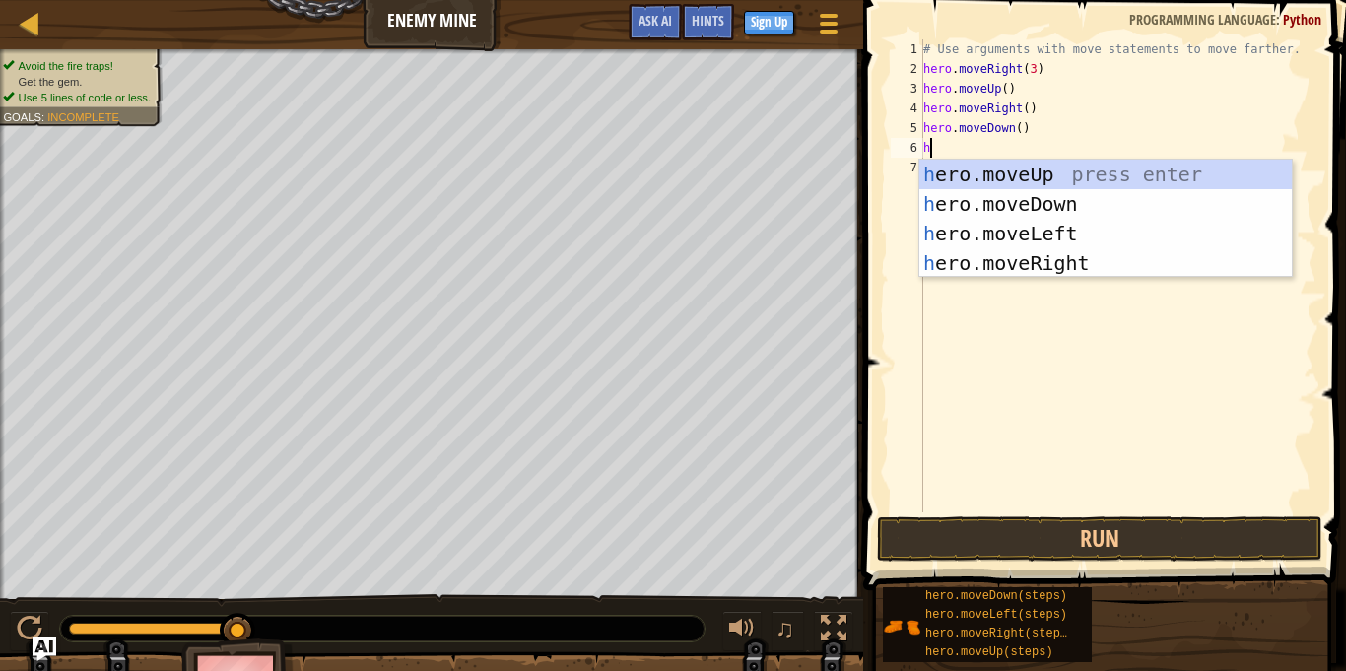
type textarea "her"
click at [1028, 169] on div "her o.moveUp press enter her o.moveDown press enter her o.moveLeft press enter …" at bounding box center [1105, 248] width 372 height 177
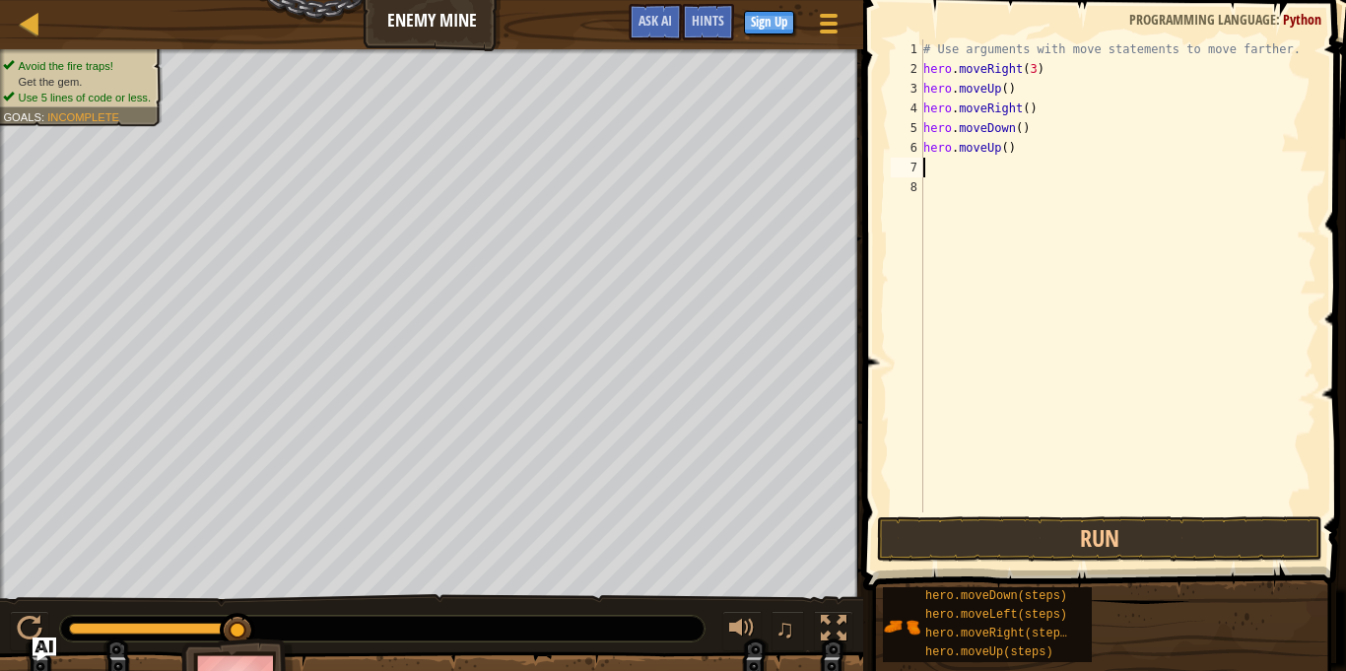
scroll to position [9, 0]
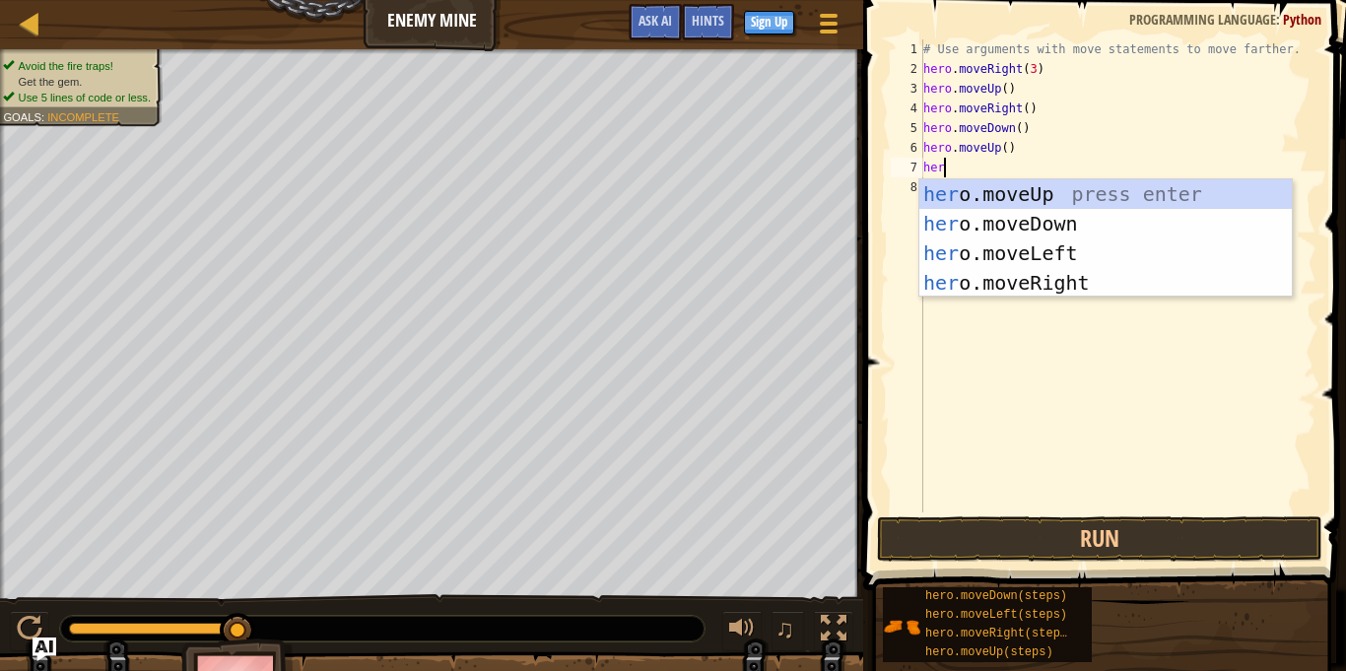
type textarea "hero"
click at [998, 202] on div "hero .moveUp press enter hero .moveDown press enter hero .moveLeft press enter …" at bounding box center [1105, 267] width 372 height 177
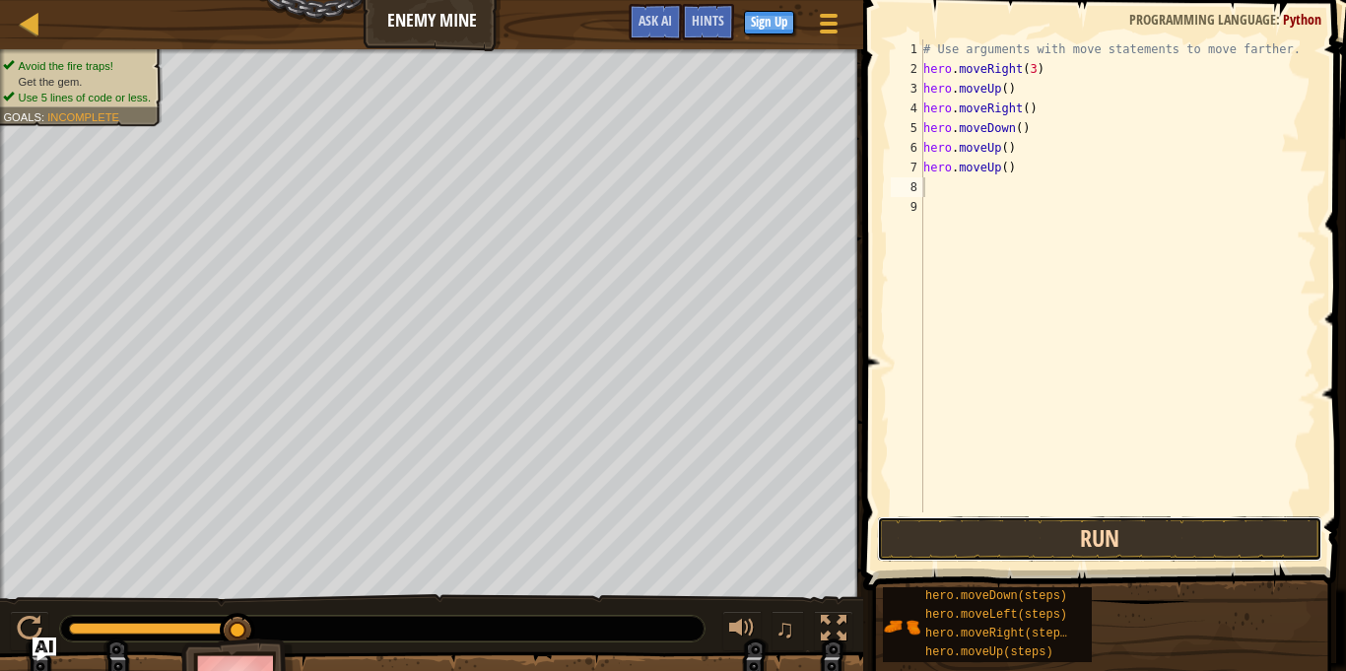
click at [966, 536] on button "Run" at bounding box center [1099, 538] width 445 height 45
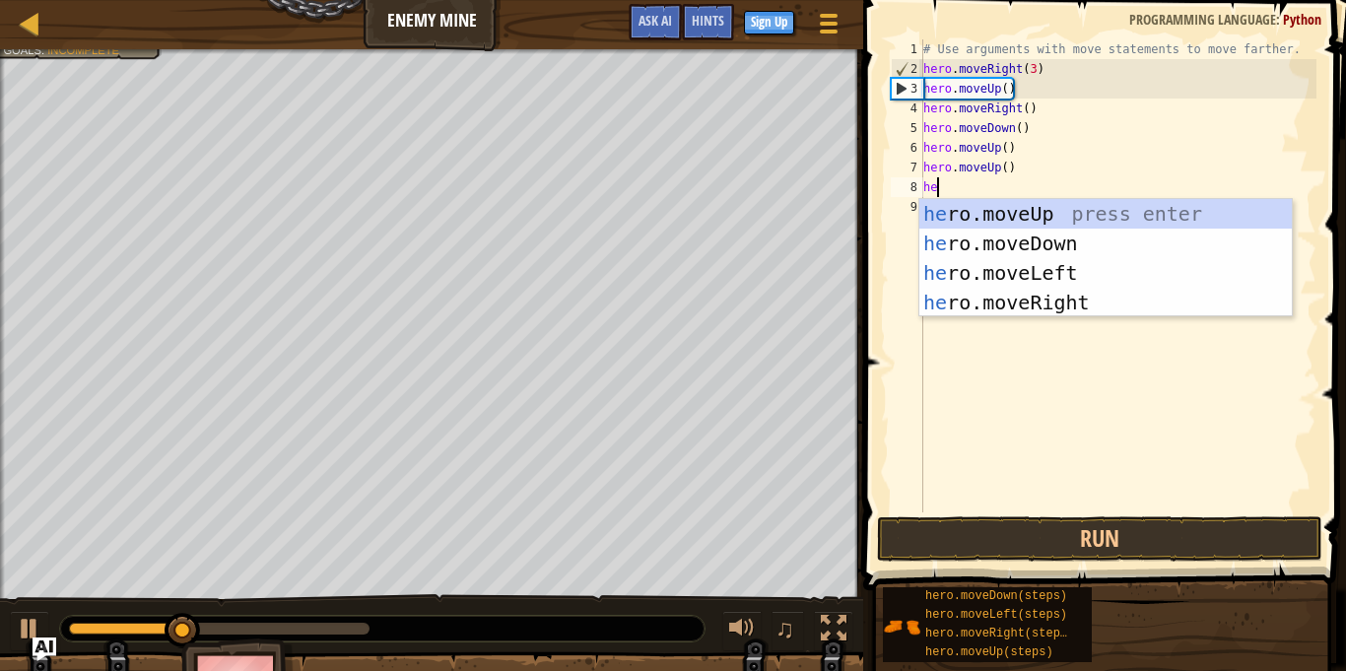
type textarea "her"
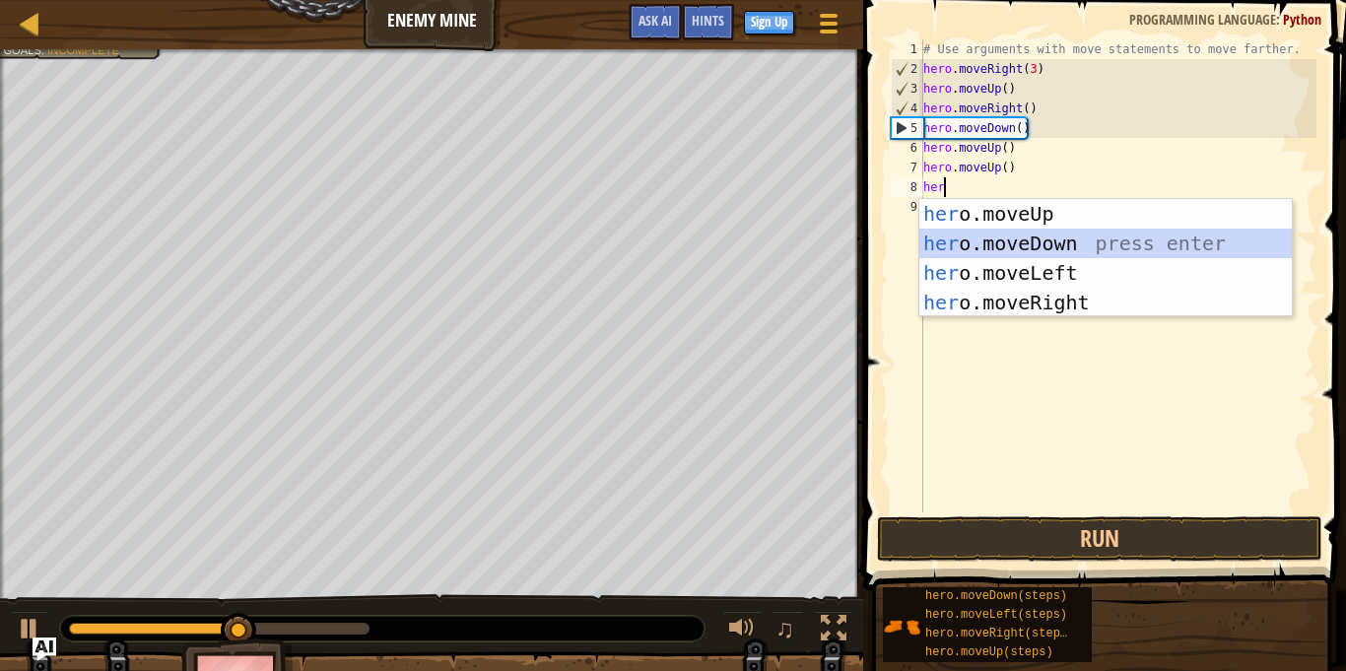
click at [1009, 238] on div "her o.moveUp press enter her o.moveDown press enter her o.moveLeft press enter …" at bounding box center [1105, 287] width 372 height 177
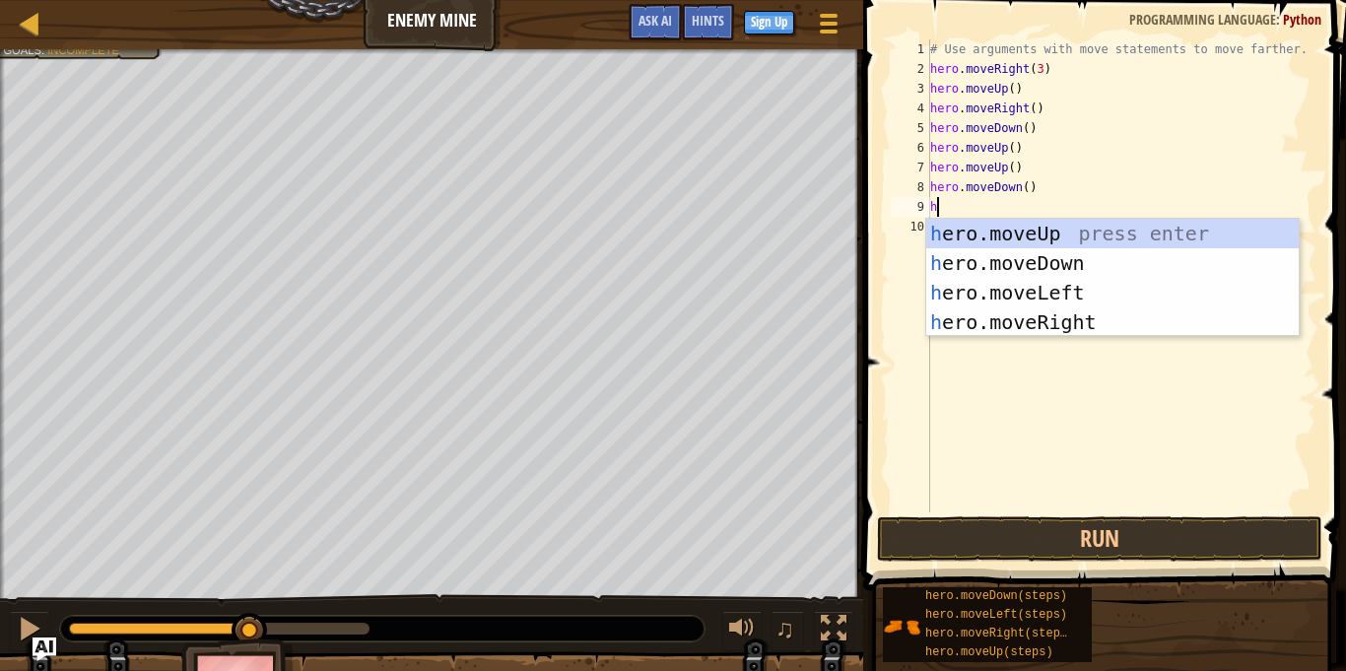
type textarea "her"
click at [1052, 254] on div "her o.moveUp press enter her o.moveDown press enter her o.moveLeft press enter …" at bounding box center [1112, 307] width 372 height 177
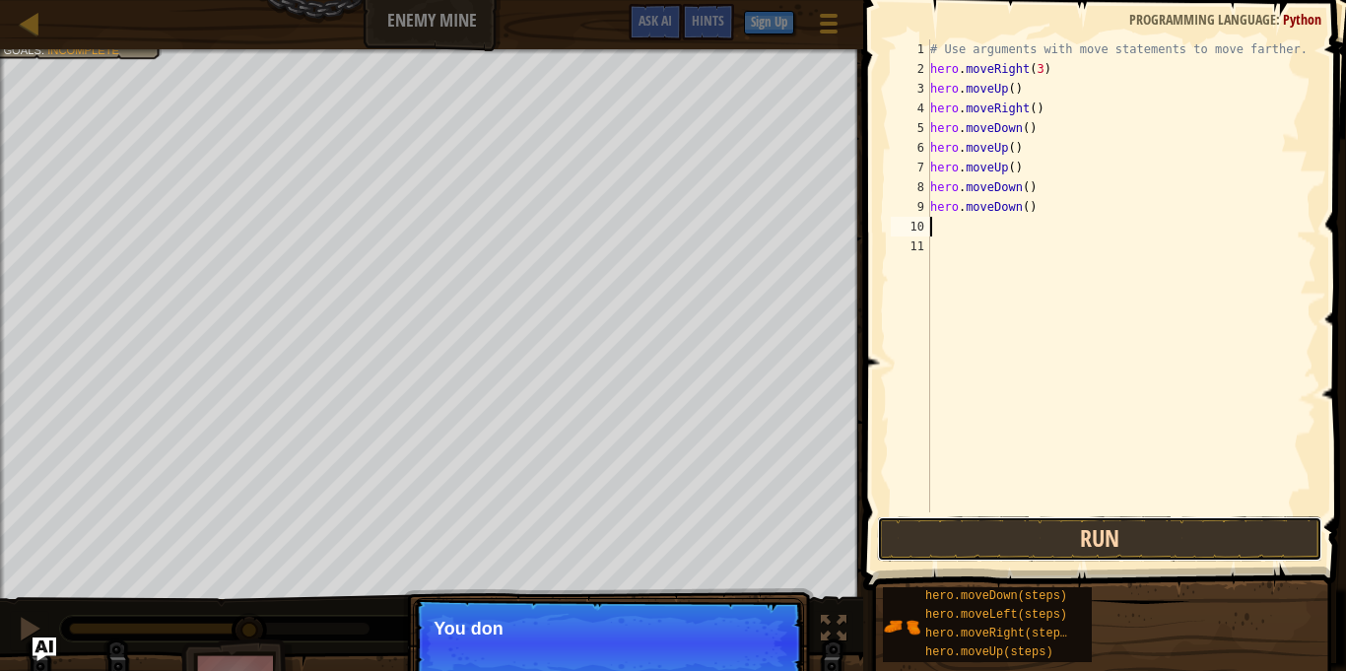
click at [921, 526] on button "Run" at bounding box center [1099, 538] width 445 height 45
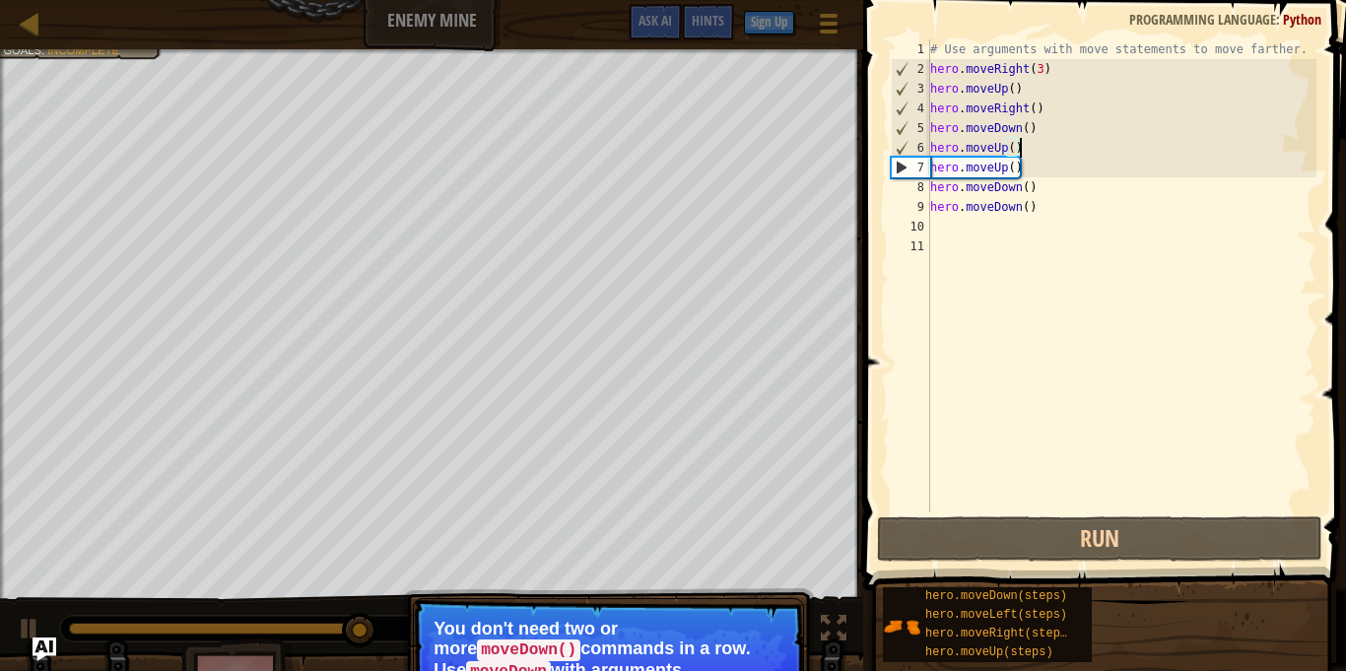
click at [1030, 153] on div "# Use arguments with move statements to move farther. hero . moveRight ( 3 ) he…" at bounding box center [1121, 295] width 390 height 512
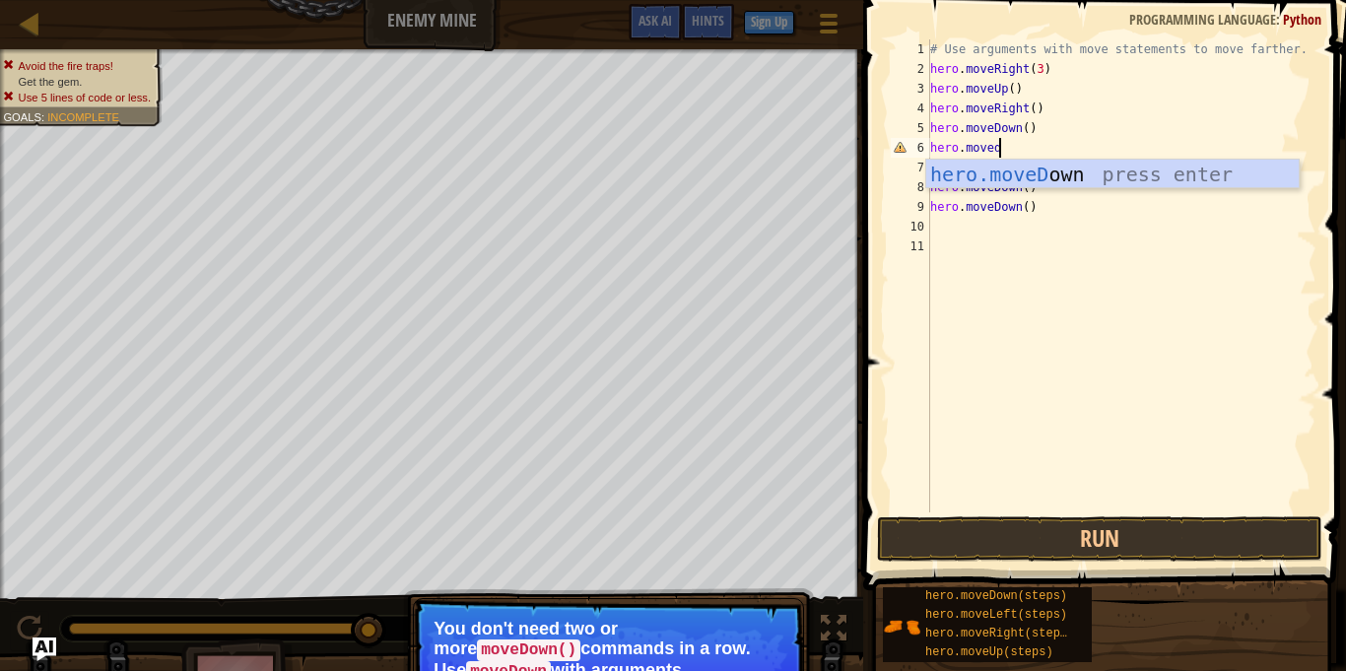
scroll to position [9, 9]
click at [1083, 189] on div "# Use arguments with move statements to move farther. hero . moveRight ( 3 ) he…" at bounding box center [1121, 295] width 390 height 512
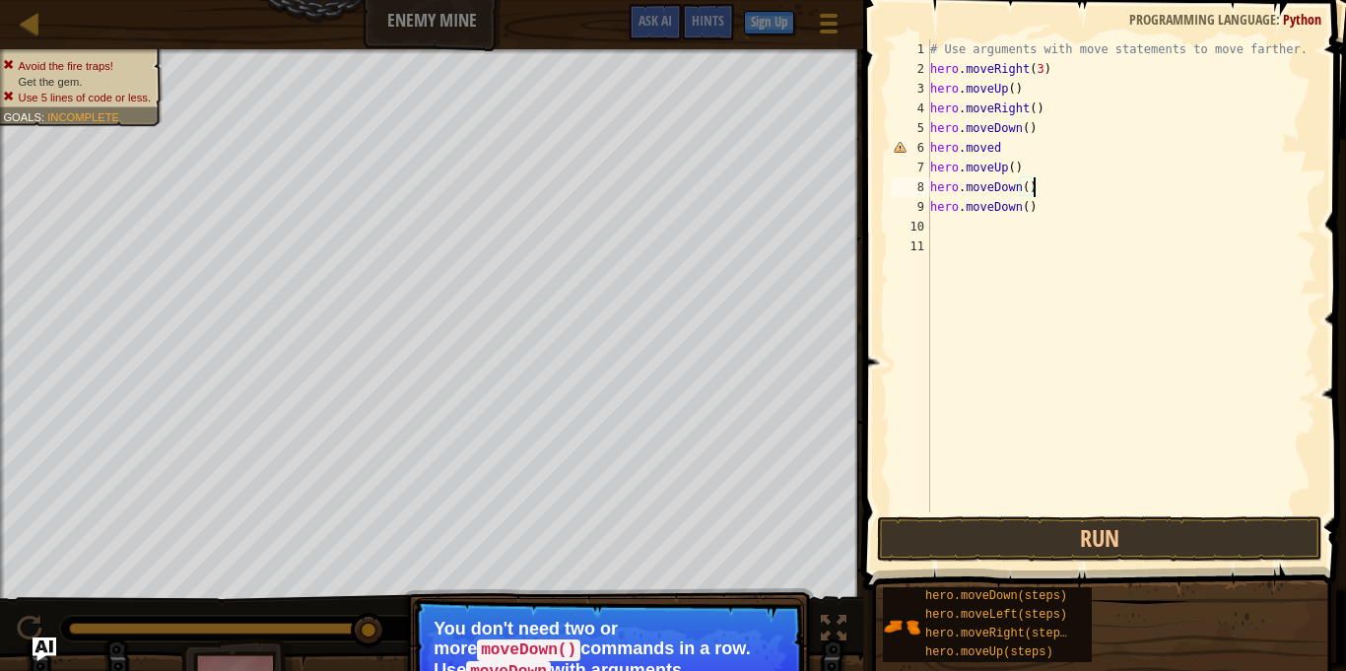
click at [1045, 171] on div "# Use arguments with move statements to move farther. hero . moveRight ( 3 ) he…" at bounding box center [1121, 295] width 390 height 512
type textarea "hero.moved"
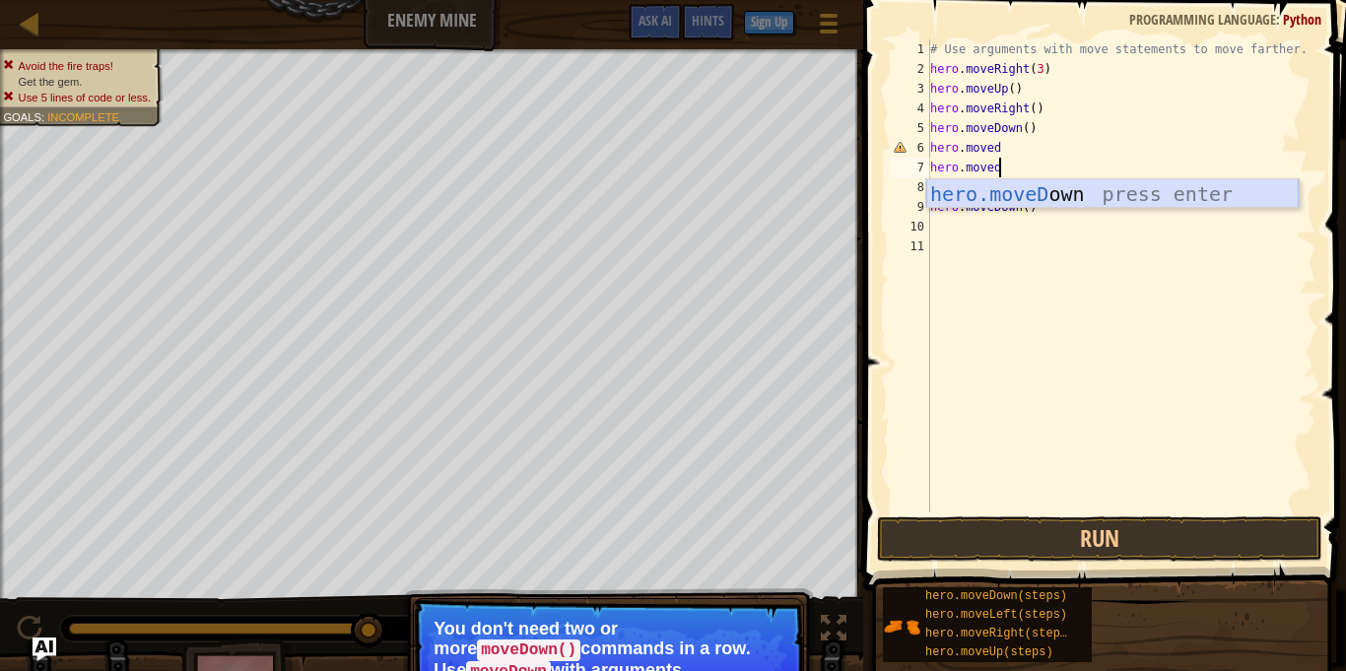
click at [1097, 189] on div "hero.moveD own press enter" at bounding box center [1112, 223] width 372 height 89
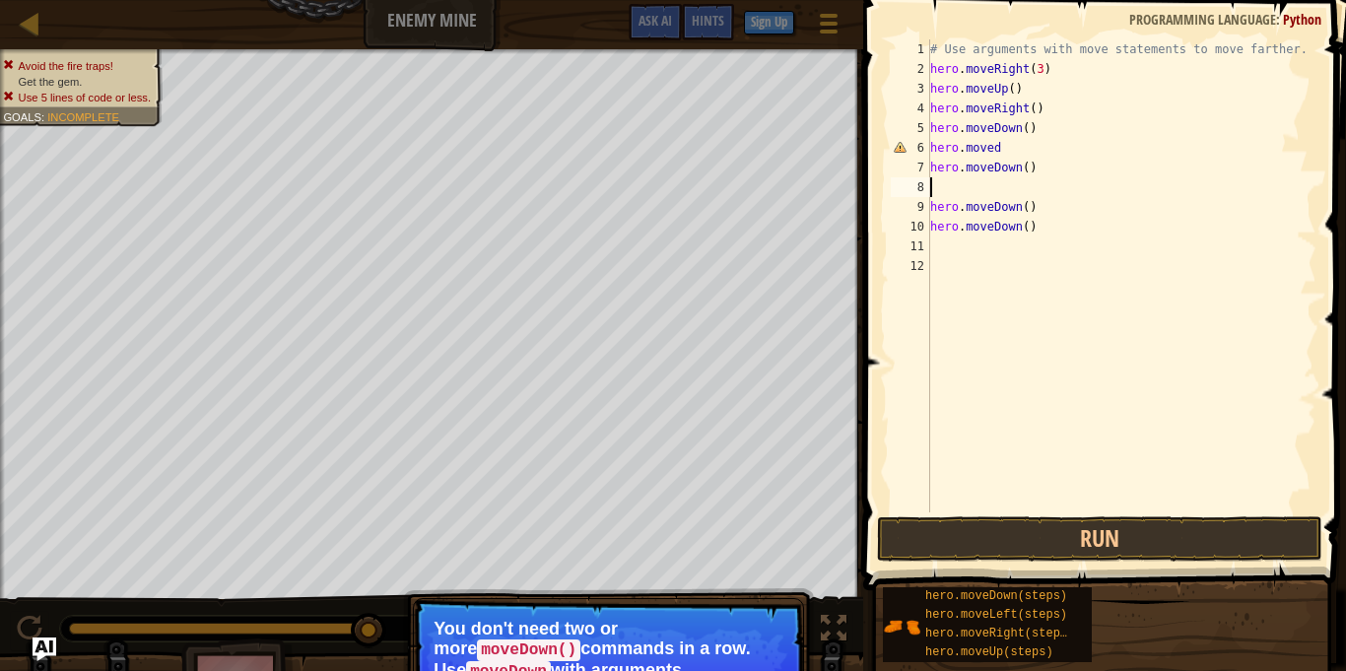
scroll to position [9, 0]
click at [1062, 544] on button "Run" at bounding box center [1099, 538] width 445 height 45
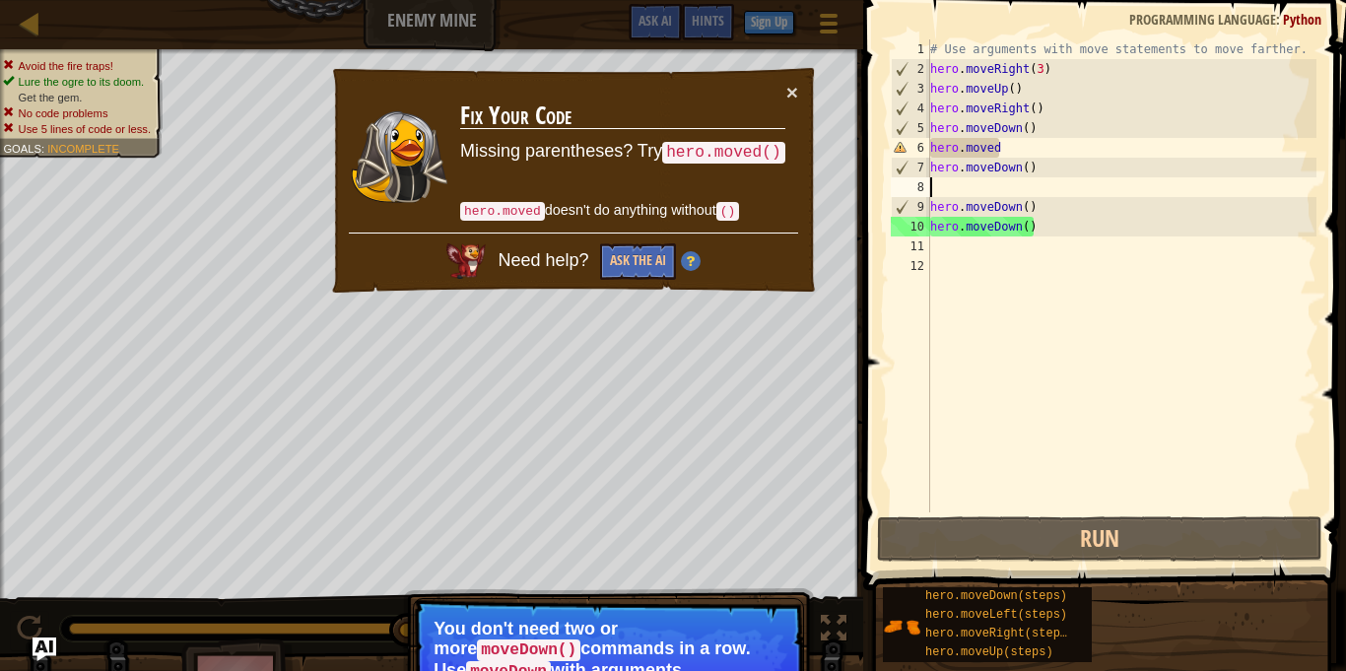
click at [1023, 138] on div "# Use arguments with move statements to move farther. hero . moveRight ( 3 ) he…" at bounding box center [1121, 295] width 390 height 512
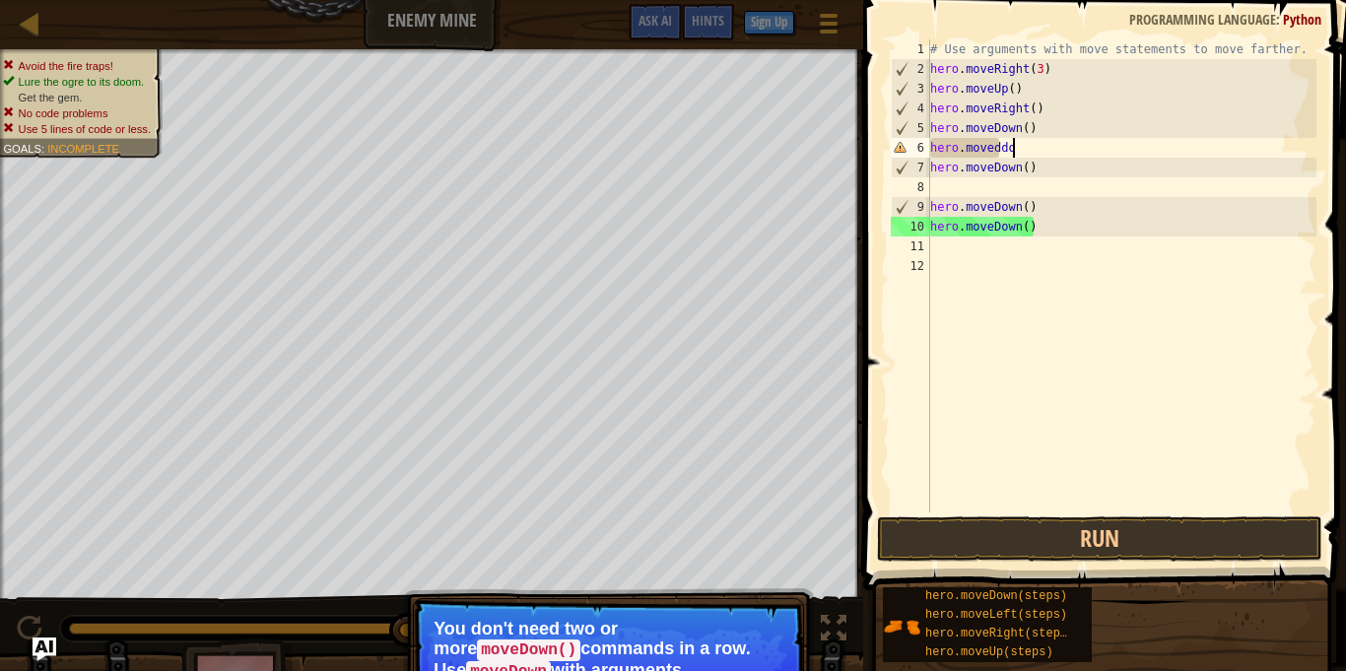
scroll to position [9, 12]
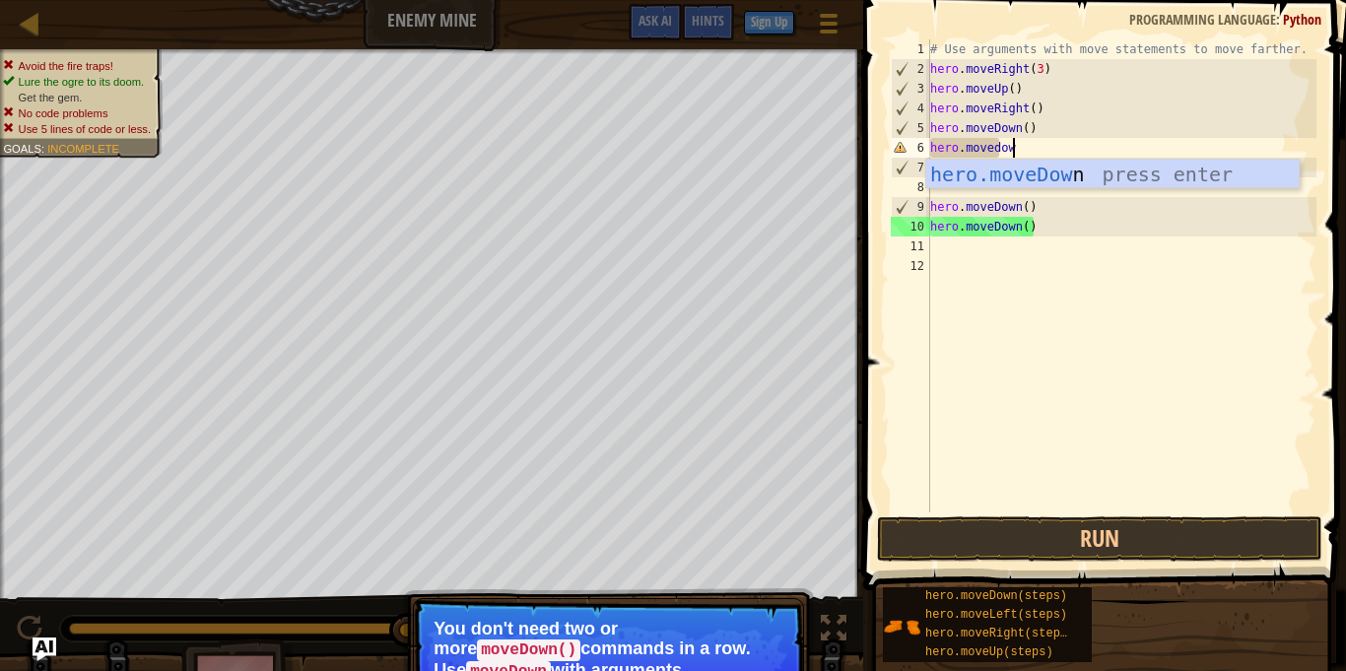
type textarea "hero.movedown"
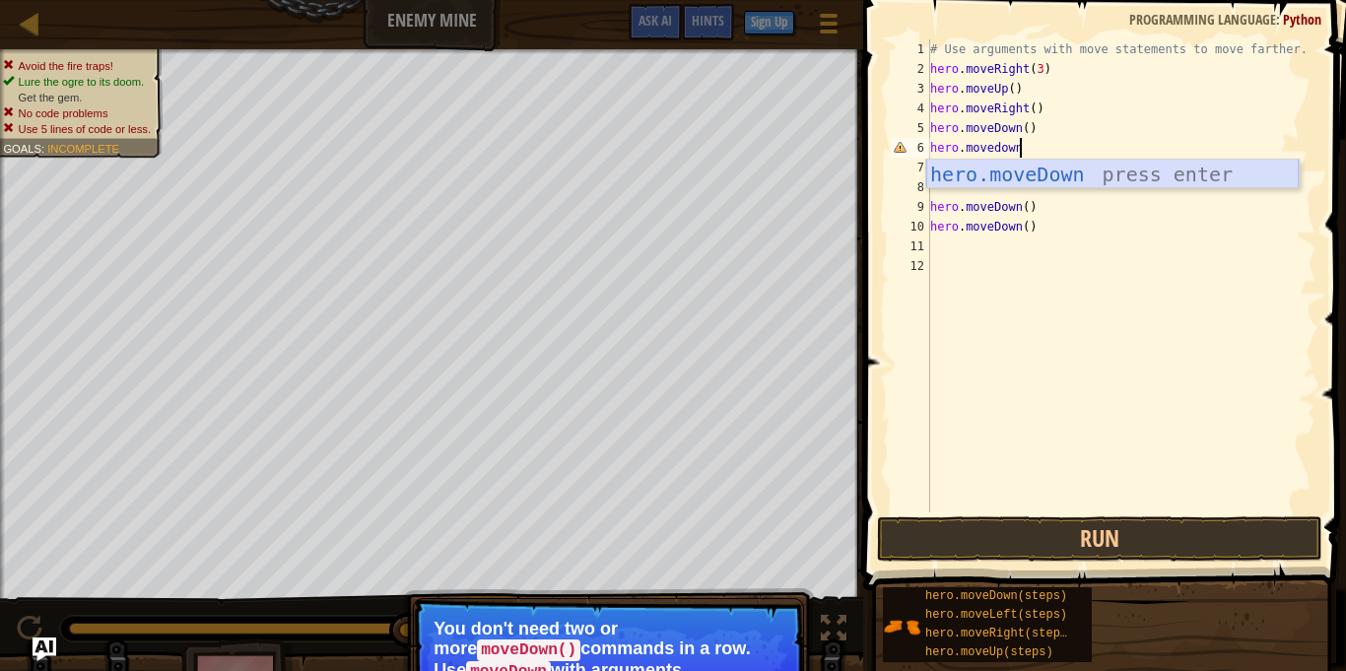
click at [1078, 180] on div "hero.moveDown press enter" at bounding box center [1112, 204] width 372 height 89
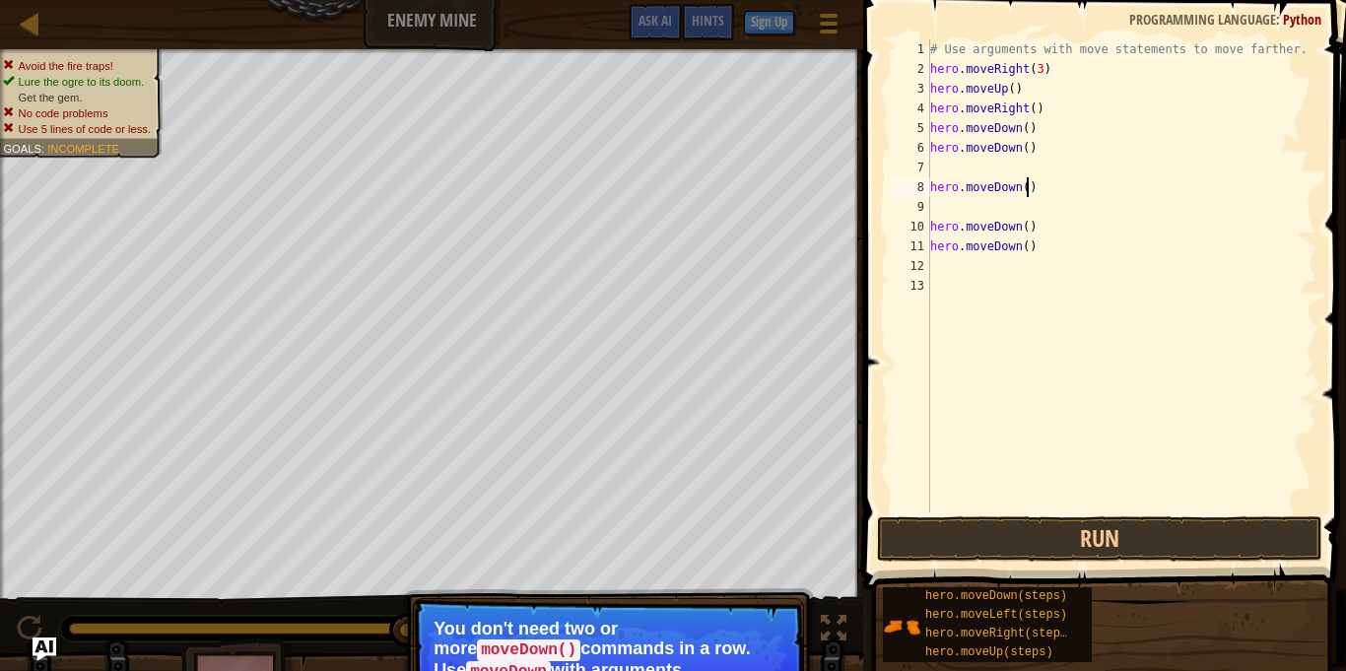
click at [1028, 194] on div "# Use arguments with move statements to move farther. hero . moveRight ( 3 ) he…" at bounding box center [1121, 295] width 390 height 512
type textarea ")"
click at [1010, 191] on div "# Use arguments with move statements to move farther. hero . moveRight ( 3 ) he…" at bounding box center [1121, 295] width 390 height 512
click at [1087, 248] on div "# Use arguments with move statements to move farther. hero . moveRight ( 3 ) he…" at bounding box center [1121, 295] width 390 height 512
type textarea "h"
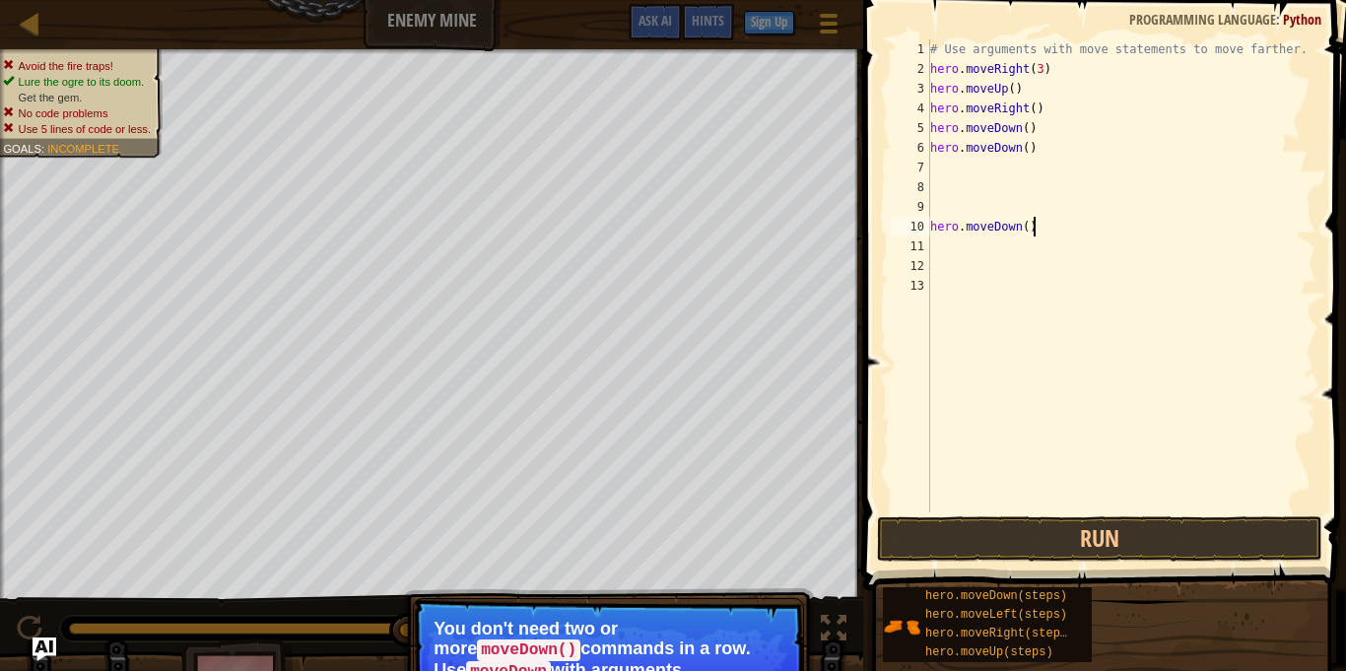
click at [1070, 233] on div "# Use arguments with move statements to move farther. hero . moveRight ( 3 ) he…" at bounding box center [1121, 295] width 390 height 512
type textarea "h"
click at [942, 159] on div "# Use arguments with move statements to move farther. hero . moveRight ( 3 ) he…" at bounding box center [1121, 295] width 390 height 512
click at [1003, 527] on button "Run" at bounding box center [1099, 538] width 445 height 45
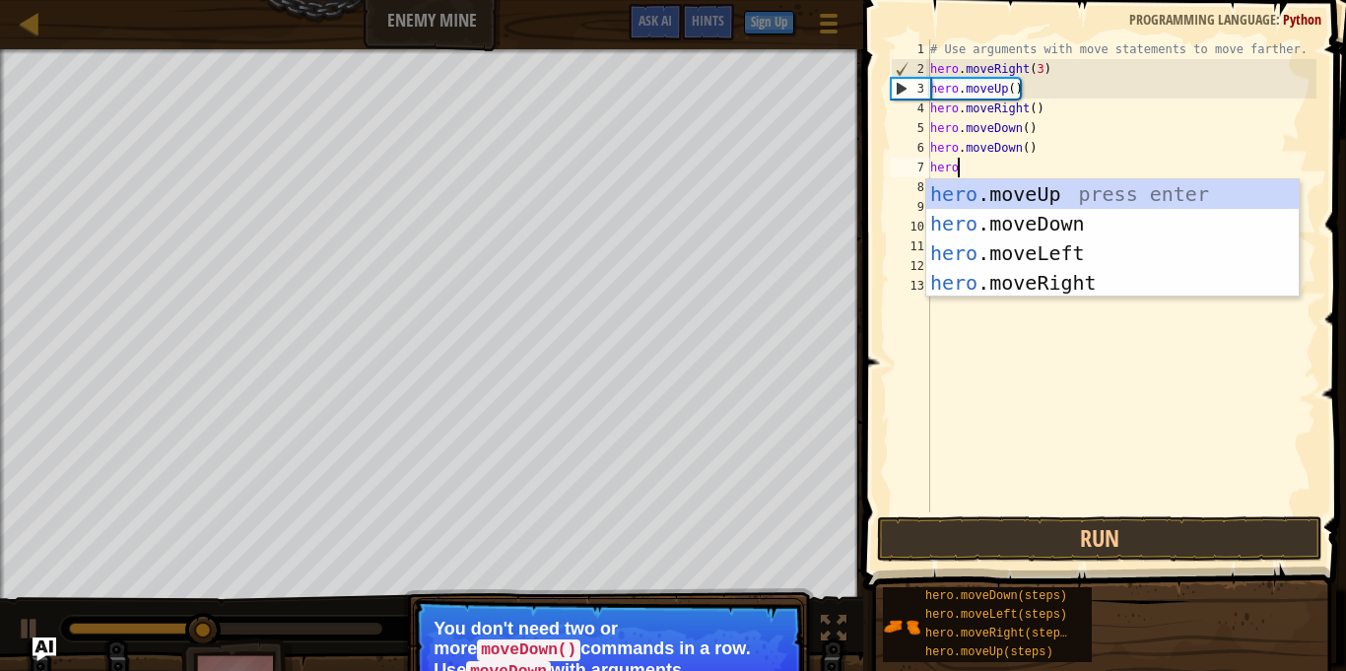
scroll to position [9, 3]
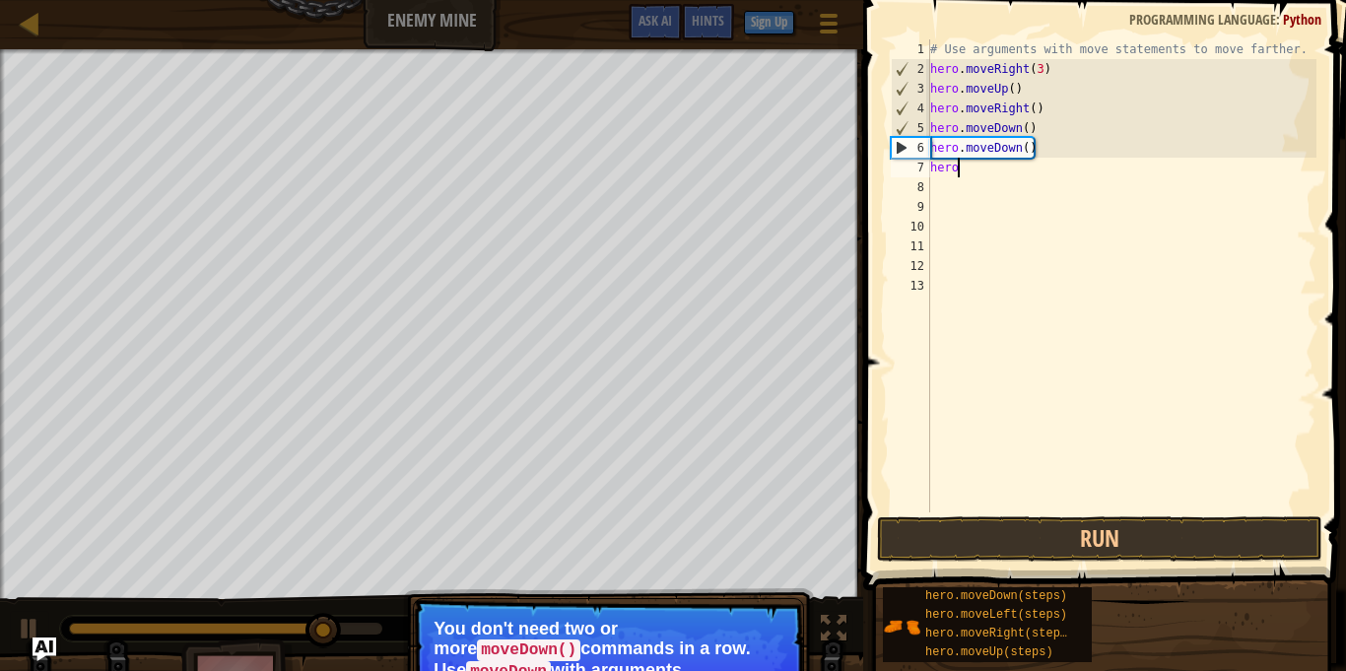
type textarea "herom"
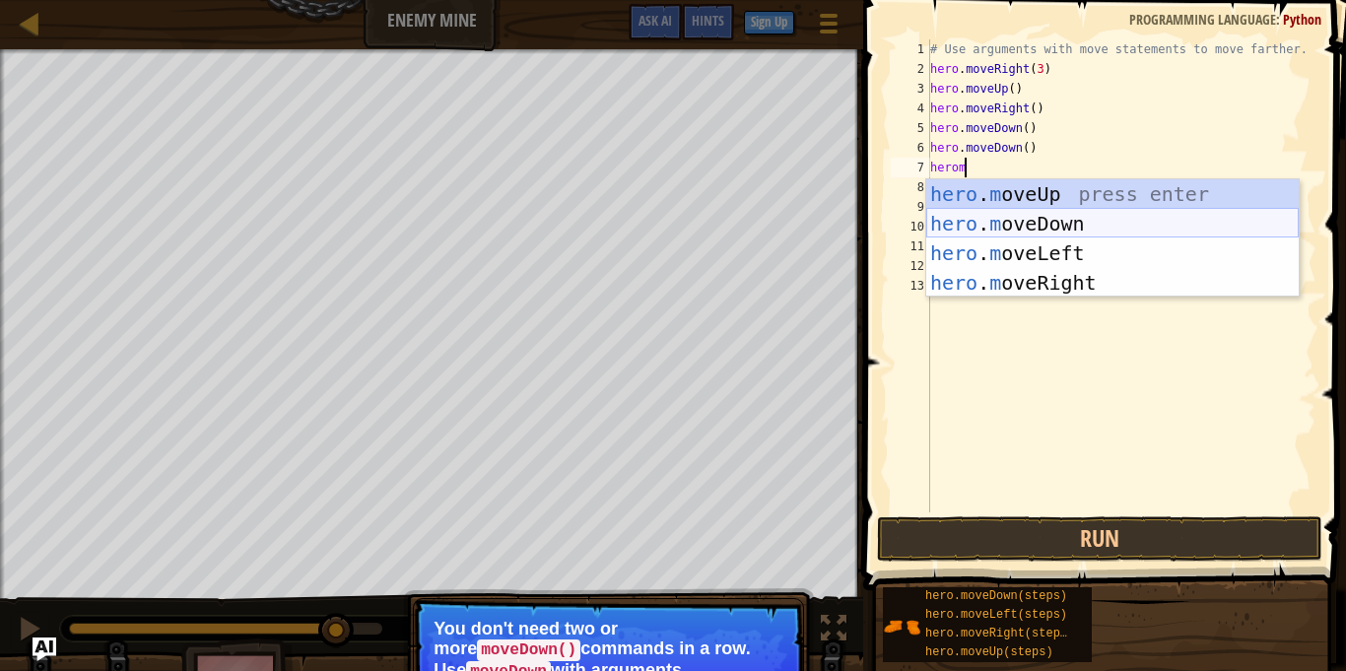
click at [1117, 223] on div "hero . m oveUp press enter hero . m oveDown press enter hero . m oveLeft press …" at bounding box center [1112, 267] width 372 height 177
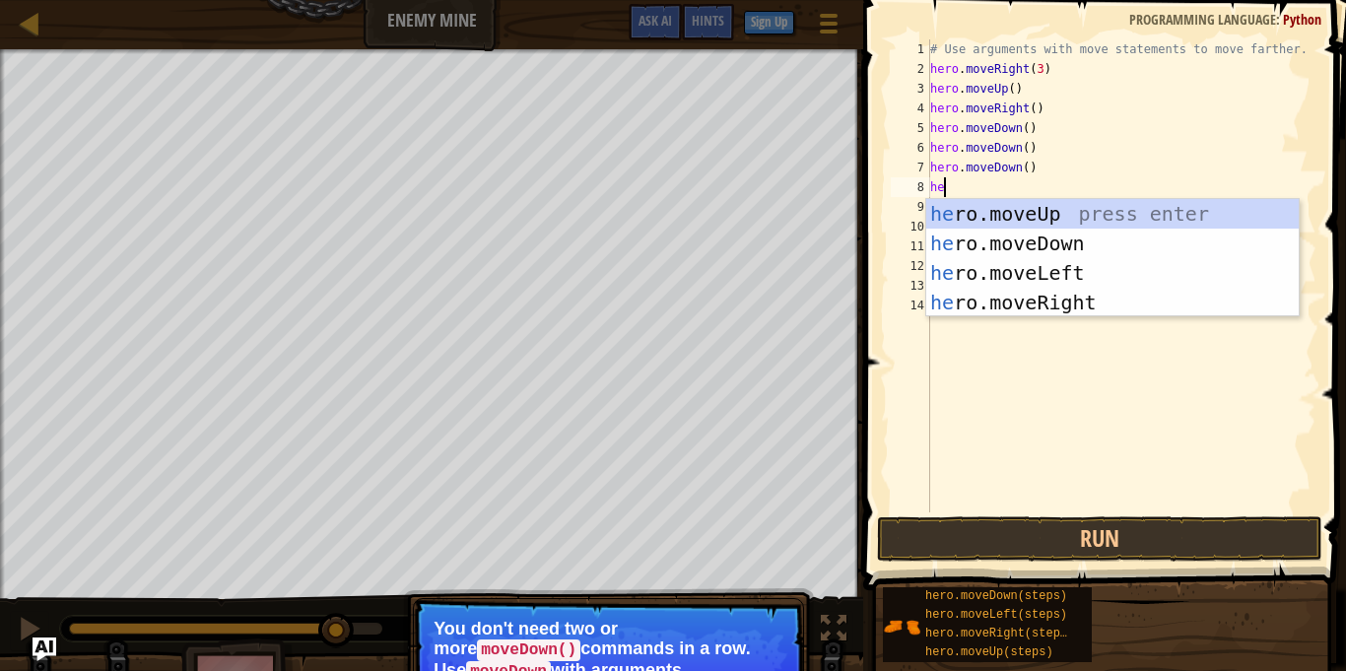
type textarea "her"
click at [1089, 316] on div "# Use arguments with move statements to move farther. hero . moveRight ( 3 ) he…" at bounding box center [1121, 295] width 390 height 512
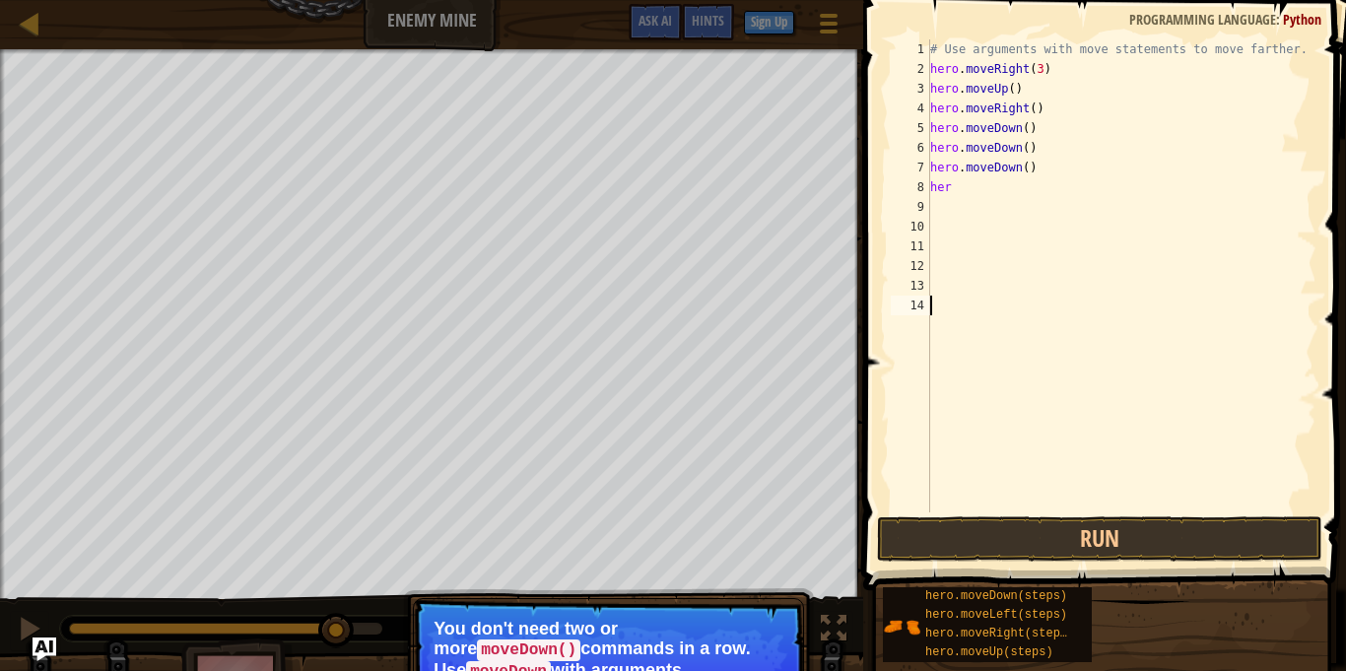
click at [966, 194] on div "# Use arguments with move statements to move farther. hero . moveRight ( 3 ) he…" at bounding box center [1121, 295] width 390 height 512
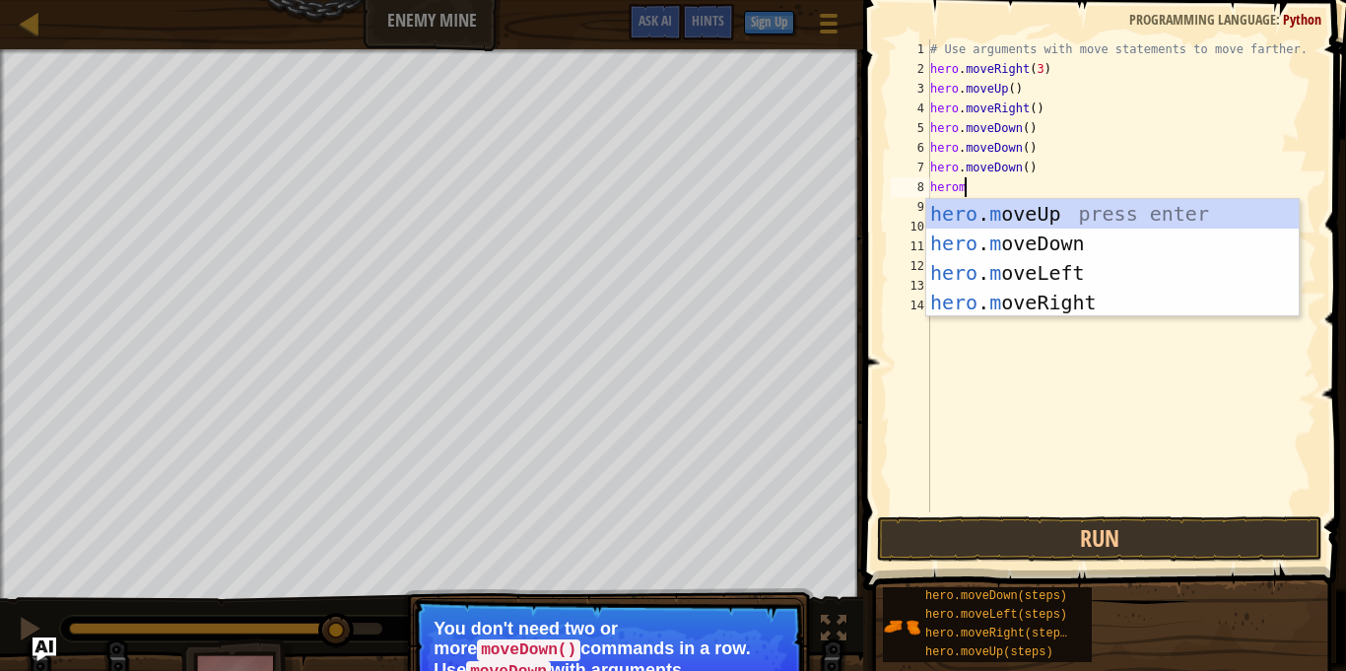
type textarea "heromo"
click at [1050, 310] on div "hero . mo veUp press enter hero . mo veDown press enter hero . mo veLeft press …" at bounding box center [1112, 287] width 372 height 177
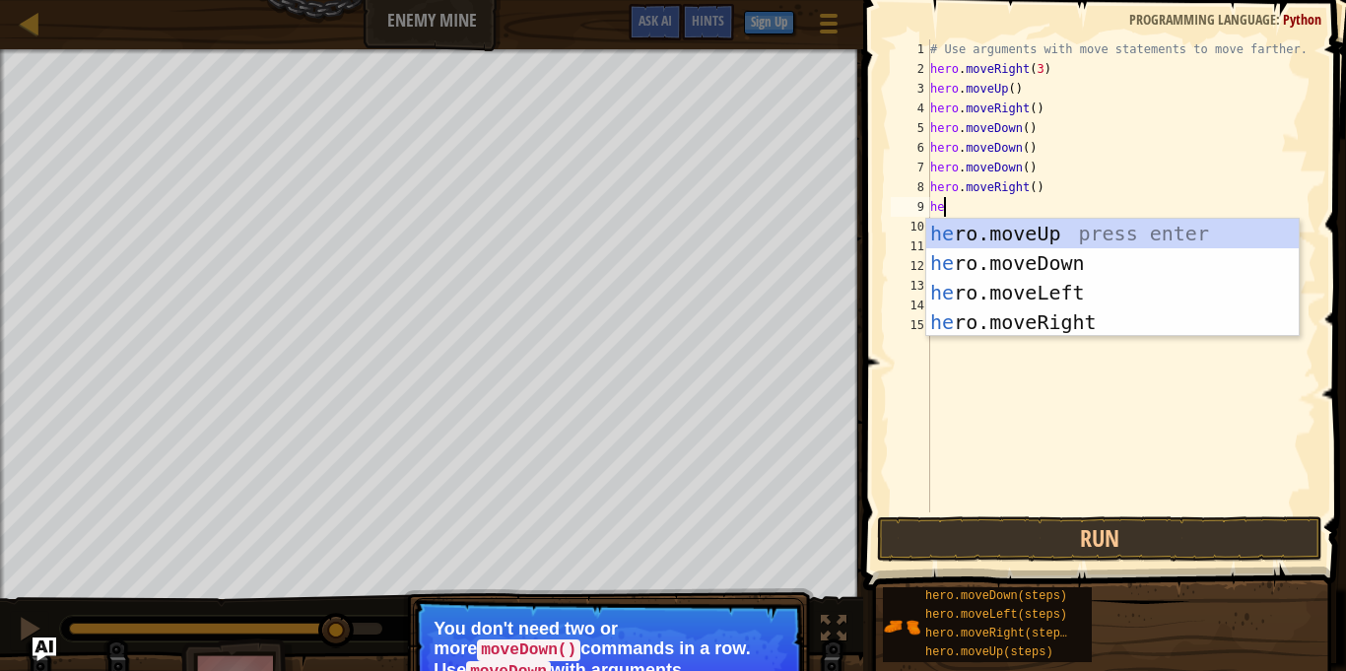
type textarea "her"
click at [1096, 327] on div "her o.moveUp press enter her o.moveDown press enter her o.moveLeft press enter …" at bounding box center [1112, 307] width 372 height 177
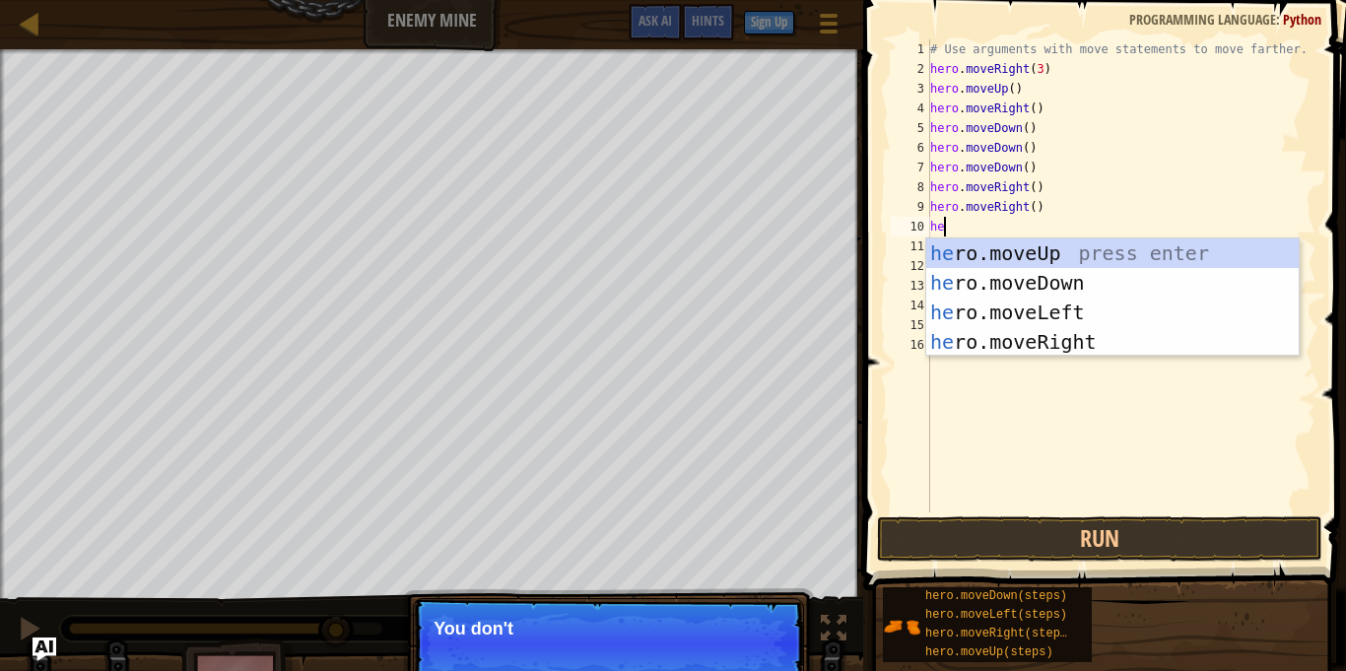
type textarea "her"
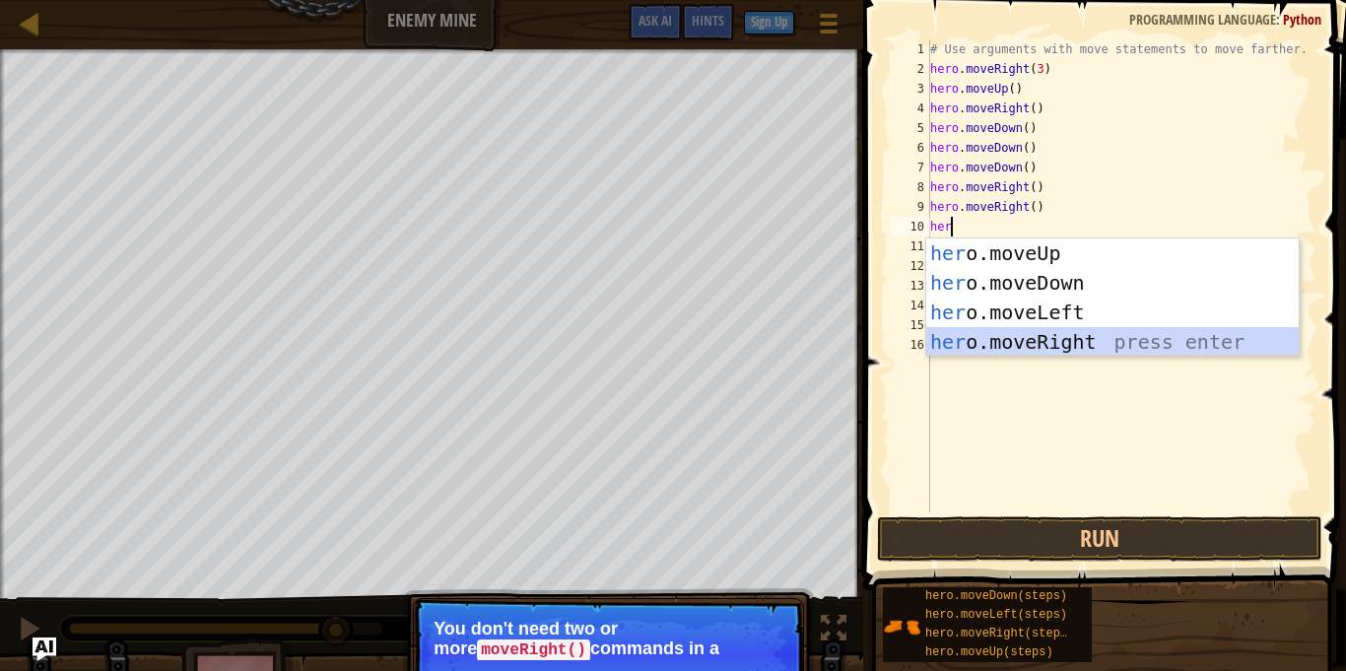
click at [1078, 344] on div "her o.moveUp press enter her o.moveDown press enter her o.moveLeft press enter …" at bounding box center [1112, 326] width 372 height 177
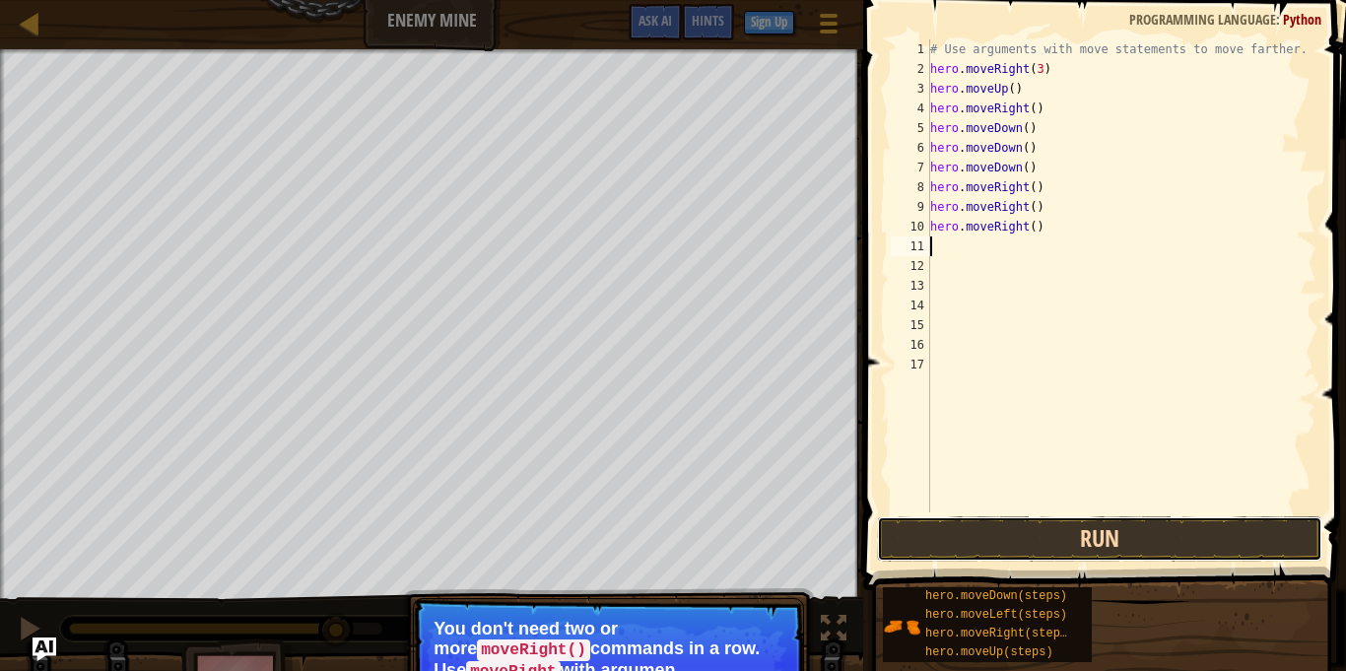
click at [1110, 557] on button "Run" at bounding box center [1099, 538] width 445 height 45
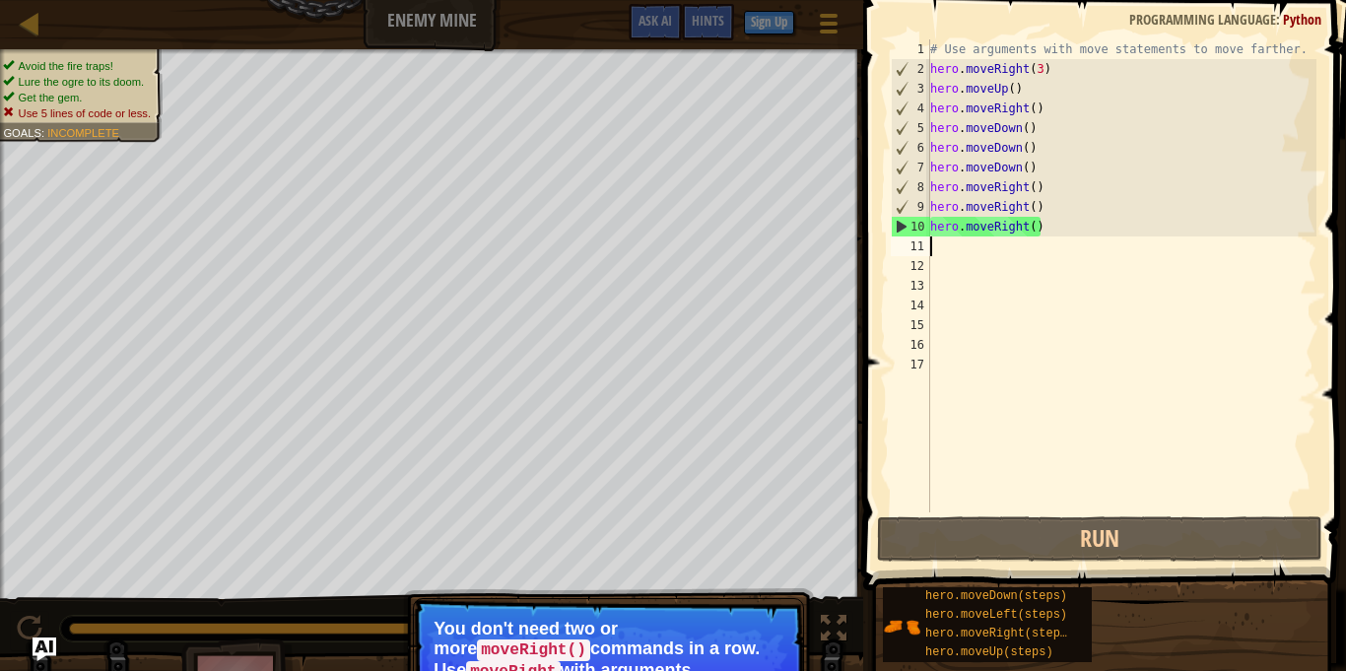
click at [1040, 232] on div "# Use arguments with move statements to move farther. hero . moveRight ( 3 ) he…" at bounding box center [1121, 295] width 390 height 512
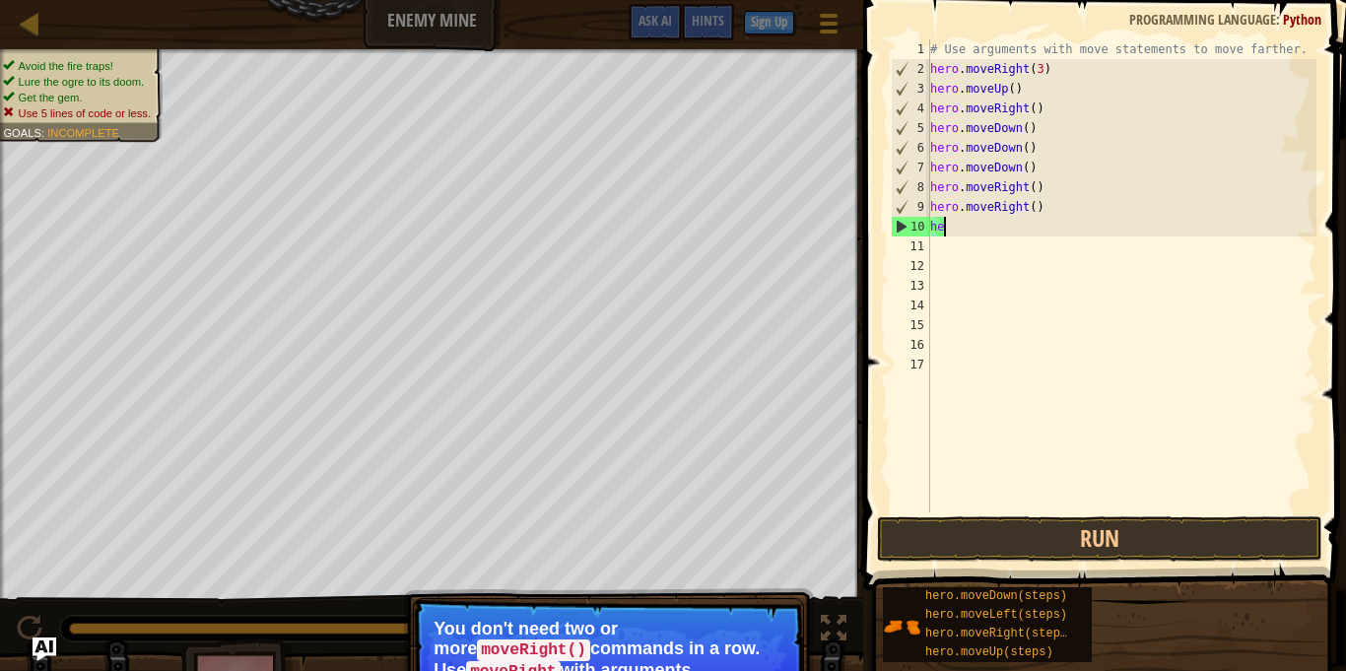
type textarea "h"
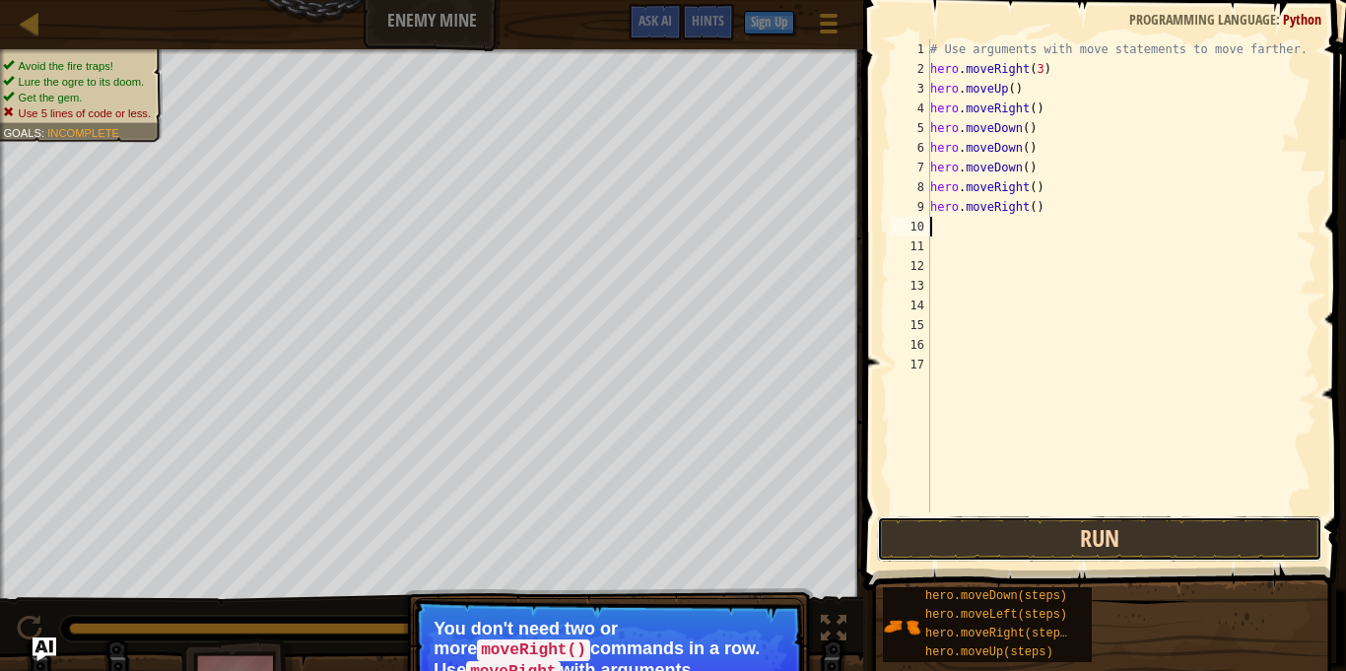
click at [972, 543] on button "Run" at bounding box center [1099, 538] width 445 height 45
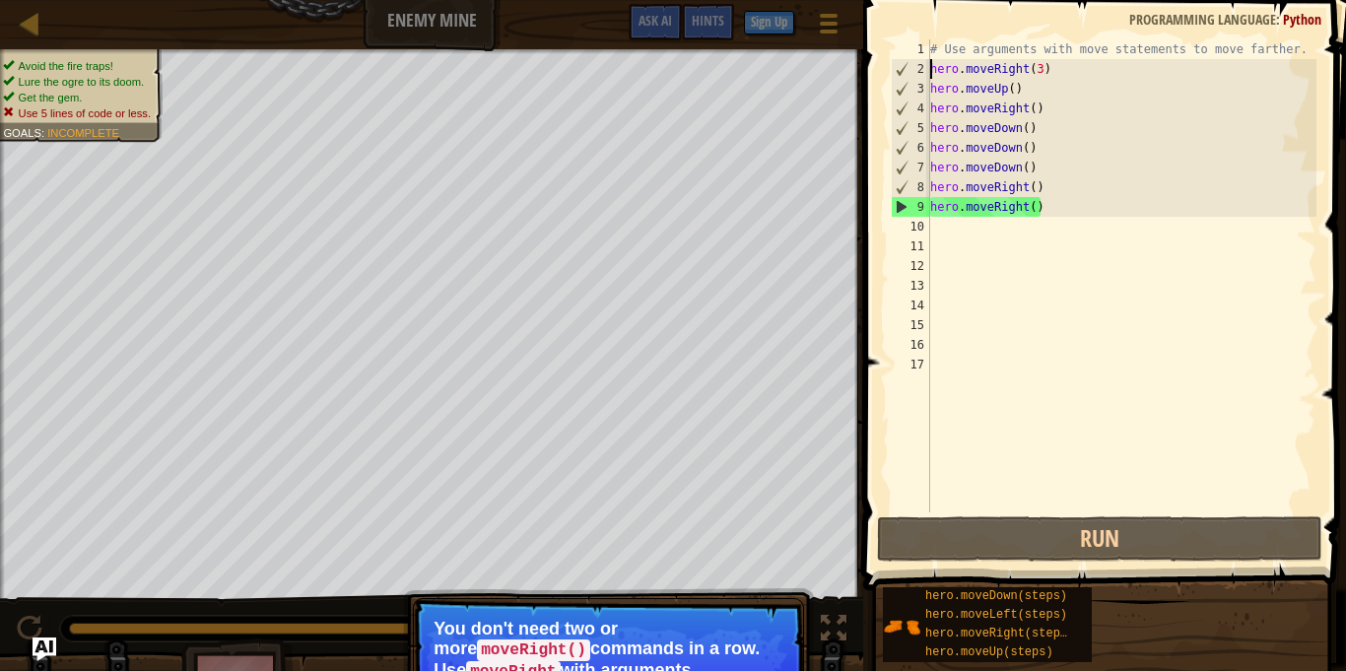
click at [931, 63] on div "# Use arguments with move statements to move farther. hero . moveRight ( 3 ) he…" at bounding box center [1121, 295] width 390 height 512
type textarea "hero.moveRight(3)"
click at [978, 236] on div "# Use arguments with move statements to move farther. hero . moveRight ( 3 ) he…" at bounding box center [1121, 295] width 390 height 512
click at [941, 232] on div "# Use arguments with move statements to move farther. hero . moveRight ( 3 ) he…" at bounding box center [1121, 295] width 390 height 512
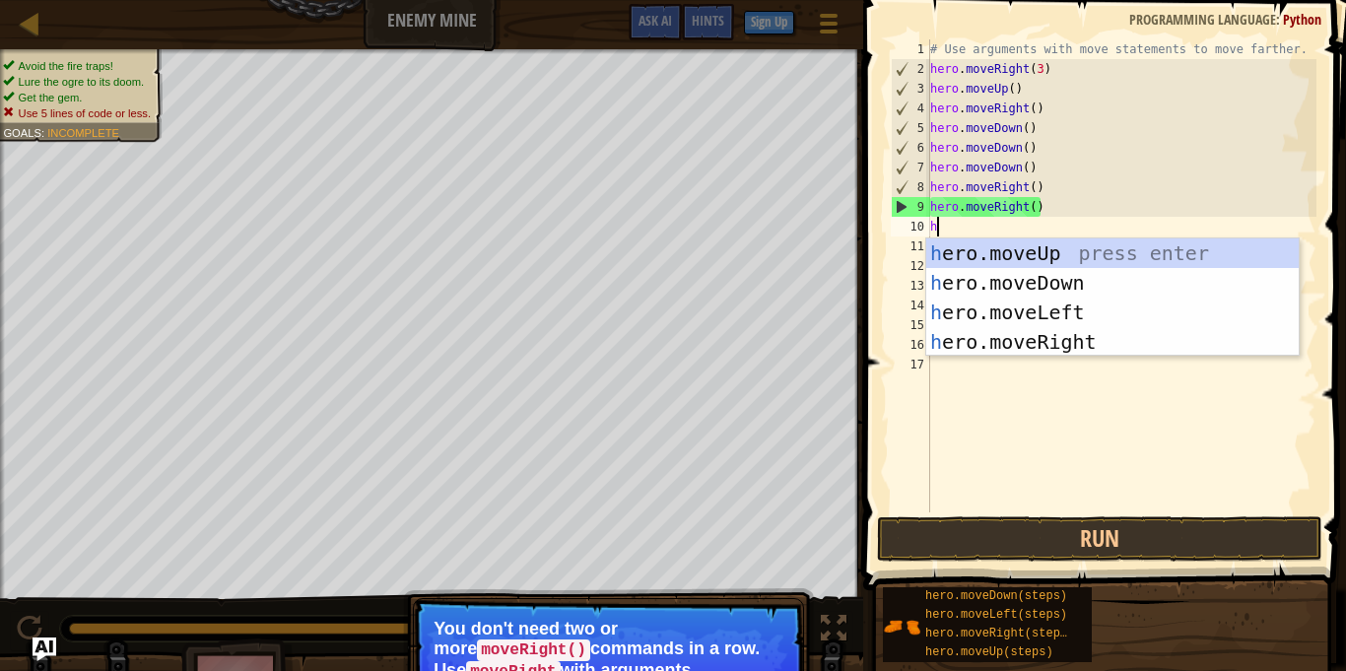
type textarea "hr"
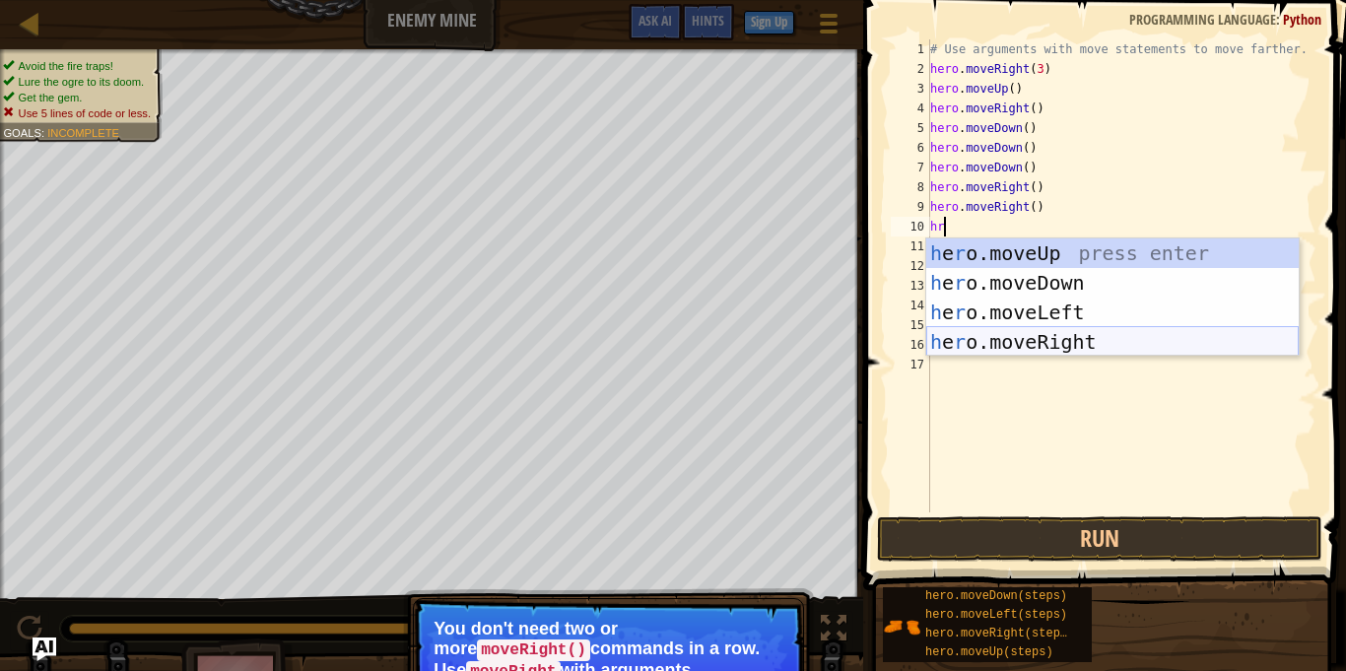
click at [1071, 343] on div "h e r o.moveUp press enter h e r o.moveDown press enter h e r o.moveLeft press …" at bounding box center [1112, 326] width 372 height 177
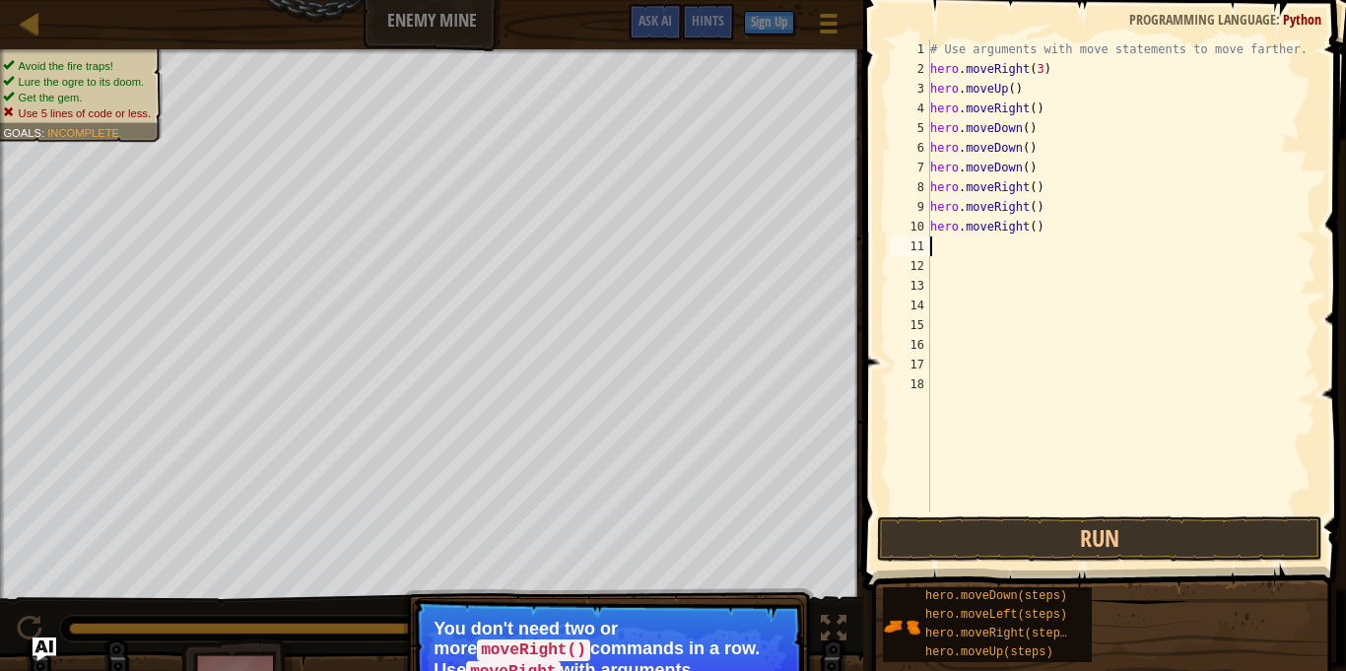
type textarea "h"
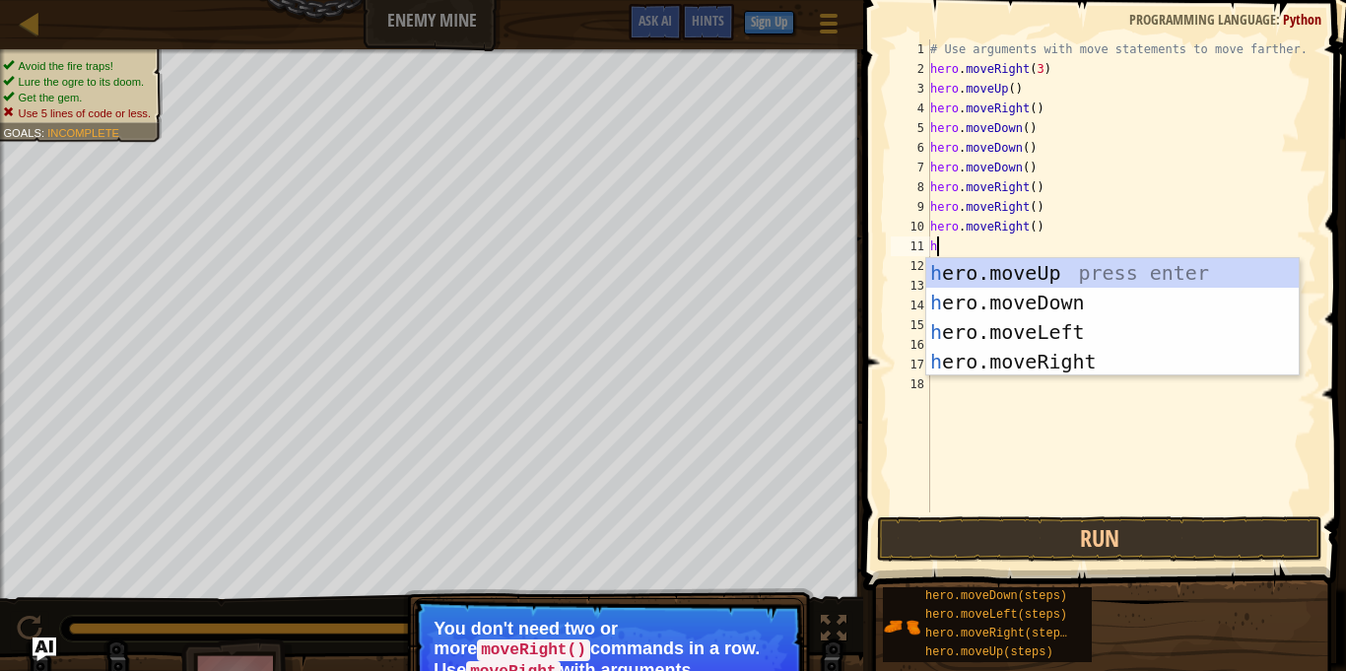
click at [1012, 383] on div "# Use arguments with move statements to move farther. hero . moveRight ( 3 ) he…" at bounding box center [1121, 295] width 390 height 512
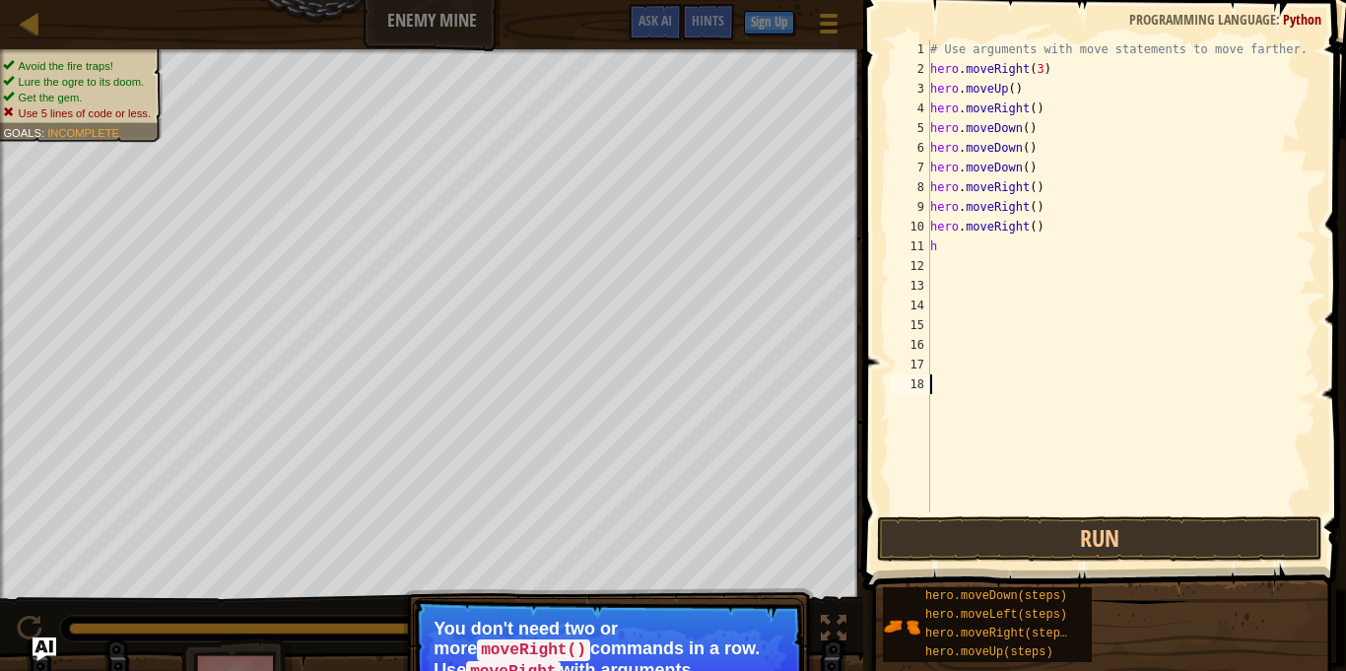
click at [938, 252] on div "# Use arguments with move statements to move farther. hero . moveRight ( 3 ) he…" at bounding box center [1121, 295] width 390 height 512
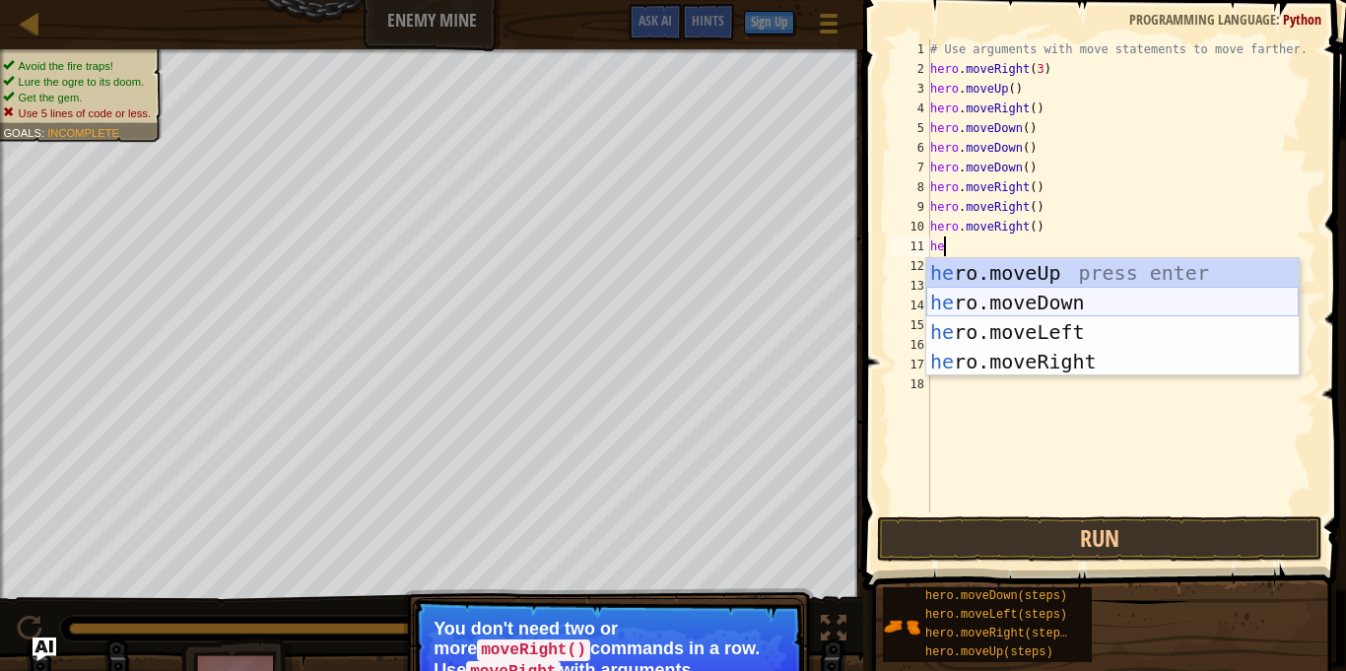
type textarea "her"
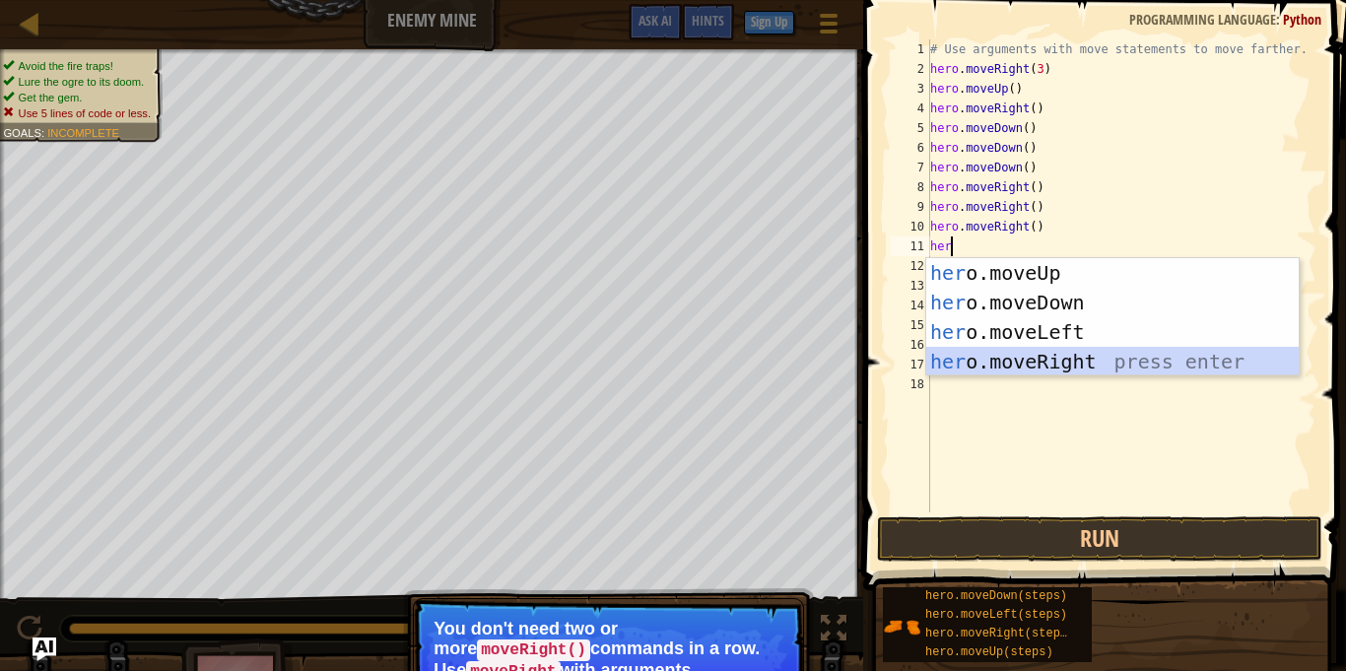
click at [1046, 369] on div "her o.moveUp press enter her o.moveDown press enter her o.moveLeft press enter …" at bounding box center [1112, 346] width 372 height 177
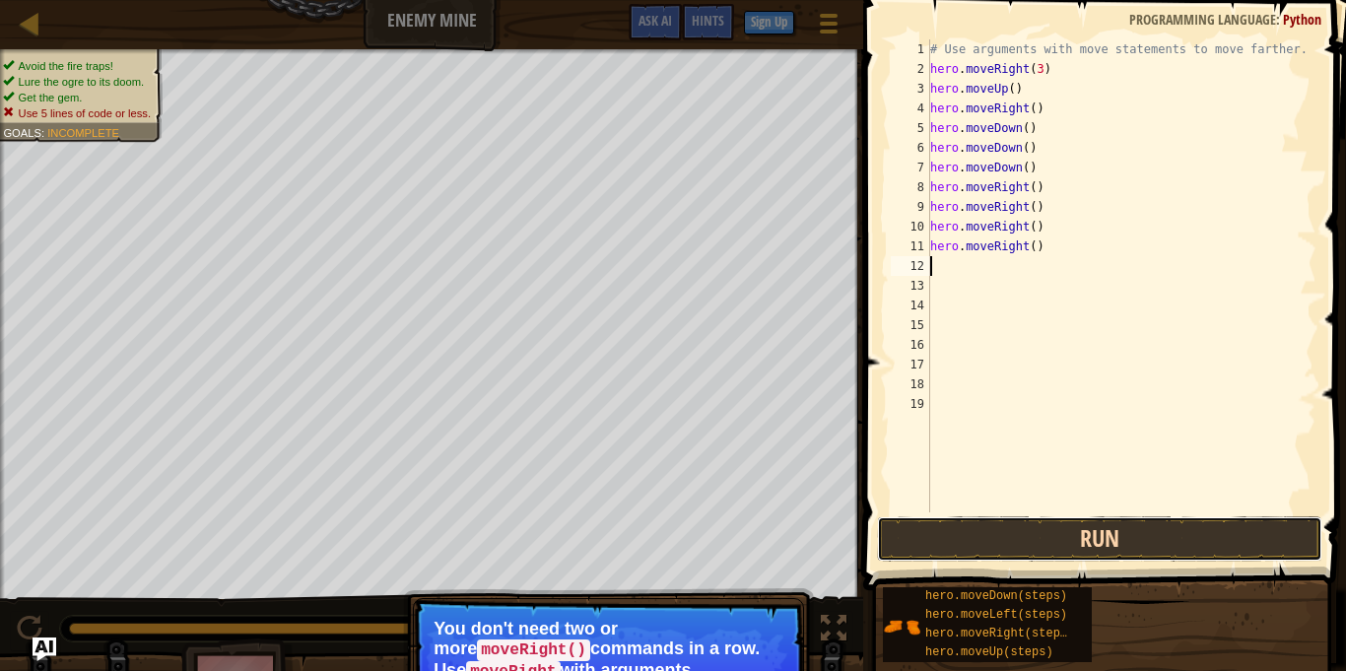
click at [1098, 526] on button "Run" at bounding box center [1099, 538] width 445 height 45
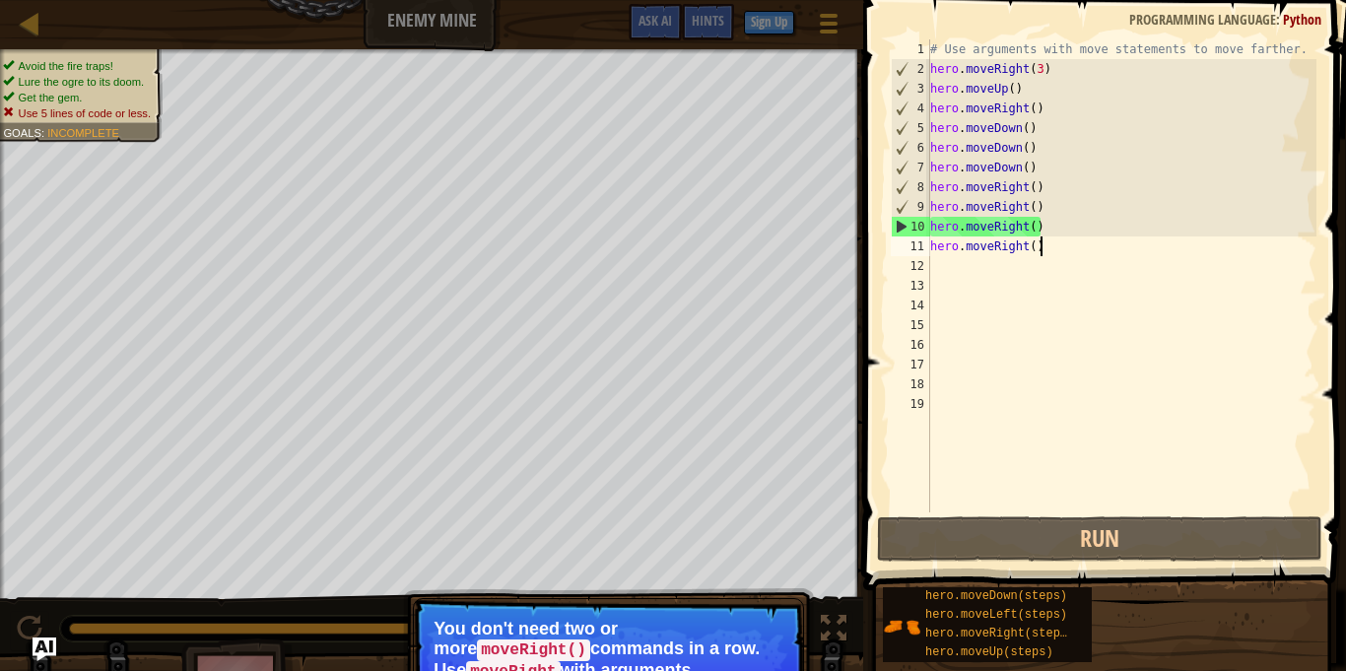
click at [1067, 253] on div "# Use arguments with move statements to move farther. hero . moveRight ( 3 ) he…" at bounding box center [1121, 295] width 390 height 512
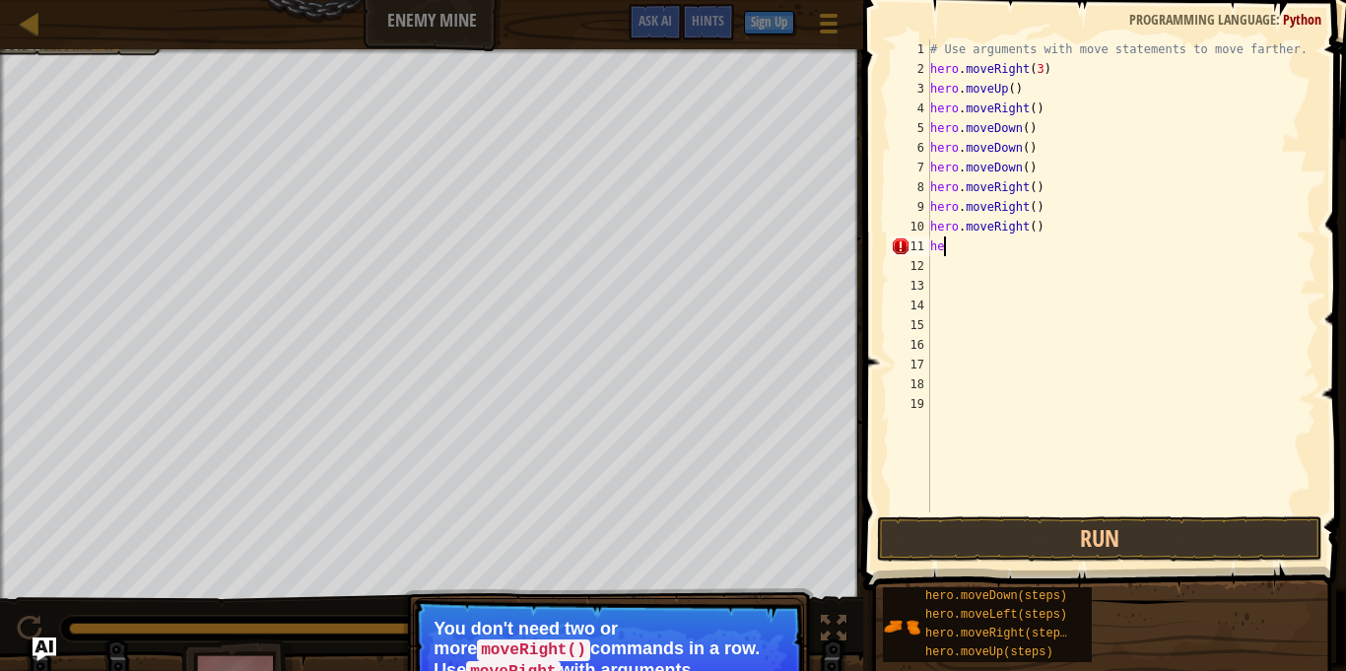
type textarea "h"
click at [1055, 237] on div "# Use arguments with move statements to move farther. hero . moveRight ( 3 ) he…" at bounding box center [1121, 295] width 390 height 512
click at [1031, 231] on div "# Use arguments with move statements to move farther. hero . moveRight ( 3 ) he…" at bounding box center [1121, 295] width 390 height 512
click at [1056, 233] on div "# Use arguments with move statements to move farther. hero . moveRight ( 3 ) he…" at bounding box center [1121, 295] width 390 height 512
type textarea "h"
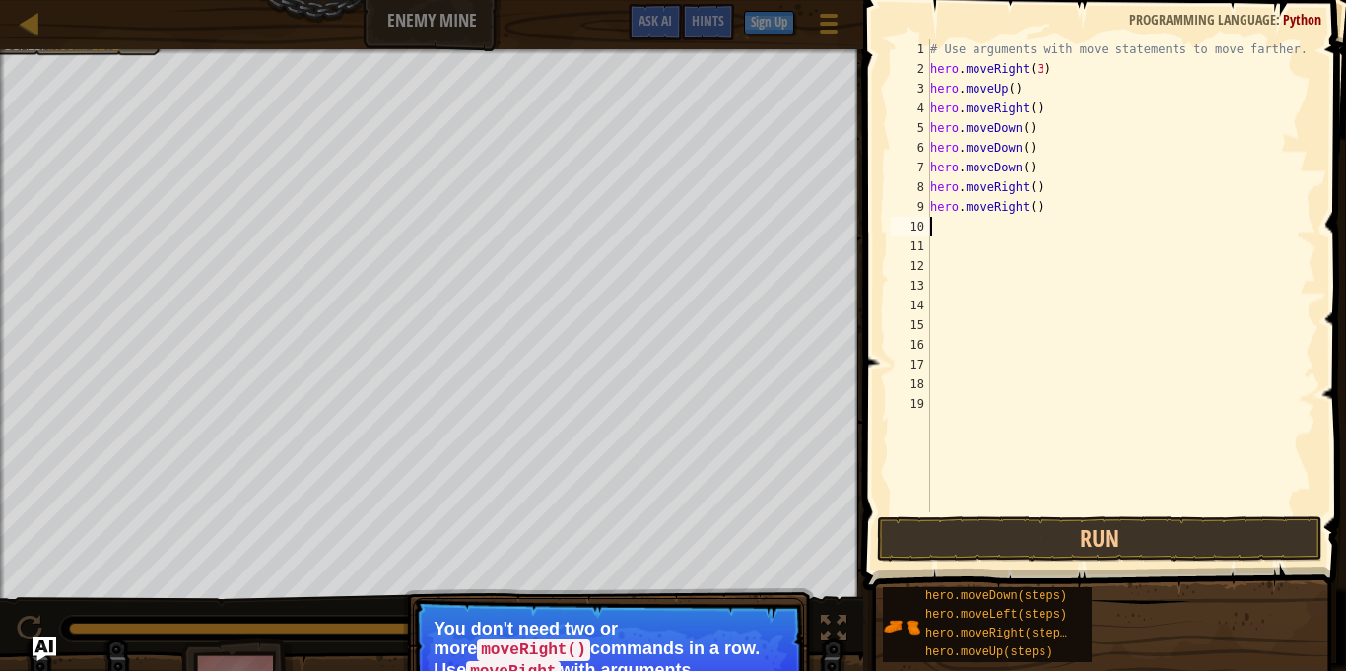
click at [1049, 212] on div "# Use arguments with move statements to move farther. hero . moveRight ( 3 ) he…" at bounding box center [1121, 295] width 390 height 512
type textarea "h"
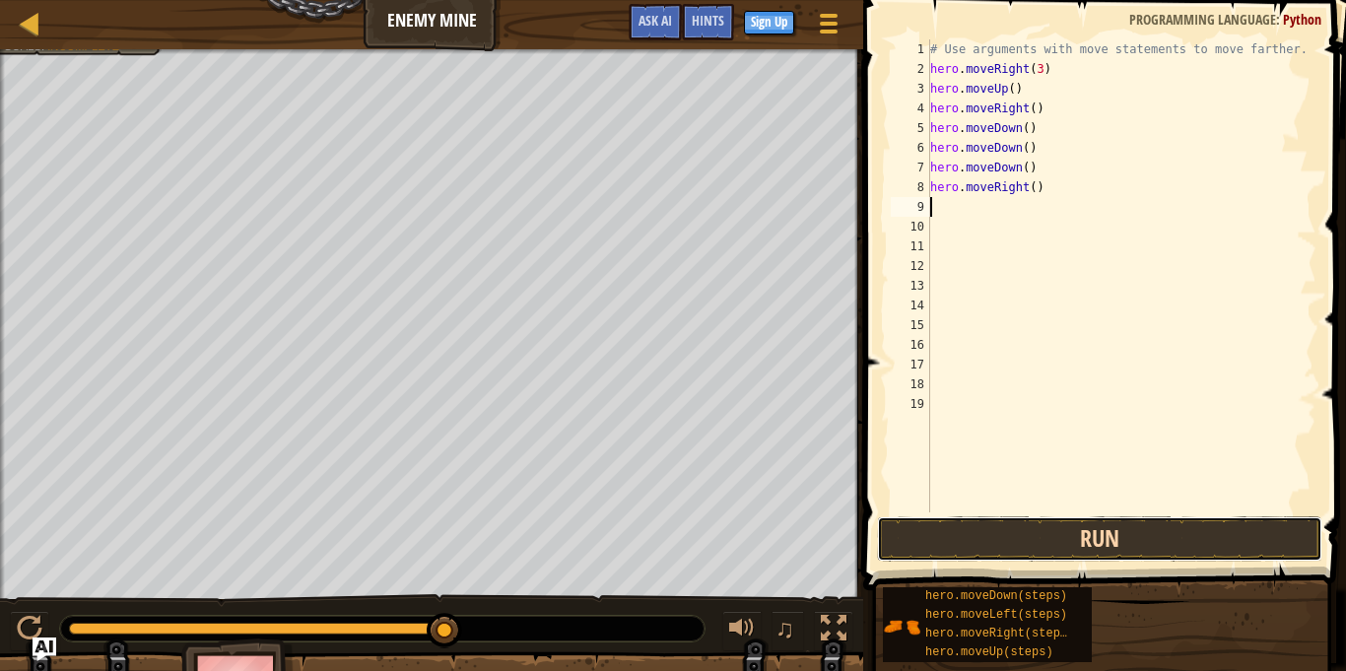
click at [1024, 540] on button "Run" at bounding box center [1099, 538] width 445 height 45
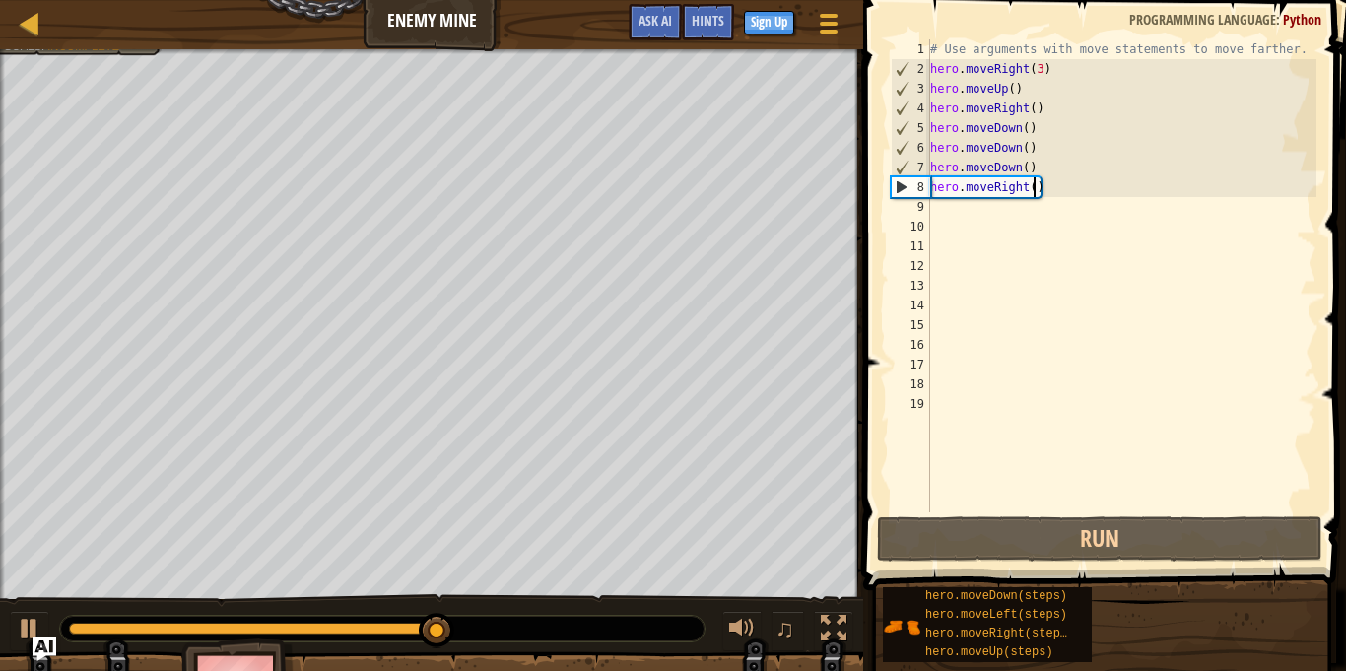
click at [1035, 189] on div "# Use arguments with move statements to move farther. hero . moveRight ( 3 ) he…" at bounding box center [1121, 295] width 390 height 512
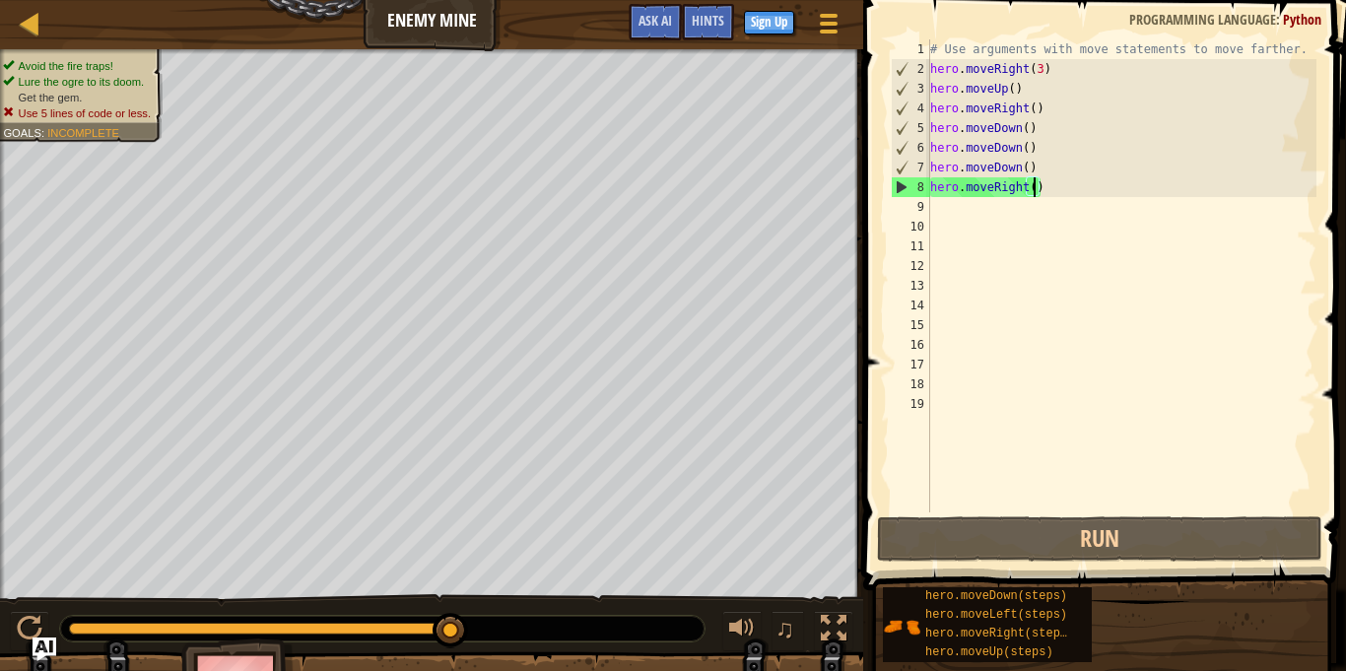
scroll to position [9, 16]
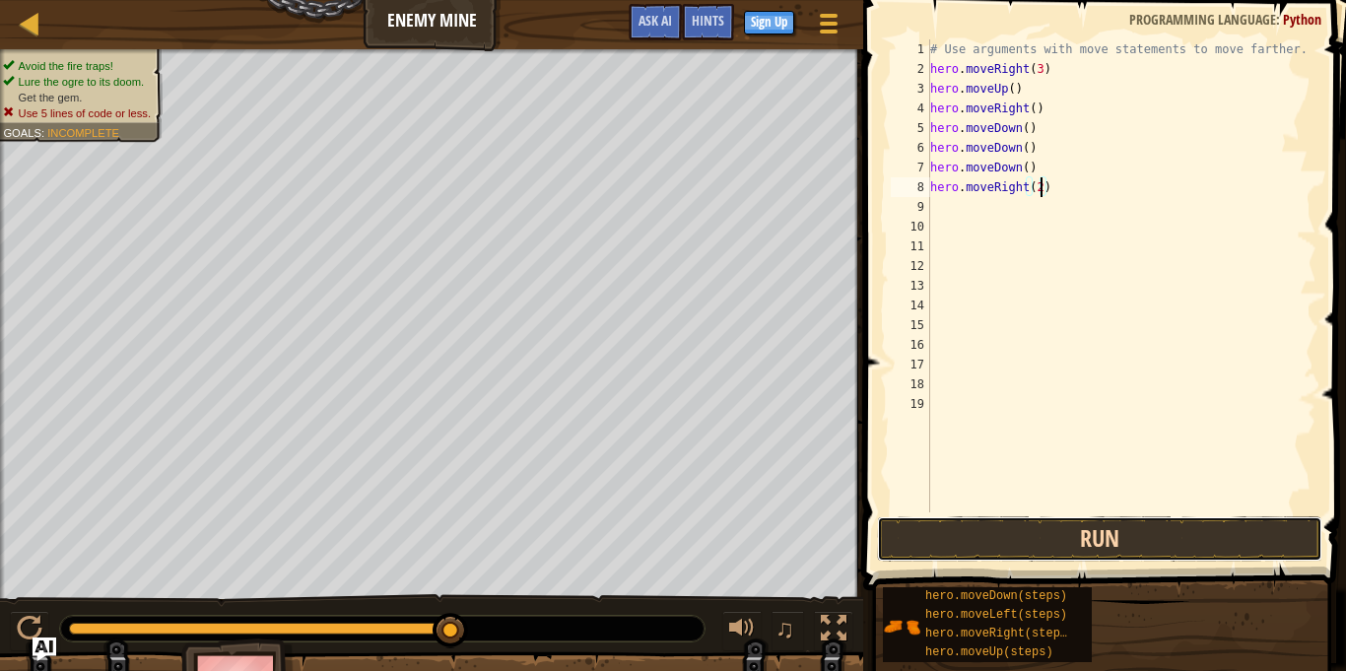
click at [1094, 523] on button "Run" at bounding box center [1099, 538] width 445 height 45
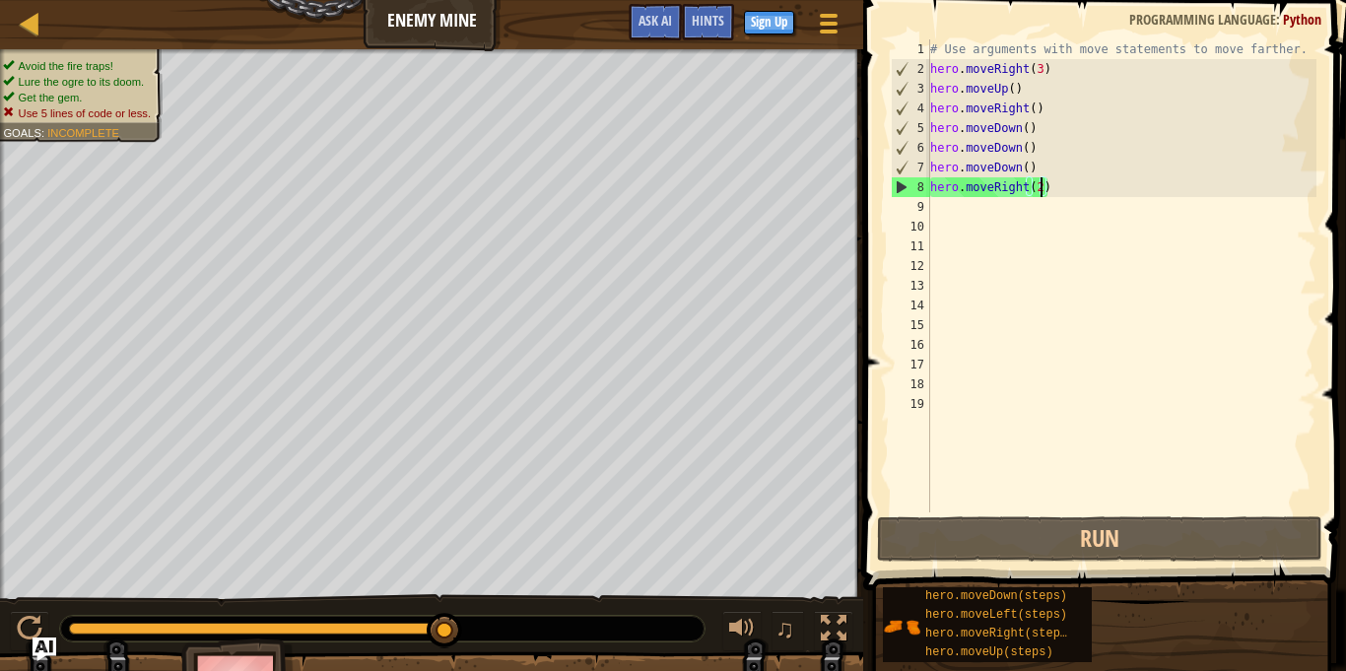
click at [1040, 172] on div "# Use arguments with move statements to move farther. hero . moveRight ( 3 ) he…" at bounding box center [1121, 295] width 390 height 512
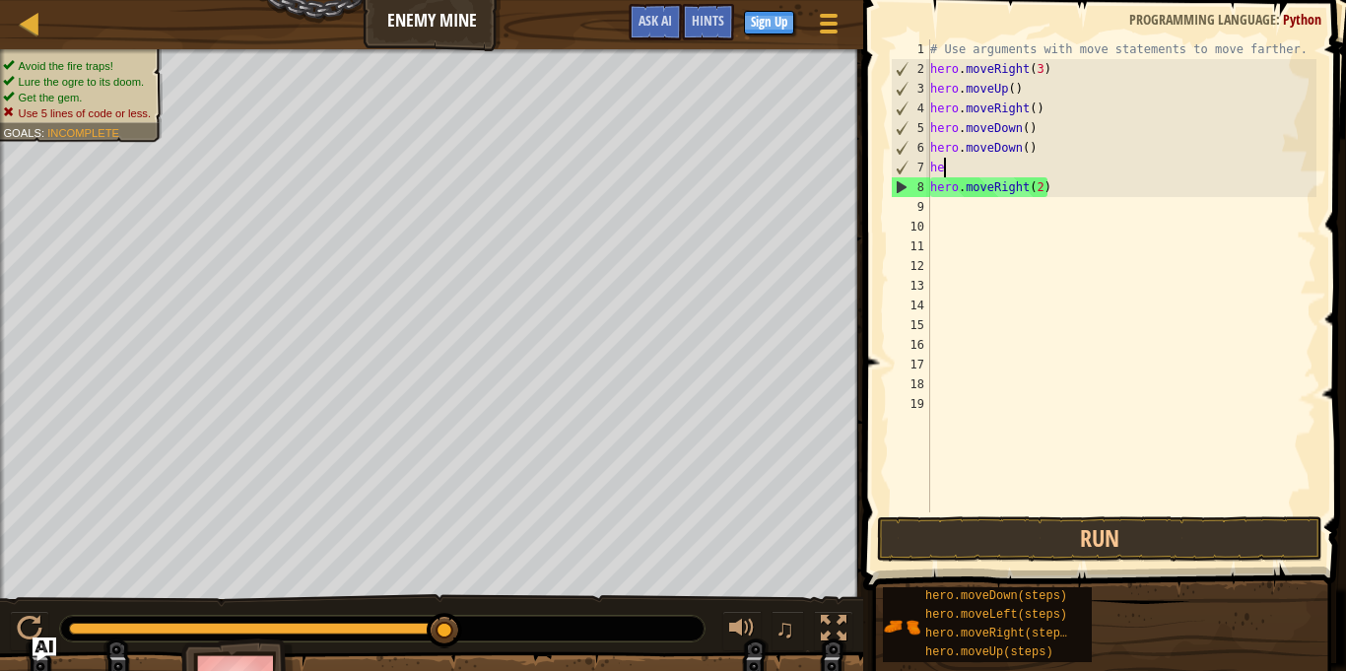
scroll to position [9, 1]
type textarea "h"
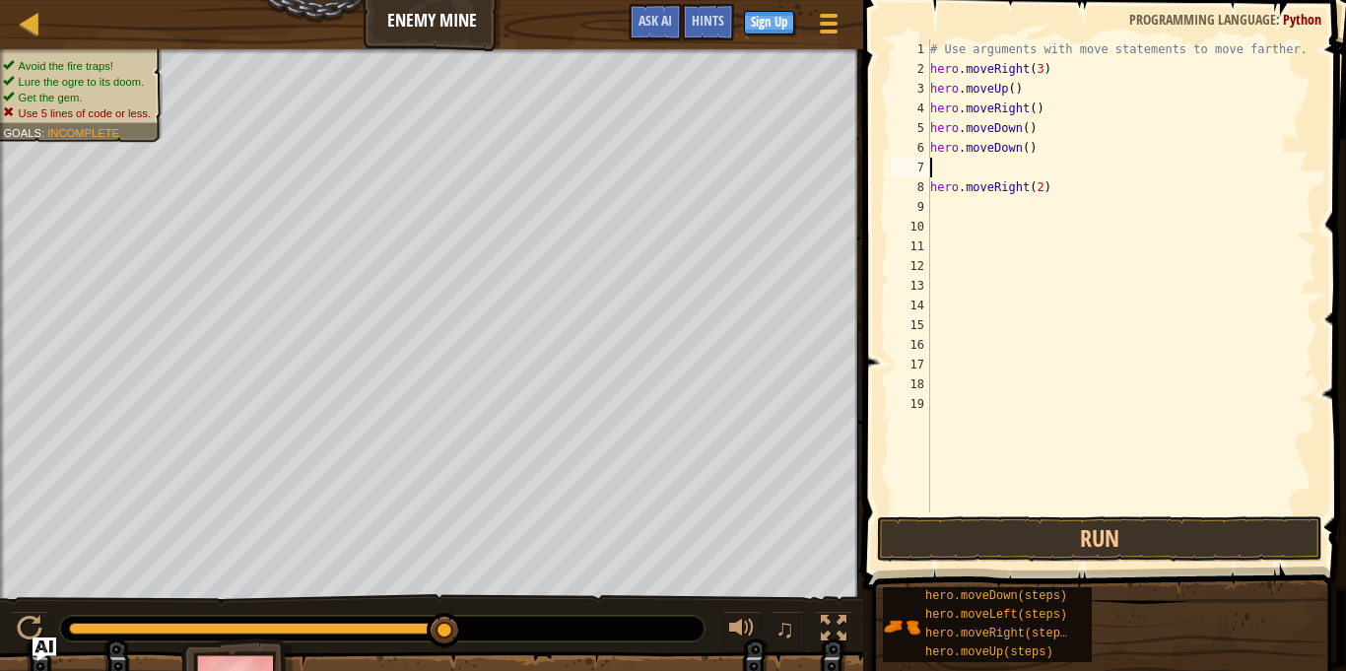
click at [1040, 148] on div "# Use arguments with move statements to move farther. hero . moveRight ( 3 ) he…" at bounding box center [1121, 295] width 390 height 512
type textarea "h"
click at [1024, 128] on div "# Use arguments with move statements to move farther. hero . moveRight ( 3 ) he…" at bounding box center [1121, 295] width 390 height 512
type textarea "hero.moveDown(3)"
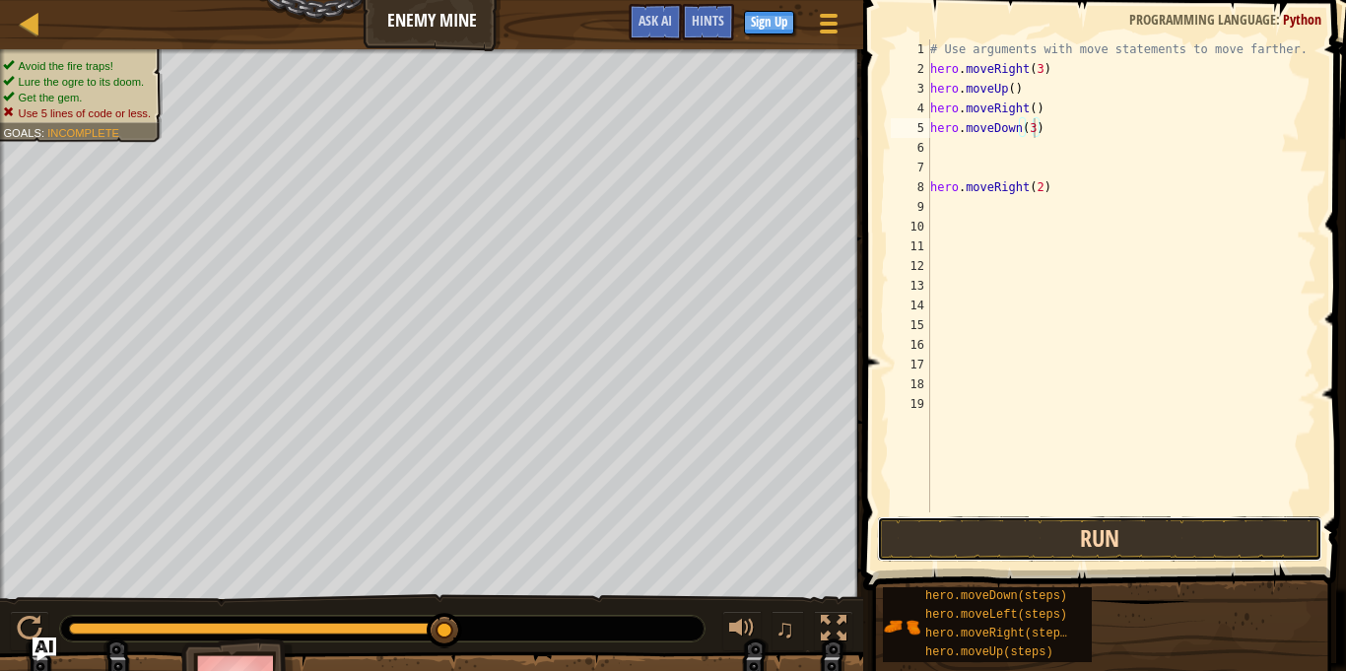
click at [1052, 553] on button "Run" at bounding box center [1099, 538] width 445 height 45
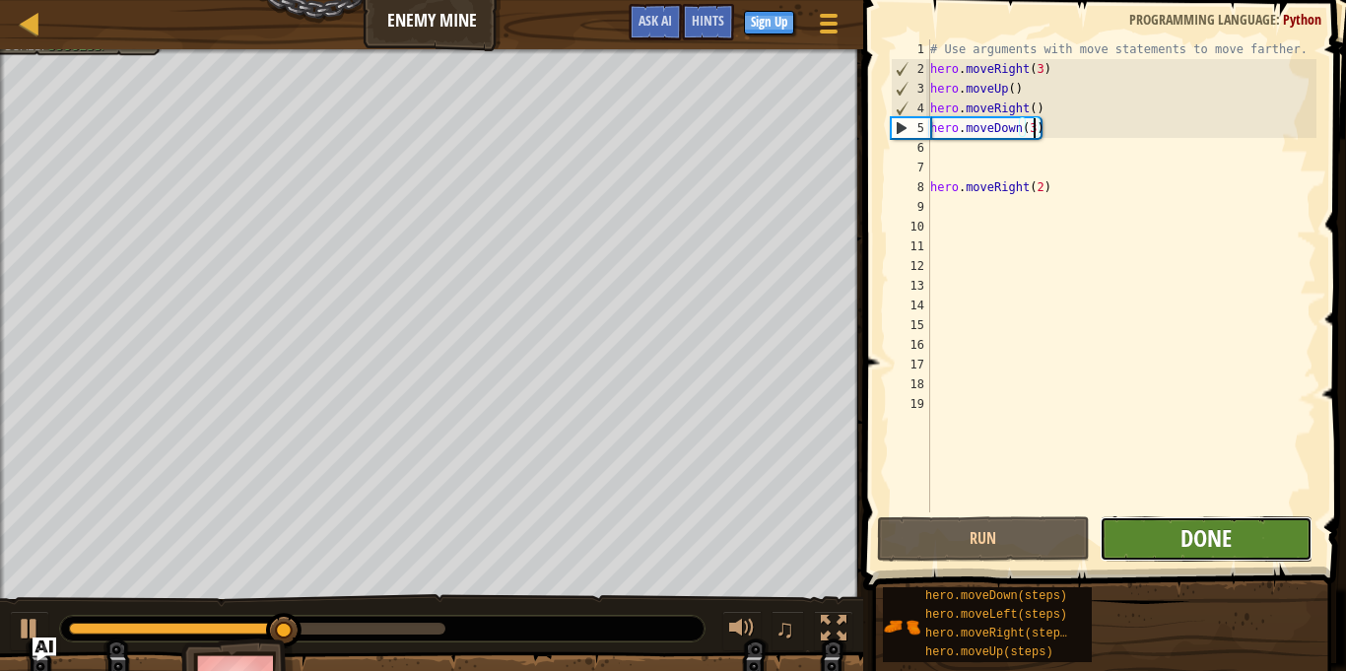
click at [1229, 528] on span "Done" at bounding box center [1205, 538] width 51 height 32
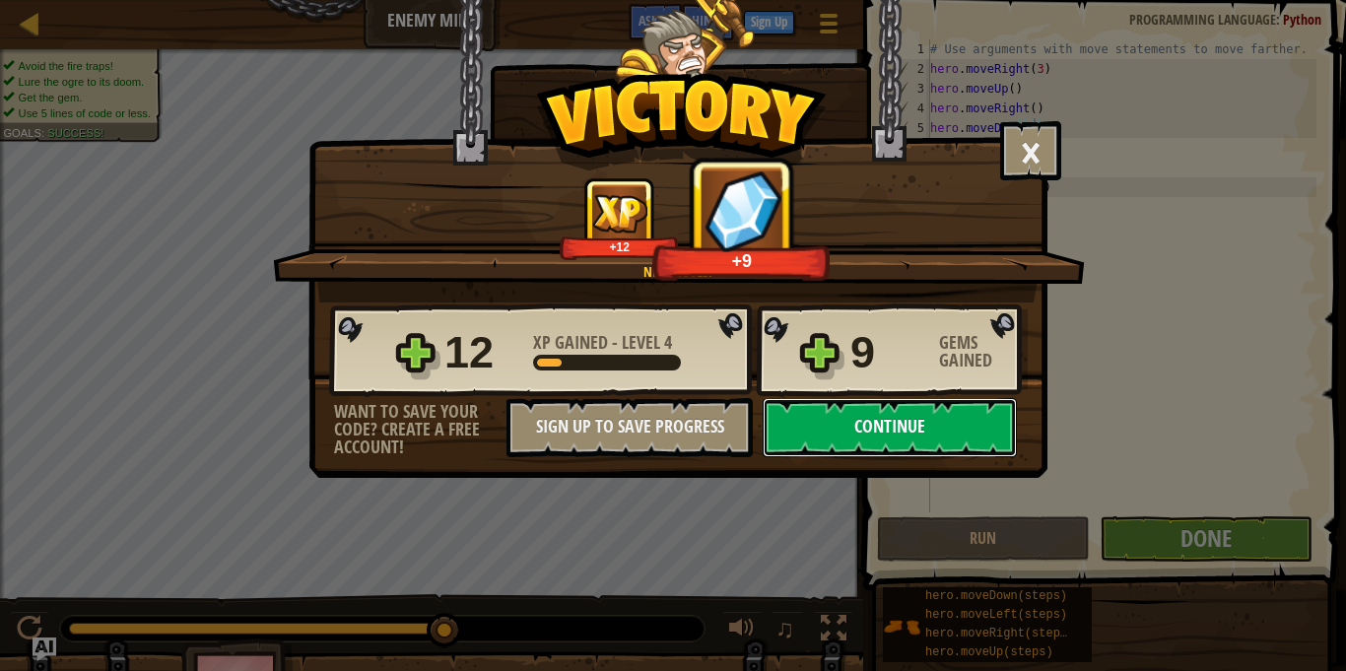
click at [960, 443] on button "Continue" at bounding box center [890, 427] width 254 height 59
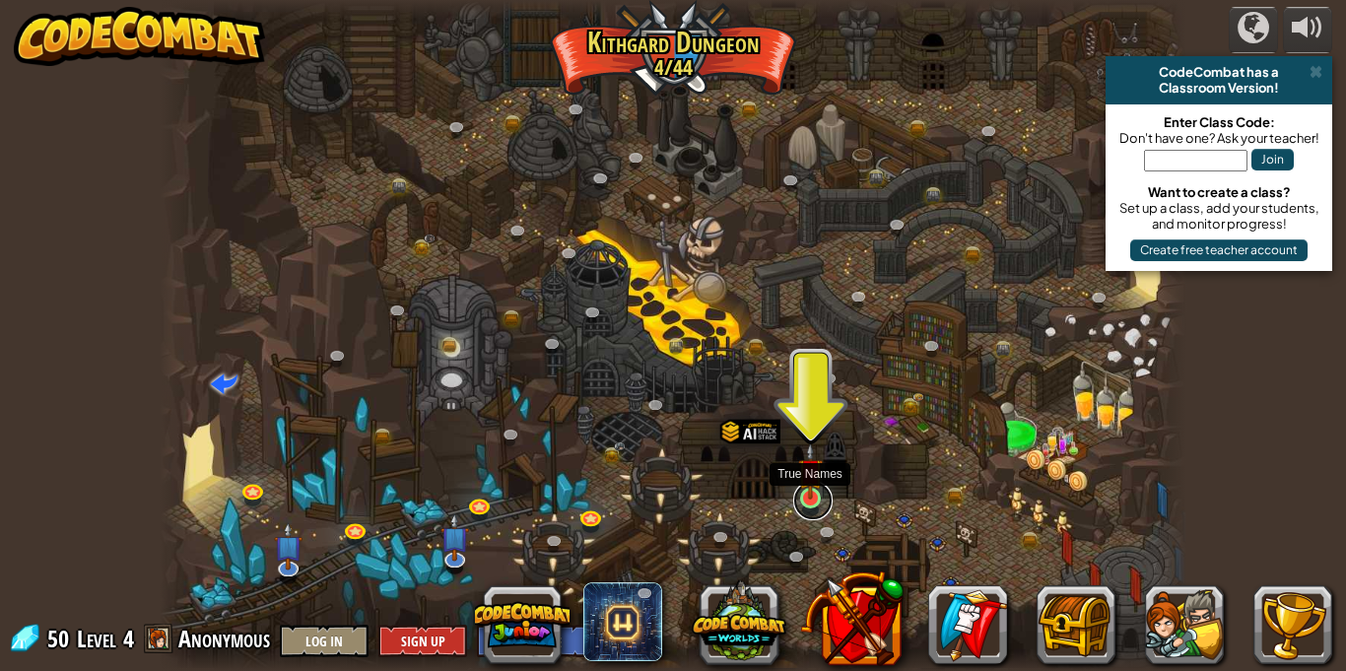
click at [803, 502] on link at bounding box center [812, 500] width 39 height 39
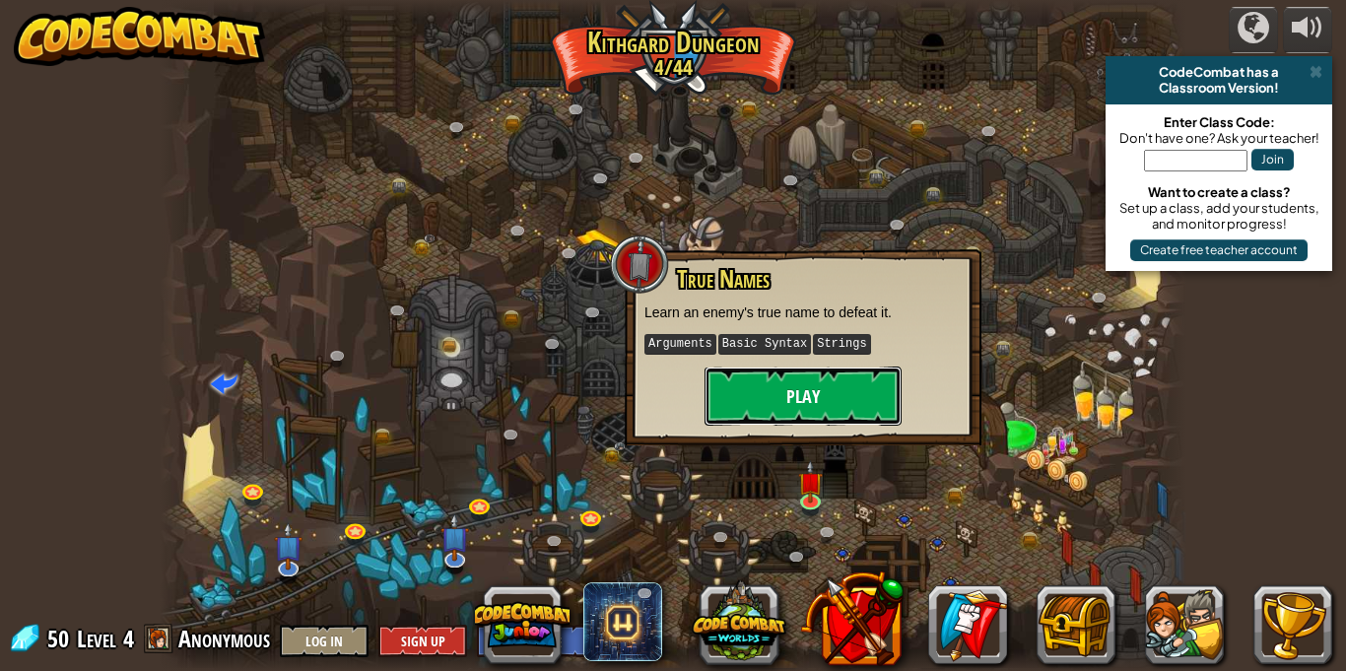
click at [825, 392] on button "Play" at bounding box center [802, 395] width 197 height 59
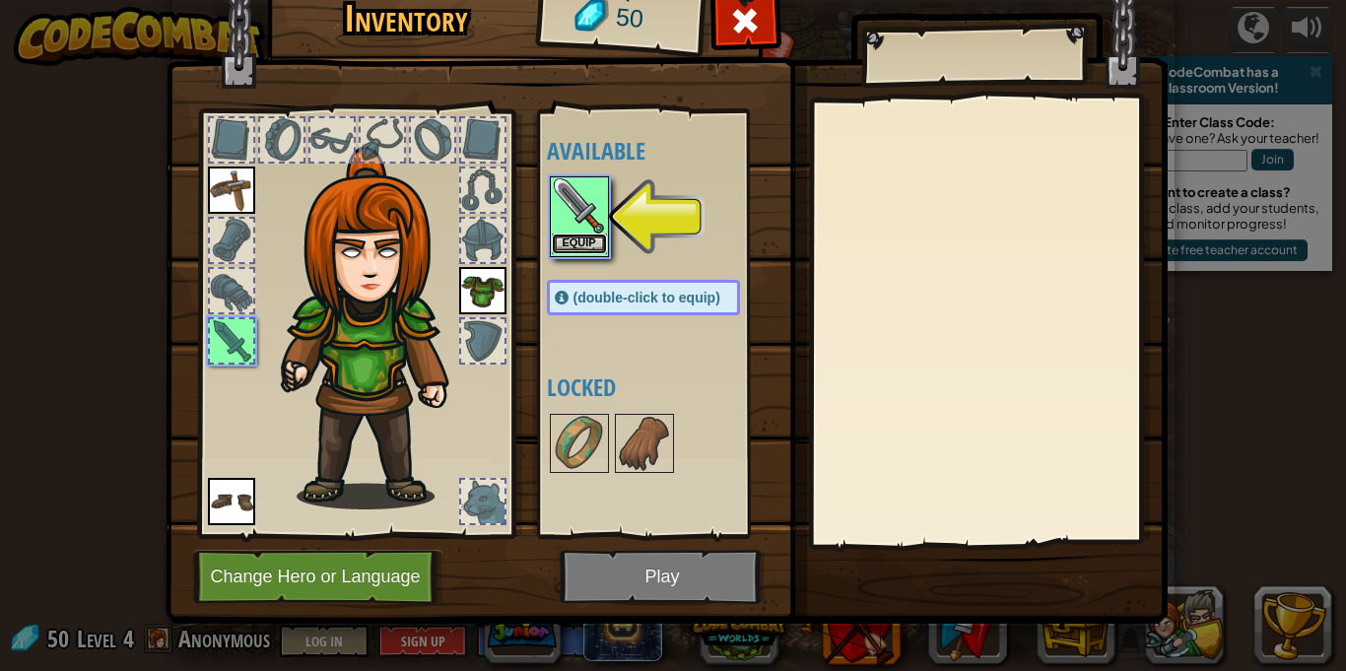
click at [589, 236] on button "Equip" at bounding box center [579, 243] width 55 height 21
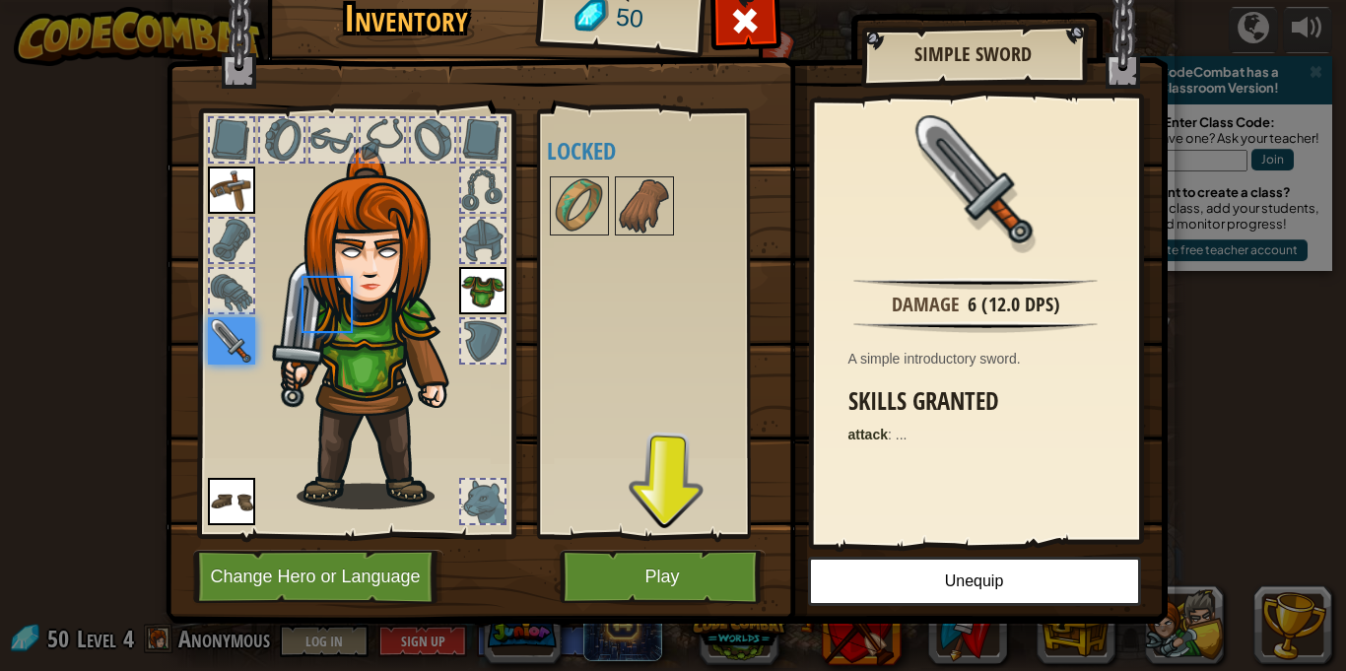
click at [589, 236] on div at bounding box center [663, 205] width 233 height 65
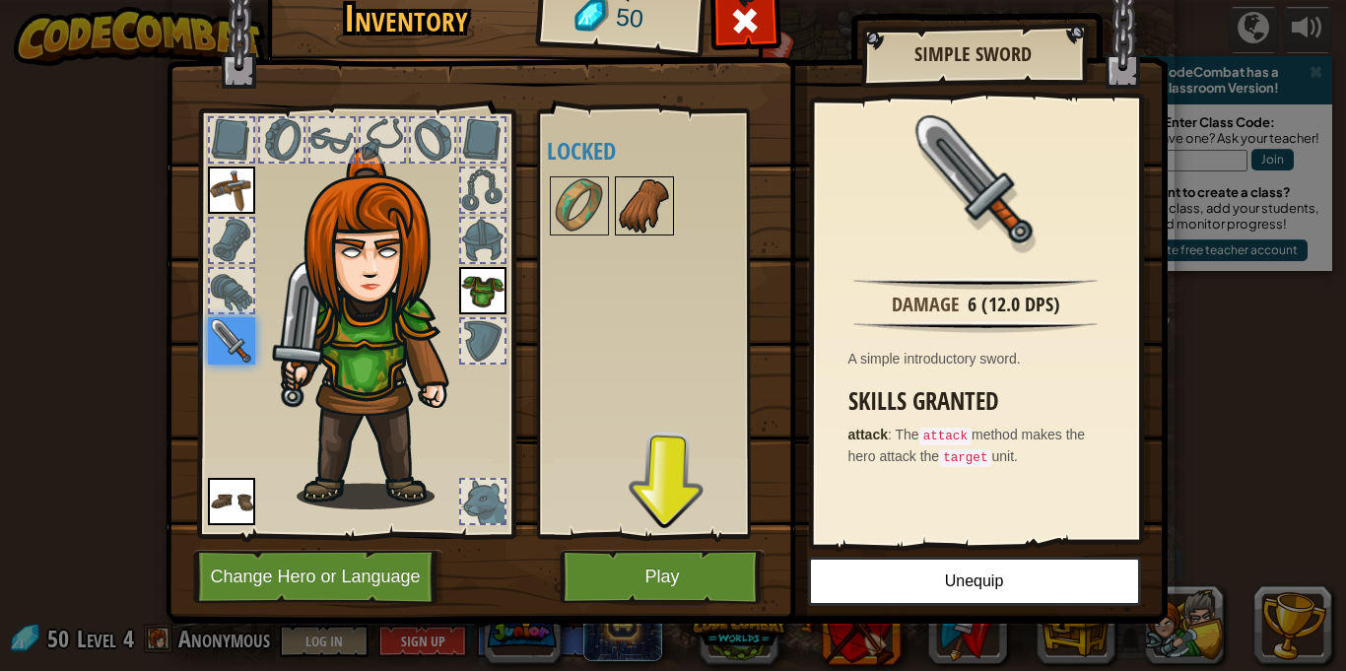
click at [641, 220] on img at bounding box center [644, 205] width 55 height 55
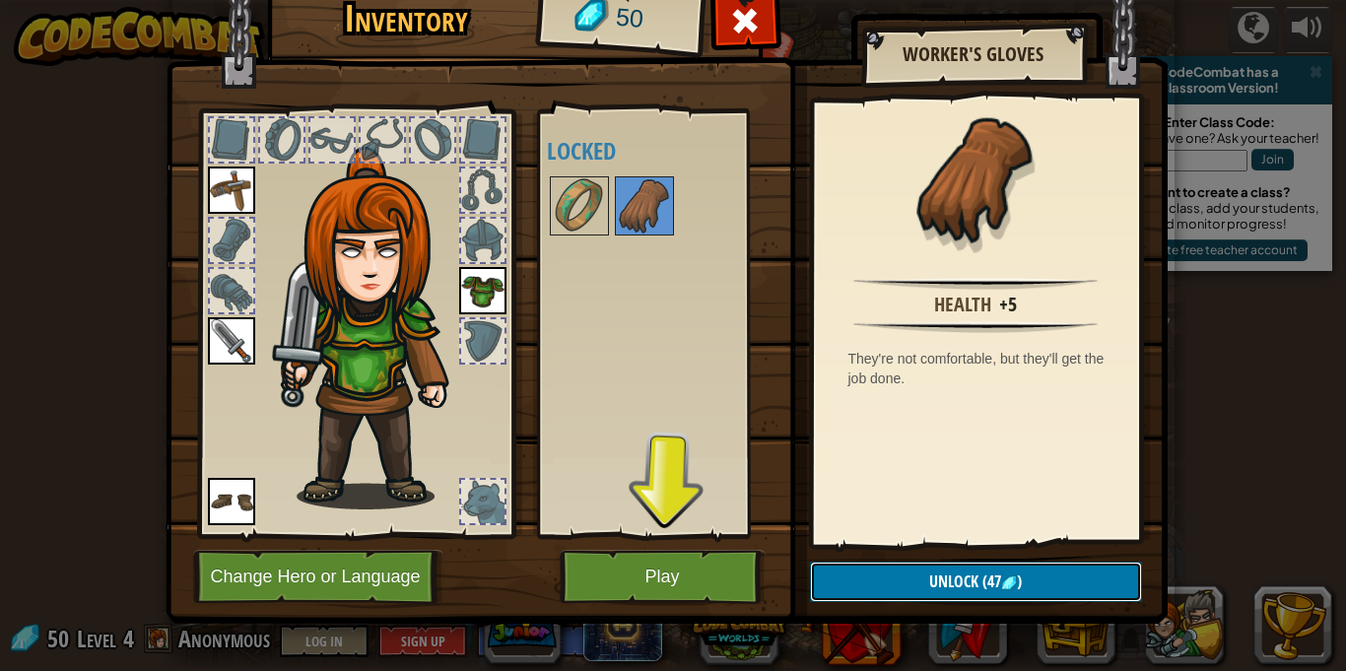
click at [946, 577] on span "Unlock" at bounding box center [953, 581] width 49 height 22
click at [902, 584] on button "Confirm" at bounding box center [976, 582] width 332 height 40
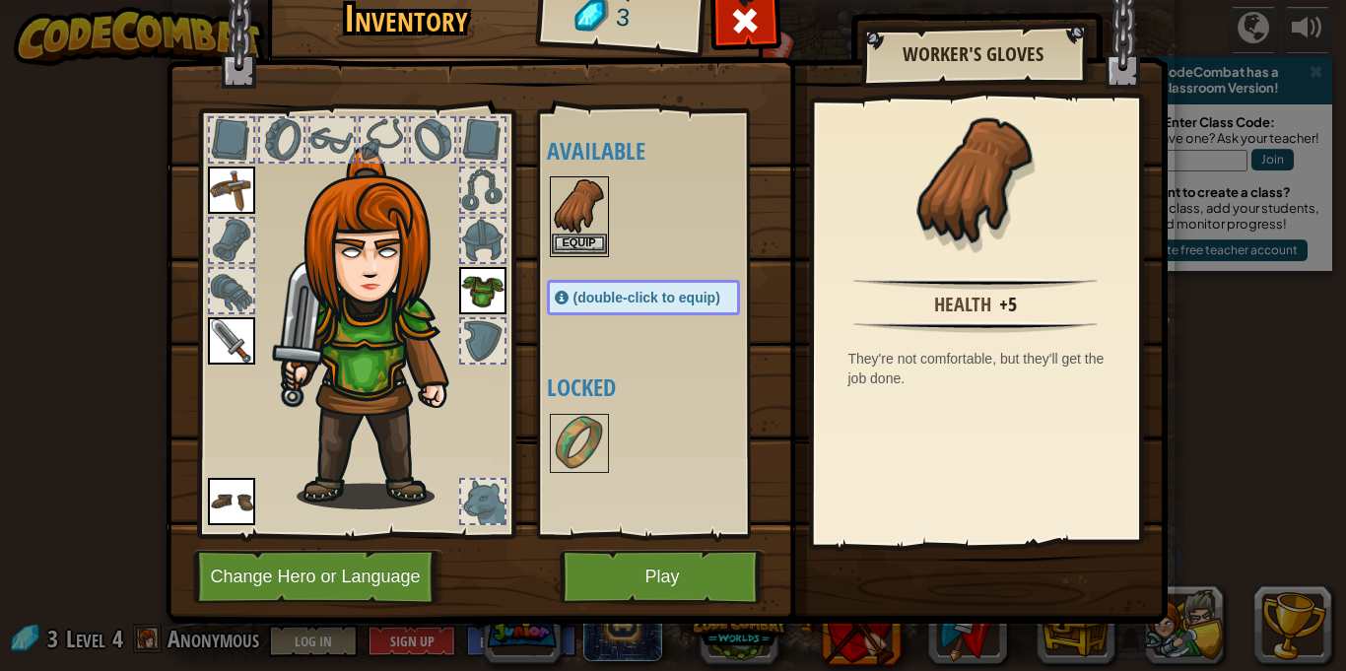
click at [566, 231] on img at bounding box center [579, 205] width 55 height 55
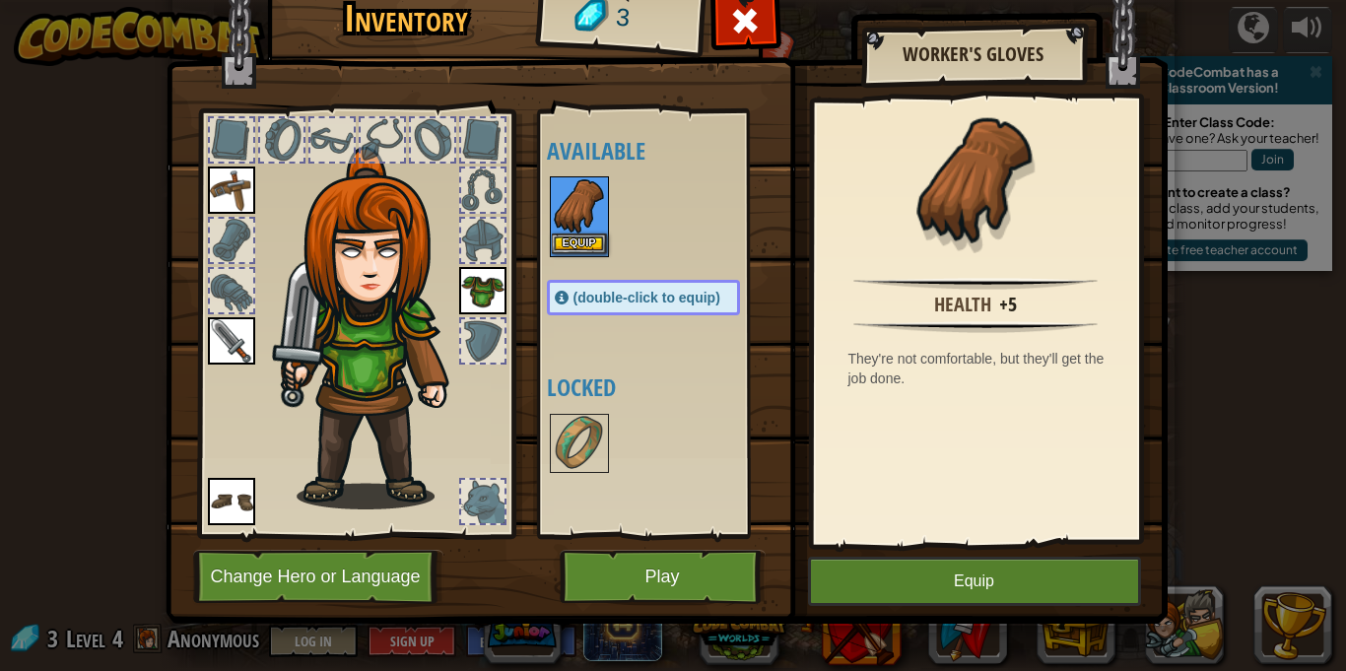
click at [566, 231] on img at bounding box center [579, 205] width 55 height 55
click at [574, 242] on button "Equip" at bounding box center [579, 243] width 55 height 21
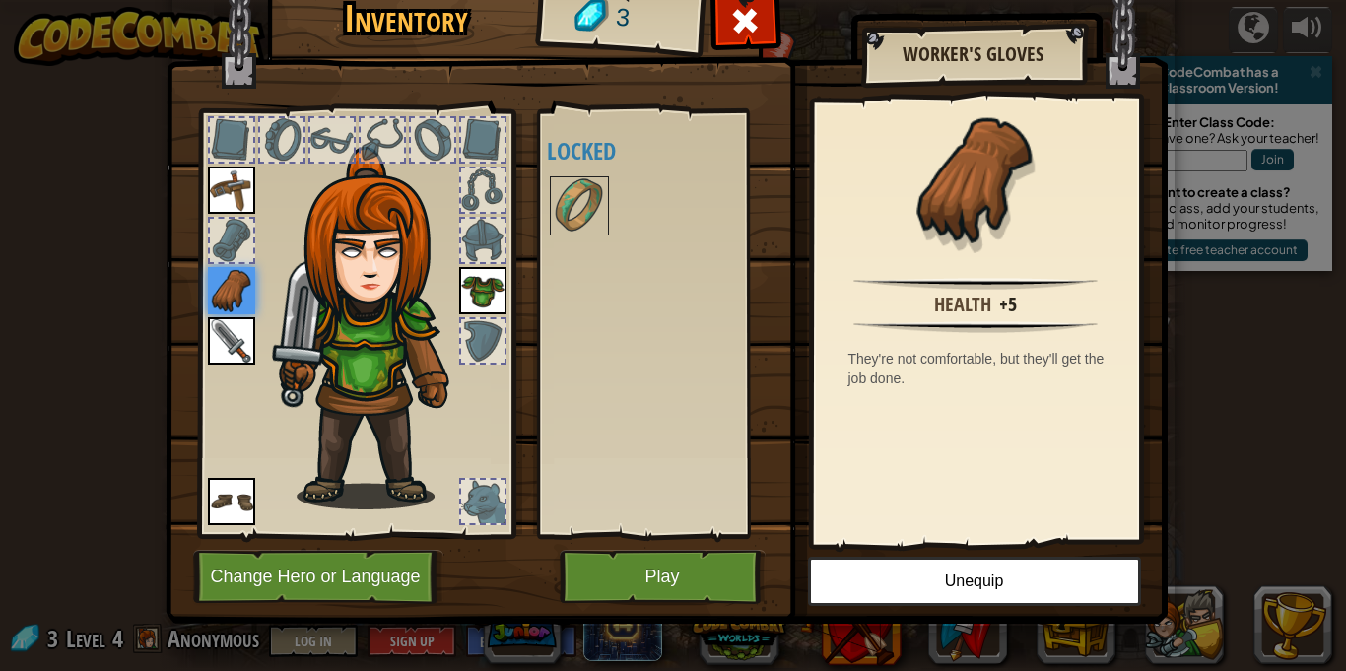
click at [198, 229] on div at bounding box center [355, 318] width 325 height 443
click at [254, 248] on div at bounding box center [231, 240] width 47 height 47
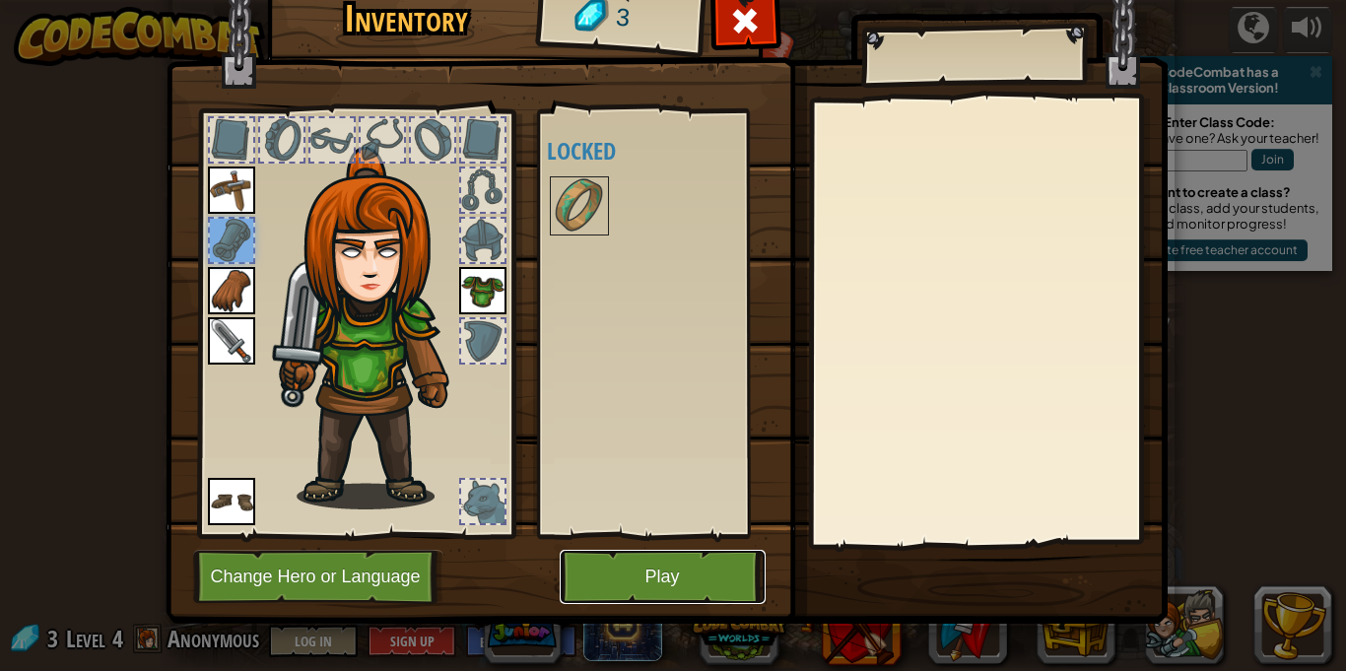
click at [643, 575] on button "Play" at bounding box center [663, 577] width 206 height 54
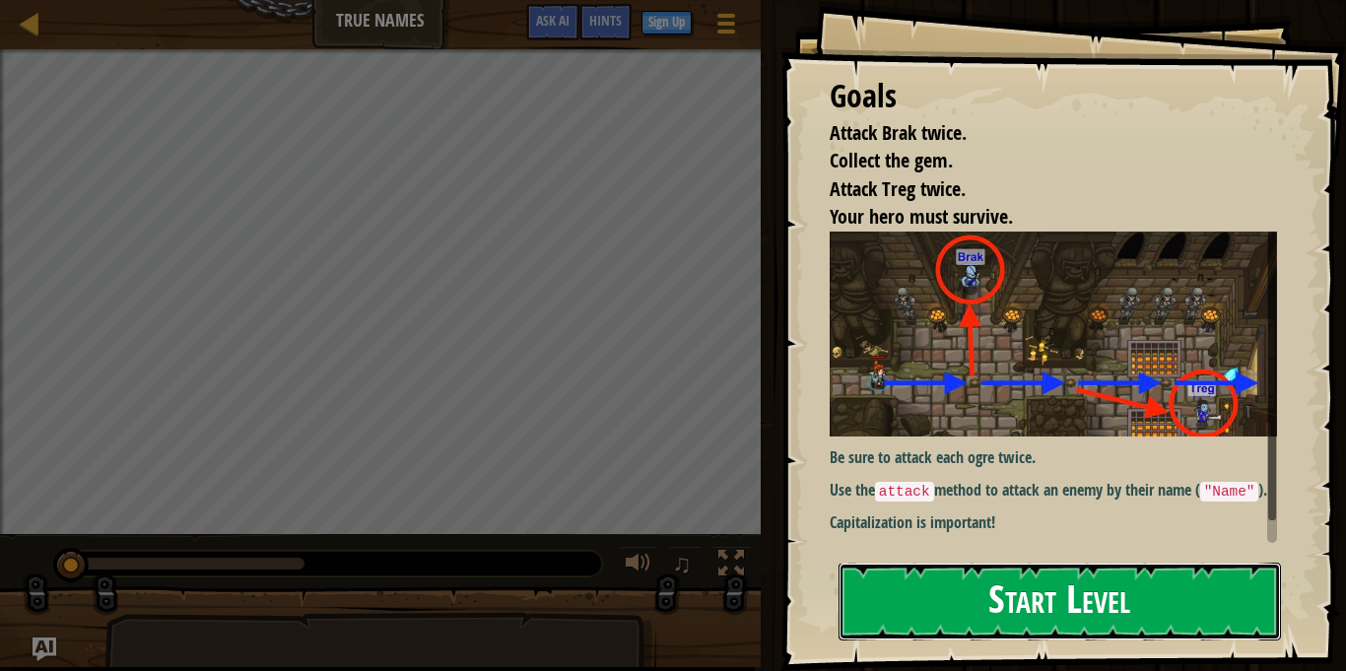
click at [1042, 608] on button "Start Level" at bounding box center [1059, 602] width 442 height 78
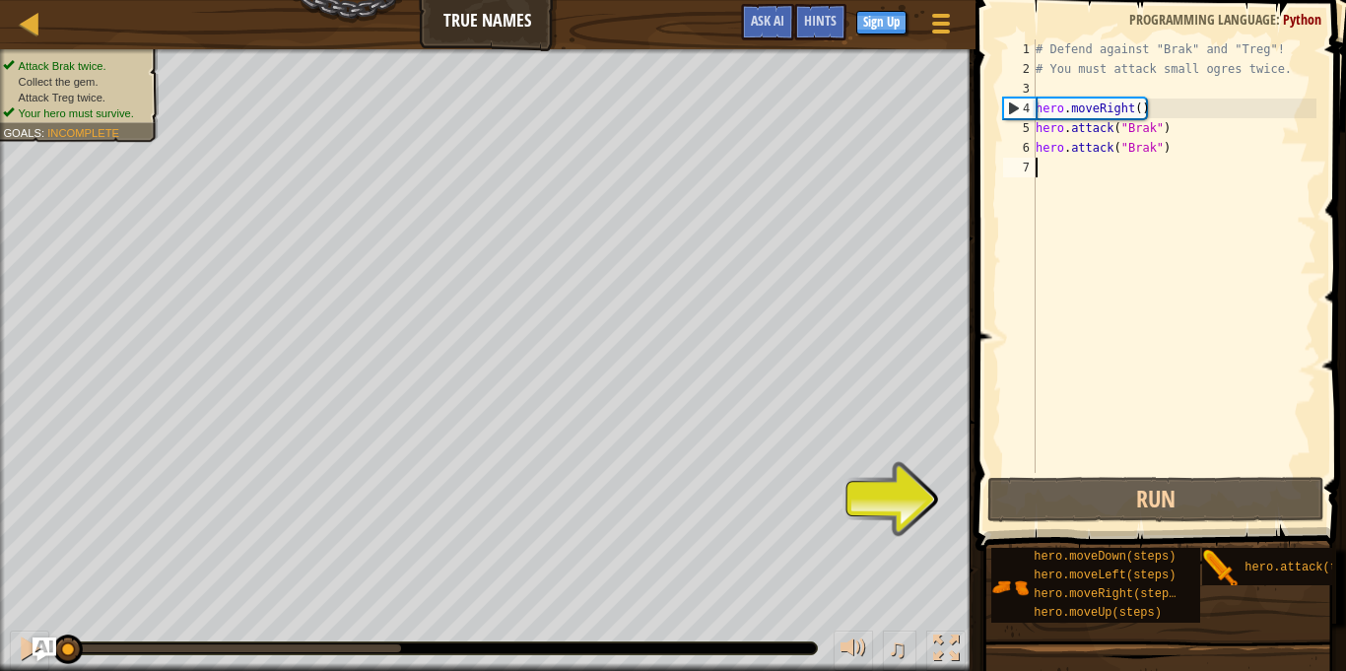
type textarea "h"
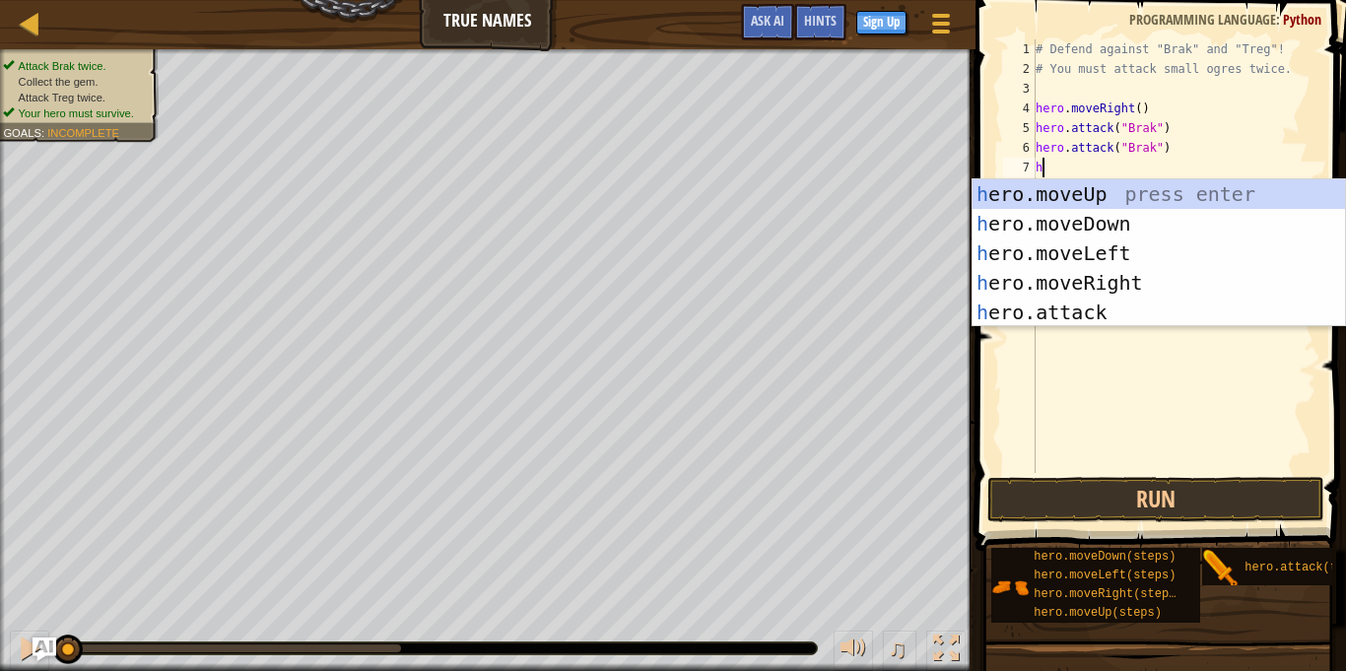
type textarea "he"
click at [1106, 183] on div "he ro.moveUp press enter he ro.moveDown press enter he ro.moveLeft press enter …" at bounding box center [1158, 282] width 372 height 207
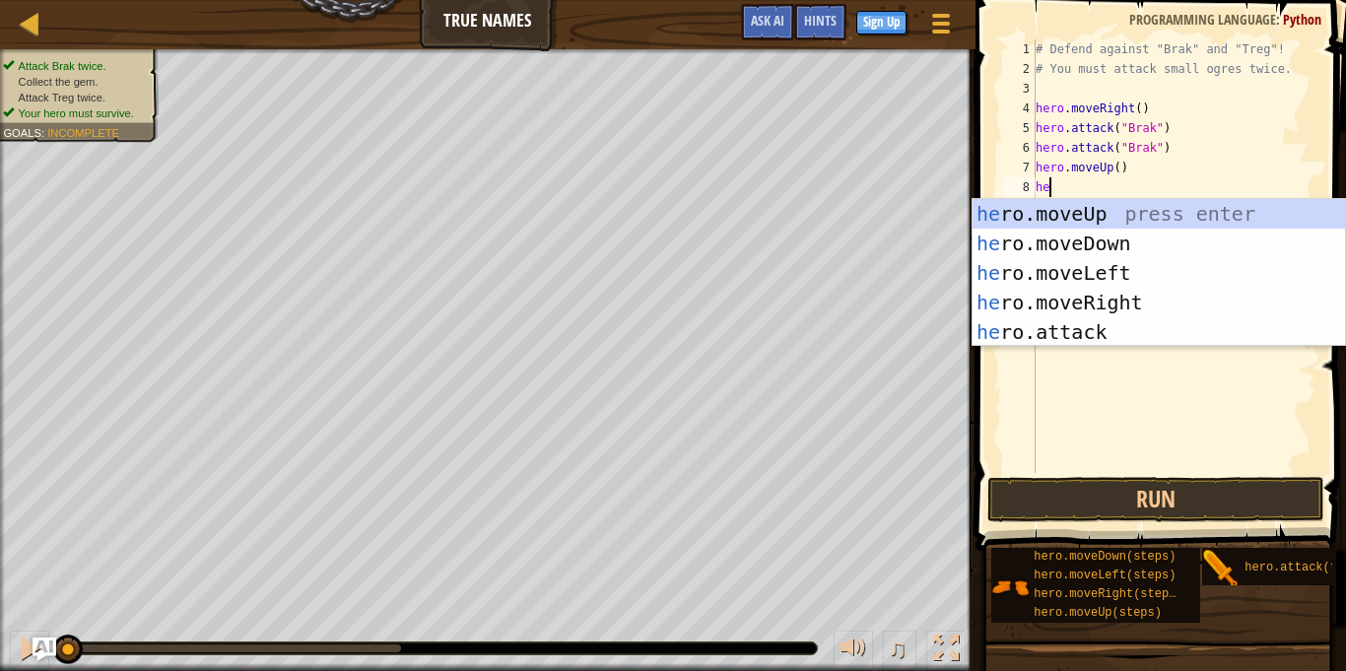
type textarea "her"
click at [1063, 245] on div "her o.moveUp press enter her o.moveDown press enter her o.moveLeft press enter …" at bounding box center [1158, 302] width 372 height 207
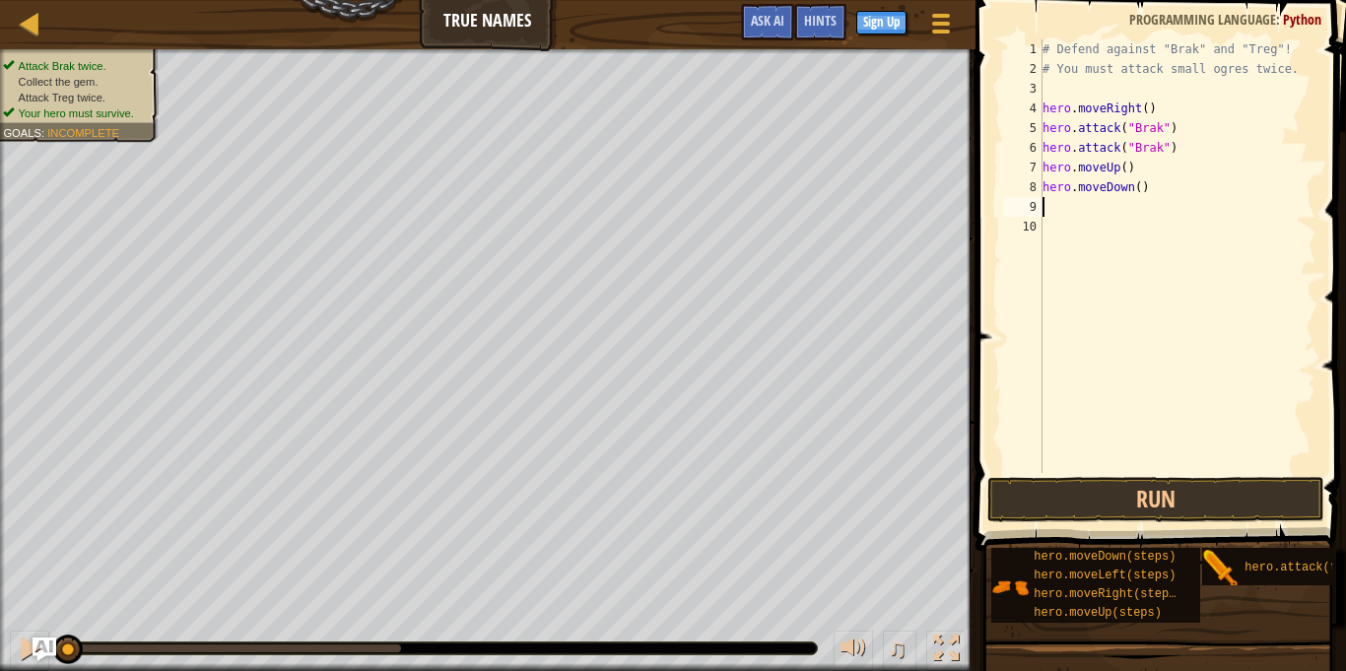
scroll to position [9, 0]
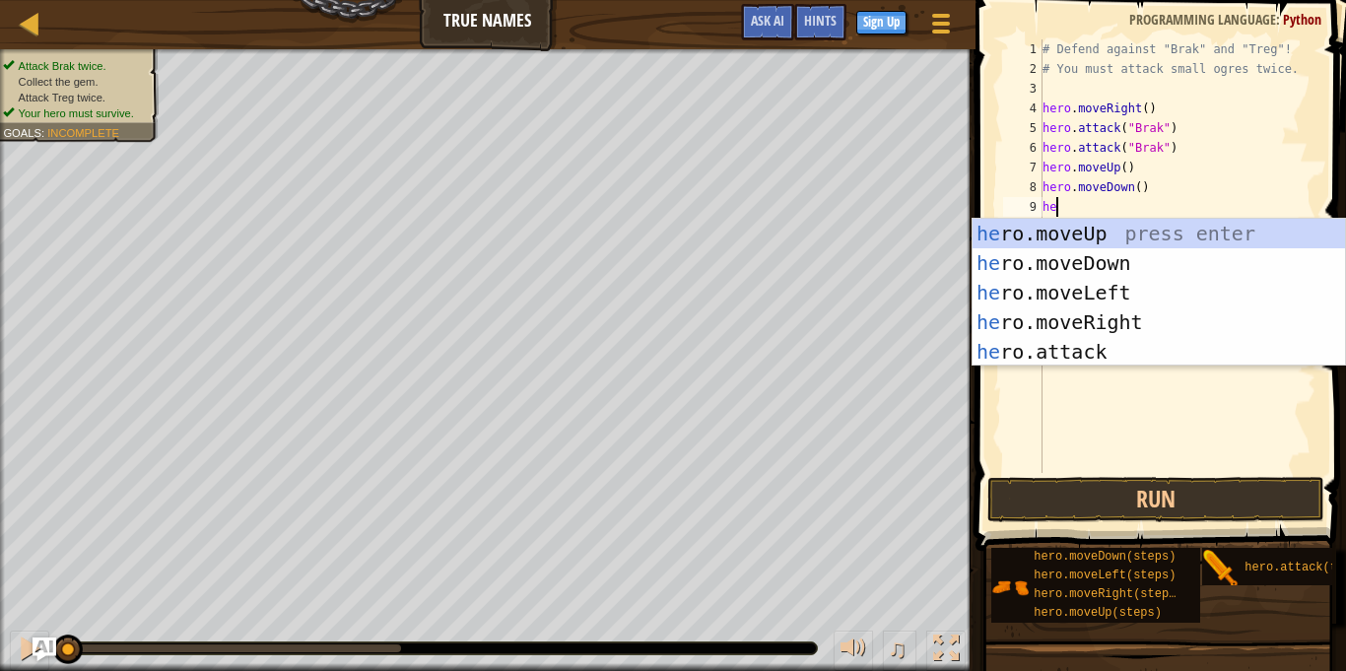
type textarea "her"
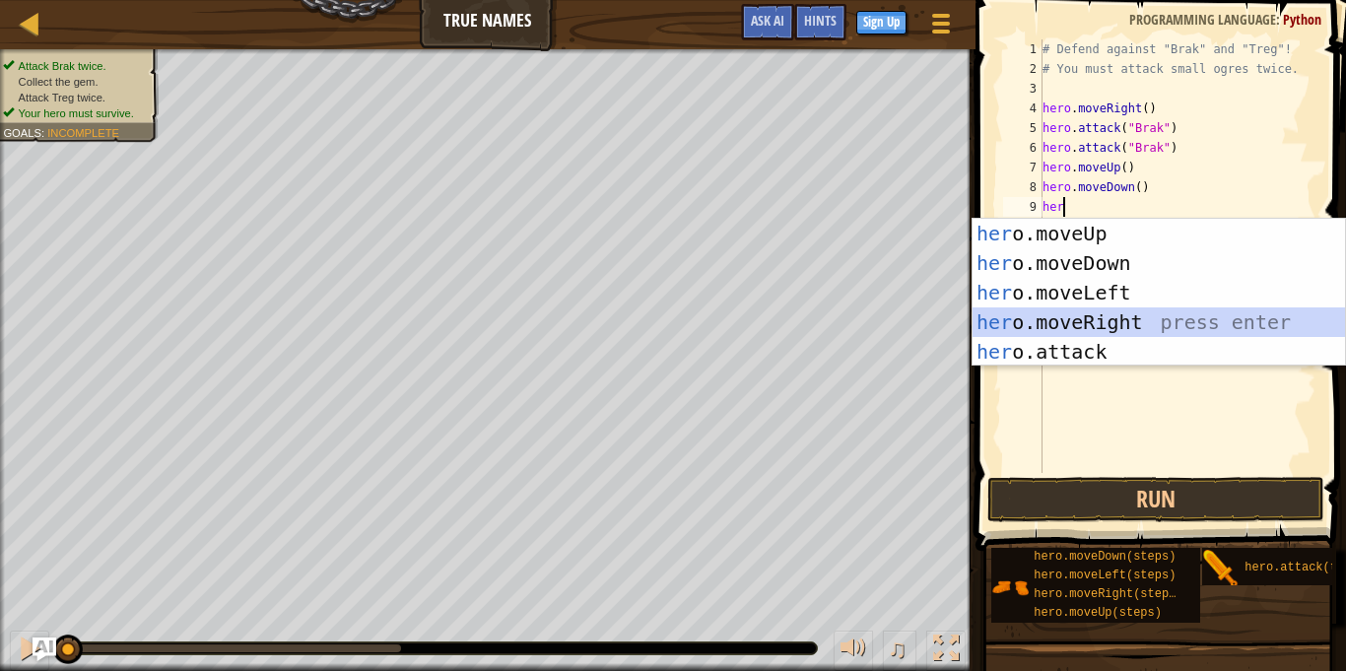
click at [1121, 320] on div "her o.moveUp press enter her o.moveDown press enter her o.moveLeft press enter …" at bounding box center [1158, 322] width 372 height 207
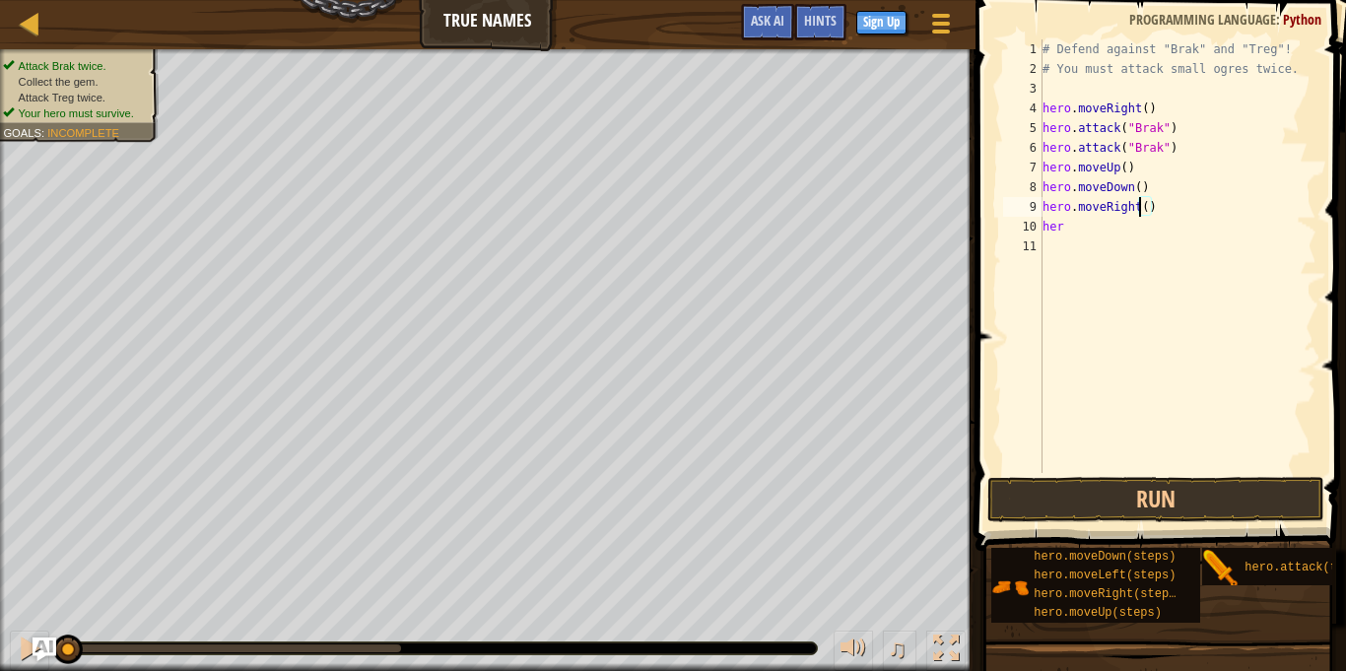
click at [1141, 207] on div "# Defend against "Brak" and "Treg"! # You must attack small ogres twice. hero .…" at bounding box center [1177, 275] width 278 height 473
click at [1146, 214] on div "# Defend against "Brak" and "Treg"! # You must attack small ogres twice. hero .…" at bounding box center [1177, 275] width 278 height 473
click at [1083, 233] on div "# Defend against "Brak" and "Treg"! # You must attack small ogres twice. hero .…" at bounding box center [1177, 275] width 278 height 473
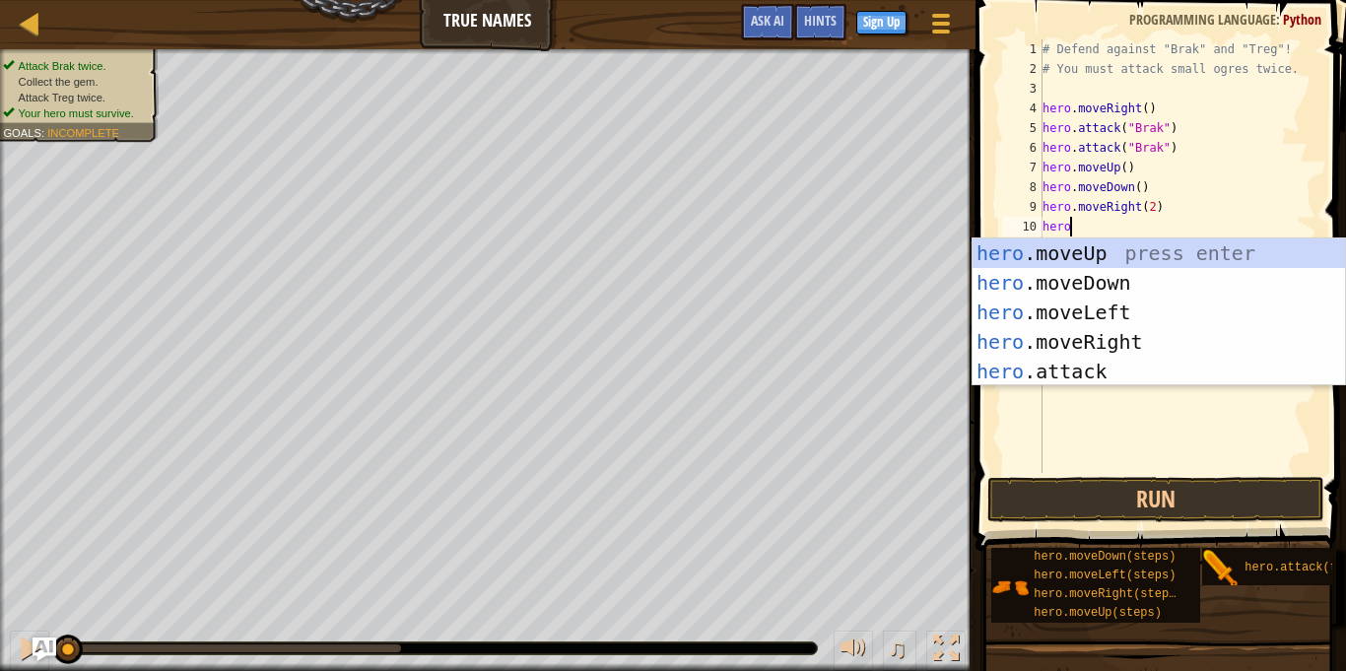
scroll to position [9, 3]
click at [1085, 365] on div "hero .moveUp press enter hero .moveDown press enter hero .moveLeft press enter …" at bounding box center [1158, 341] width 372 height 207
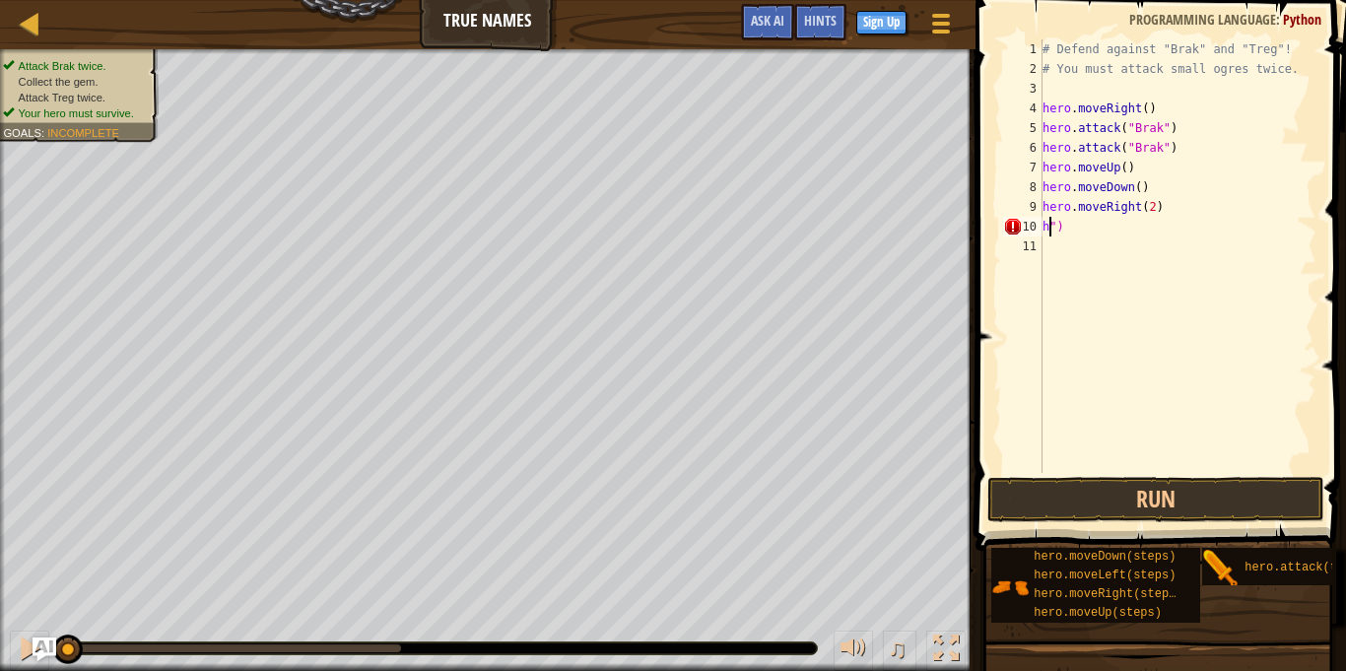
type textarea "")"
click at [1165, 241] on div "# Defend against "Brak" and "Treg"! # You must attack small ogres twice. hero .…" at bounding box center [1177, 275] width 278 height 473
click at [1090, 231] on div "# Defend against "Brak" and "Treg"! # You must attack small ogres twice. hero .…" at bounding box center [1177, 275] width 278 height 473
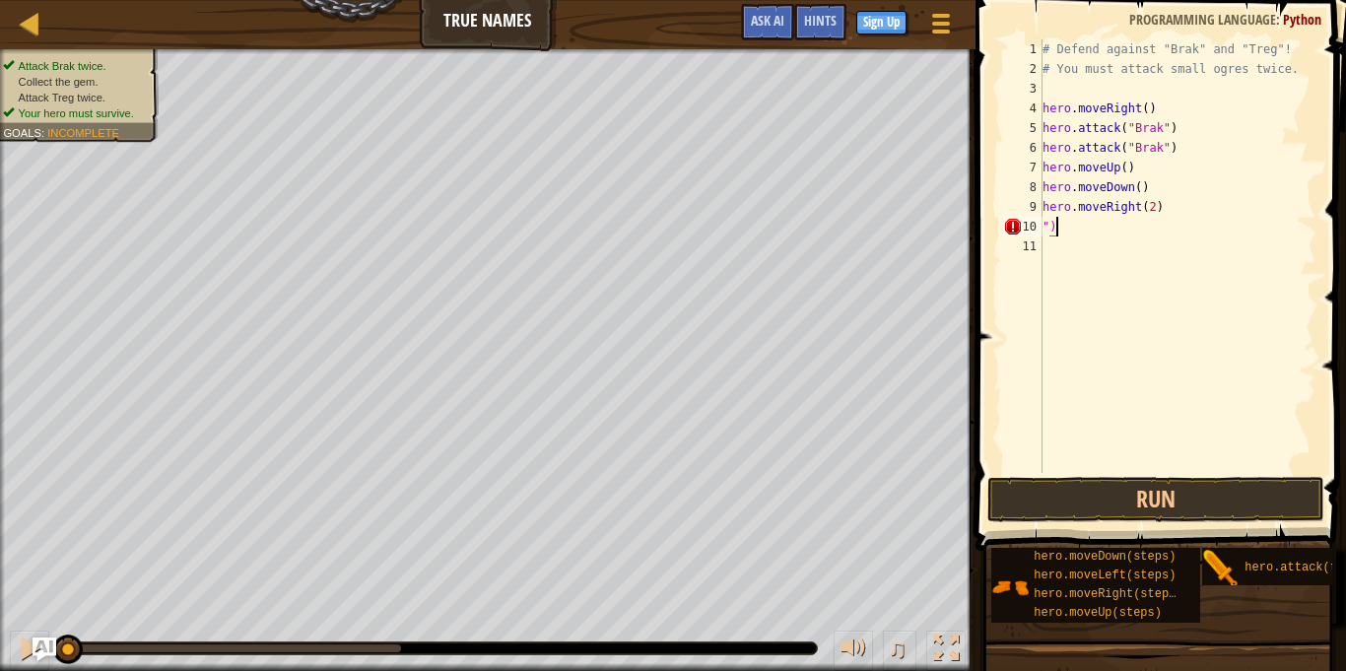
type textarea """
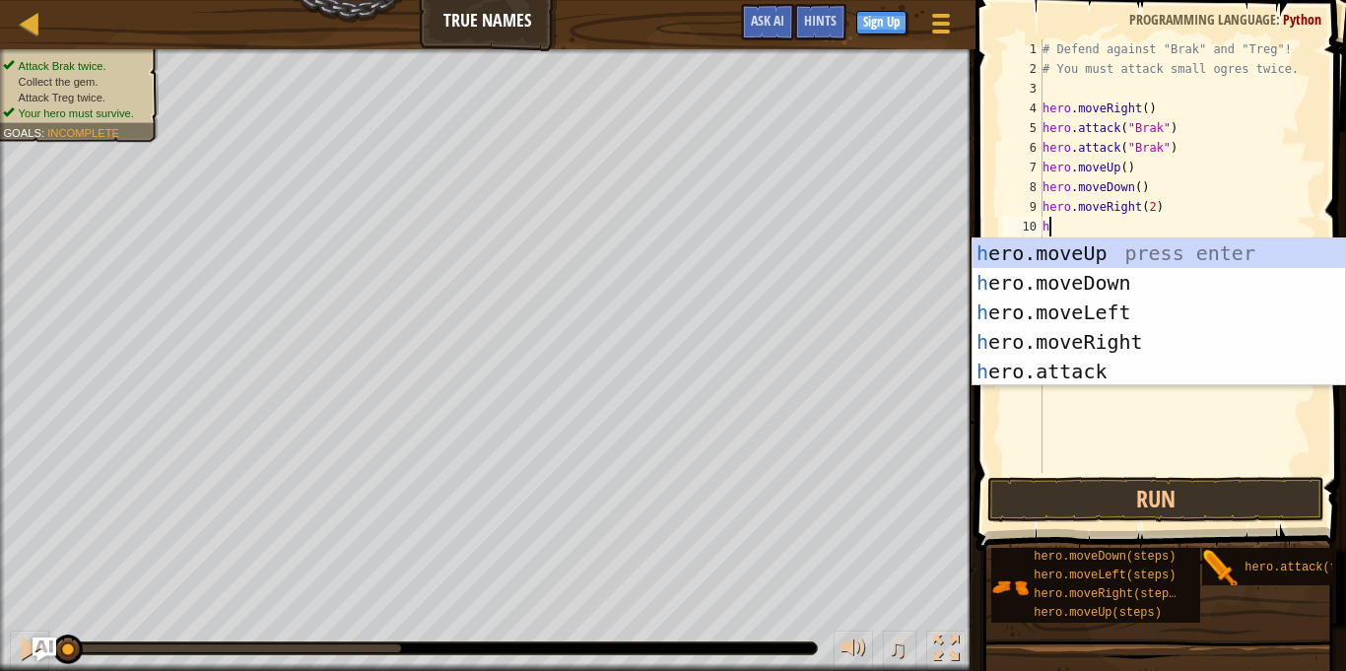
scroll to position [9, 1]
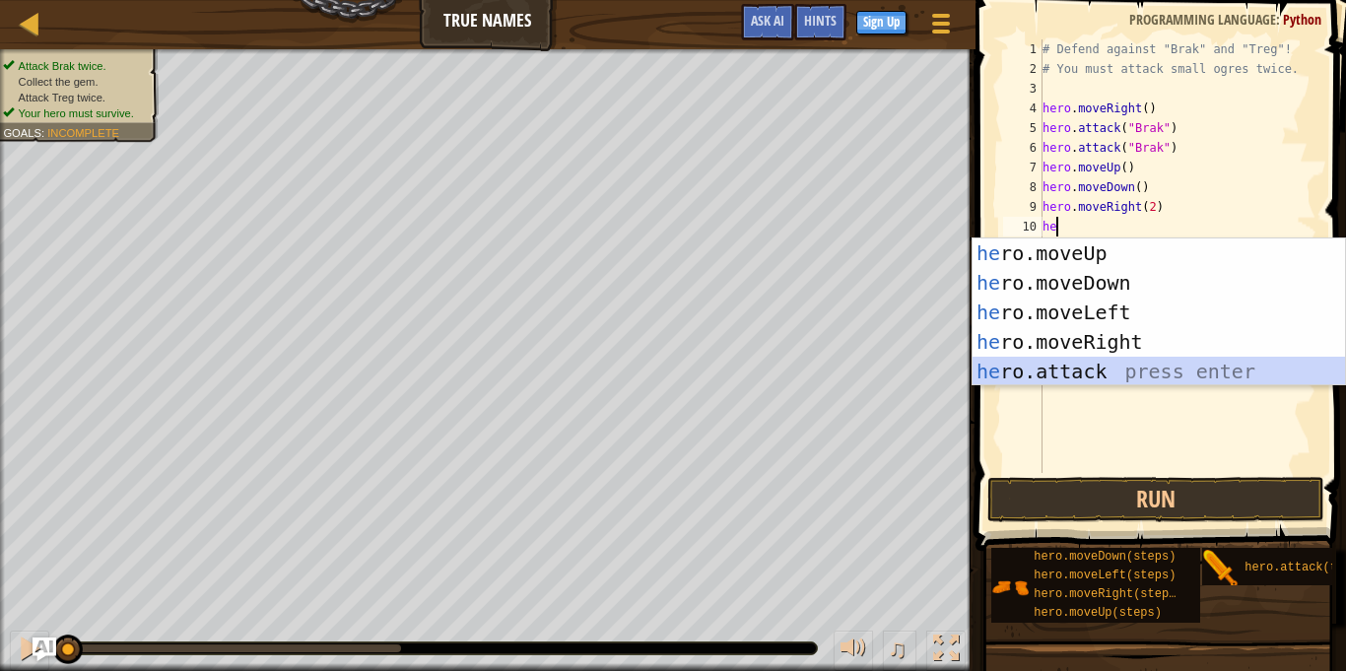
click at [1122, 362] on div "he ro.moveUp press enter he ro.moveDown press enter he ro.moveLeft press enter …" at bounding box center [1158, 341] width 372 height 207
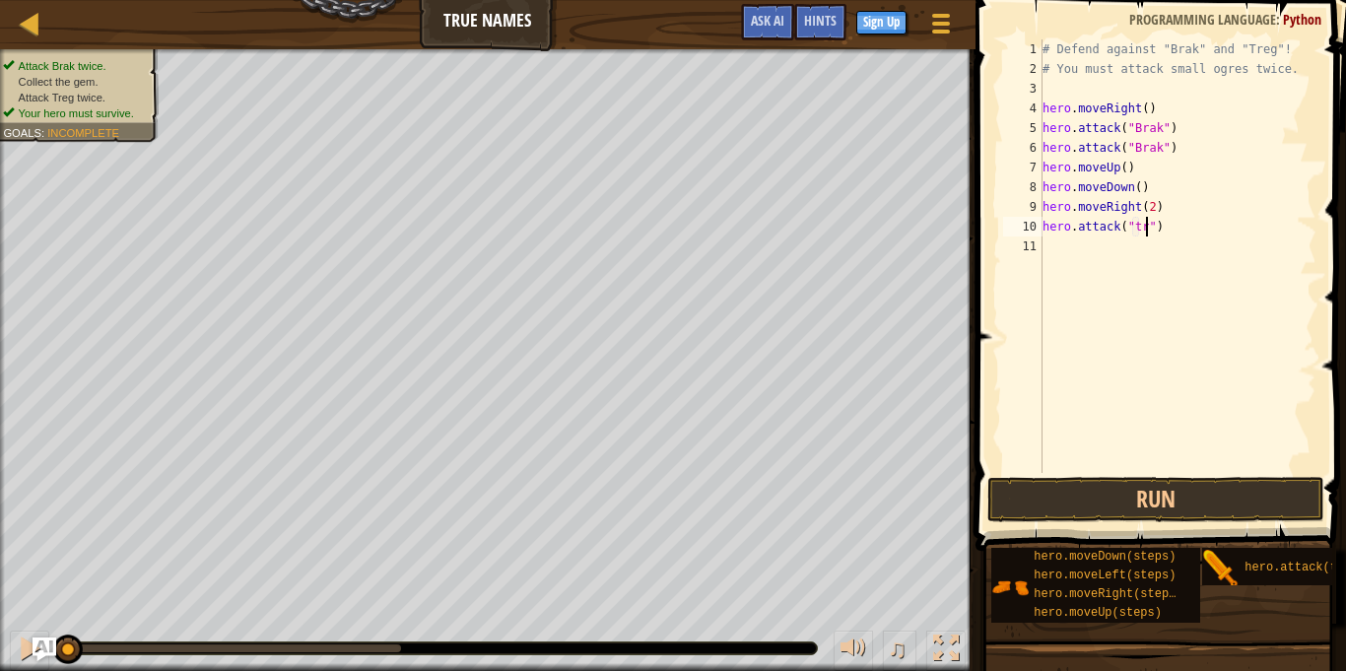
scroll to position [9, 15]
type textarea "hero.attack("treg")"
click at [1060, 264] on div "# Defend against "Brak" and "Treg"! # You must attack small ogres twice. hero .…" at bounding box center [1177, 275] width 278 height 473
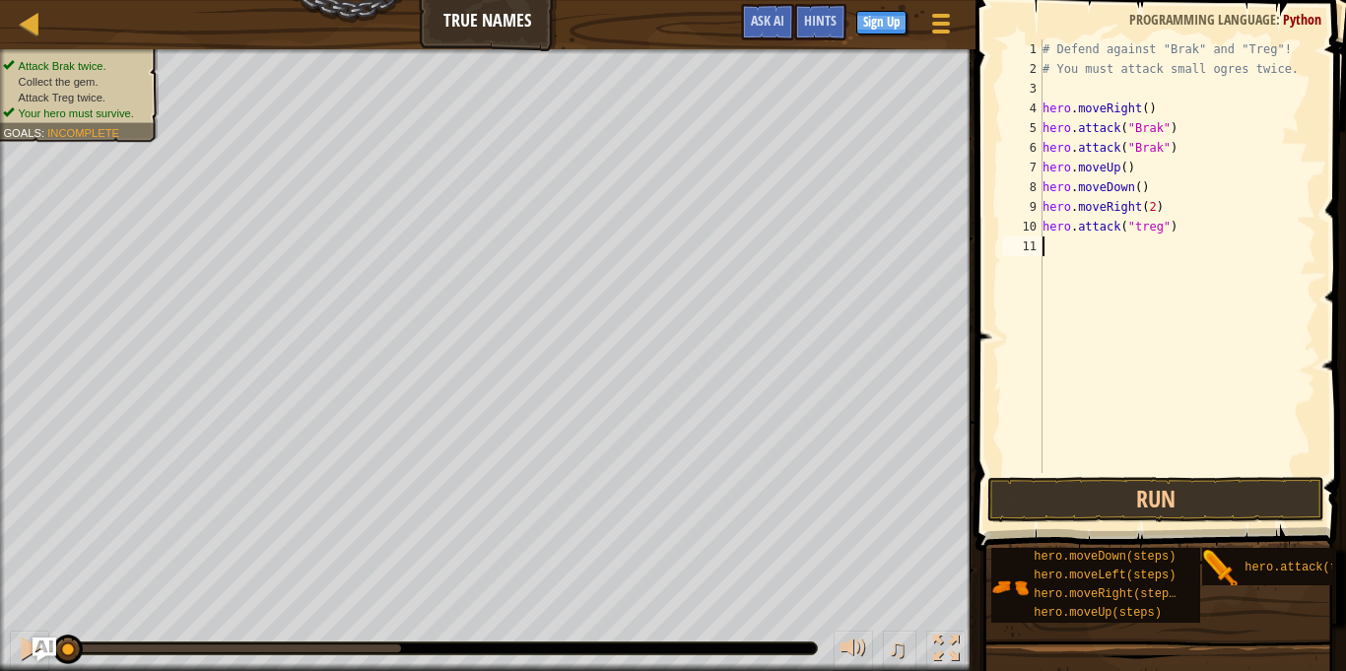
click at [1127, 169] on div "# Defend against "Brak" and "Treg"! # You must attack small ogres twice. hero .…" at bounding box center [1177, 275] width 278 height 473
click at [1172, 513] on button "Run" at bounding box center [1155, 499] width 337 height 45
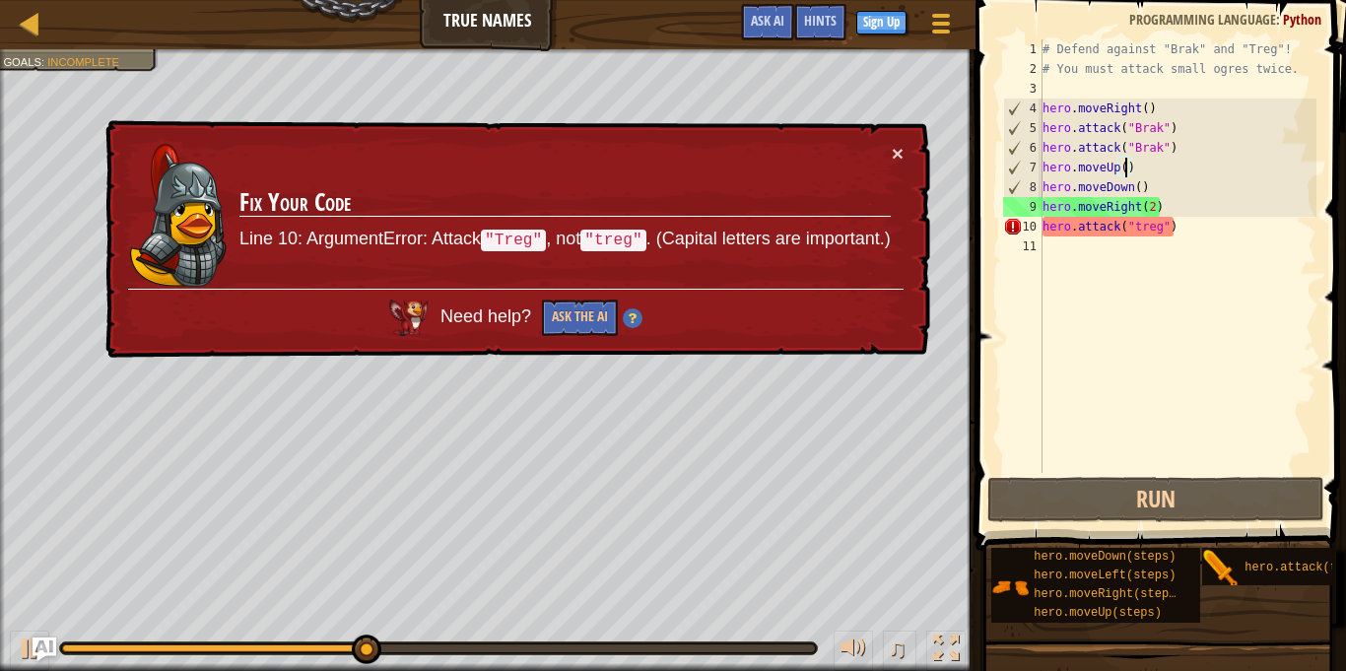
click at [904, 153] on div "× Fix Your Code Line 10: ArgumentError: Attack "Treg" , not "treg" . (Capital l…" at bounding box center [515, 239] width 829 height 238
click at [893, 151] on button "×" at bounding box center [898, 153] width 12 height 21
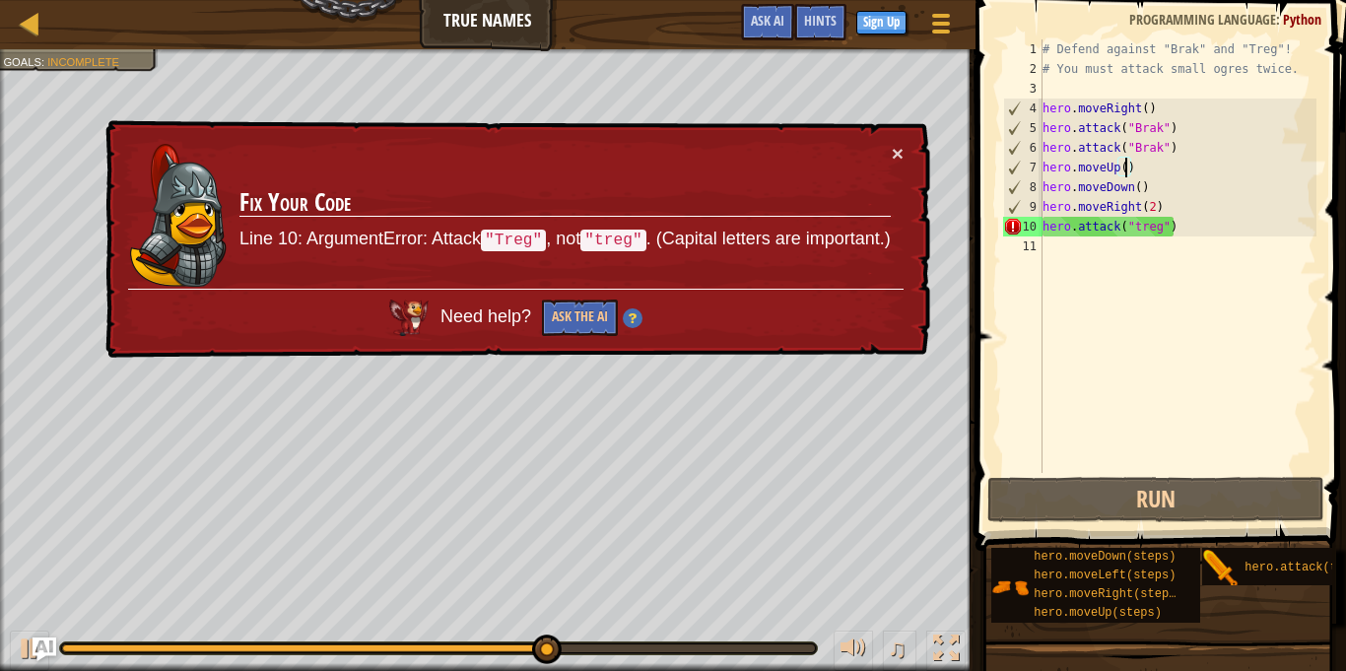
click at [1159, 231] on div "# Defend against "Brak" and "Treg"! # You must attack small ogres twice. hero .…" at bounding box center [1177, 275] width 278 height 473
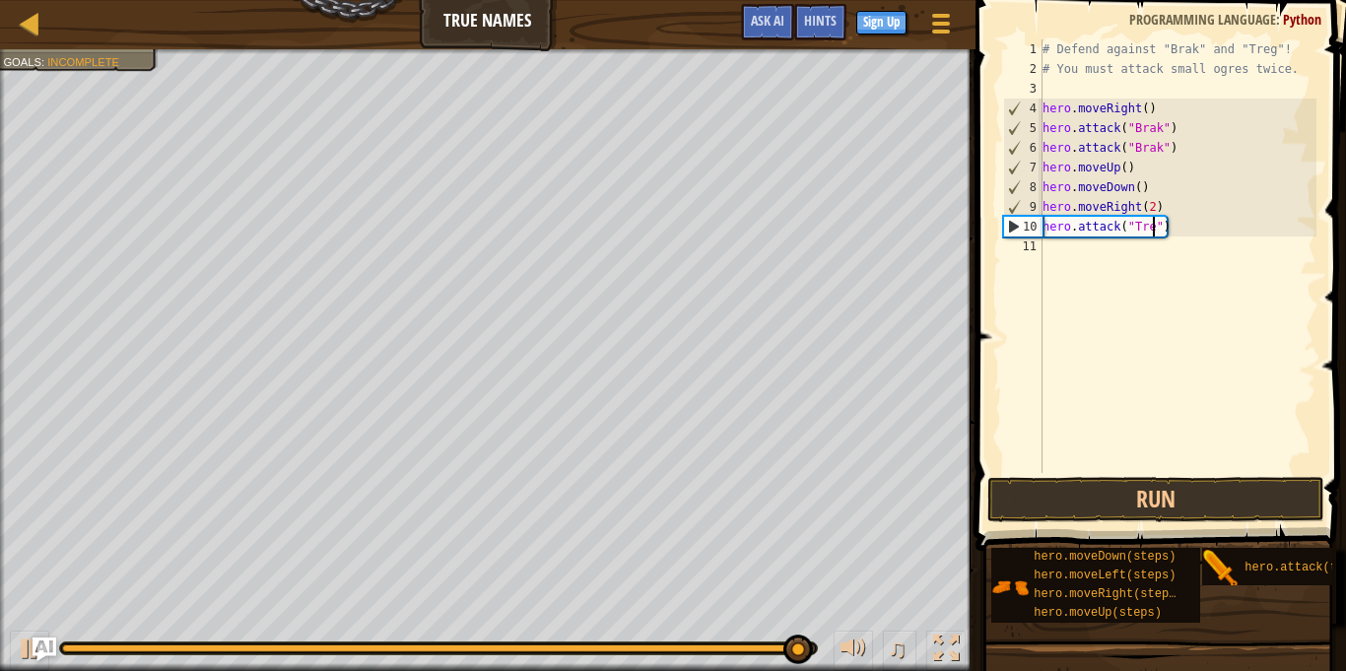
scroll to position [9, 17]
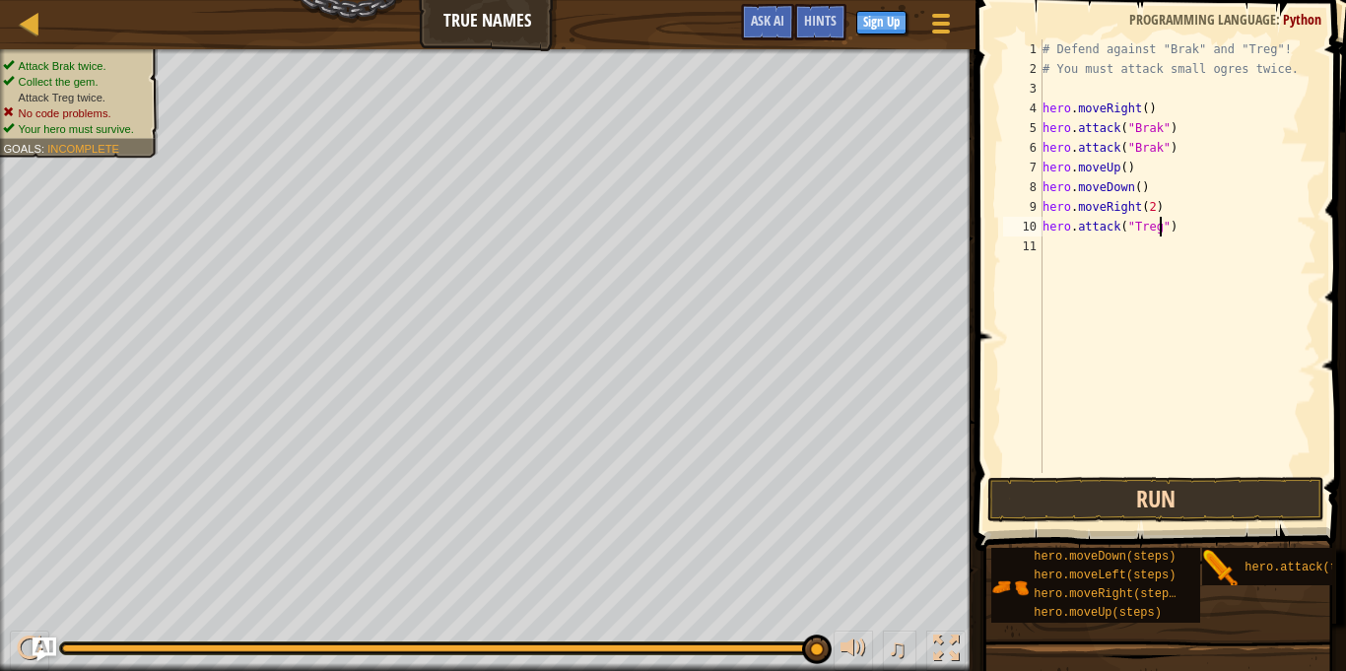
type textarea "hero.attack("Treg")"
click at [1172, 498] on button "Run" at bounding box center [1155, 499] width 337 height 45
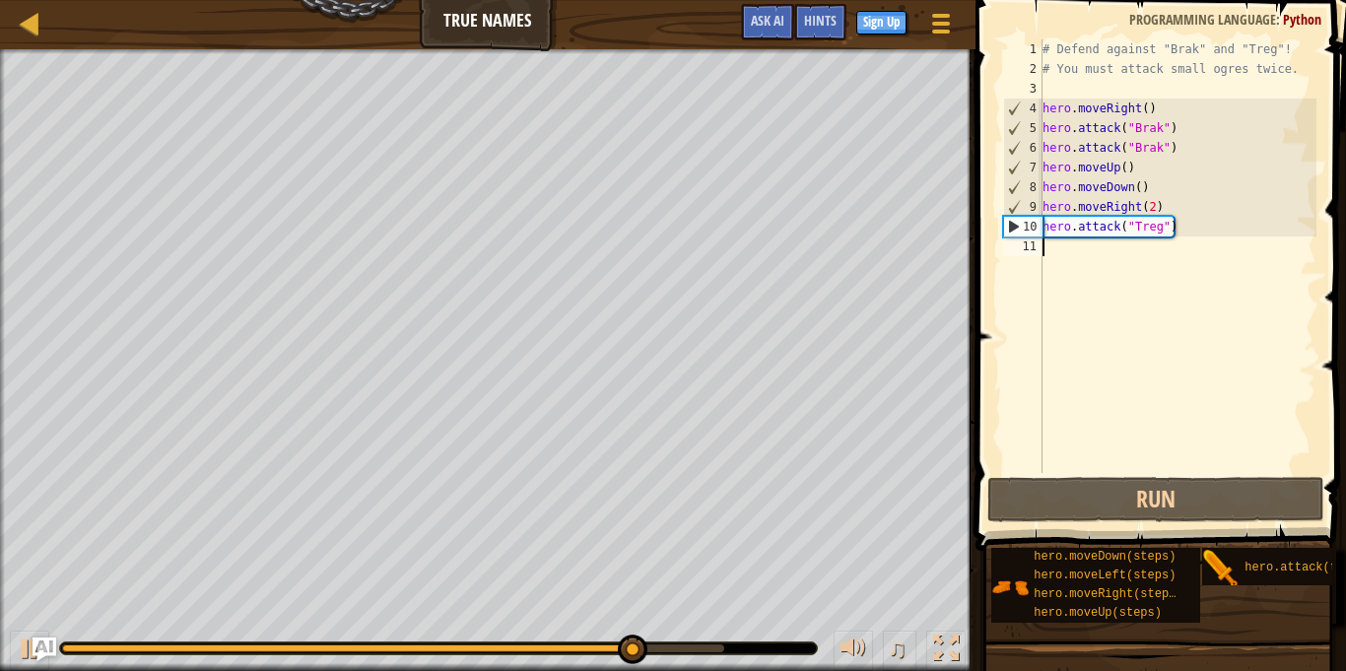
click at [1066, 256] on div "# Defend against "Brak" and "Treg"! # You must attack small ogres twice. hero .…" at bounding box center [1177, 275] width 278 height 473
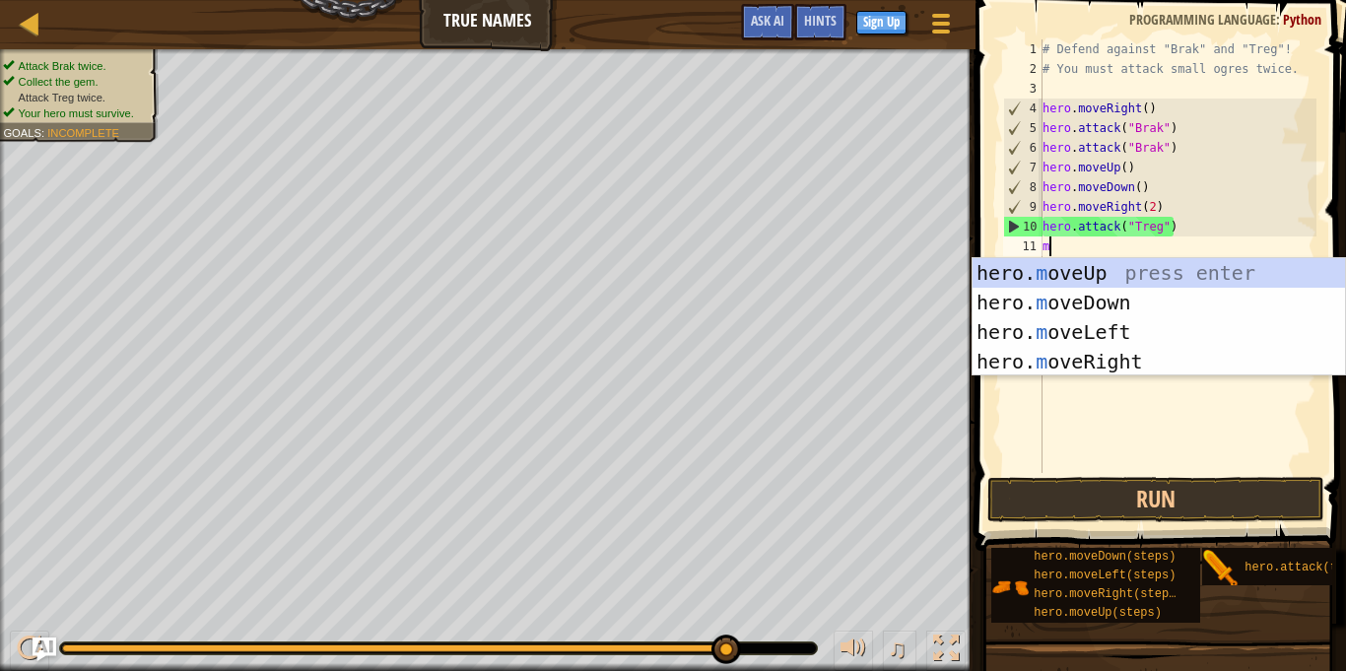
type textarea "mo"
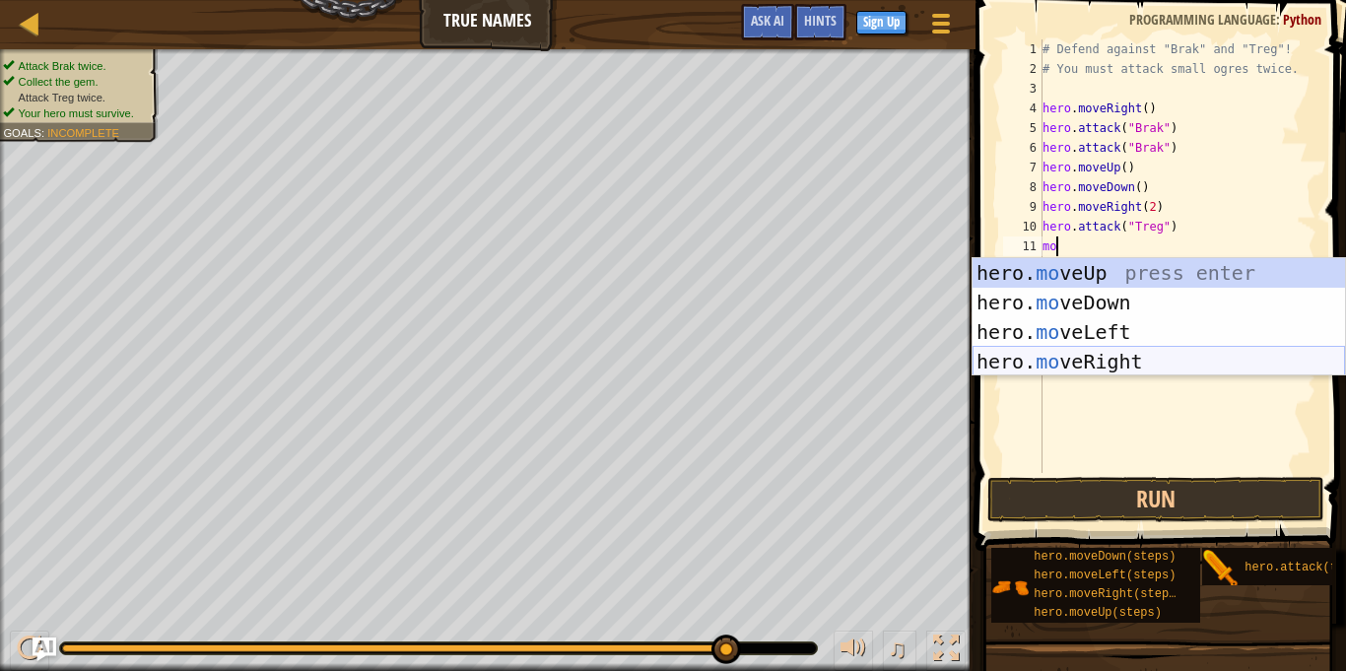
click at [1086, 363] on div "hero. mo veUp press enter hero. mo veDown press enter hero. mo veLeft press ent…" at bounding box center [1158, 346] width 372 height 177
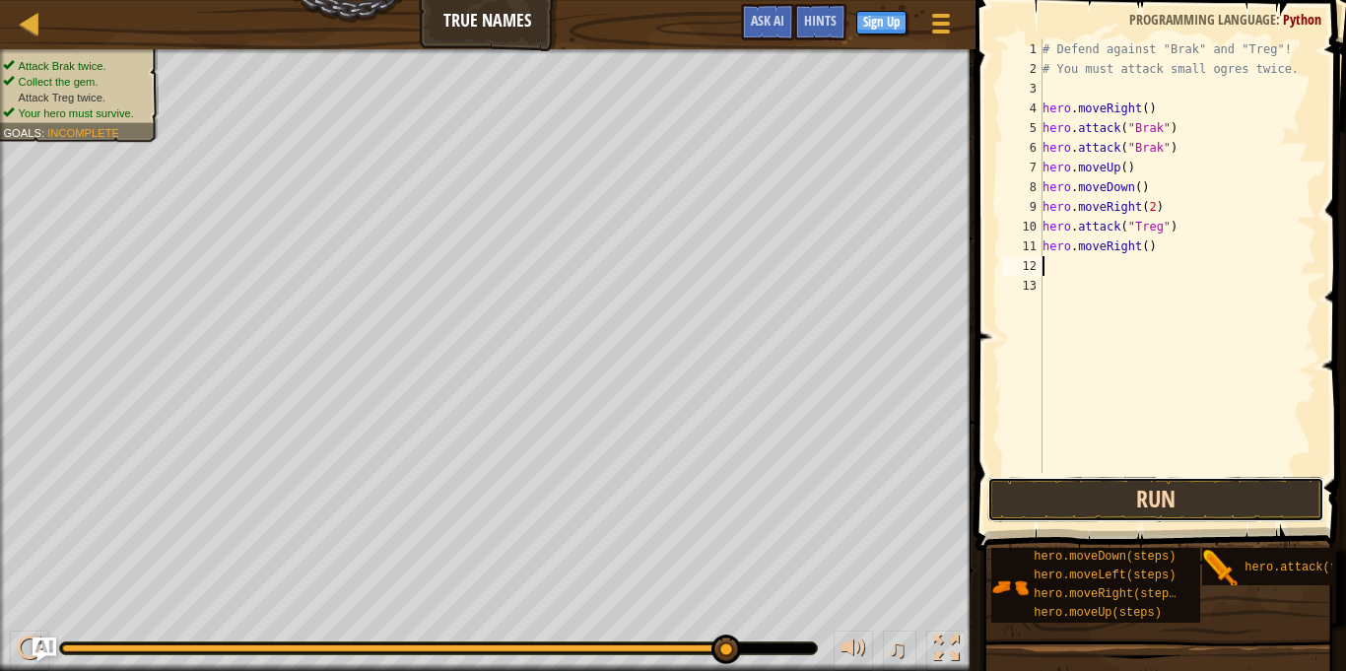
click at [1140, 507] on button "Run" at bounding box center [1155, 499] width 337 height 45
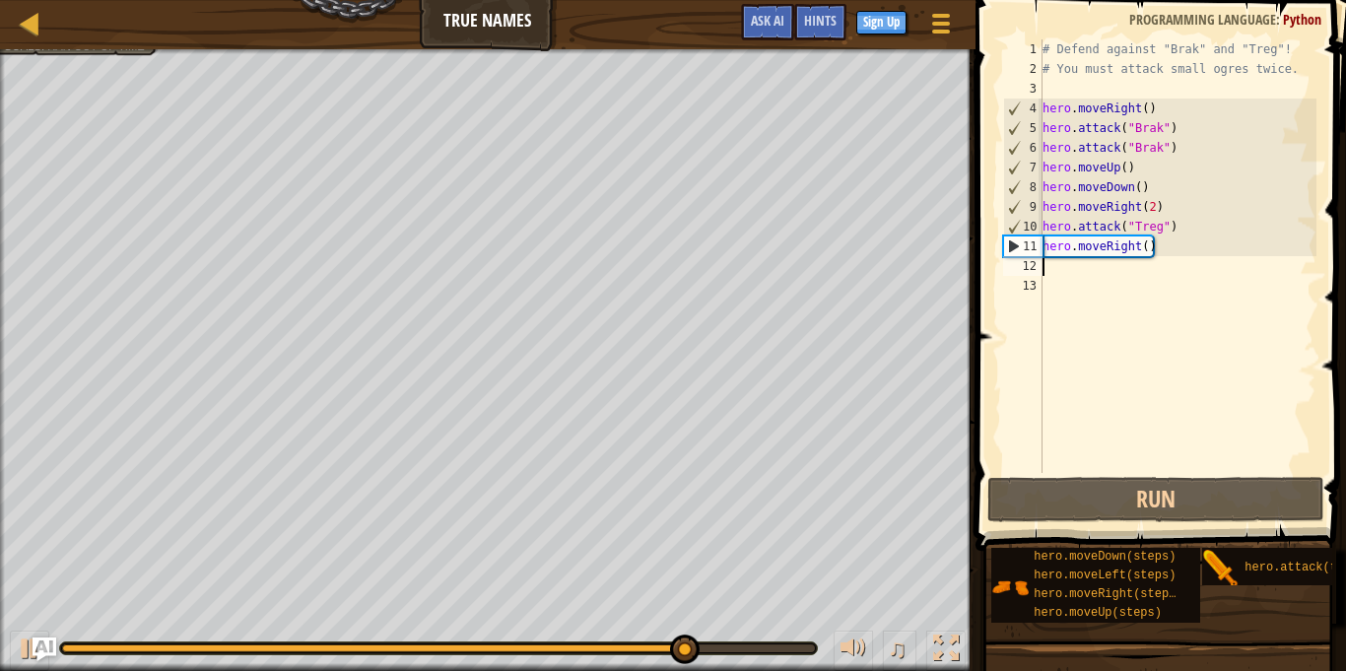
click at [1172, 269] on div "# Defend against "Brak" and "Treg"! # You must attack small ogres twice. hero .…" at bounding box center [1177, 275] width 278 height 473
click at [1172, 237] on div "# Defend against "Brak" and "Treg"! # You must attack small ogres twice. hero .…" at bounding box center [1177, 275] width 278 height 473
click at [1172, 244] on div "# Defend against "Brak" and "Treg"! # You must attack small ogres twice. hero .…" at bounding box center [1177, 275] width 278 height 473
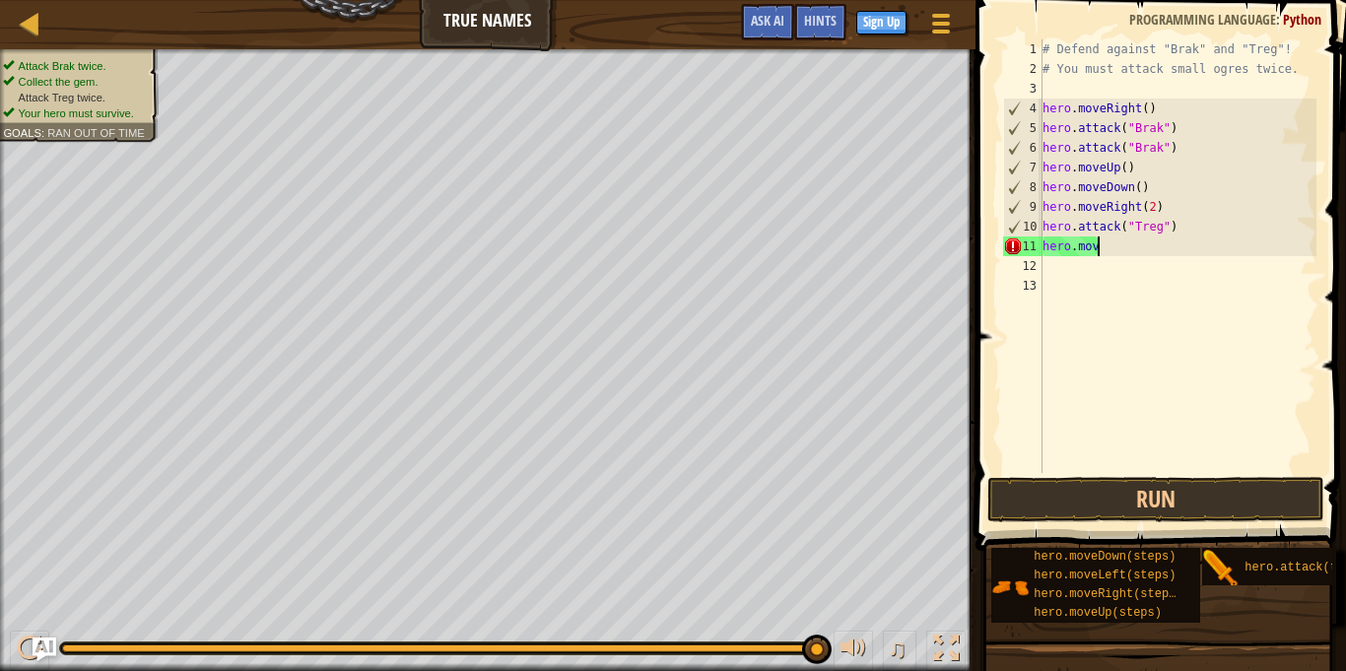
scroll to position [9, 7]
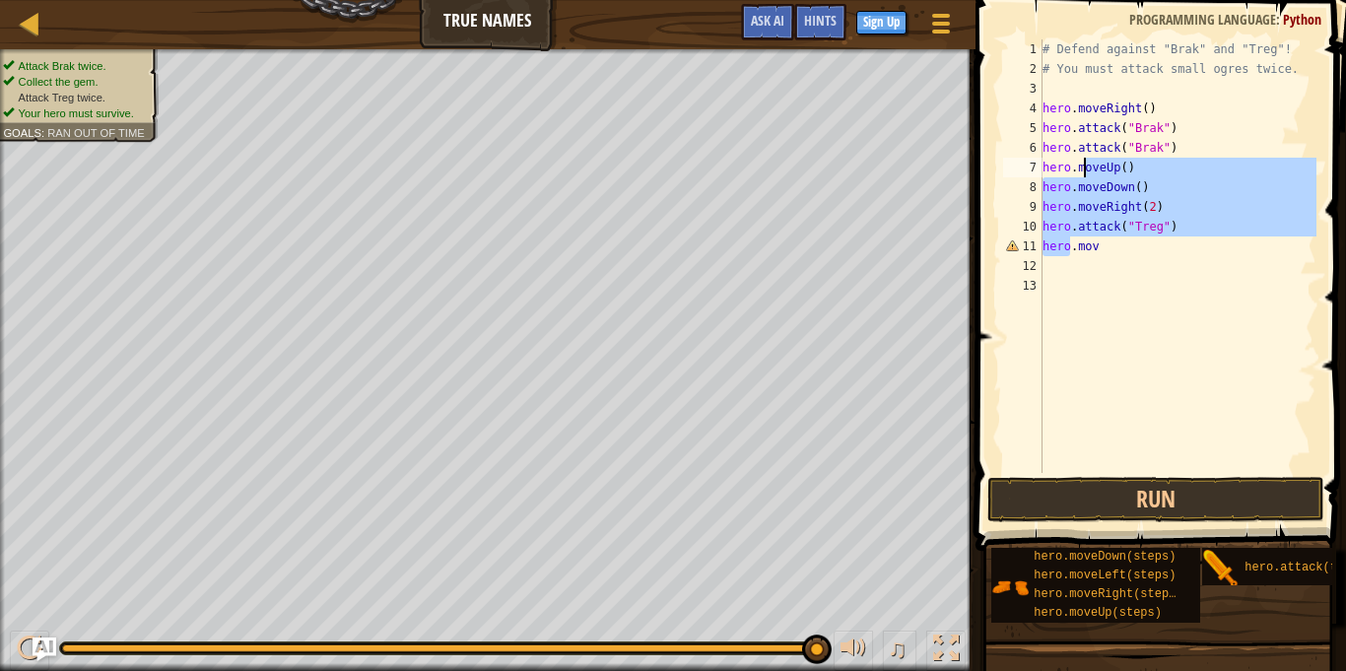
drag, startPoint x: 1068, startPoint y: 250, endPoint x: 1087, endPoint y: 166, distance: 85.8
click at [1087, 166] on div "# Defend against "Brak" and "Treg"! # You must attack small ogres twice. hero .…" at bounding box center [1177, 275] width 278 height 473
type textarea "hero.m.mov"
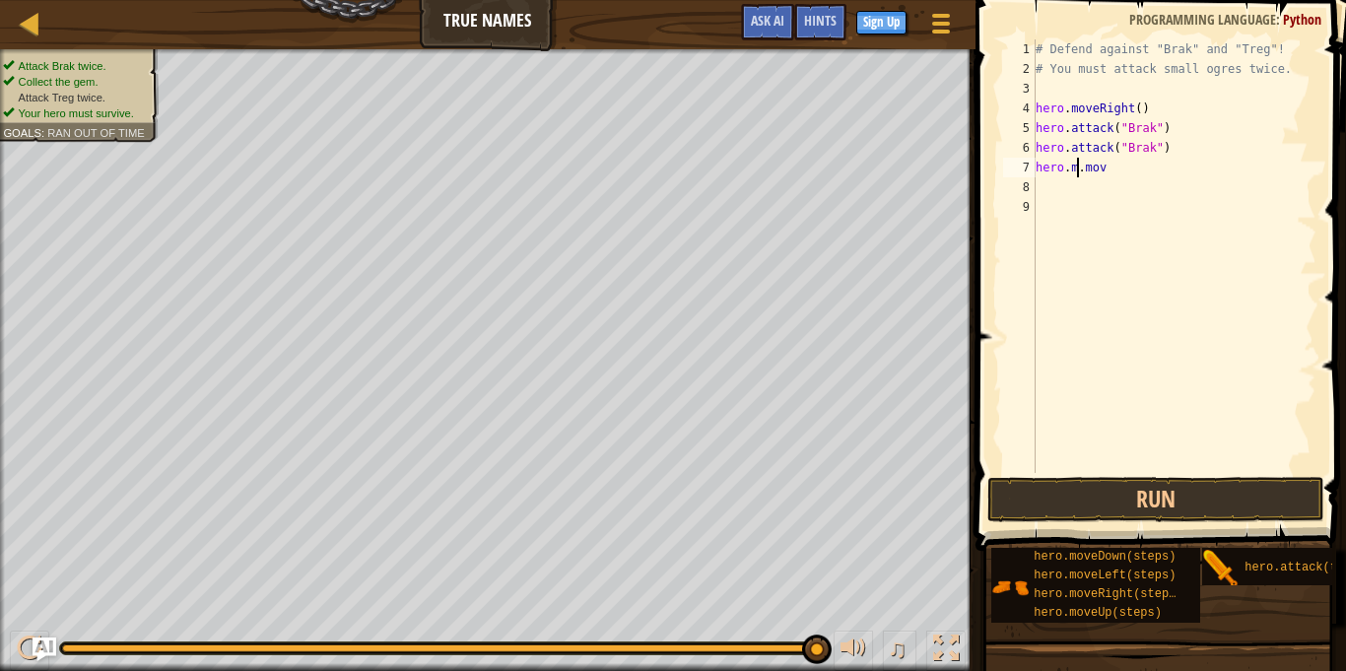
click at [1111, 177] on div "# Defend against "Brak" and "Treg"! # You must attack small ogres twice. hero .…" at bounding box center [1173, 275] width 285 height 473
